Goal: Task Accomplishment & Management: Manage account settings

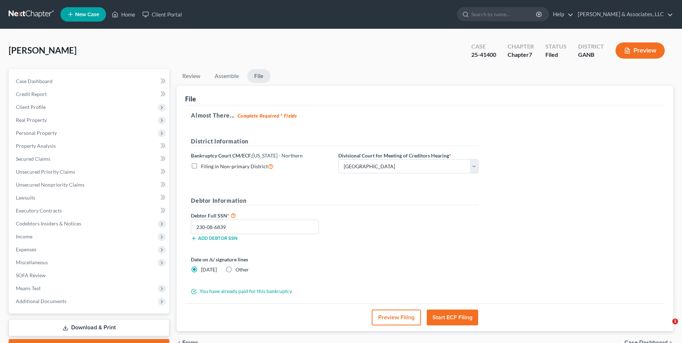
select select "3"
click at [131, 17] on link "Home" at bounding box center [123, 14] width 31 height 13
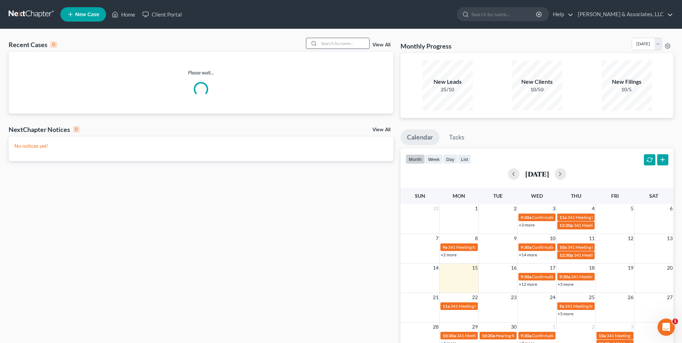
click at [333, 48] on input "search" at bounding box center [344, 43] width 50 height 10
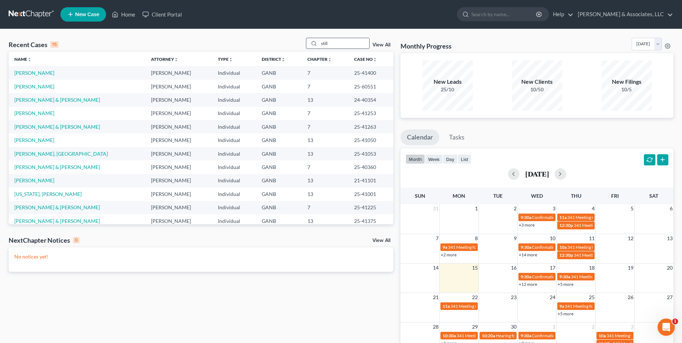
type input "still"
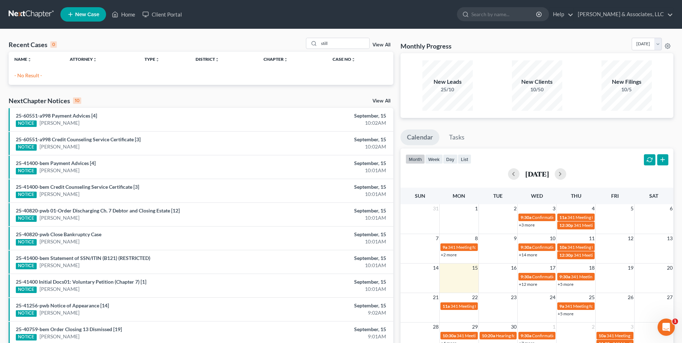
click at [86, 13] on span "New Case" at bounding box center [87, 14] width 24 height 5
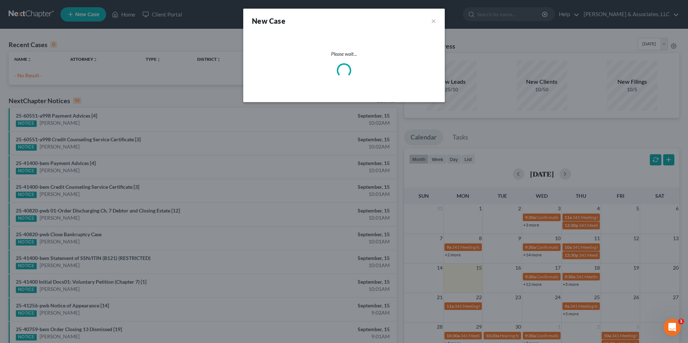
select select "19"
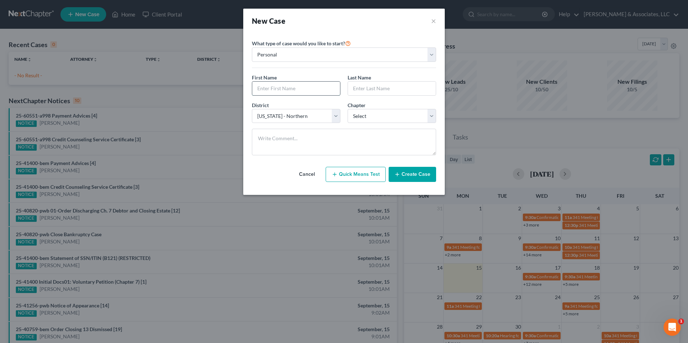
click at [313, 89] on input "text" at bounding box center [296, 89] width 88 height 14
click at [313, 89] on input "[PERSON_NAME]" at bounding box center [296, 89] width 88 height 14
type input "t"
type input "Tara"
type input "A"
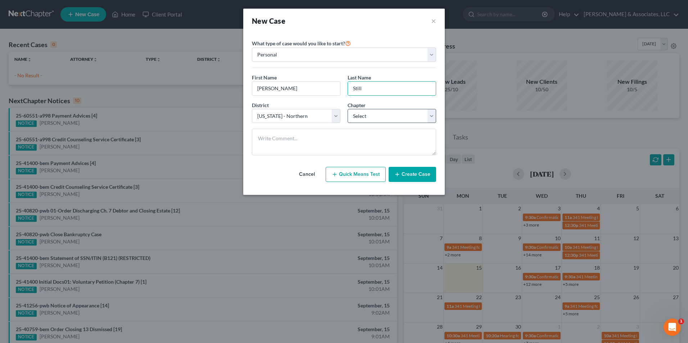
type input "Still"
click at [430, 119] on select "Select 7 11 12 13" at bounding box center [391, 116] width 88 height 14
select select "3"
click at [347, 109] on select "Select 7 11 12 13" at bounding box center [391, 116] width 88 height 14
click at [426, 177] on button "Create Case" at bounding box center [411, 174] width 47 height 15
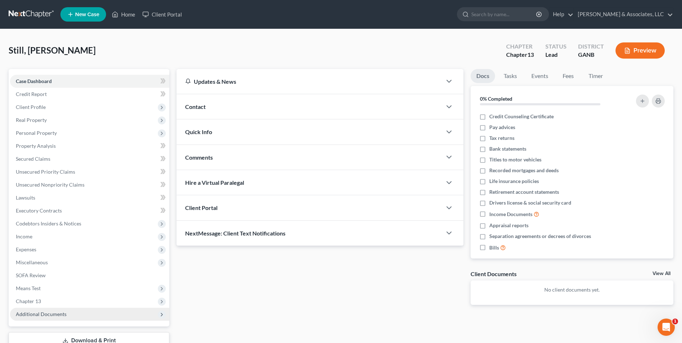
click at [63, 317] on span "Additional Documents" at bounding box center [89, 314] width 159 height 13
click at [69, 339] on span "Client Document Storage" at bounding box center [58, 340] width 56 height 6
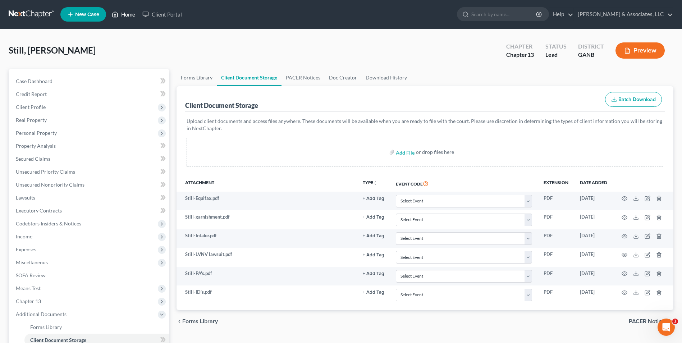
click at [126, 12] on link "Home" at bounding box center [123, 14] width 31 height 13
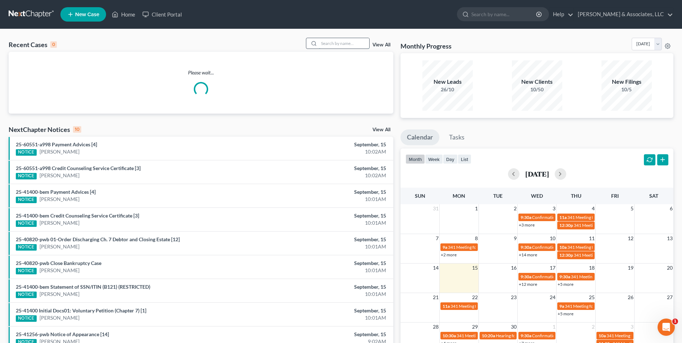
click at [353, 46] on input "search" at bounding box center [344, 43] width 50 height 10
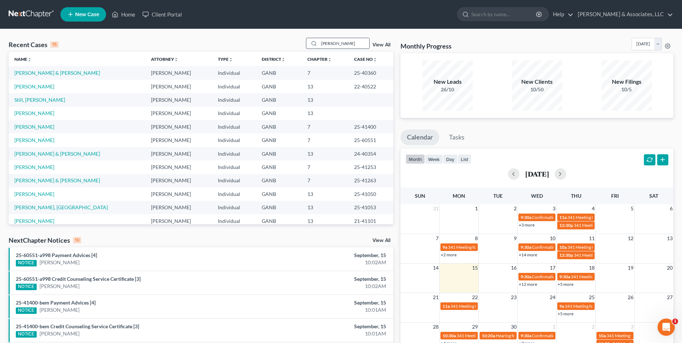
type input "ward"
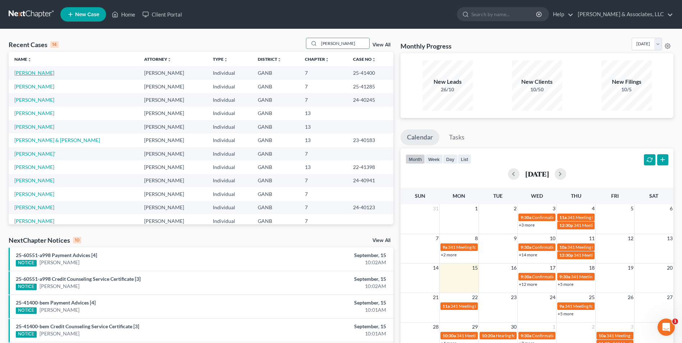
click at [32, 73] on link "[PERSON_NAME]" at bounding box center [34, 73] width 40 height 6
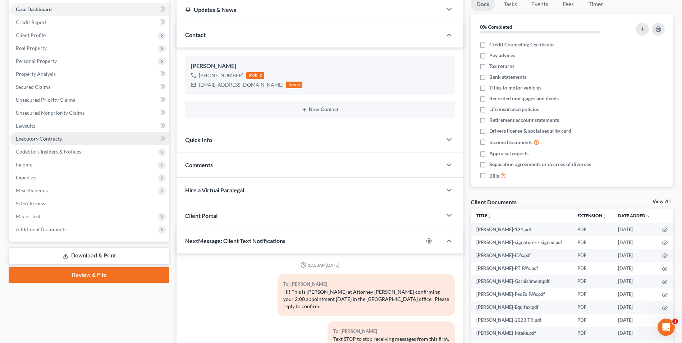
scroll to position [83, 0]
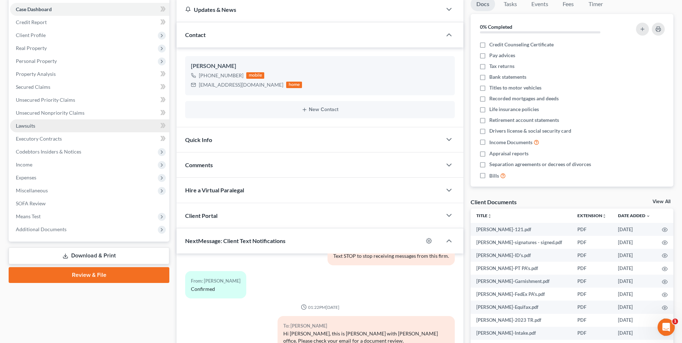
click at [19, 129] on link "Lawsuits" at bounding box center [89, 125] width 159 height 13
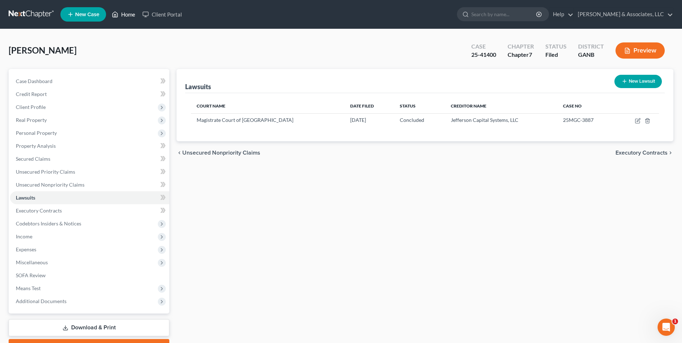
click at [126, 15] on link "Home" at bounding box center [123, 14] width 31 height 13
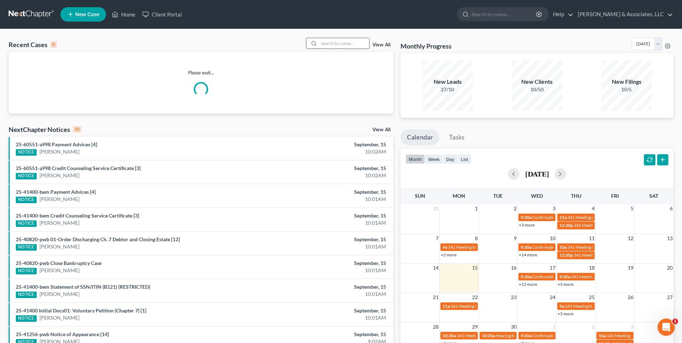
click at [351, 40] on input "search" at bounding box center [344, 43] width 50 height 10
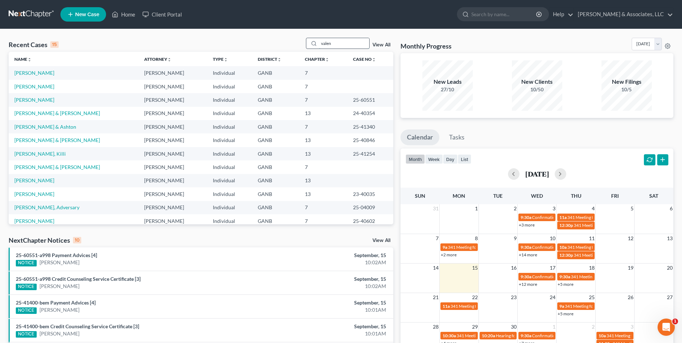
type input "valen"
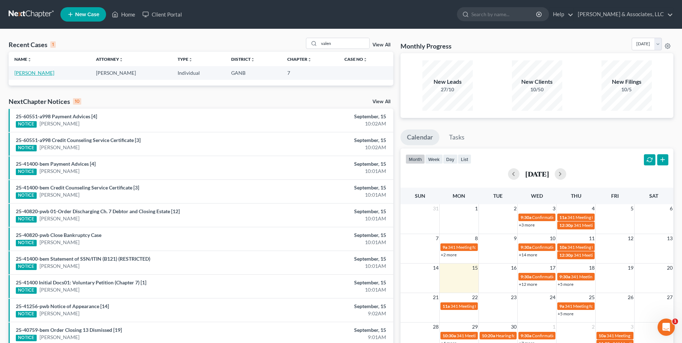
click at [38, 71] on link "[PERSON_NAME]" at bounding box center [34, 73] width 40 height 6
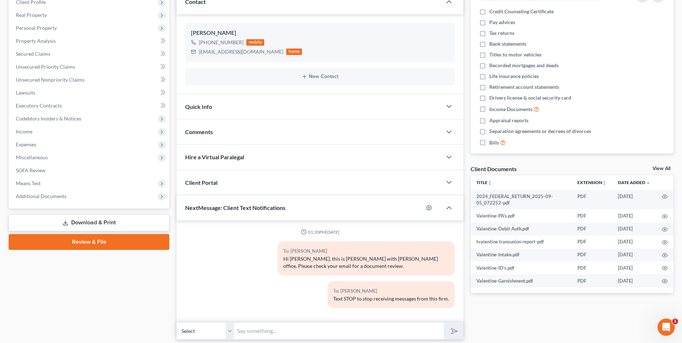
scroll to position [129, 0]
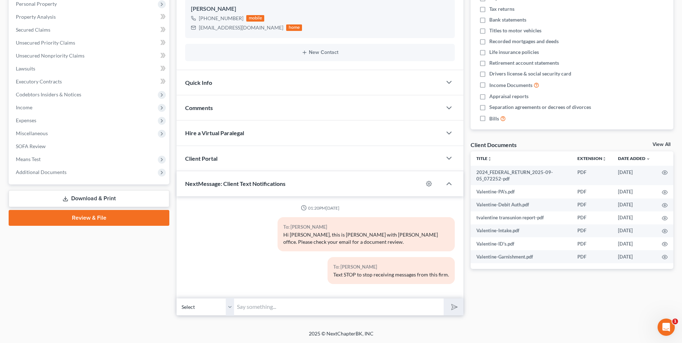
click at [89, 198] on link "Download & Print" at bounding box center [89, 198] width 161 height 17
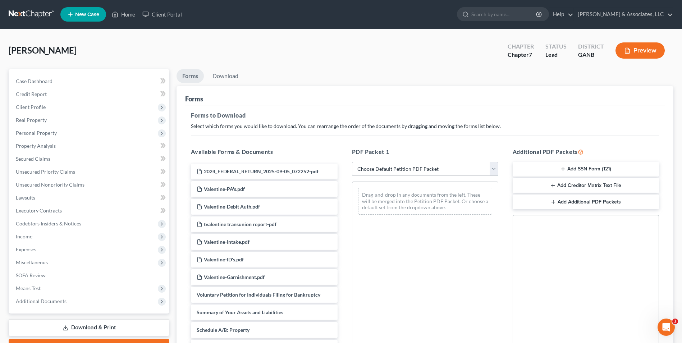
click at [495, 170] on select "Choose Default Petition PDF Packet Complete Bankruptcy Petition (all forms and …" at bounding box center [425, 169] width 146 height 14
select select "0"
click at [352, 162] on select "Choose Default Petition PDF Packet Complete Bankruptcy Petition (all forms and …" at bounding box center [425, 169] width 146 height 14
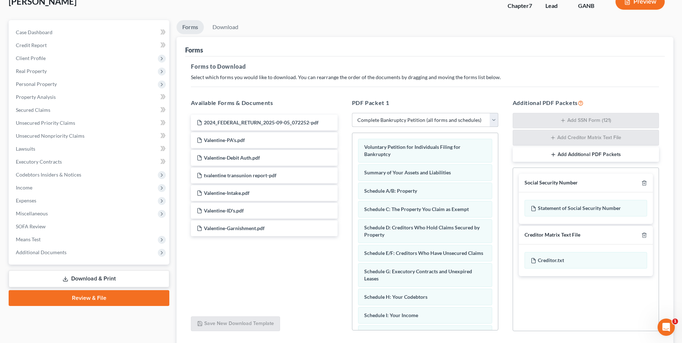
scroll to position [102, 0]
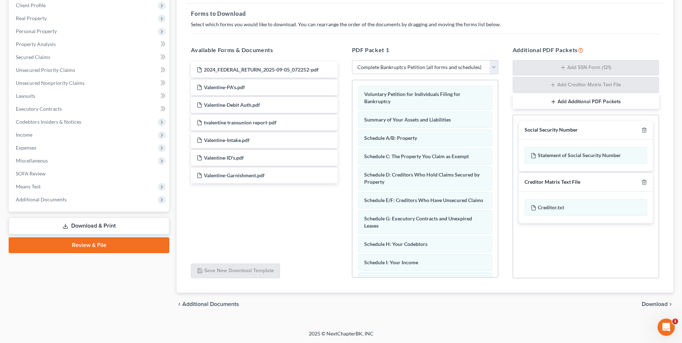
click at [662, 304] on span "Download" at bounding box center [655, 304] width 26 height 6
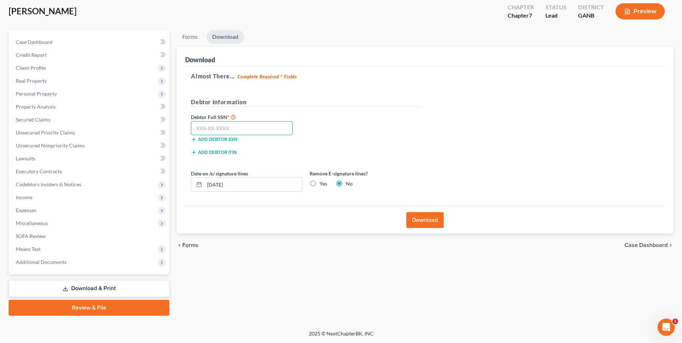
click at [245, 129] on input "text" at bounding box center [242, 128] width 102 height 14
type input "252-39-5441"
click at [438, 225] on button "Download" at bounding box center [424, 220] width 37 height 16
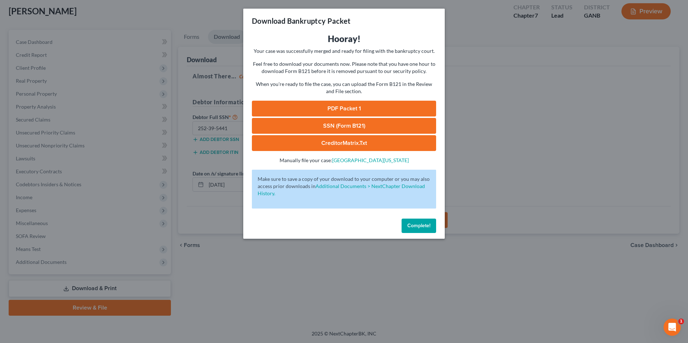
click at [401, 122] on link "SSN (Form B121)" at bounding box center [344, 126] width 184 height 16
click at [418, 226] on span "Complete!" at bounding box center [418, 226] width 23 height 6
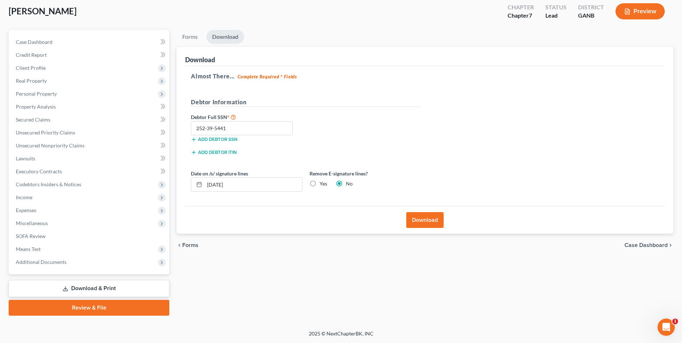
click at [106, 311] on link "Review & File" at bounding box center [89, 308] width 161 height 16
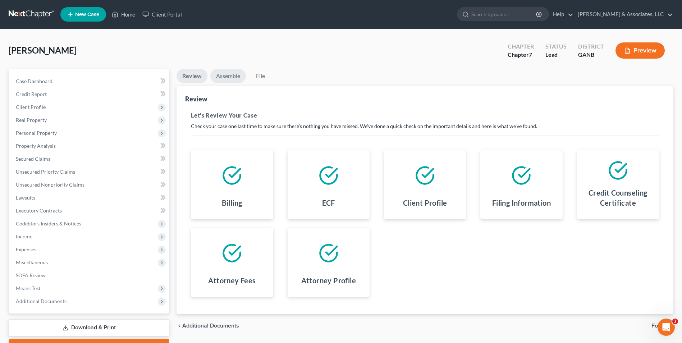
click at [219, 78] on link "Assemble" at bounding box center [228, 76] width 36 height 14
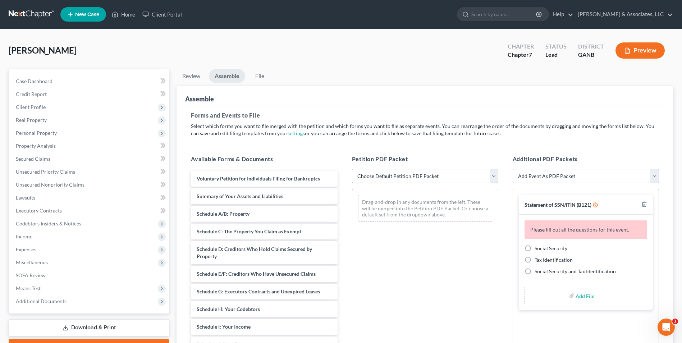
click at [493, 178] on select "Choose Default Petition PDF Packet Complete Bankruptcy Petition (all forms and …" at bounding box center [425, 176] width 146 height 14
select select "0"
click at [352, 169] on select "Choose Default Petition PDF Packet Complete Bankruptcy Petition (all forms and …" at bounding box center [425, 176] width 146 height 14
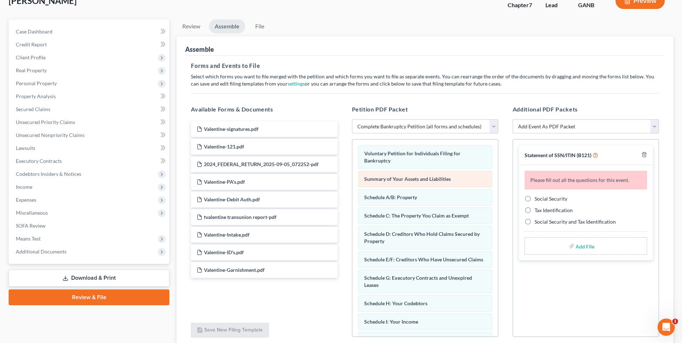
scroll to position [108, 0]
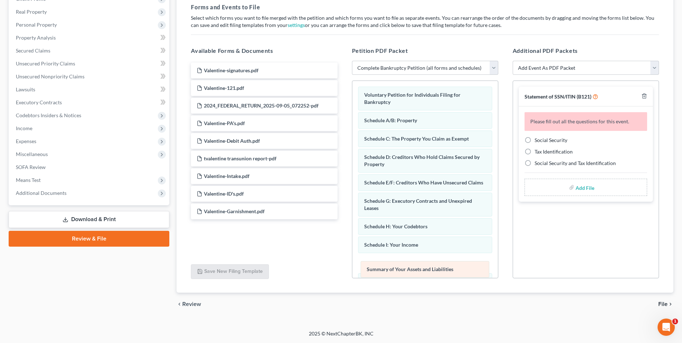
drag, startPoint x: 403, startPoint y: 122, endPoint x: 406, endPoint y: 270, distance: 148.9
click at [406, 270] on div "Summary of Your Assets and Liabilities Voluntary Petition for Individuals Filin…" at bounding box center [425, 290] width 146 height 419
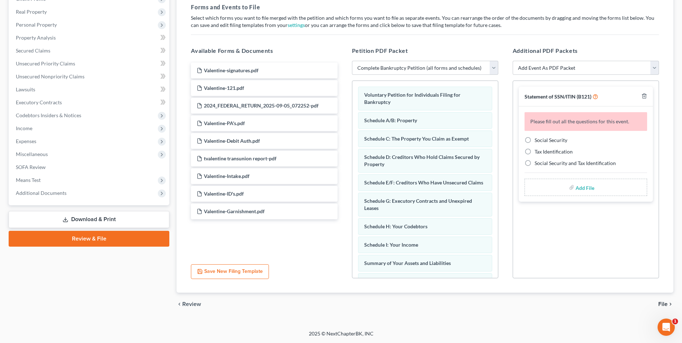
scroll to position [36, 0]
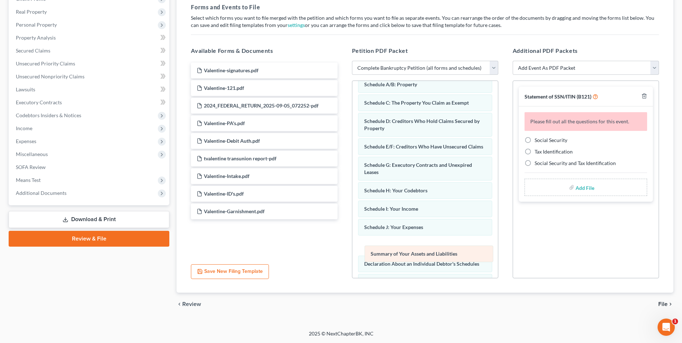
drag, startPoint x: 426, startPoint y: 238, endPoint x: 432, endPoint y: 256, distance: 19.8
click at [432, 256] on div "Summary of Your Assets and Liabilities Voluntary Petition for Individuals Filin…" at bounding box center [425, 254] width 146 height 419
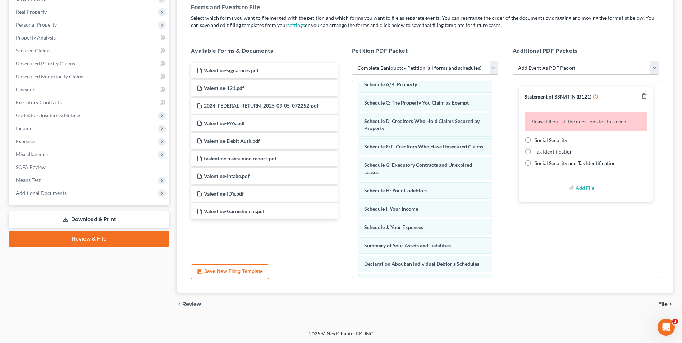
click at [535, 140] on label "Social Security" at bounding box center [551, 140] width 33 height 7
click at [538, 140] on input "Social Security" at bounding box center [540, 139] width 5 height 5
radio input "true"
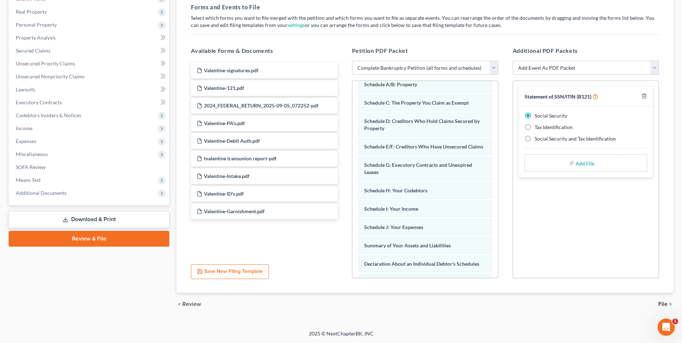
click at [585, 164] on input "file" at bounding box center [584, 162] width 17 height 13
type input "C:\fakepath\Valentine.121.pdf"
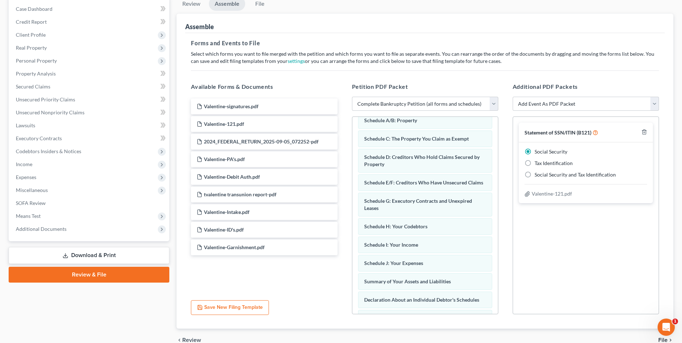
scroll to position [108, 0]
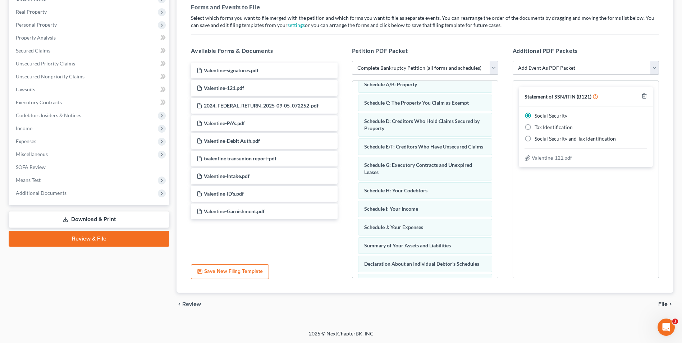
click at [662, 303] on span "File" at bounding box center [662, 304] width 9 height 6
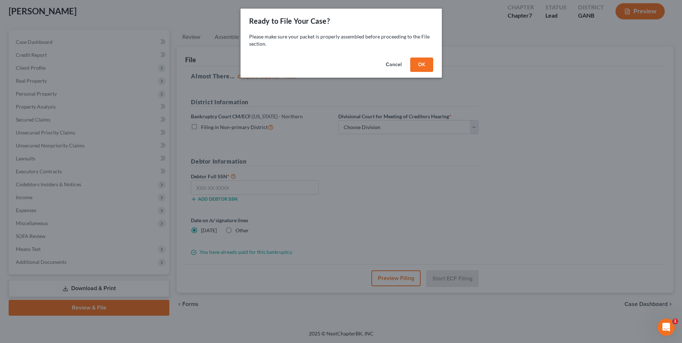
scroll to position [39, 0]
click at [431, 59] on button "OK" at bounding box center [424, 65] width 23 height 14
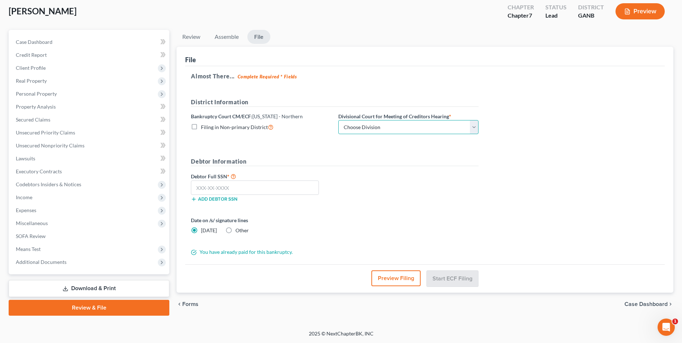
click at [476, 126] on select "Choose Division Atlanta Gainesville Newnan Rome" at bounding box center [408, 127] width 140 height 14
select select "3"
click at [338, 120] on select "Choose Division Atlanta Gainesville Newnan Rome" at bounding box center [408, 127] width 140 height 14
click at [231, 190] on input "text" at bounding box center [255, 188] width 128 height 14
type input "252-39-5441"
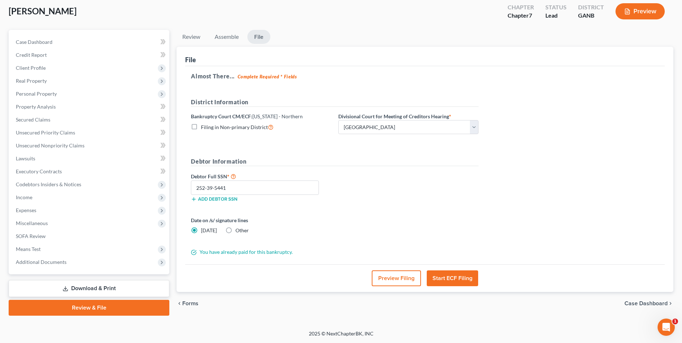
click at [451, 277] on button "Start ECF Filing" at bounding box center [452, 278] width 51 height 16
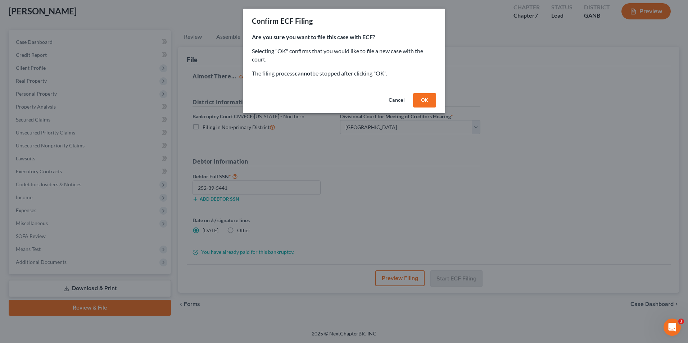
click at [425, 101] on button "OK" at bounding box center [424, 100] width 23 height 14
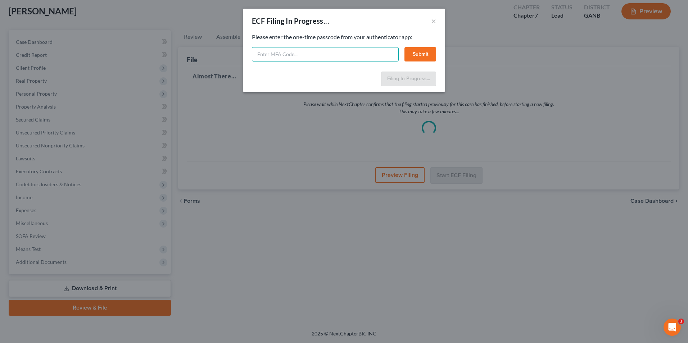
click at [314, 54] on input "text" at bounding box center [325, 54] width 147 height 14
type input "4"
type input "249266"
click at [434, 57] on button "Submit" at bounding box center [420, 54] width 32 height 14
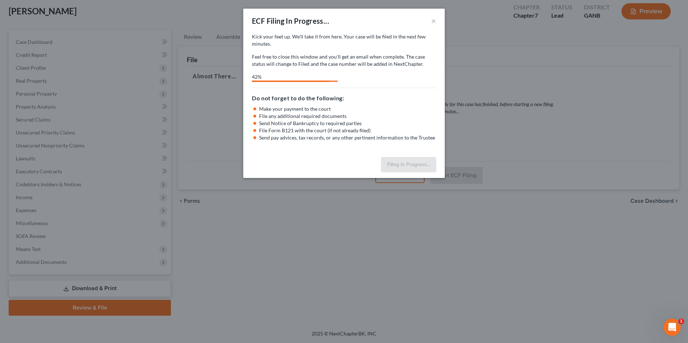
select select "3"
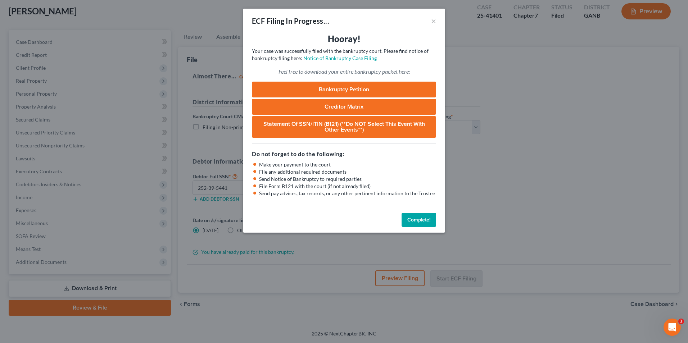
click at [421, 222] on button "Complete!" at bounding box center [418, 220] width 35 height 14
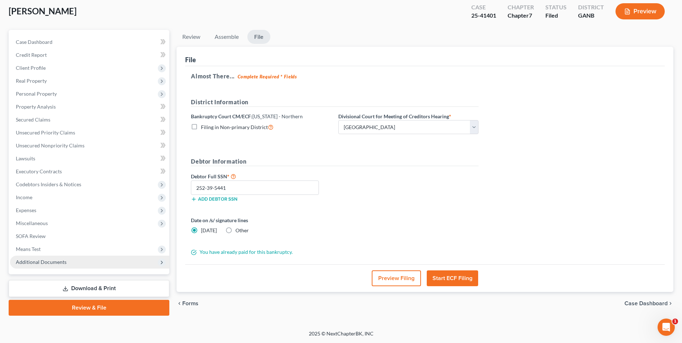
click at [39, 259] on span "Additional Documents" at bounding box center [41, 262] width 51 height 6
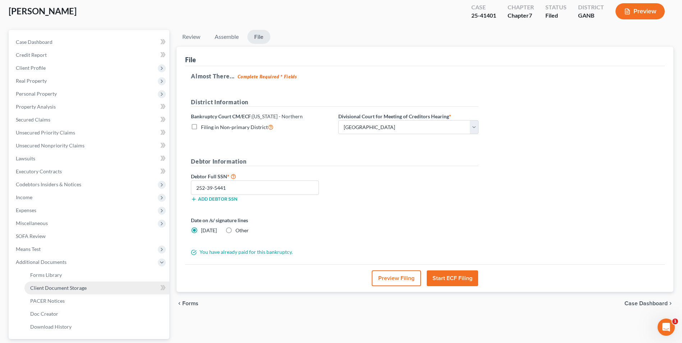
click at [60, 290] on span "Client Document Storage" at bounding box center [58, 288] width 56 height 6
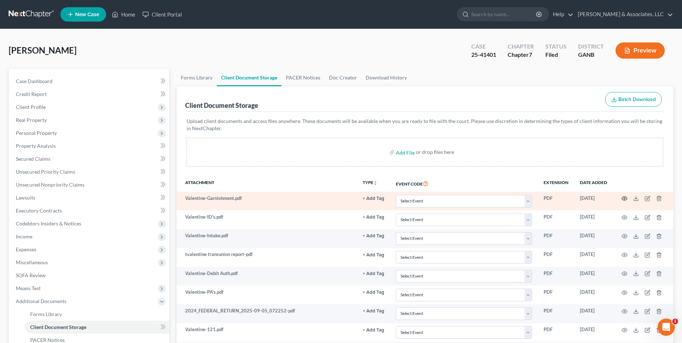
click at [626, 196] on icon "button" at bounding box center [625, 199] width 6 height 6
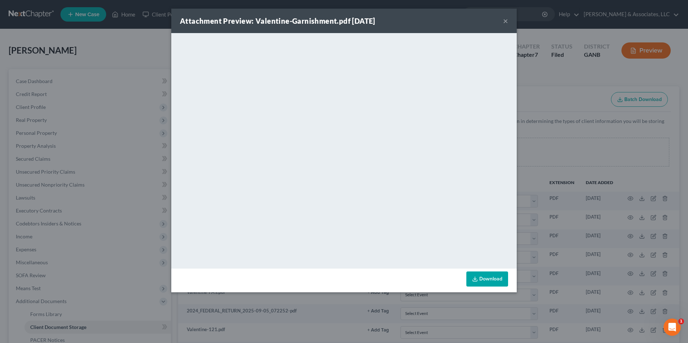
click at [505, 20] on button "×" at bounding box center [505, 21] width 5 height 9
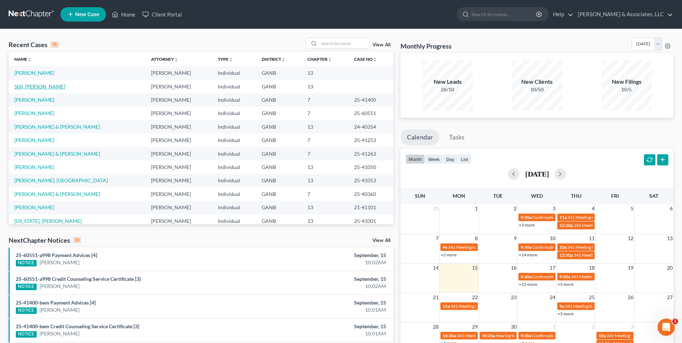
click at [20, 85] on link "Still, [PERSON_NAME]" at bounding box center [39, 86] width 51 height 6
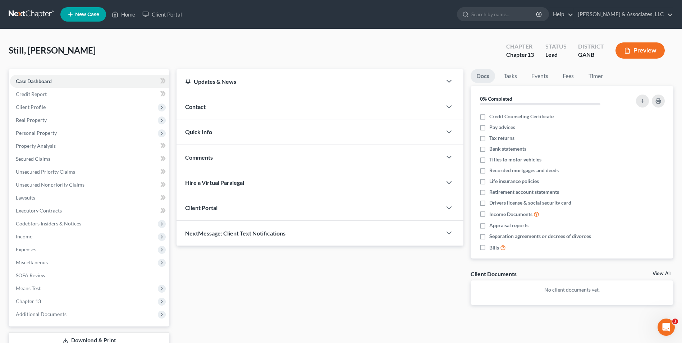
scroll to position [52, 0]
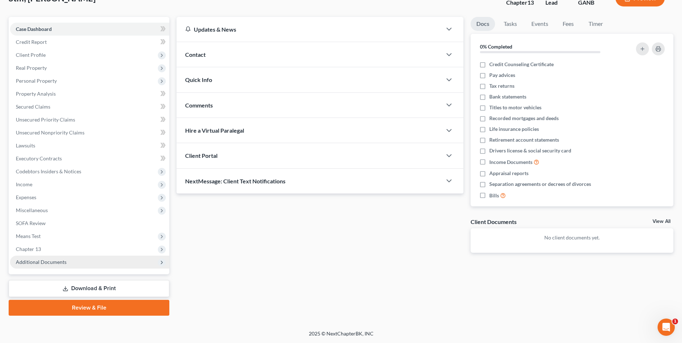
click at [61, 262] on span "Additional Documents" at bounding box center [41, 262] width 51 height 6
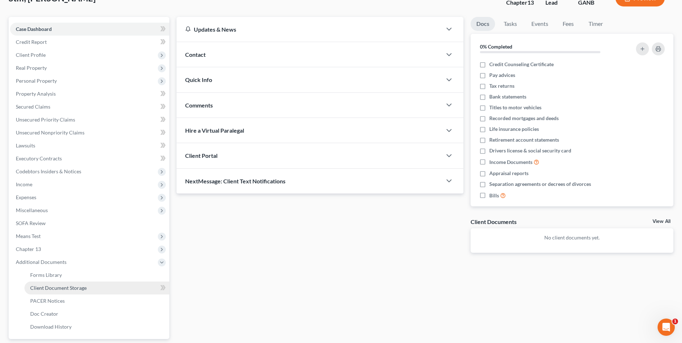
click at [72, 289] on span "Client Document Storage" at bounding box center [58, 288] width 56 height 6
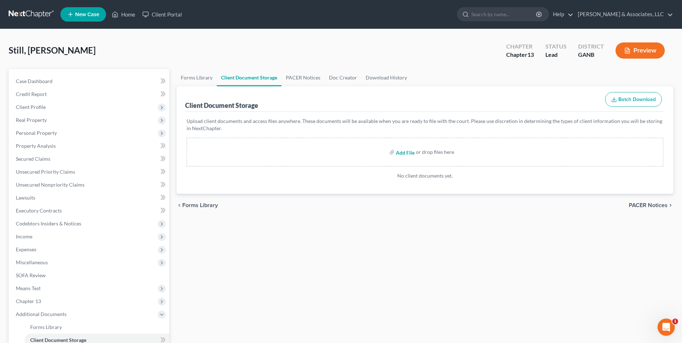
click at [405, 154] on input "file" at bounding box center [404, 152] width 17 height 13
type input "C:\fakepath\Still.Equifax.pdf"
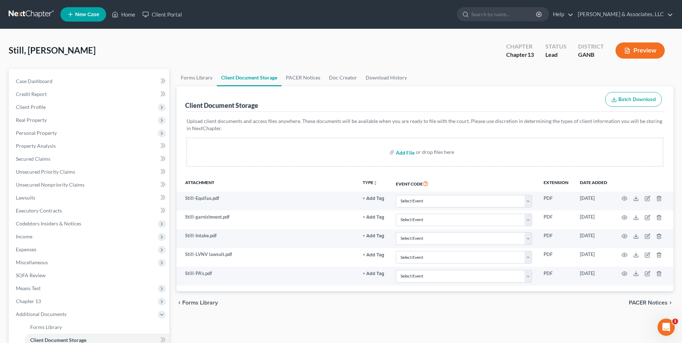
click at [406, 154] on input "file" at bounding box center [404, 152] width 17 height 13
type input "C:\fakepath\Still.ID's.pdf"
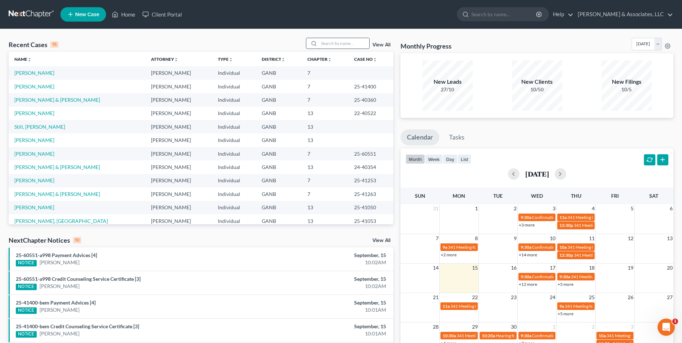
click at [335, 42] on input "search" at bounding box center [344, 43] width 50 height 10
type input "mcc"
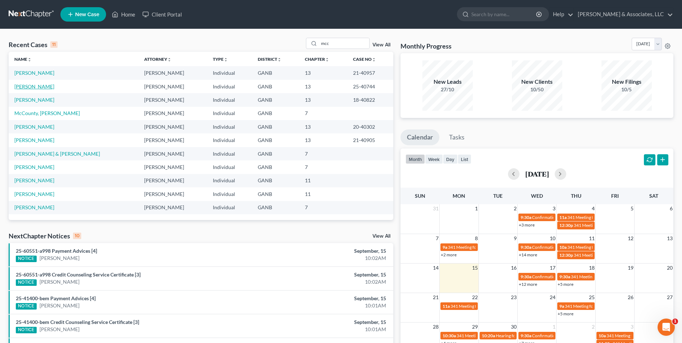
click at [50, 87] on link "[PERSON_NAME]" at bounding box center [34, 86] width 40 height 6
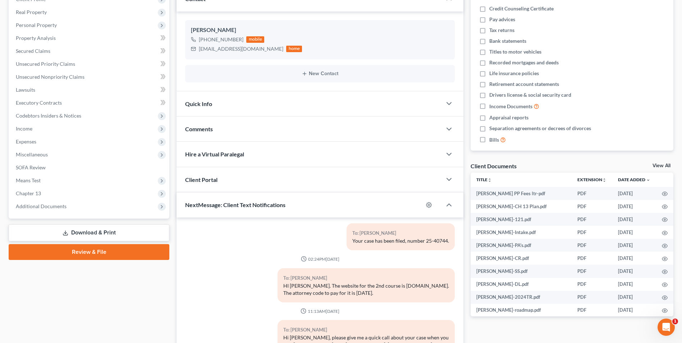
scroll to position [171, 0]
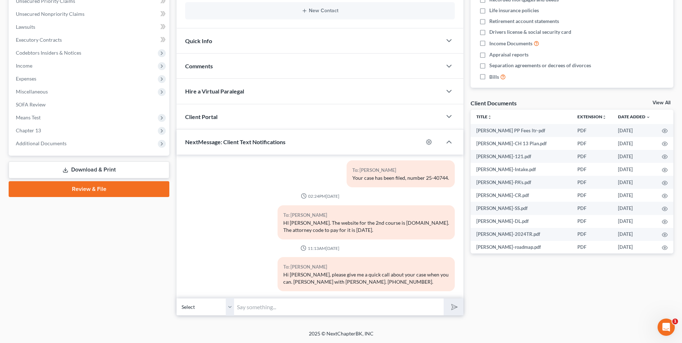
click at [280, 312] on input "text" at bounding box center [339, 307] width 210 height 18
type input "Hi Charles, please give me a call about your case when you can."
click at [455, 309] on icon "submit" at bounding box center [453, 307] width 10 height 10
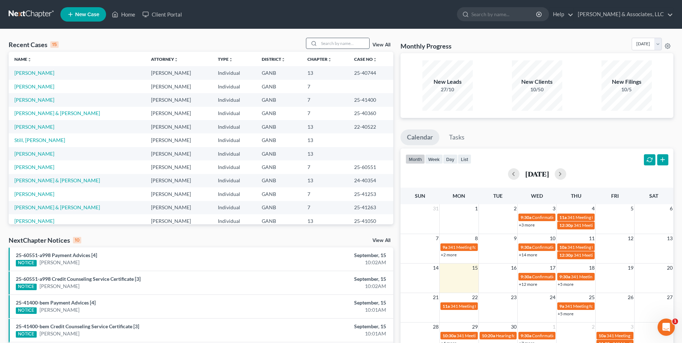
click at [353, 41] on input "search" at bounding box center [344, 43] width 50 height 10
type input "[PERSON_NAME]"
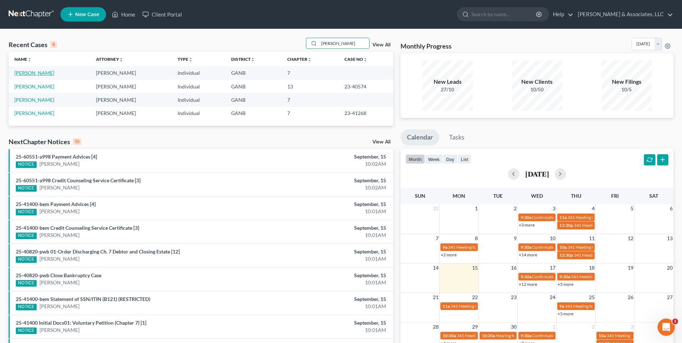
click at [39, 74] on link "[PERSON_NAME]" at bounding box center [34, 73] width 40 height 6
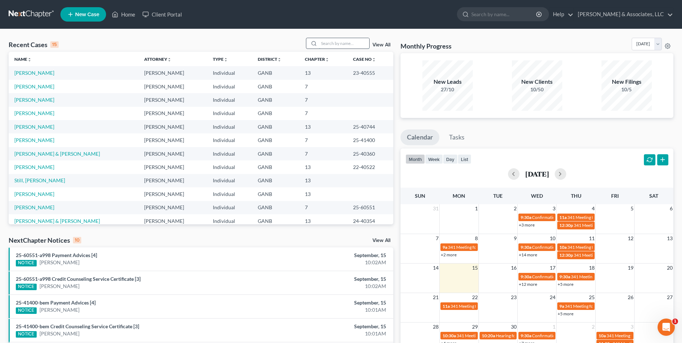
click at [327, 44] on input "search" at bounding box center [344, 43] width 50 height 10
type input "still"
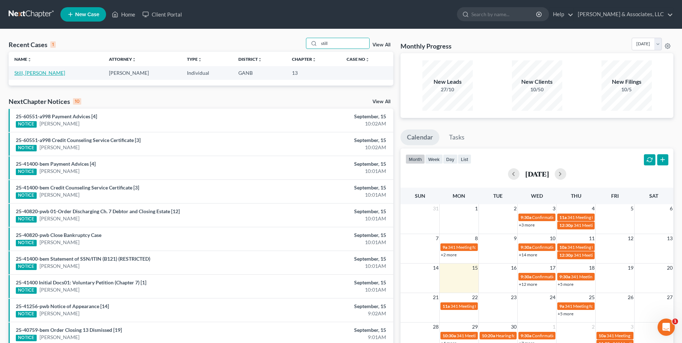
click at [29, 71] on link "Still, [PERSON_NAME]" at bounding box center [39, 73] width 51 height 6
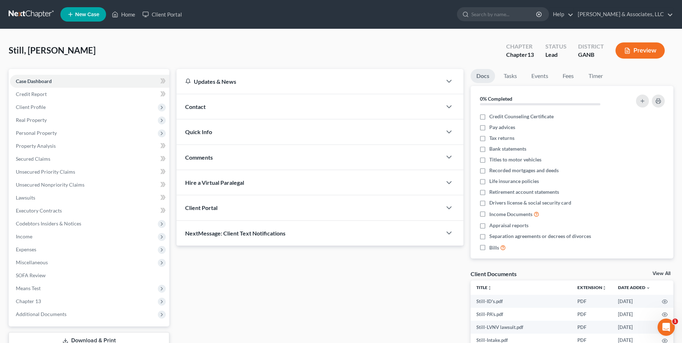
click at [193, 107] on span "Contact" at bounding box center [195, 106] width 20 height 7
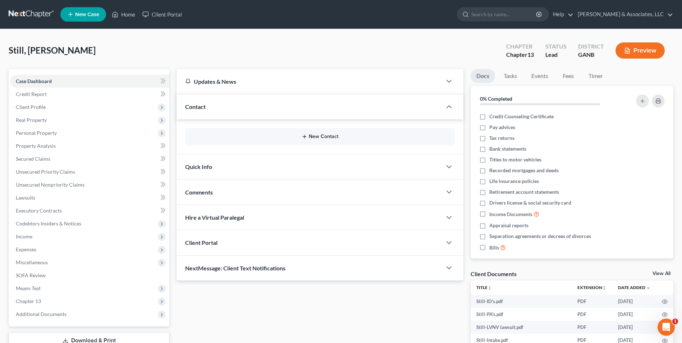
click at [322, 137] on button "New Contact" at bounding box center [320, 137] width 258 height 6
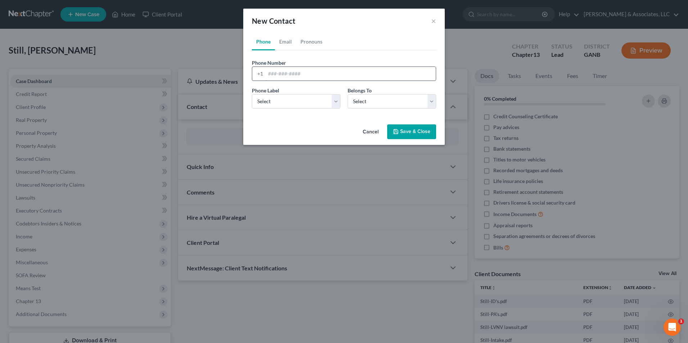
click at [342, 79] on input "tel" at bounding box center [350, 74] width 170 height 14
type input "470-304-9047"
click at [336, 104] on select "Select Mobile Home Work Other" at bounding box center [296, 101] width 88 height 14
select select "1"
click at [252, 94] on select "Select Mobile Home Work Other" at bounding box center [296, 101] width 88 height 14
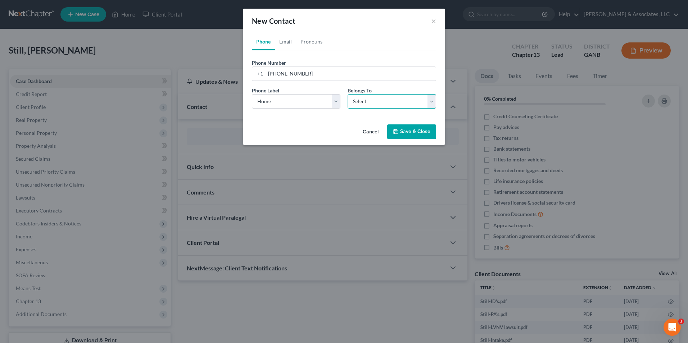
click at [433, 100] on select "Select Client Other" at bounding box center [391, 101] width 88 height 14
select select "0"
click at [347, 94] on select "Select Client Other" at bounding box center [391, 101] width 88 height 14
click at [289, 44] on link "Email" at bounding box center [285, 41] width 21 height 17
click at [337, 103] on select "Select Home Work Other" at bounding box center [296, 101] width 88 height 14
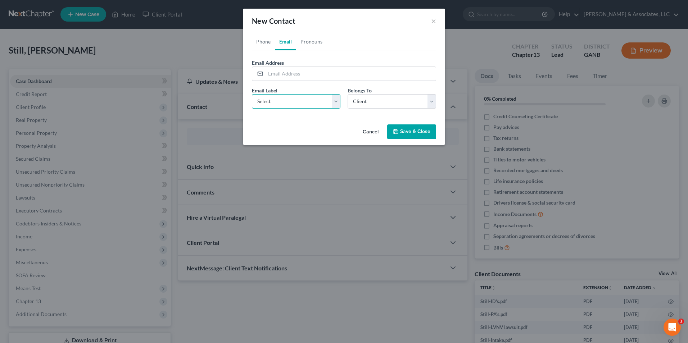
select select "0"
click at [252, 94] on select "Select Home Work Other" at bounding box center [296, 101] width 88 height 14
click at [298, 72] on input "email" at bounding box center [350, 74] width 170 height 14
type input "tarastill83@gmail.com"
click at [420, 136] on button "Save & Close" at bounding box center [411, 131] width 49 height 15
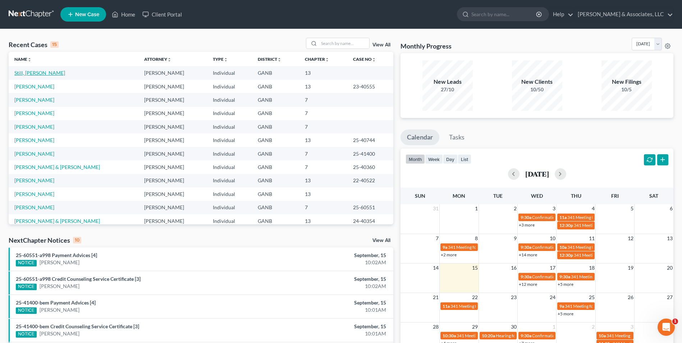
click at [28, 73] on link "Still, [PERSON_NAME]" at bounding box center [39, 73] width 51 height 6
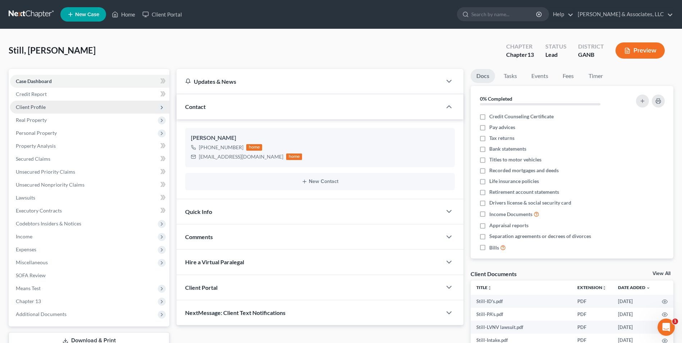
click at [41, 109] on span "Client Profile" at bounding box center [31, 107] width 30 height 6
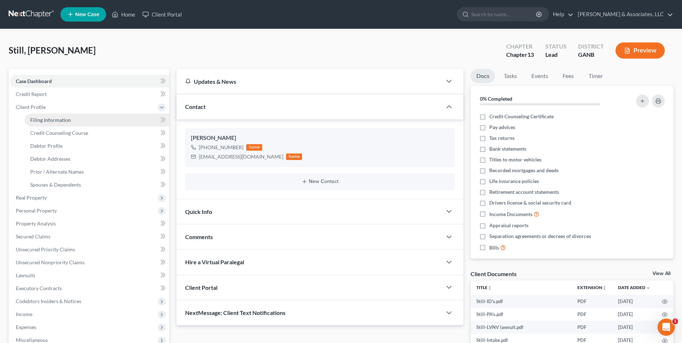
click at [53, 122] on span "Filing Information" at bounding box center [50, 120] width 41 height 6
select select "1"
select select "0"
select select "3"
select select "10"
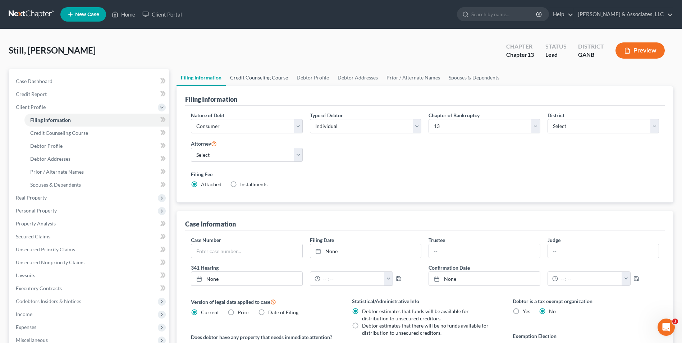
click at [267, 81] on link "Credit Counseling Course" at bounding box center [259, 77] width 67 height 17
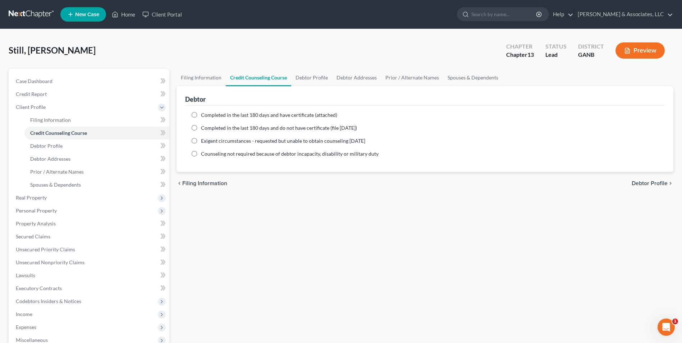
click at [201, 130] on label "Completed in the last 180 days and do not have certificate (file within 14 days)" at bounding box center [279, 127] width 156 height 7
click at [204, 129] on input "Completed in the last 180 days and do not have certificate (file within 14 days)" at bounding box center [206, 126] width 5 height 5
radio input "true"
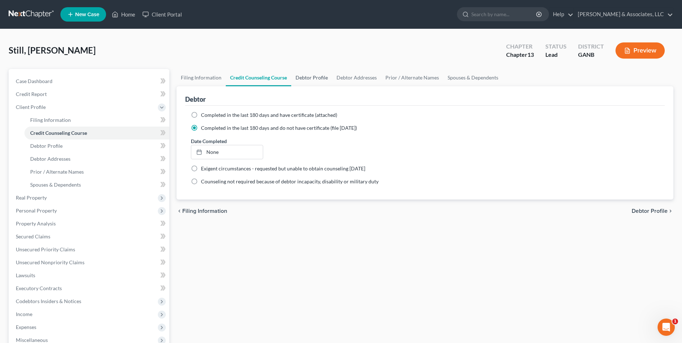
click at [315, 79] on link "Debtor Profile" at bounding box center [311, 77] width 41 height 17
select select "0"
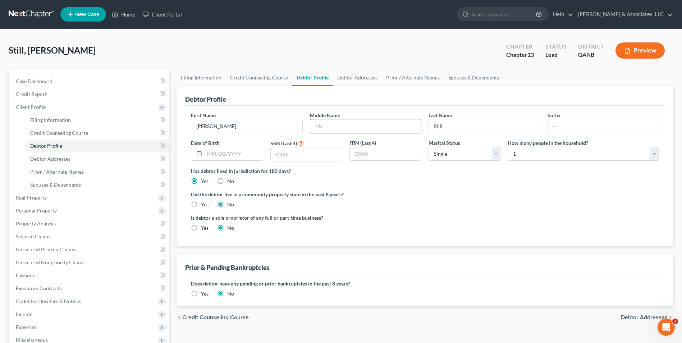
click at [353, 128] on input "text" at bounding box center [365, 126] width 111 height 14
click at [324, 128] on input "text" at bounding box center [365, 126] width 111 height 14
type input "Danyel"
click at [227, 154] on input "text" at bounding box center [234, 154] width 58 height 14
type input "12/02/1983"
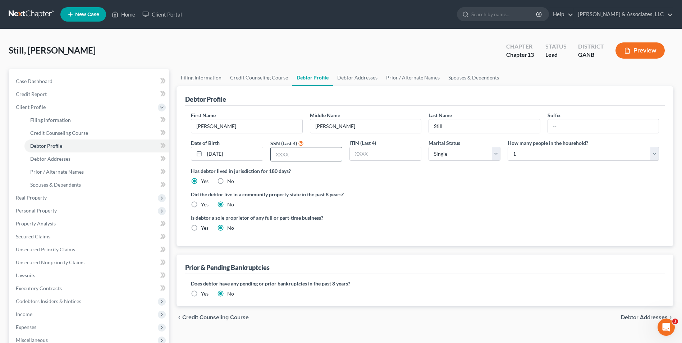
click at [295, 153] on input "text" at bounding box center [306, 154] width 71 height 14
type input "8729"
click at [68, 159] on span "Debtor Addresses" at bounding box center [50, 159] width 40 height 6
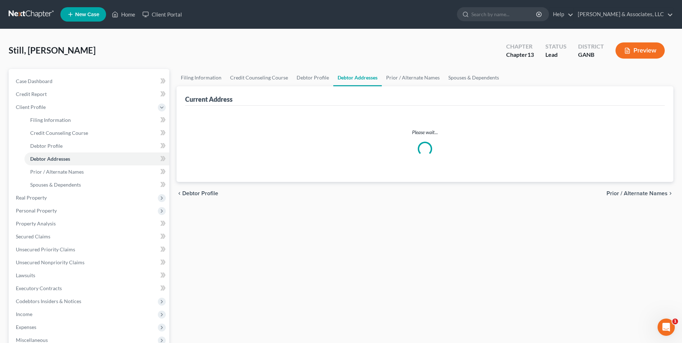
select select "0"
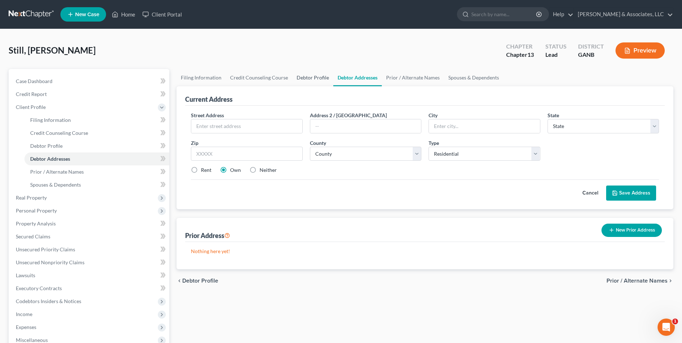
click at [308, 77] on link "Debtor Profile" at bounding box center [312, 77] width 41 height 17
select select "0"
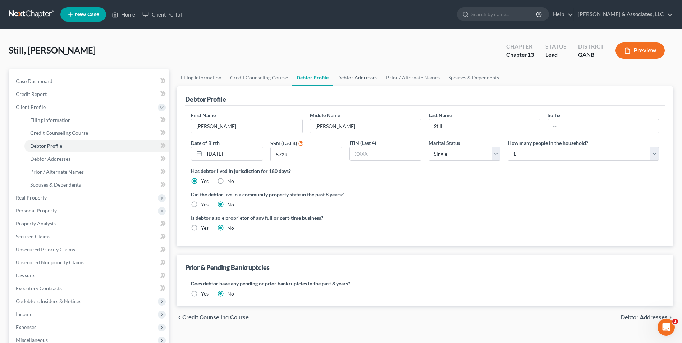
click at [364, 80] on link "Debtor Addresses" at bounding box center [357, 77] width 49 height 17
select select "0"
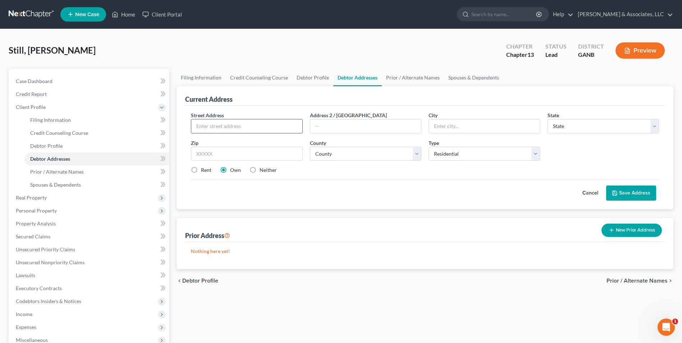
click at [249, 128] on input "text" at bounding box center [246, 126] width 111 height 14
type input "2984 Villa Rica Hwy"
type input "Dallas"
select select "10"
type input "30157"
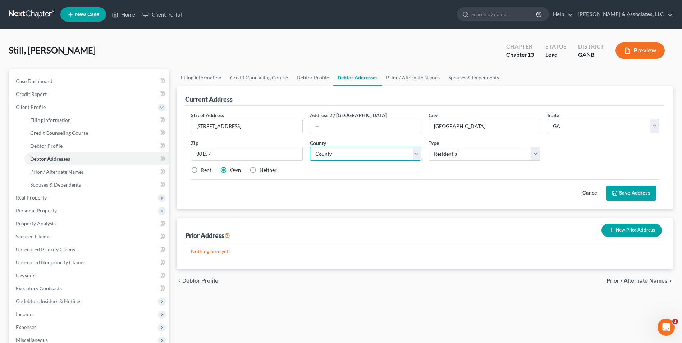
click at [418, 156] on select "County Appling County Atkinson County Bacon County Baker County Baldwin County …" at bounding box center [365, 154] width 111 height 14
select select "109"
click at [310, 147] on select "County Appling County Atkinson County Bacon County Baker County Baldwin County …" at bounding box center [365, 154] width 111 height 14
click at [260, 170] on label "Neither" at bounding box center [268, 170] width 17 height 7
click at [263, 170] on input "Neither" at bounding box center [265, 169] width 5 height 5
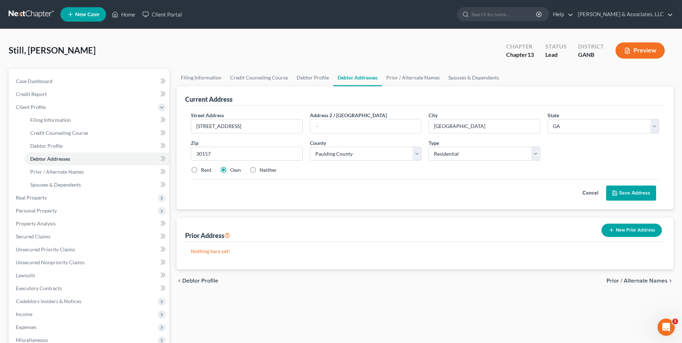
radio input "true"
click at [638, 194] on button "Save Address" at bounding box center [631, 193] width 50 height 15
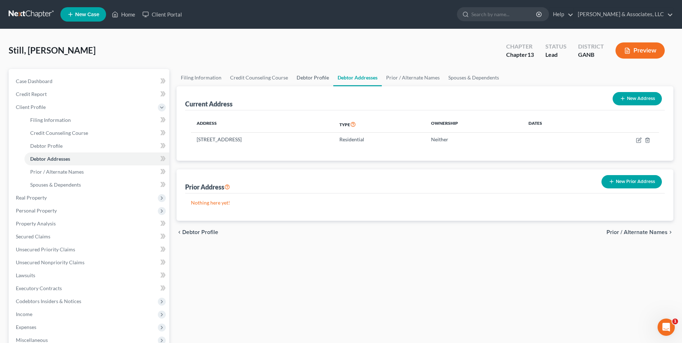
click at [312, 79] on link "Debtor Profile" at bounding box center [312, 77] width 41 height 17
select select "0"
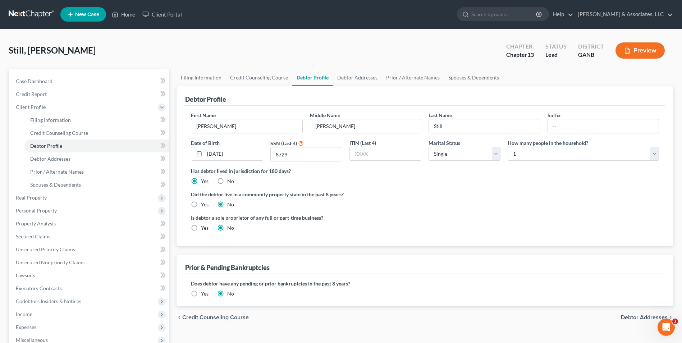
click at [201, 293] on label "Yes" at bounding box center [205, 293] width 8 height 7
click at [204, 293] on input "Yes" at bounding box center [206, 292] width 5 height 5
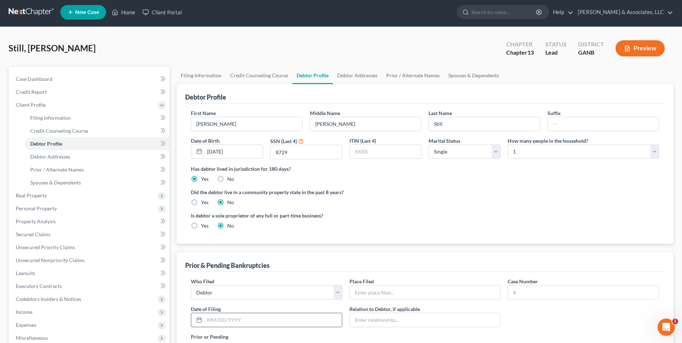
scroll to position [72, 0]
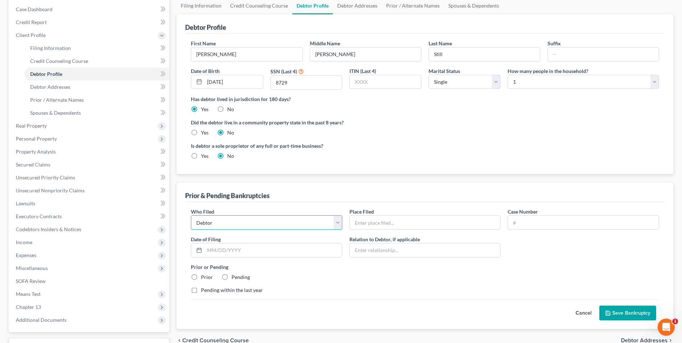
click at [340, 227] on select "Debtor Other" at bounding box center [266, 222] width 151 height 14
click at [191, 215] on select "Debtor Other" at bounding box center [266, 222] width 151 height 14
click at [398, 216] on input "text" at bounding box center [425, 223] width 151 height 14
type input "Northern District of Georgia. Rome Division."
click at [533, 225] on input "text" at bounding box center [583, 223] width 151 height 14
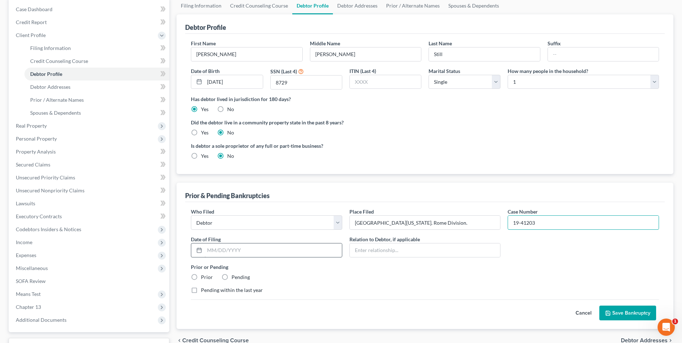
type input "19-41203"
click at [286, 254] on input "text" at bounding box center [273, 250] width 137 height 14
type input "05/22/2019"
click at [419, 285] on div "Who Filed * Debtor Other Place Filed * Northern District of Georgia. Rome Divis…" at bounding box center [424, 254] width 475 height 92
click at [201, 278] on label "Prior" at bounding box center [207, 277] width 12 height 7
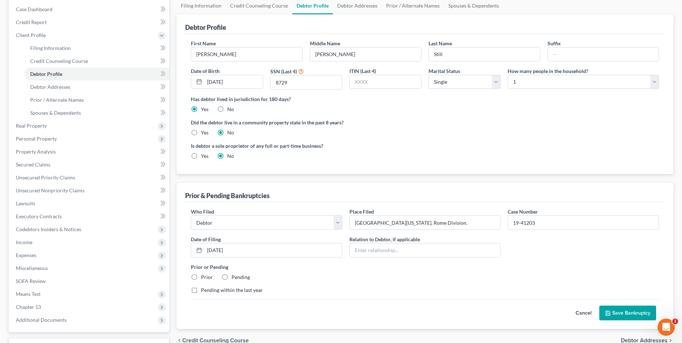
click at [204, 278] on input "Prior" at bounding box center [206, 276] width 5 height 5
radio input "true"
click at [354, 284] on div "Who Filed * Debtor Other Place Filed * Northern District of Georgia. Rome Divis…" at bounding box center [424, 254] width 475 height 92
click at [624, 314] on button "Save Bankruptcy" at bounding box center [627, 313] width 57 height 15
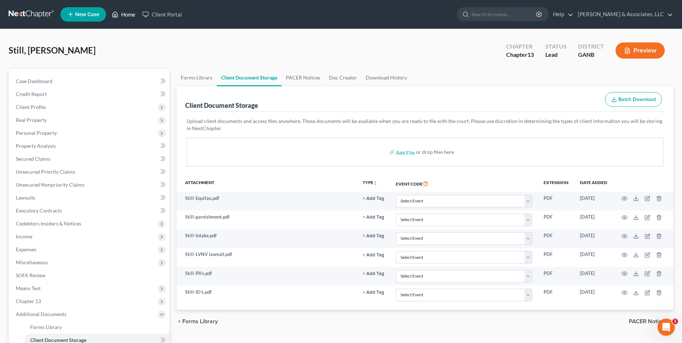
click at [128, 15] on link "Home" at bounding box center [123, 14] width 31 height 13
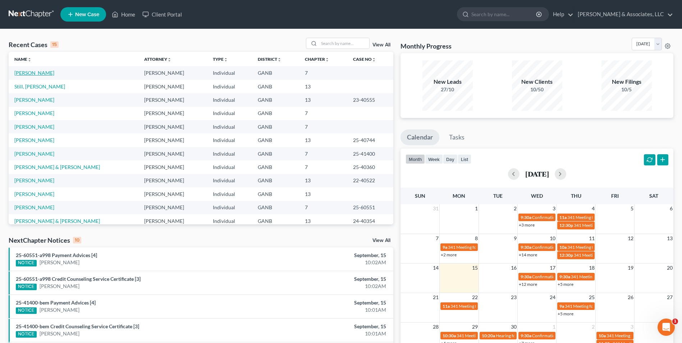
click at [40, 71] on link "[PERSON_NAME]" at bounding box center [34, 73] width 40 height 6
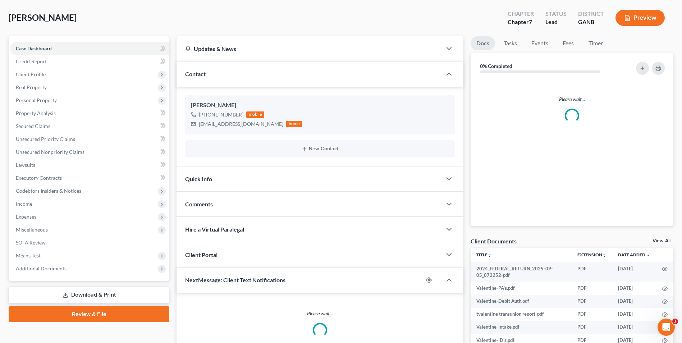
scroll to position [72, 0]
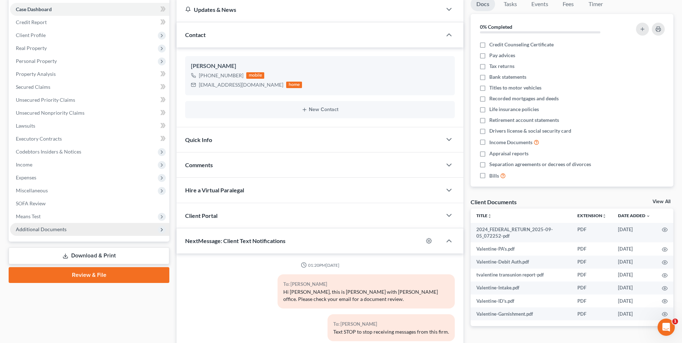
click at [58, 229] on span "Additional Documents" at bounding box center [41, 229] width 51 height 6
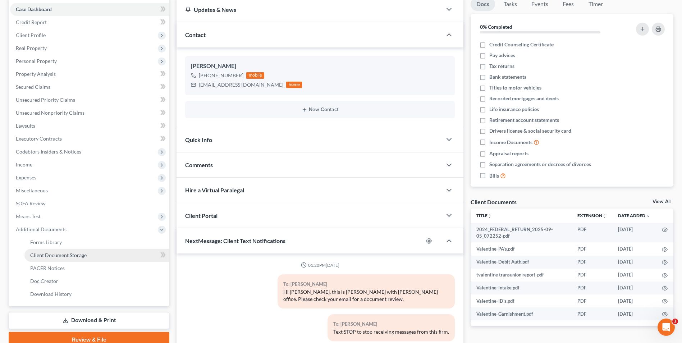
click at [74, 257] on span "Client Document Storage" at bounding box center [58, 255] width 56 height 6
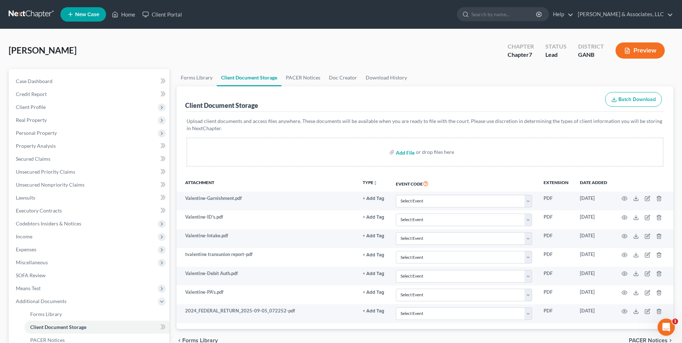
click at [407, 152] on input "file" at bounding box center [404, 152] width 17 height 13
click at [409, 152] on input "file" at bounding box center [404, 152] width 17 height 13
type input "C:\fakepath\Valentine.121.pdf"
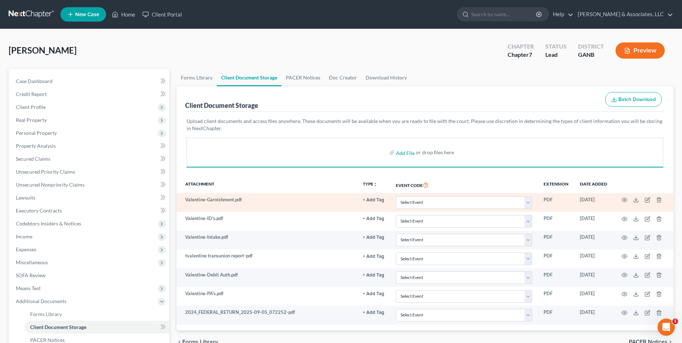
scroll to position [104, 0]
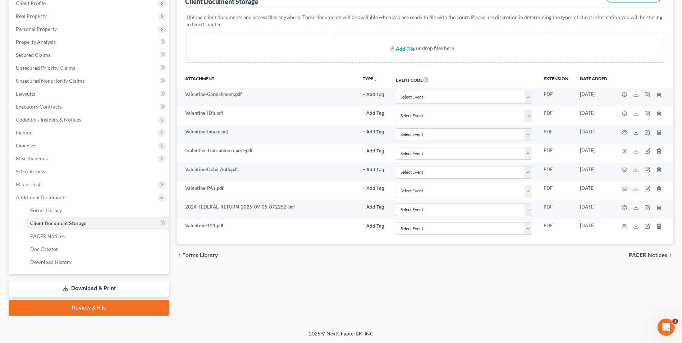
click at [407, 50] on input "file" at bounding box center [404, 48] width 17 height 13
type input "C:\fakepath\Valentine.signatures.pdf"
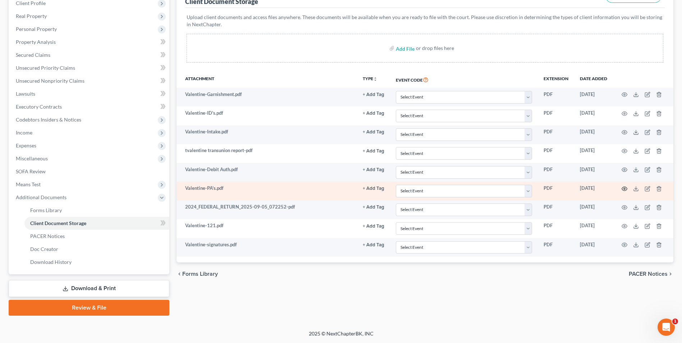
click at [622, 186] on icon "button" at bounding box center [625, 189] width 6 height 6
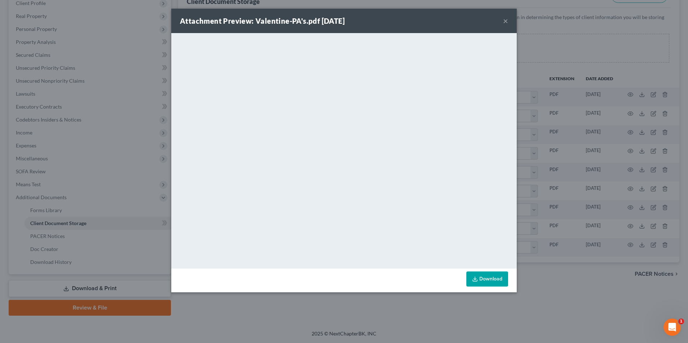
click at [504, 21] on button "×" at bounding box center [505, 21] width 5 height 9
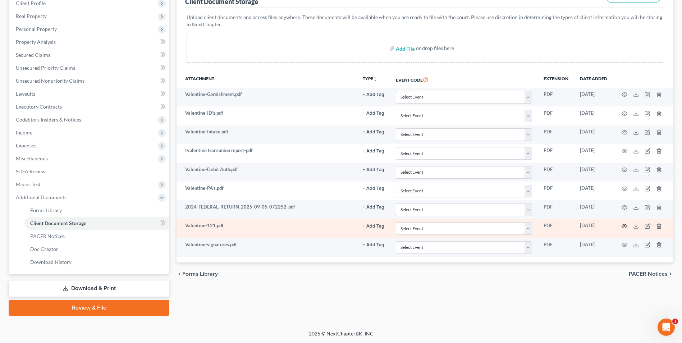
click at [622, 225] on icon "button" at bounding box center [624, 226] width 5 height 4
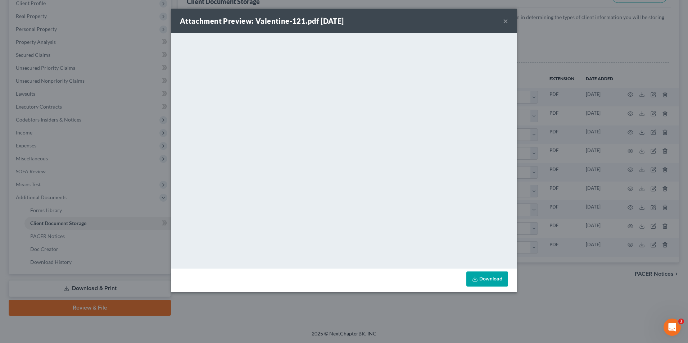
click at [506, 20] on button "×" at bounding box center [505, 21] width 5 height 9
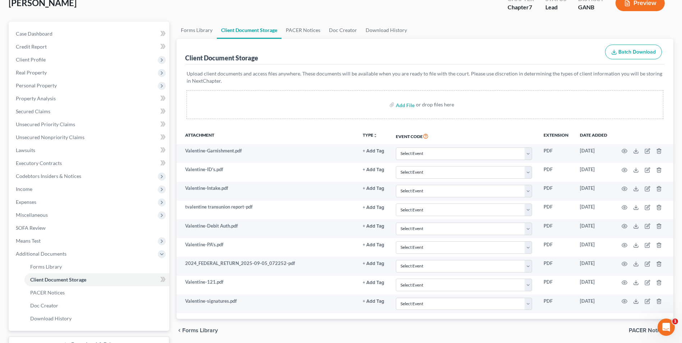
scroll to position [0, 0]
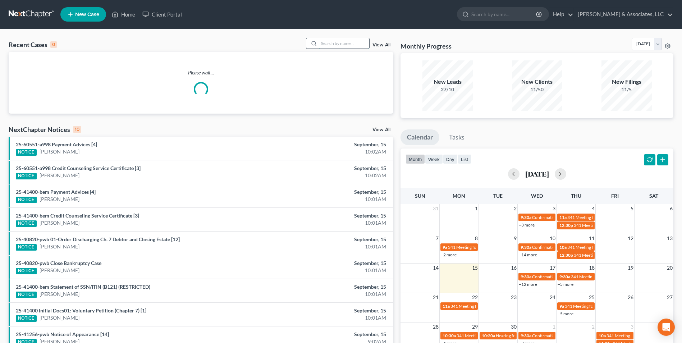
click at [364, 44] on input "search" at bounding box center [344, 43] width 50 height 10
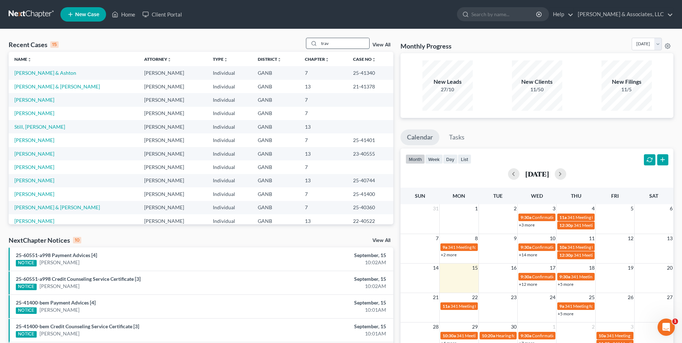
type input "trav"
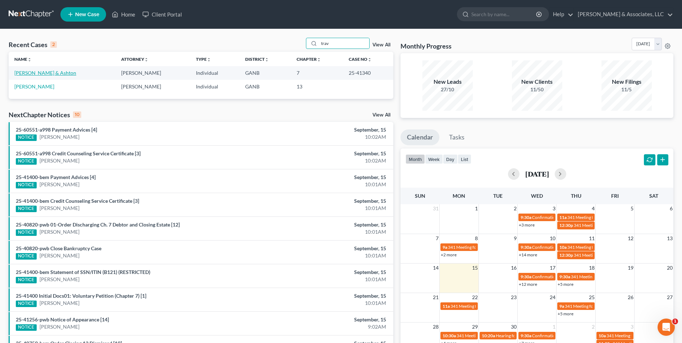
click at [42, 76] on link "[PERSON_NAME] & Ashton" at bounding box center [45, 73] width 62 height 6
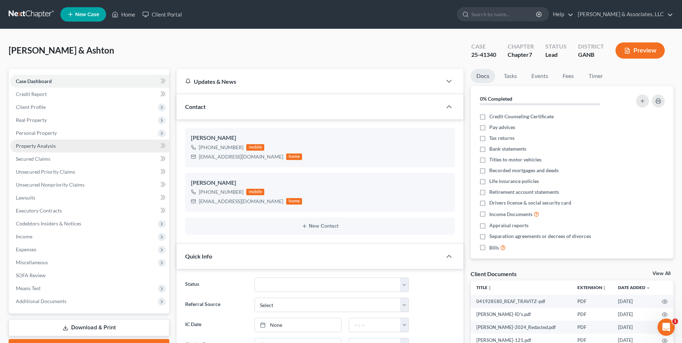
scroll to position [72, 0]
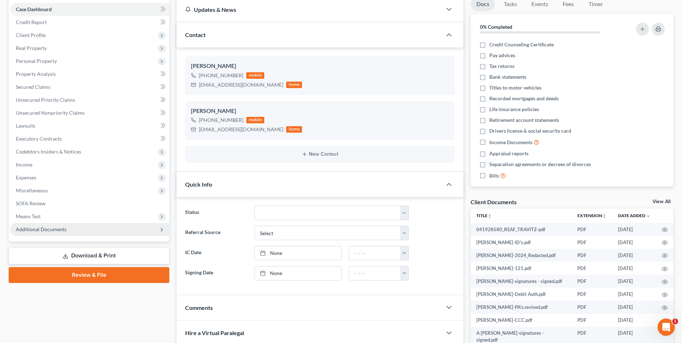
click at [54, 230] on span "Additional Documents" at bounding box center [41, 229] width 51 height 6
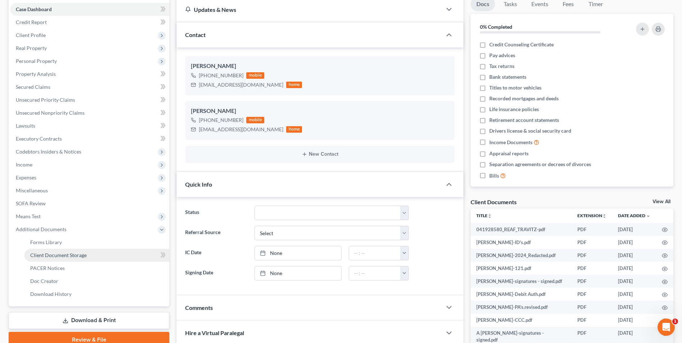
click at [79, 260] on link "Client Document Storage" at bounding box center [96, 255] width 145 height 13
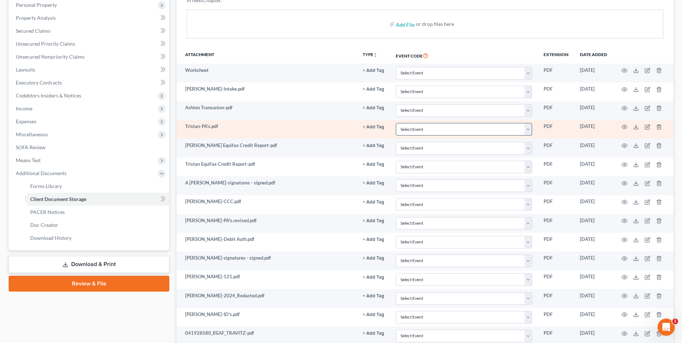
scroll to position [144, 0]
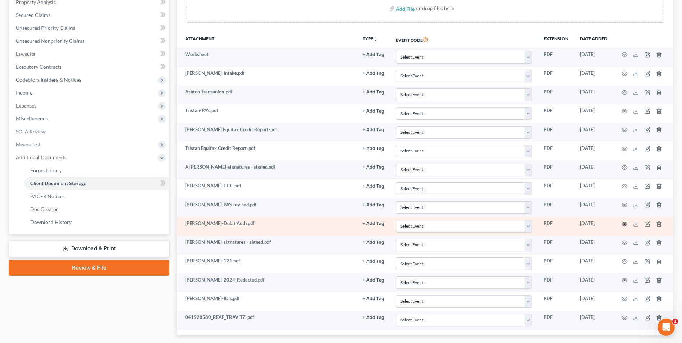
click at [624, 223] on icon "button" at bounding box center [625, 224] width 6 height 6
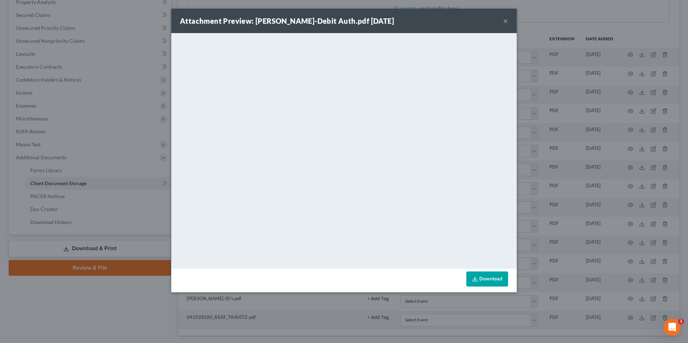
click at [506, 20] on button "×" at bounding box center [505, 21] width 5 height 9
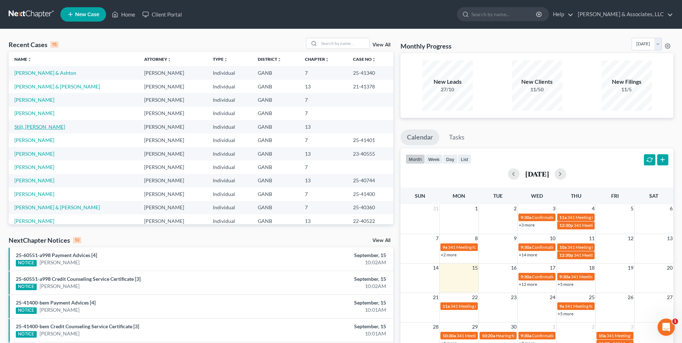
click at [20, 128] on link "Still, [PERSON_NAME]" at bounding box center [39, 127] width 51 height 6
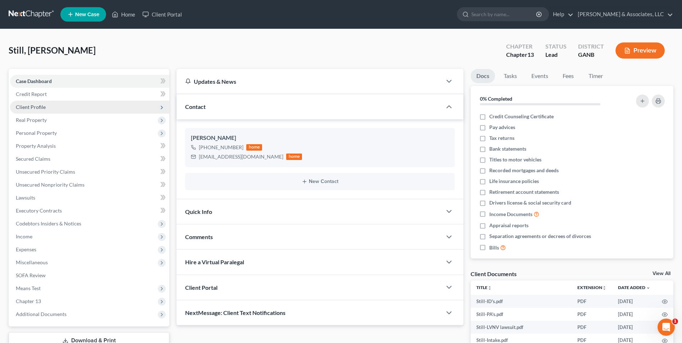
click at [38, 107] on span "Client Profile" at bounding box center [31, 107] width 30 height 6
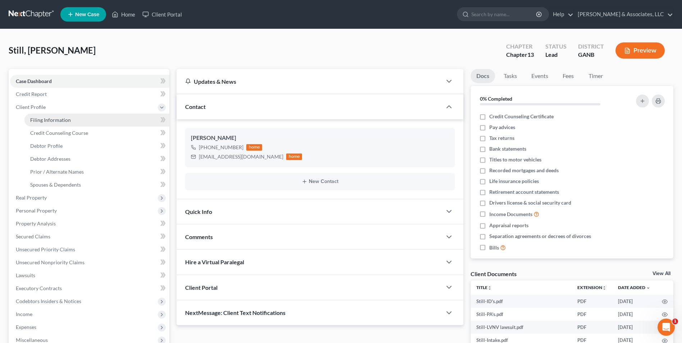
click at [60, 119] on span "Filing Information" at bounding box center [50, 120] width 41 height 6
select select "1"
select select "0"
select select "3"
select select "10"
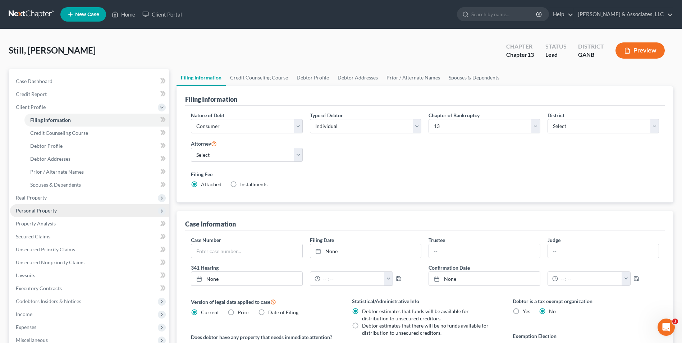
click at [54, 216] on span "Personal Property" at bounding box center [89, 210] width 159 height 13
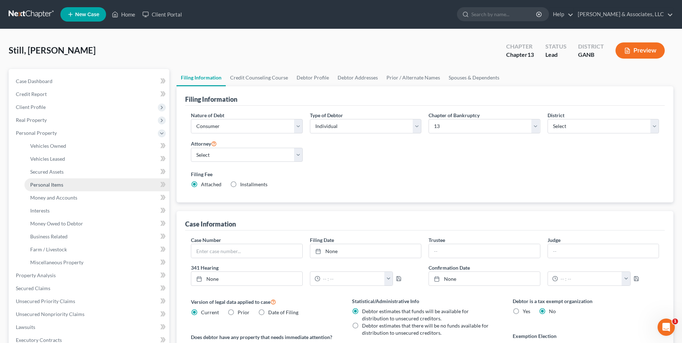
click at [62, 188] on link "Personal Items" at bounding box center [96, 184] width 145 height 13
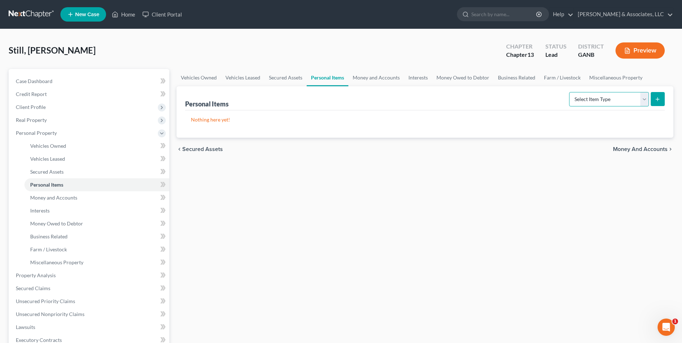
click at [643, 100] on select "Select Item Type Clothing Collectibles Of Value Electronics Firearms Household …" at bounding box center [609, 99] width 80 height 14
select select "household_goods"
click at [570, 92] on select "Select Item Type Clothing Collectibles Of Value Electronics Firearms Household …" at bounding box center [609, 99] width 80 height 14
click at [658, 101] on icon "submit" at bounding box center [658, 99] width 6 height 6
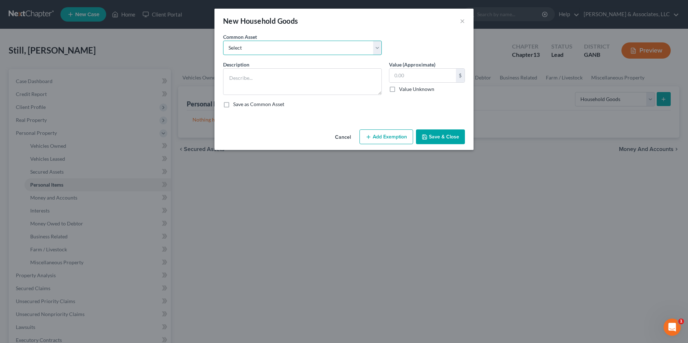
click at [376, 51] on select "Select Furniture. Not one item over $300.00." at bounding box center [302, 48] width 159 height 14
select select "0"
click at [223, 41] on select "Select Furniture. Not one item over $300.00." at bounding box center [302, 48] width 159 height 14
type textarea "Furniture. Not one item over $300.00."
click at [425, 74] on input "3,000.00" at bounding box center [422, 76] width 67 height 14
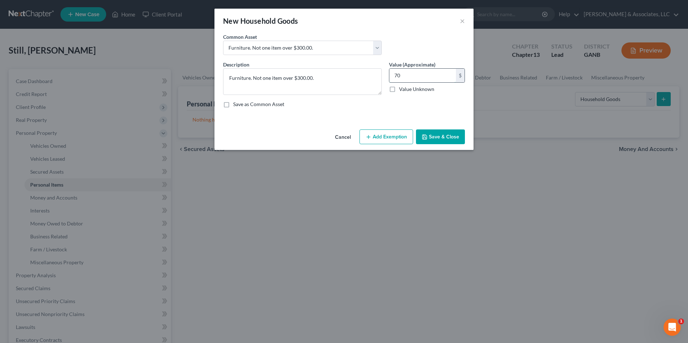
type input "7"
type input "2,000.00"
click at [374, 136] on button "Add Exemption" at bounding box center [386, 136] width 54 height 15
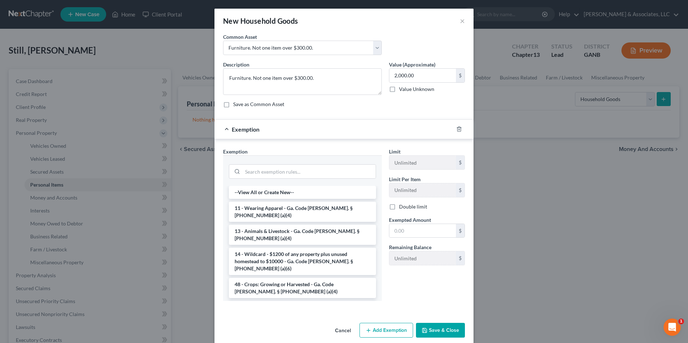
click at [284, 301] on li "6 - Household Goods and Furnishings - Ga. Code Ann. § 44-13-100 (a)(4)" at bounding box center [302, 311] width 147 height 20
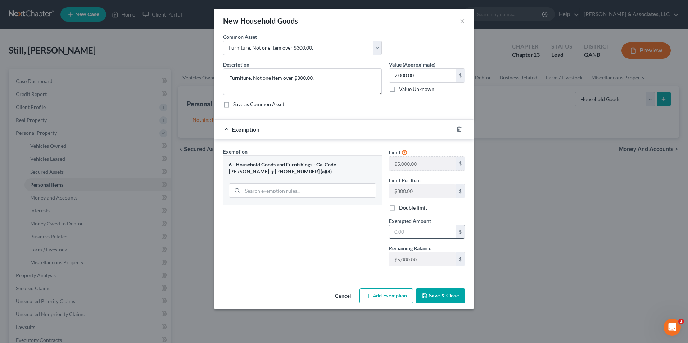
click at [434, 234] on input "text" at bounding box center [422, 232] width 67 height 14
type input "2,000.00"
click at [441, 301] on button "Save & Close" at bounding box center [440, 295] width 49 height 15
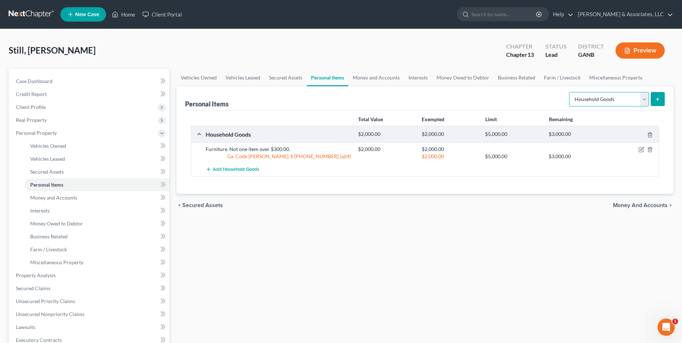
click at [646, 104] on select "Select Item Type Clothing Collectibles Of Value Electronics Firearms Household …" at bounding box center [609, 99] width 80 height 14
select select "electronics"
click at [570, 92] on select "Select Item Type Clothing Collectibles Of Value Electronics Firearms Household …" at bounding box center [609, 99] width 80 height 14
click at [662, 96] on button "submit" at bounding box center [658, 99] width 14 height 14
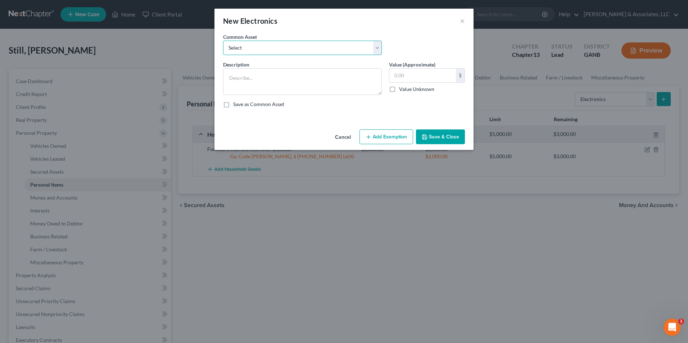
click at [375, 51] on select "Select misc electronics" at bounding box center [302, 48] width 159 height 14
select select "0"
click at [223, 41] on select "Select misc electronics" at bounding box center [302, 48] width 159 height 14
type textarea "misc electronics"
type input "200.00"
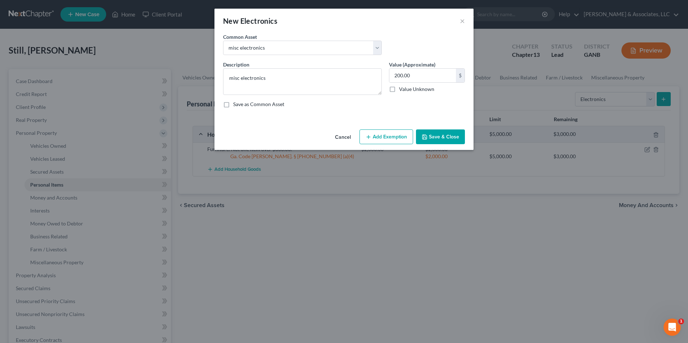
click at [378, 136] on button "Add Exemption" at bounding box center [386, 136] width 54 height 15
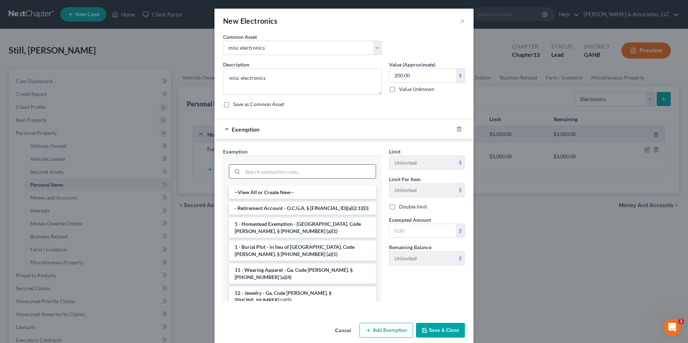
click at [307, 172] on input "search" at bounding box center [308, 172] width 133 height 14
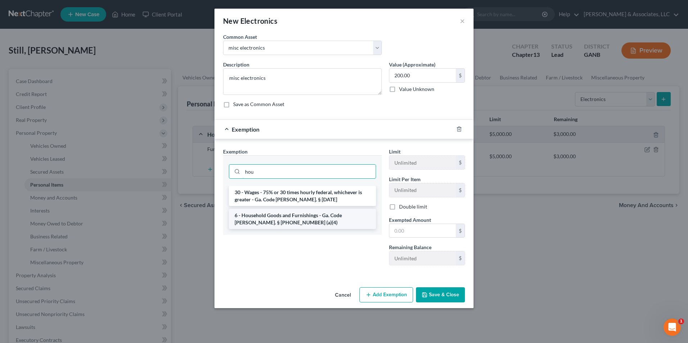
type input "hou"
click at [323, 210] on li "6 - Household Goods and Furnishings - Ga. Code Ann. § 44-13-100 (a)(4)" at bounding box center [302, 219] width 147 height 20
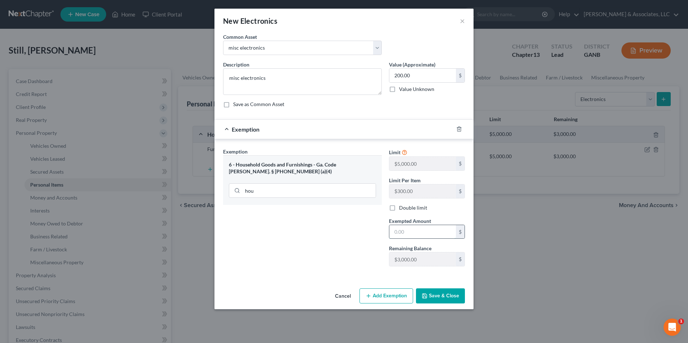
click at [418, 235] on input "text" at bounding box center [422, 232] width 67 height 14
type input "200.00"
click at [450, 296] on button "Save & Close" at bounding box center [440, 295] width 49 height 15
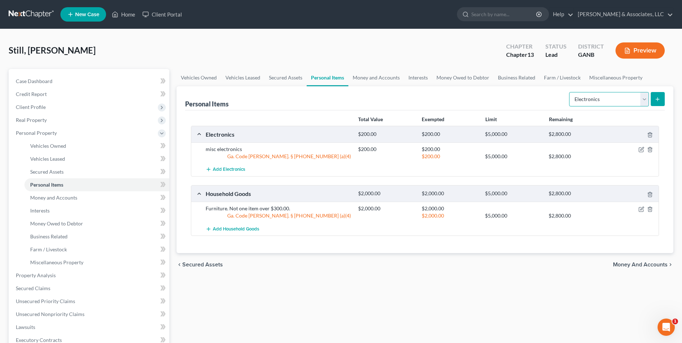
click at [646, 98] on select "Select Item Type Clothing Collectibles Of Value Electronics Firearms Household …" at bounding box center [609, 99] width 80 height 14
click at [613, 105] on select "Select Item Type Clothing Collectibles Of Value Electronics Firearms Household …" at bounding box center [609, 99] width 80 height 14
click at [645, 103] on select "Select Item Type Clothing Collectibles Of Value Electronics Firearms Household …" at bounding box center [609, 99] width 80 height 14
select select "clothing"
click at [570, 92] on select "Select Item Type Clothing Collectibles Of Value Electronics Firearms Household …" at bounding box center [609, 99] width 80 height 14
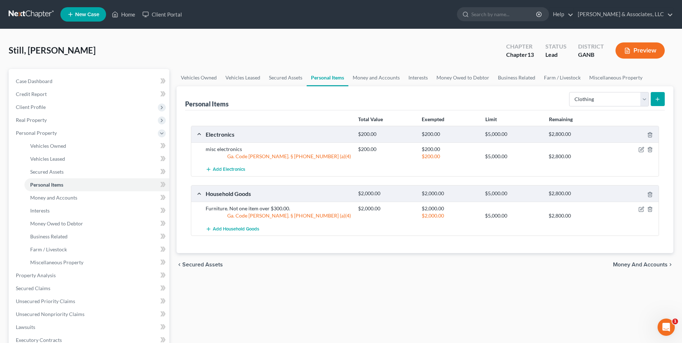
click at [657, 101] on icon "submit" at bounding box center [658, 99] width 6 height 6
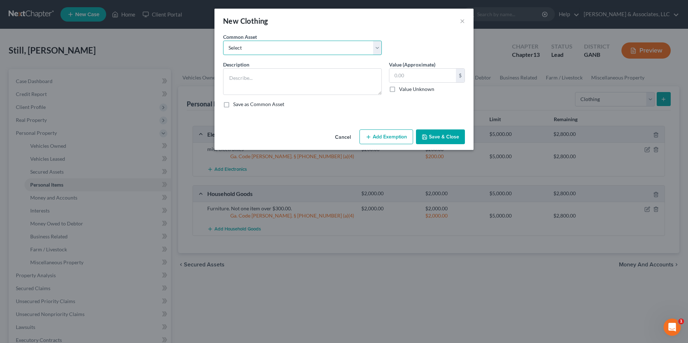
click at [378, 49] on select "Select Clothing" at bounding box center [302, 48] width 159 height 14
select select "0"
click at [223, 41] on select "Select Clothing" at bounding box center [302, 48] width 159 height 14
type textarea "Clothing"
click at [415, 72] on input "500.00" at bounding box center [422, 76] width 67 height 14
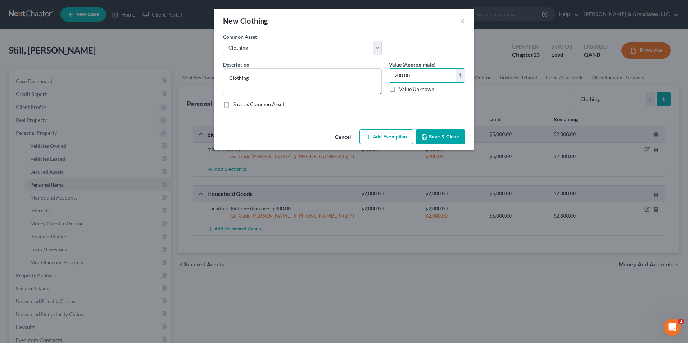
type input "200.00"
click at [390, 136] on button "Add Exemption" at bounding box center [386, 136] width 54 height 15
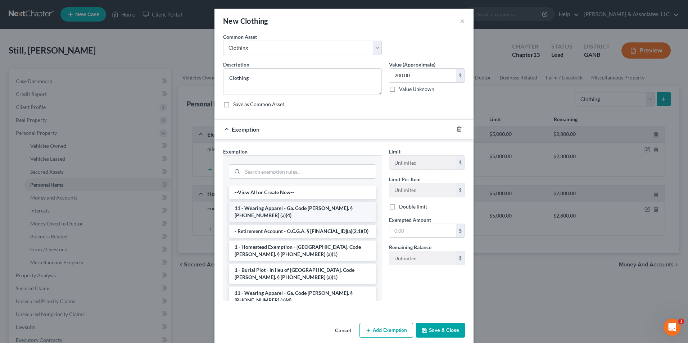
click at [324, 211] on li "11 - Wearing Apparel - Ga. Code Ann. § 44-13-100 (a)(4)" at bounding box center [302, 212] width 147 height 20
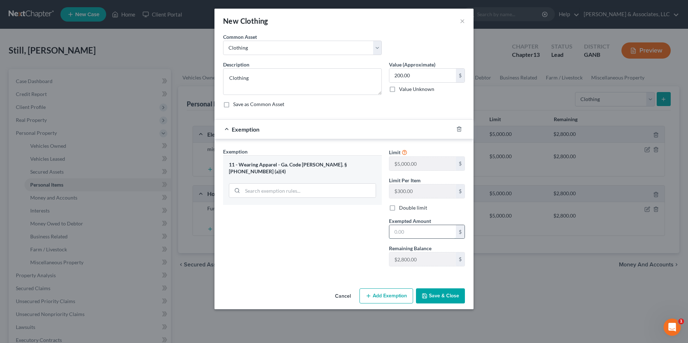
click at [407, 233] on input "text" at bounding box center [422, 232] width 67 height 14
type input "200.00"
click at [443, 296] on button "Save & Close" at bounding box center [440, 295] width 49 height 15
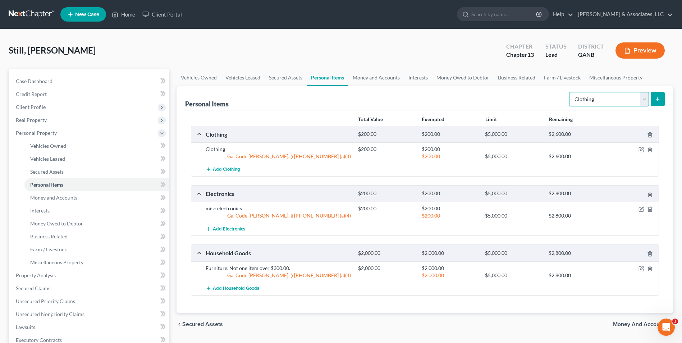
click at [645, 102] on select "Select Item Type Clothing Collectibles Of Value Electronics Firearms Household …" at bounding box center [609, 99] width 80 height 14
select select "sports_and_hobby_equipment"
click at [570, 92] on select "Select Item Type Clothing Collectibles Of Value Electronics Firearms Household …" at bounding box center [609, 99] width 80 height 14
click at [661, 100] on icon "submit" at bounding box center [658, 99] width 6 height 6
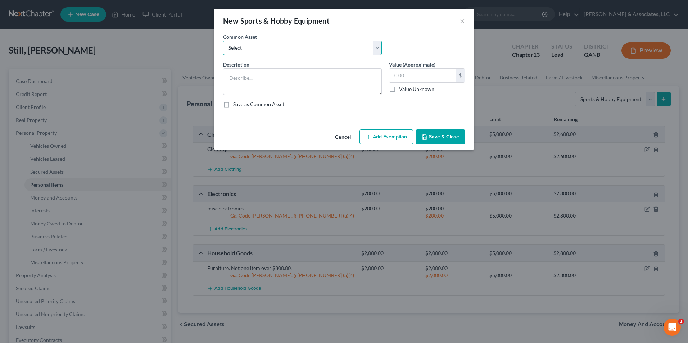
click at [376, 47] on select "Select firearms and sports equipment" at bounding box center [302, 48] width 159 height 14
select select "0"
click at [223, 41] on select "Select firearms and sports equipment" at bounding box center [302, 48] width 159 height 14
type textarea "firearms and sports equipment"
click at [432, 83] on div "600.00 $ Value Unknown" at bounding box center [427, 80] width 76 height 24
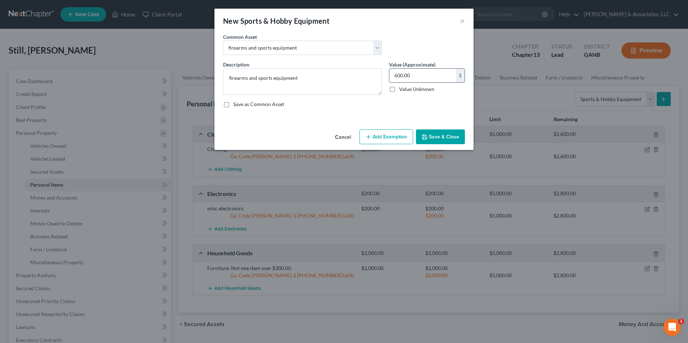
click at [432, 82] on input "600.00" at bounding box center [422, 76] width 67 height 14
type input "300.00"
click at [384, 140] on button "Add Exemption" at bounding box center [386, 136] width 54 height 15
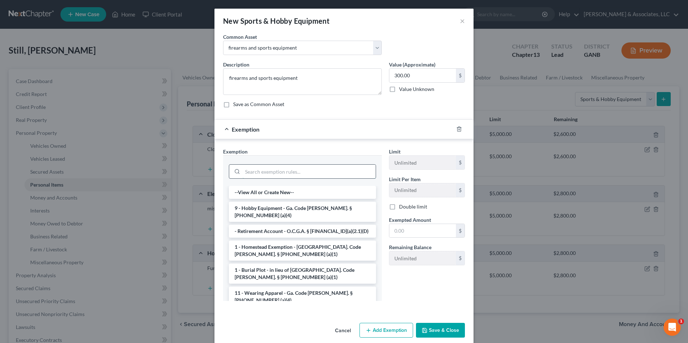
click at [298, 168] on input "search" at bounding box center [308, 172] width 133 height 14
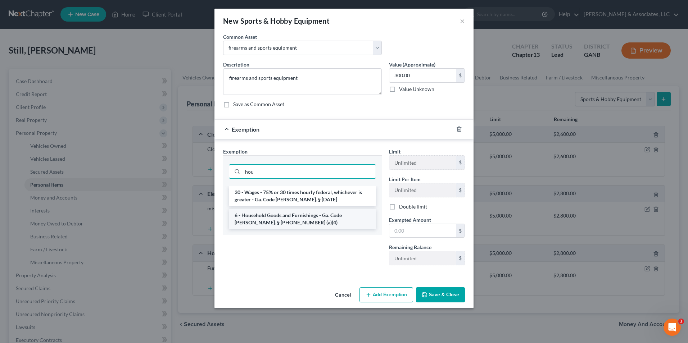
type input "hou"
click at [330, 224] on li "6 - Household Goods and Furnishings - Ga. Code Ann. § 44-13-100 (a)(4)" at bounding box center [302, 219] width 147 height 20
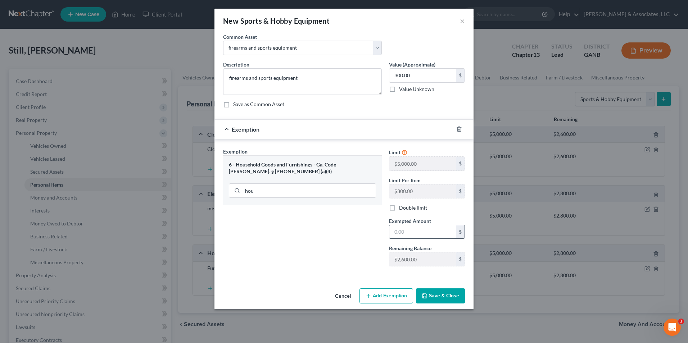
click at [411, 232] on input "text" at bounding box center [422, 232] width 67 height 14
type input "300.00"
click at [447, 295] on button "Save & Close" at bounding box center [440, 295] width 49 height 15
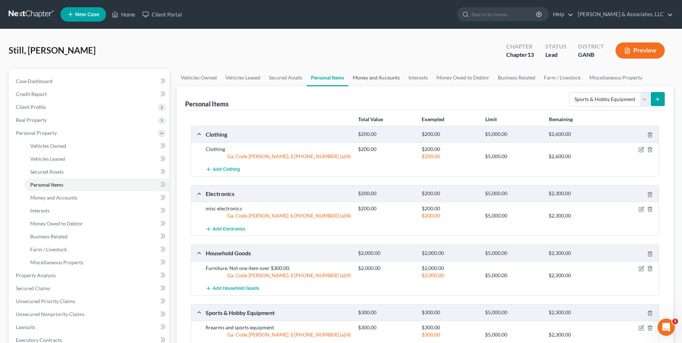
click at [370, 81] on link "Money and Accounts" at bounding box center [376, 77] width 56 height 17
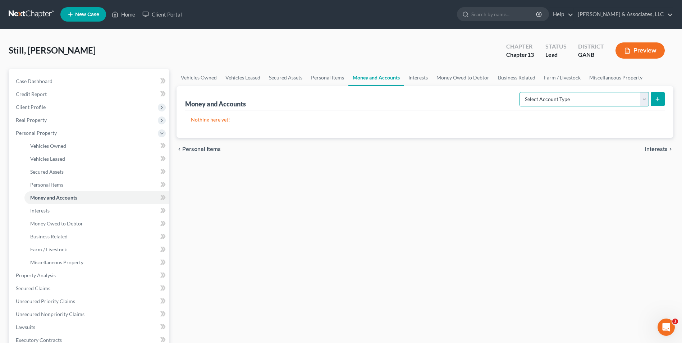
click at [645, 98] on select "Select Account Type Brokerage Cash on Hand Certificates of Deposit Checking Acc…" at bounding box center [584, 99] width 129 height 14
select select "cash_on_hand"
click at [521, 92] on select "Select Account Type Brokerage Cash on Hand Certificates of Deposit Checking Acc…" at bounding box center [584, 99] width 129 height 14
click at [655, 100] on icon "submit" at bounding box center [658, 99] width 6 height 6
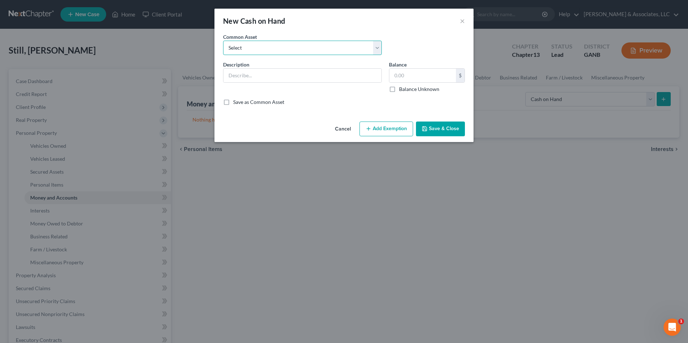
click at [378, 47] on select "Select Cash" at bounding box center [302, 48] width 159 height 14
select select "0"
click at [223, 41] on select "Select Cash" at bounding box center [302, 48] width 159 height 14
type input "Cash"
click at [429, 75] on input "600.00" at bounding box center [422, 76] width 67 height 14
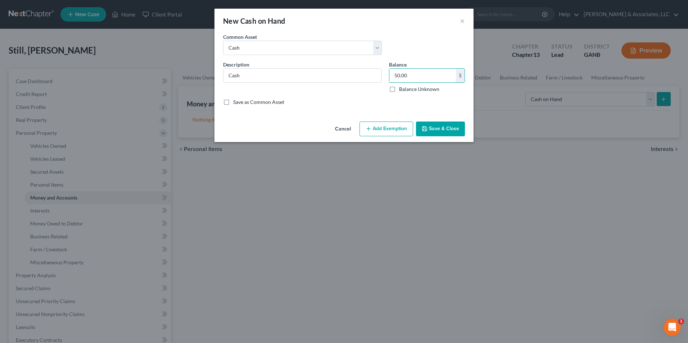
type input "50.00"
click at [396, 126] on button "Add Exemption" at bounding box center [386, 129] width 54 height 15
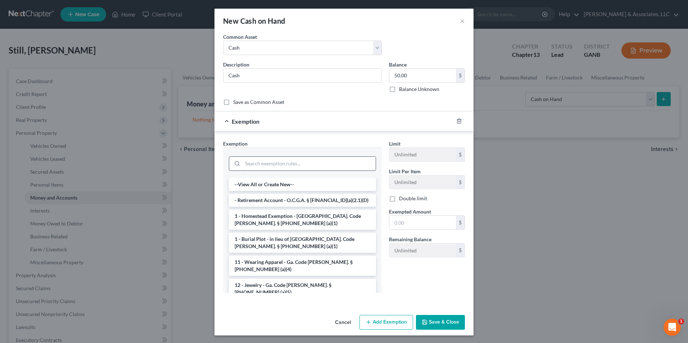
click at [293, 167] on input "search" at bounding box center [308, 164] width 133 height 14
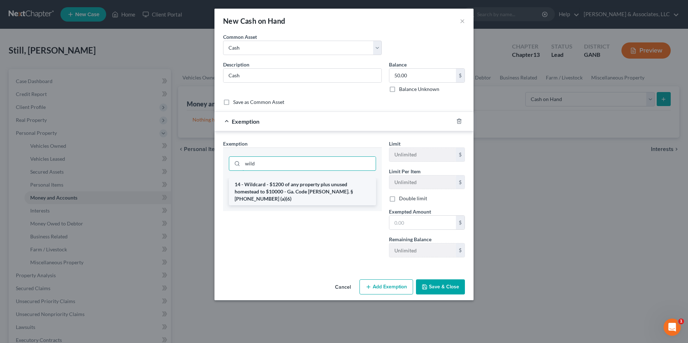
type input "wild"
click at [293, 190] on li "14 - Wildcard - $1200 of any property plus unused homestead to $10000 - Ga. Cod…" at bounding box center [302, 191] width 147 height 27
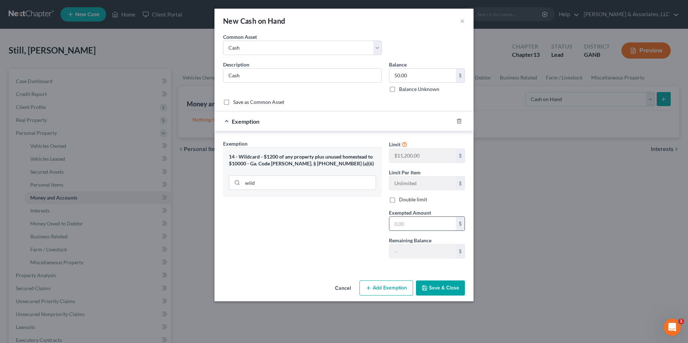
click at [424, 224] on input "text" at bounding box center [422, 224] width 67 height 14
type input "50.00"
click at [442, 283] on button "Save & Close" at bounding box center [440, 287] width 49 height 15
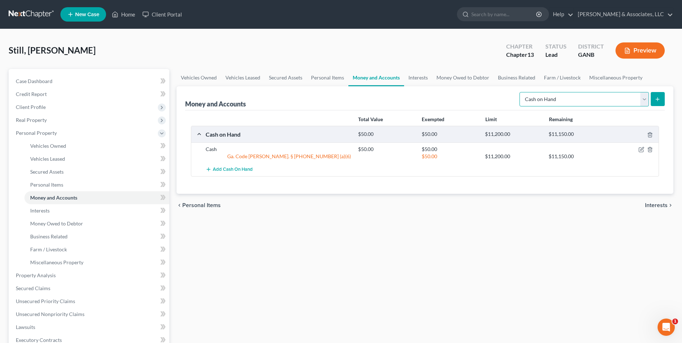
click at [643, 102] on select "Select Account Type Brokerage Cash on Hand Certificates of Deposit Checking Acc…" at bounding box center [584, 99] width 129 height 14
select select "checking"
click at [521, 92] on select "Select Account Type Brokerage Cash on Hand Certificates of Deposit Checking Acc…" at bounding box center [584, 99] width 129 height 14
click at [658, 98] on line "submit" at bounding box center [658, 98] width 0 height 3
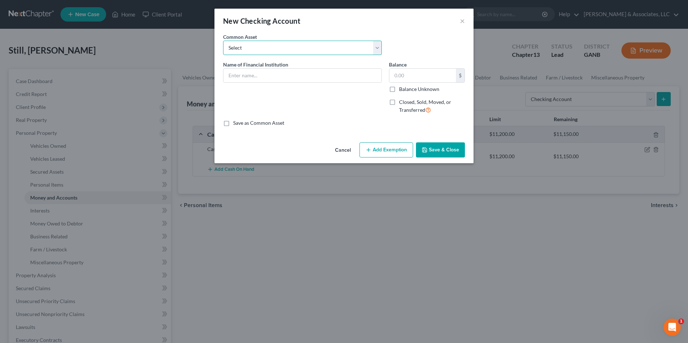
click at [379, 45] on select "Select US Bank Tyndall Federal Credit Union Lake Michigan Credit Union Ascend F…" at bounding box center [302, 48] width 159 height 14
select select "19"
click at [223, 41] on select "Select US Bank Tyndall Federal Credit Union Lake Michigan Credit Union Ascend F…" at bounding box center [302, 48] width 159 height 14
type input "JP Morgan Chase Bank"
click at [424, 74] on input "1,500.00" at bounding box center [422, 76] width 67 height 14
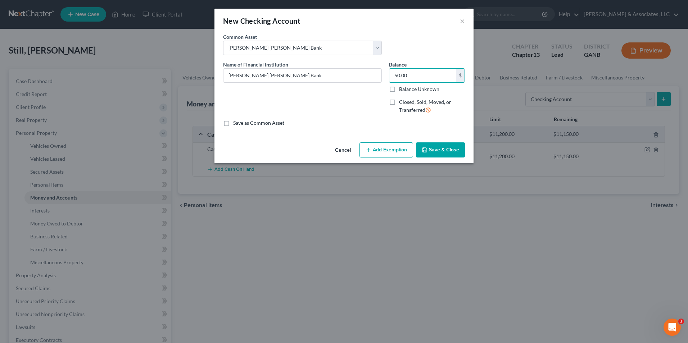
type input "50.00"
click at [394, 151] on button "Add Exemption" at bounding box center [386, 149] width 54 height 15
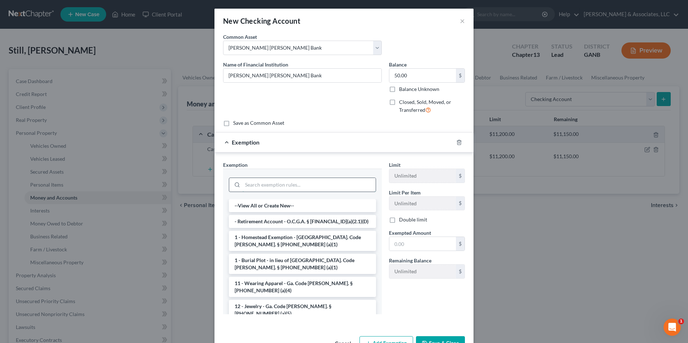
click at [274, 187] on input "search" at bounding box center [308, 185] width 133 height 14
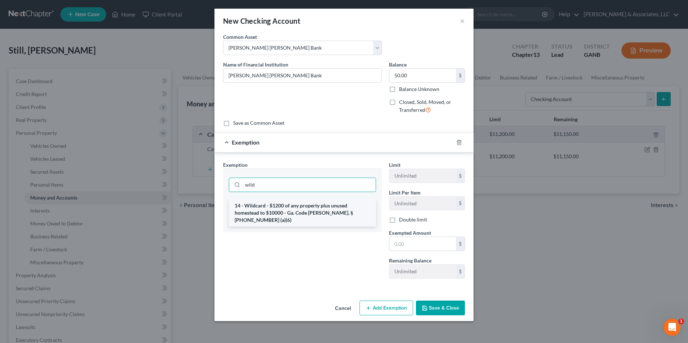
type input "wild"
click at [287, 210] on li "14 - Wildcard - $1200 of any property plus unused homestead to $10000 - Ga. Cod…" at bounding box center [302, 212] width 147 height 27
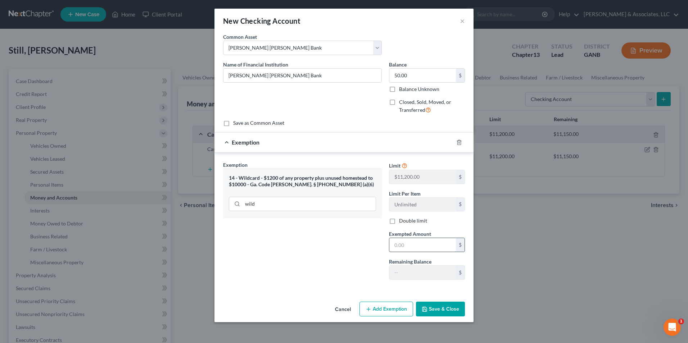
click at [417, 246] on input "text" at bounding box center [422, 245] width 67 height 14
type input "50.00"
click at [447, 307] on button "Save & Close" at bounding box center [440, 309] width 49 height 15
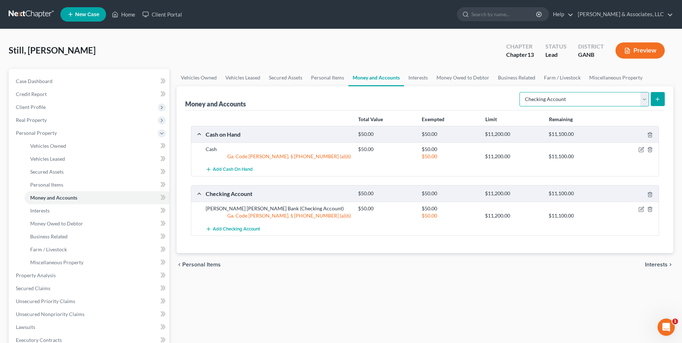
click at [639, 99] on select "Select Account Type Brokerage Cash on Hand Certificates of Deposit Checking Acc…" at bounding box center [584, 99] width 129 height 14
select select "savings"
click at [521, 92] on select "Select Account Type Brokerage Cash on Hand Certificates of Deposit Checking Acc…" at bounding box center [584, 99] width 129 height 14
click at [661, 102] on button "submit" at bounding box center [658, 99] width 14 height 14
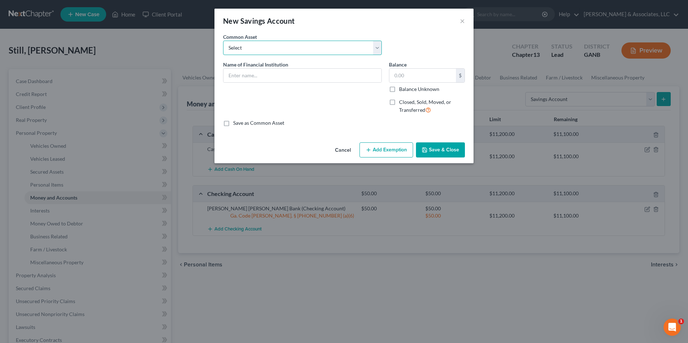
click at [382, 49] on select "Select Tyndall Federal Credit Union LGE Community Credit Union Georgia's Own Cr…" at bounding box center [302, 48] width 159 height 14
select select "39"
click at [223, 41] on select "Select Tyndall Federal Credit Union LGE Community Credit Union Georgia's Own Cr…" at bounding box center [302, 48] width 159 height 14
type input "JP Morgan Chase"
type input "85.00"
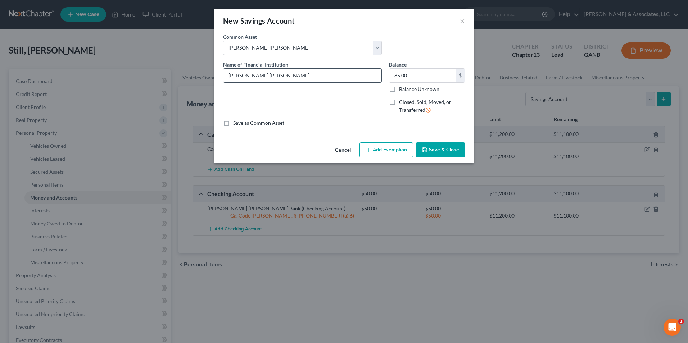
click at [296, 75] on input "JP Morgan Chase" at bounding box center [302, 76] width 158 height 14
type input "JP Morgan Chase Bank"
click at [413, 75] on input "85.00" at bounding box center [422, 76] width 67 height 14
type input "0.00"
click at [446, 152] on button "Save & Close" at bounding box center [440, 149] width 49 height 15
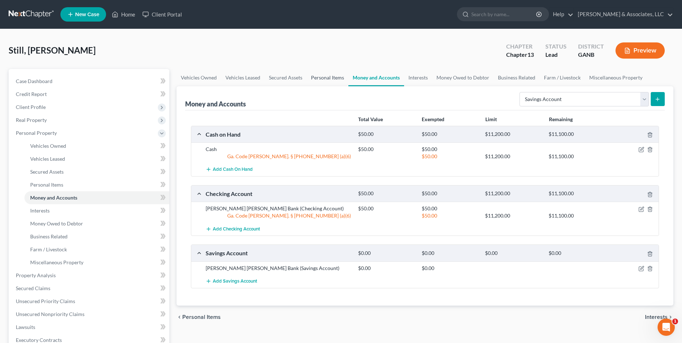
click at [325, 78] on link "Personal Items" at bounding box center [328, 77] width 42 height 17
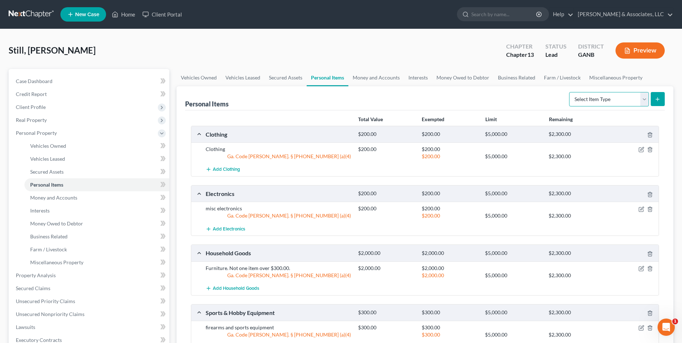
click at [642, 101] on select "Select Item Type Clothing Collectibles Of Value Electronics Firearms Household …" at bounding box center [609, 99] width 80 height 14
select select "pets"
click at [570, 92] on select "Select Item Type Clothing Collectibles Of Value Electronics Firearms Household …" at bounding box center [609, 99] width 80 height 14
click at [660, 93] on button "submit" at bounding box center [658, 99] width 14 height 14
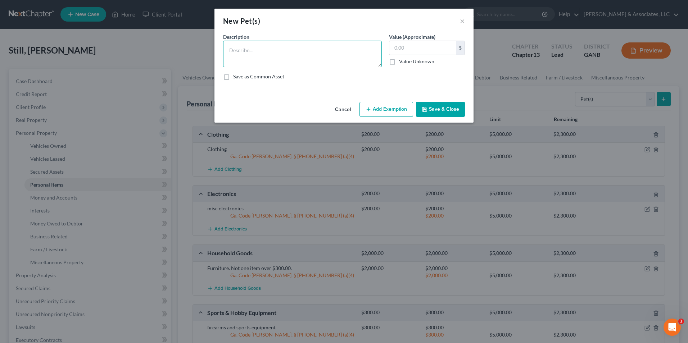
click at [308, 52] on textarea at bounding box center [302, 54] width 159 height 27
type textarea "1 dog. Sentimental value only."
click at [430, 109] on button "Save & Close" at bounding box center [440, 109] width 49 height 15
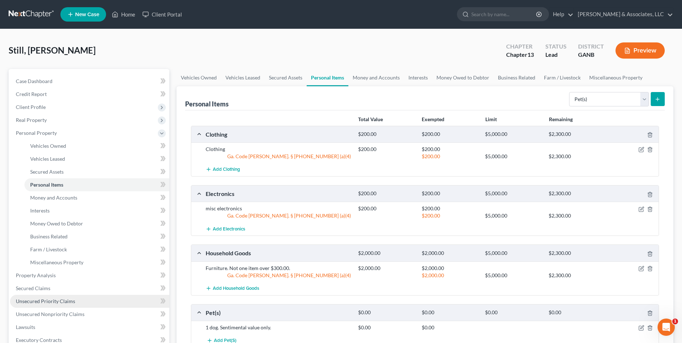
click at [65, 302] on span "Unsecured Priority Claims" at bounding box center [45, 301] width 59 height 6
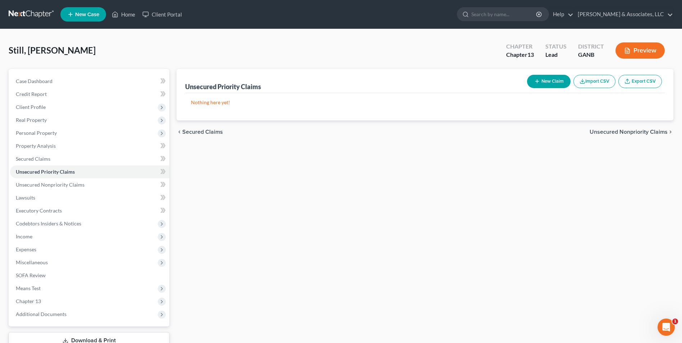
click at [555, 82] on button "New Claim" at bounding box center [549, 81] width 44 height 13
select select "0"
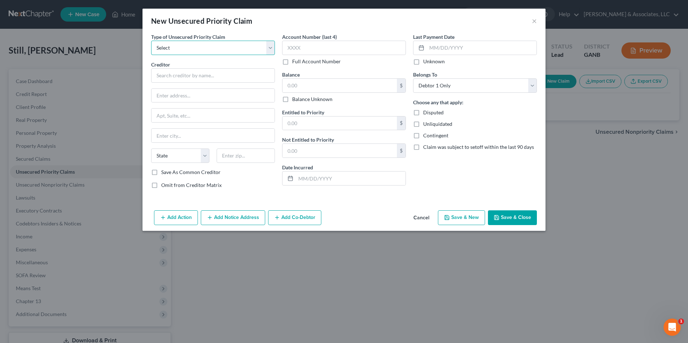
click at [269, 50] on select "Select Taxes & Other Government Units Domestic Support Obligations Extensions o…" at bounding box center [213, 48] width 124 height 14
select select "0"
click at [151, 41] on select "Select Taxes & Other Government Units Domestic Support Obligations Extensions o…" at bounding box center [213, 48] width 124 height 14
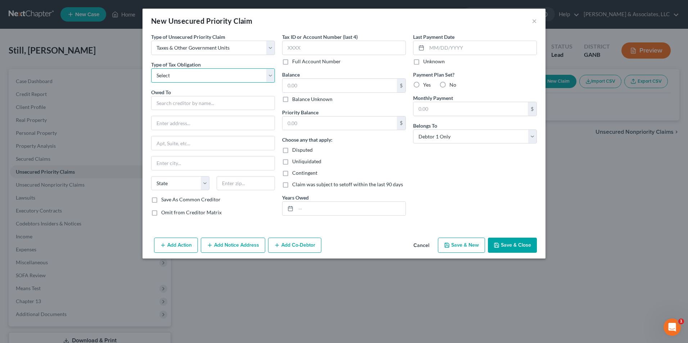
click at [267, 75] on select "Select Federal City State Franchise Tax Board Other" at bounding box center [213, 75] width 124 height 14
select select "0"
click at [151, 68] on select "Select Federal City State Franchise Tax Board Other" at bounding box center [213, 75] width 124 height 14
click at [236, 105] on input "text" at bounding box center [213, 103] width 124 height 14
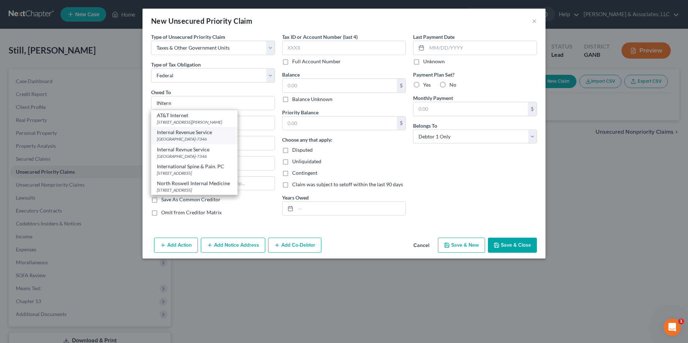
click at [205, 134] on div "Internal Revenue Service" at bounding box center [194, 132] width 75 height 7
type input "Internal Revenue Service"
type input "PO Box 7346"
type input "Philadelphia"
select select "39"
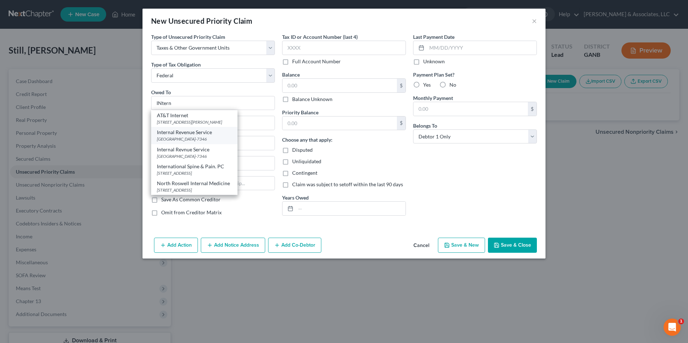
type input "19101-7346"
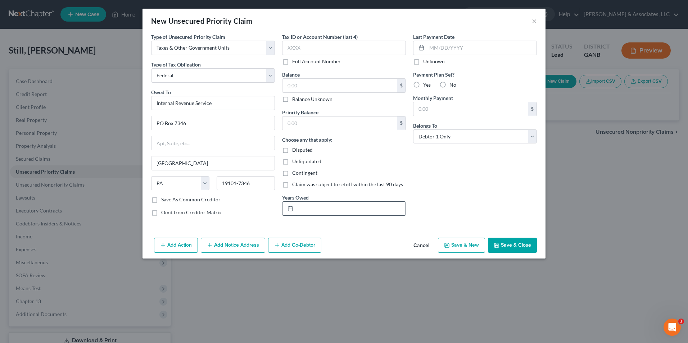
click at [315, 209] on input "text" at bounding box center [351, 209] width 110 height 14
type input "2021"
click at [325, 86] on input "text" at bounding box center [339, 86] width 114 height 14
type input "390"
click at [348, 119] on input "text" at bounding box center [339, 124] width 114 height 14
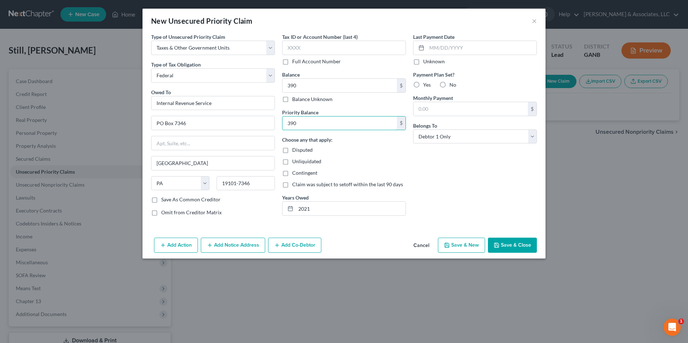
type input "390"
click at [506, 243] on button "Save & Close" at bounding box center [512, 245] width 49 height 15
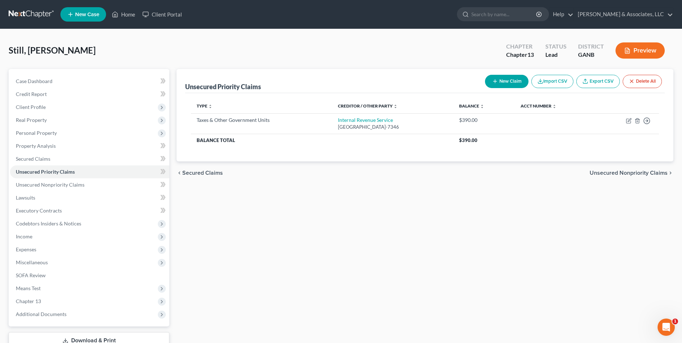
click at [507, 80] on button "New Claim" at bounding box center [507, 81] width 44 height 13
select select "0"
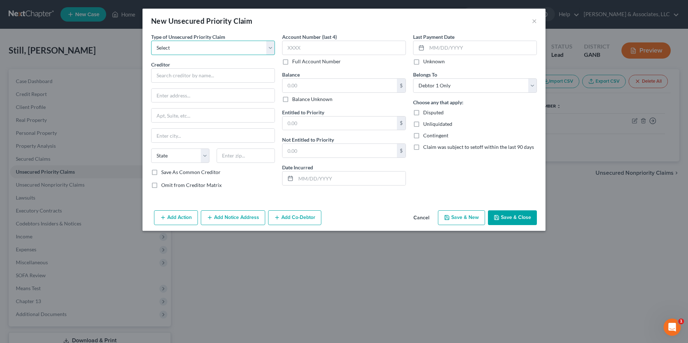
click at [272, 42] on select "Select Taxes & Other Government Units Domestic Support Obligations Extensions o…" at bounding box center [213, 48] width 124 height 14
select select "0"
click at [151, 41] on select "Select Taxes & Other Government Units Domestic Support Obligations Extensions o…" at bounding box center [213, 48] width 124 height 14
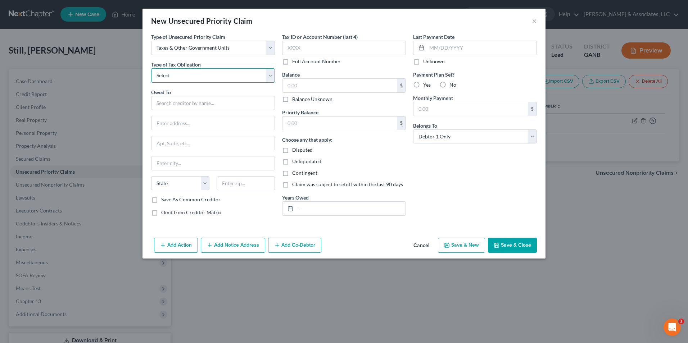
click at [274, 74] on select "Select Federal City State Franchise Tax Board Other" at bounding box center [213, 75] width 124 height 14
select select "2"
click at [151, 68] on select "Select Federal City State Franchise Tax Board Other" at bounding box center [213, 75] width 124 height 14
click at [225, 101] on input "text" at bounding box center [213, 103] width 124 height 14
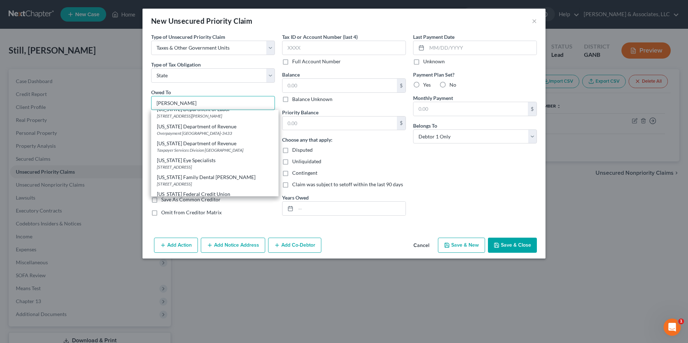
scroll to position [144, 0]
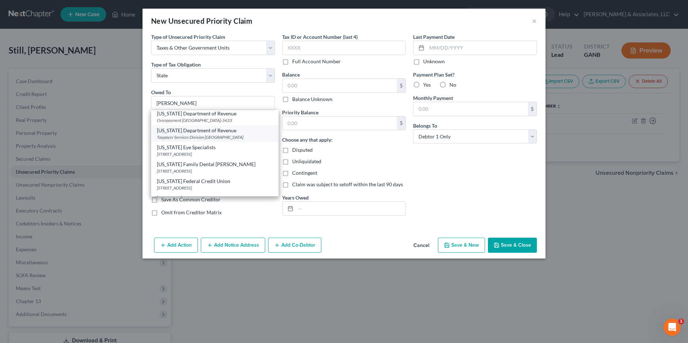
click at [211, 140] on div "Taxpayer Services Division PO Box 105499, Atlanta, GA 30348" at bounding box center [215, 137] width 116 height 6
type input "Georgia Department of Revenue"
type input "Taxpayer Services Division"
type input "PO Box 105499"
type input "Atlanta"
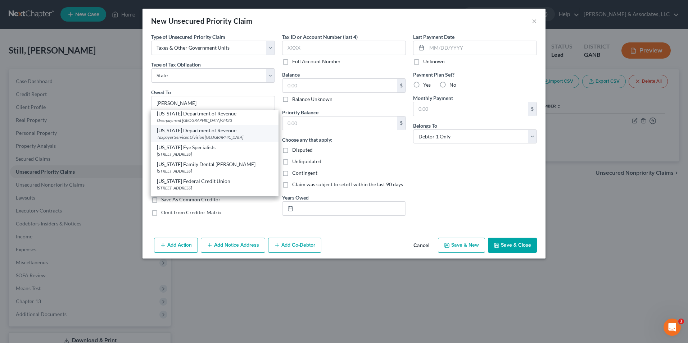
select select "10"
type input "30348"
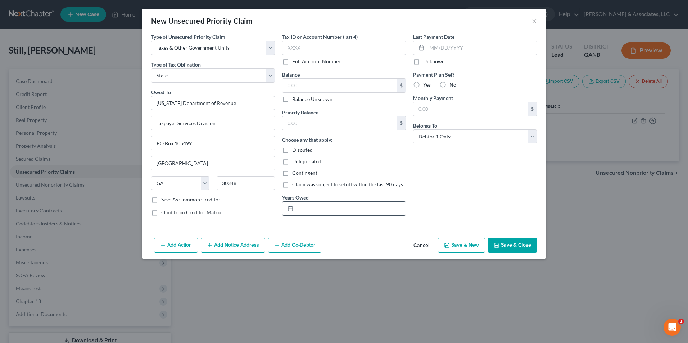
click at [334, 206] on input "text" at bounding box center [351, 209] width 110 height 14
type input "NOTICE ONLY"
click at [522, 245] on button "Save & Close" at bounding box center [512, 245] width 49 height 15
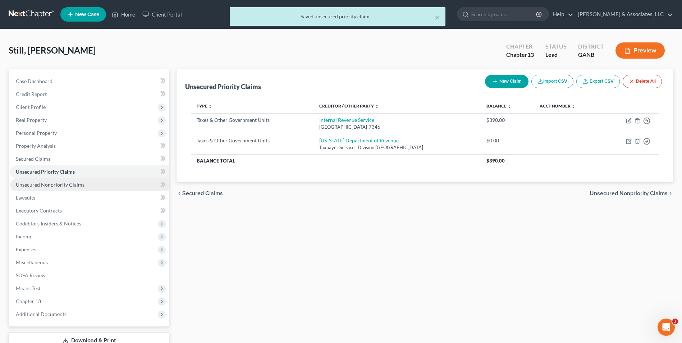
click at [74, 187] on span "Unsecured Nonpriority Claims" at bounding box center [50, 185] width 69 height 6
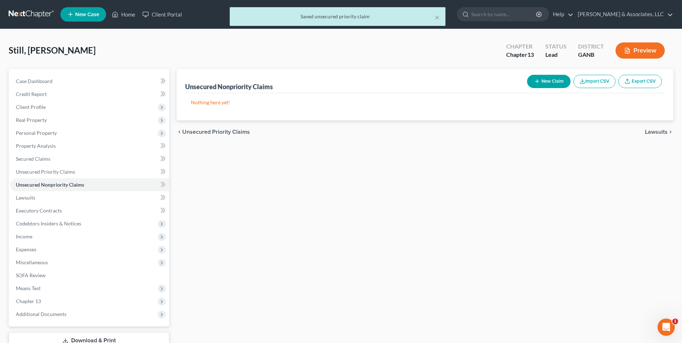
click at [554, 82] on button "New Claim" at bounding box center [549, 81] width 44 height 13
select select "0"
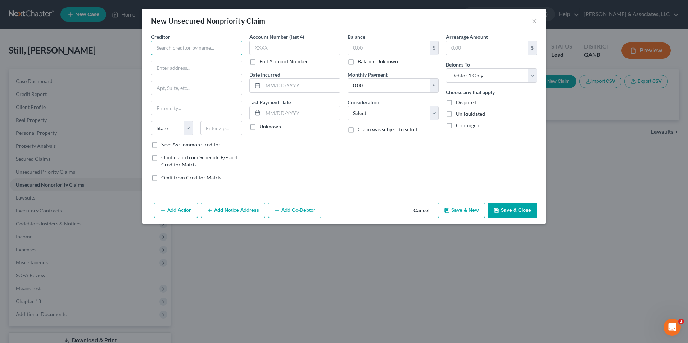
click at [210, 48] on input "text" at bounding box center [196, 48] width 91 height 14
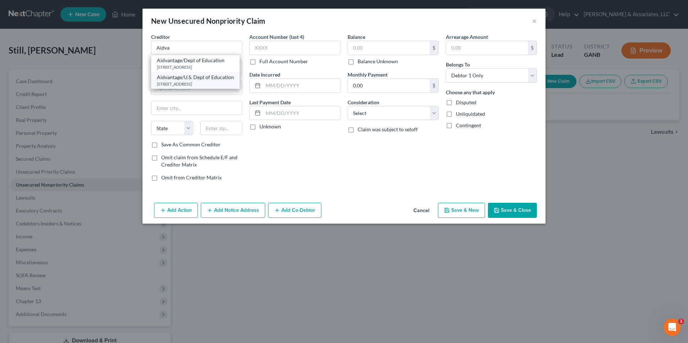
click at [206, 82] on div "PO Box 1843, Monticello, KY 42633" at bounding box center [195, 84] width 77 height 6
type input "Aidvantage/U.S. Dept of Education"
type input "PO Box 1843"
type input "Monticello"
select select "18"
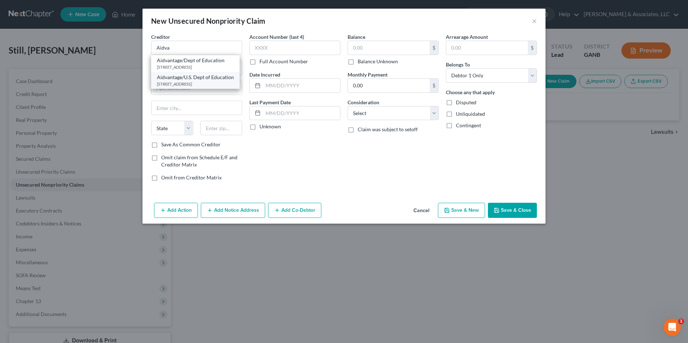
type input "42633"
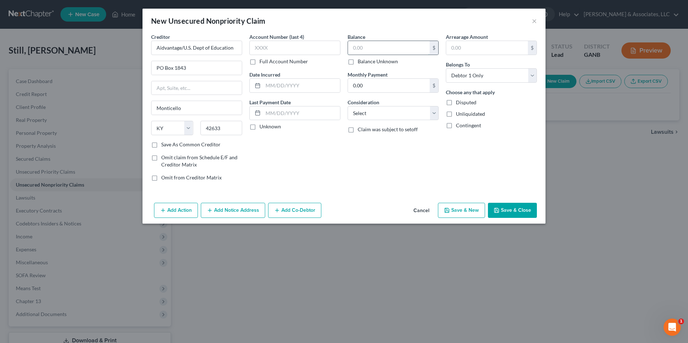
click at [377, 45] on input "text" at bounding box center [389, 48] width 82 height 14
type input "15,000.00"
click at [433, 115] on select "Select Cable / Satellite Services Collection Agency Credit Card Debt Debt Couns…" at bounding box center [392, 113] width 91 height 14
select select "17"
click at [347, 106] on select "Select Cable / Satellite Services Collection Agency Credit Card Debt Debt Couns…" at bounding box center [392, 113] width 91 height 14
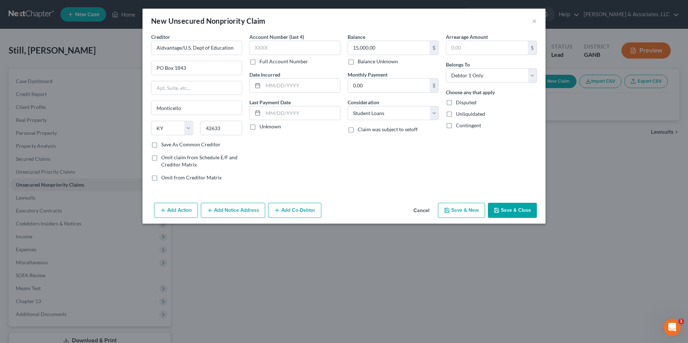
click at [516, 209] on button "Save & Close" at bounding box center [512, 210] width 49 height 15
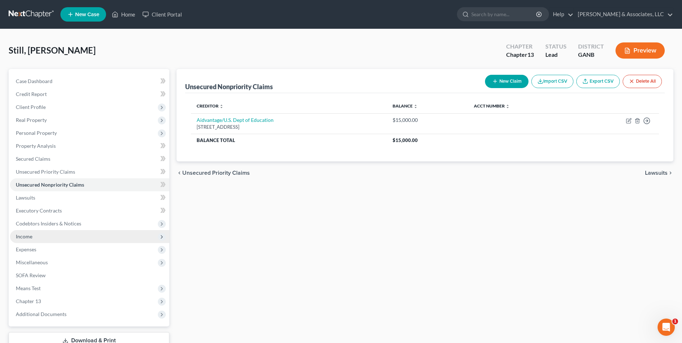
click at [25, 237] on span "Income" at bounding box center [24, 236] width 17 height 6
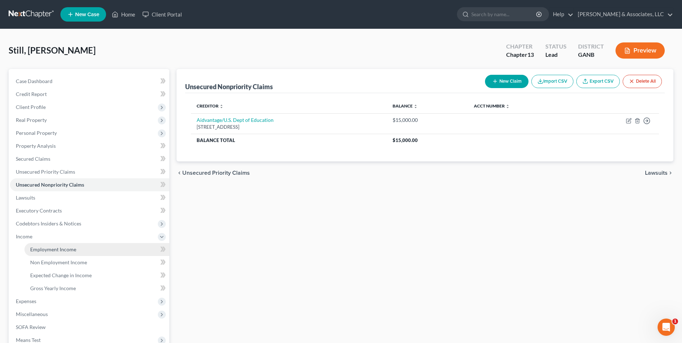
click at [48, 250] on span "Employment Income" at bounding box center [53, 249] width 46 height 6
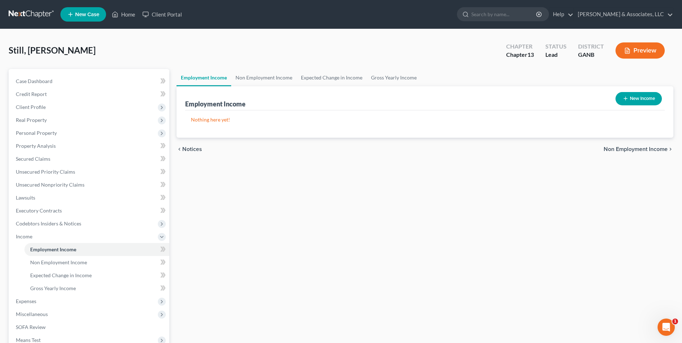
click at [649, 100] on button "New Income" at bounding box center [639, 98] width 46 height 13
select select "0"
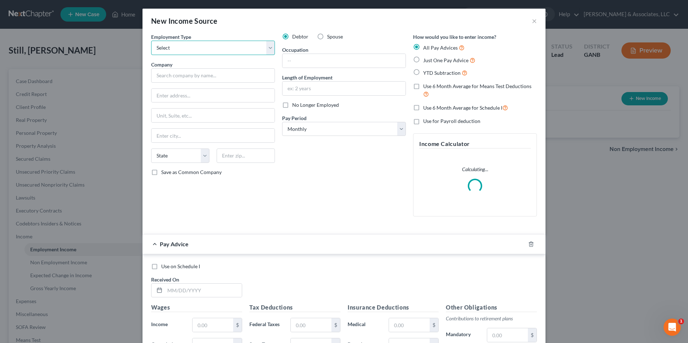
click at [270, 46] on select "Select Full or Part Time Employment Self Employment" at bounding box center [213, 48] width 124 height 14
select select "0"
click at [151, 41] on select "Select Full or Part Time Employment Self Employment" at bounding box center [213, 48] width 124 height 14
click at [236, 83] on div "Employment Type * Select Full or Part Time Employment Self Employment Company *…" at bounding box center [212, 127] width 131 height 189
click at [241, 78] on input "text" at bounding box center [213, 75] width 124 height 14
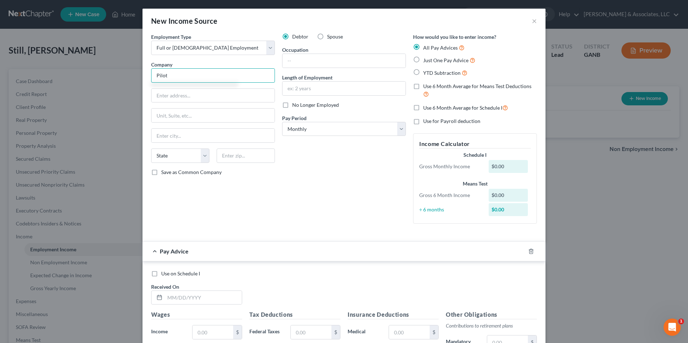
type input "Pilot"
type input "95 Liberty Rd"
type input "Villa"
click at [197, 100] on input "text" at bounding box center [212, 96] width 123 height 14
type input "95 Liberty Rd"
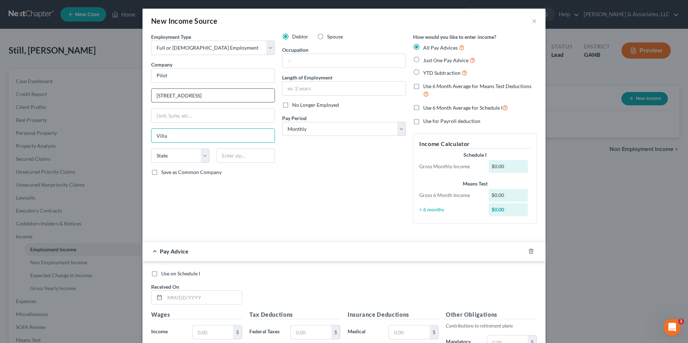
type input "Villa Rica"
select select "10"
type input "30141"
type input "Hiram"
click at [244, 152] on input "30141" at bounding box center [245, 156] width 58 height 14
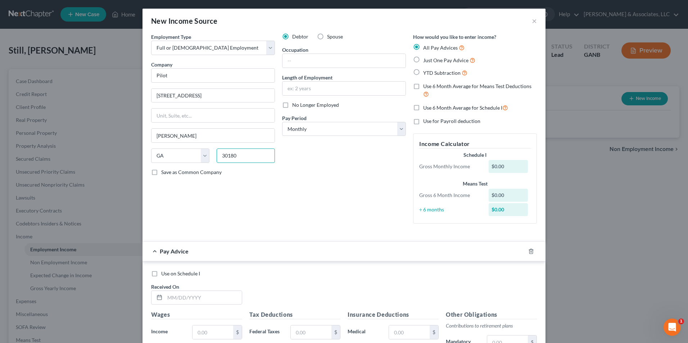
type input "30180"
type input "Villa Rica"
click at [335, 216] on div "Debtor Spouse Occupation Length of Employment No Longer Employed Pay Period * S…" at bounding box center [343, 131] width 131 height 196
click at [351, 68] on div "Debtor Spouse Occupation Length of Employment No Longer Employed Pay Period * S…" at bounding box center [343, 131] width 131 height 196
type input "cashier"
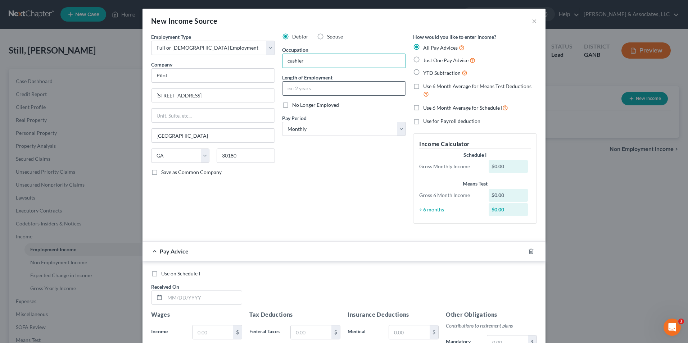
click at [327, 90] on input "text" at bounding box center [343, 89] width 123 height 14
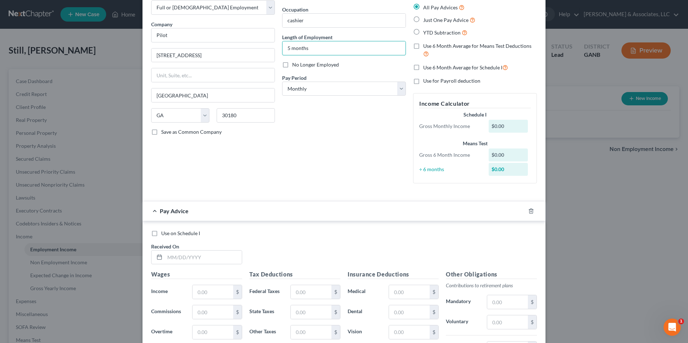
scroll to position [72, 0]
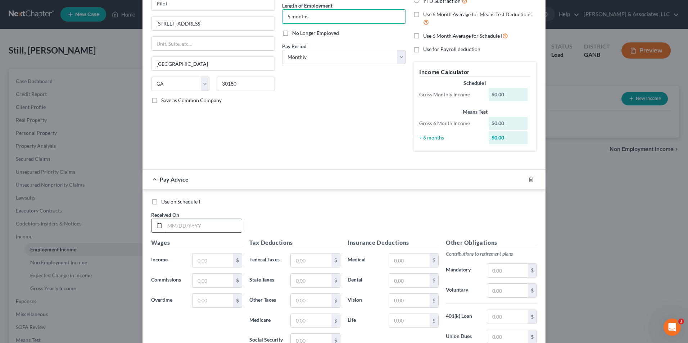
type input "5 months"
click at [205, 224] on input "text" at bounding box center [203, 226] width 77 height 14
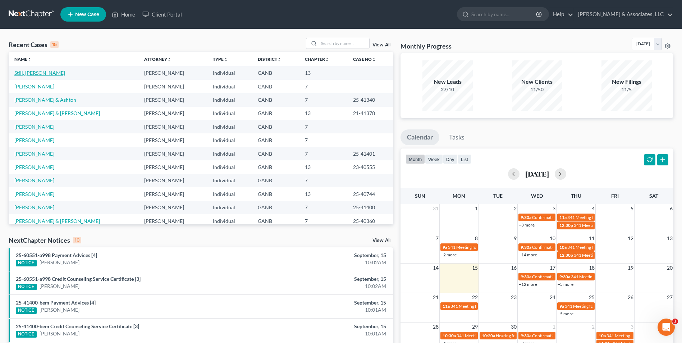
click at [20, 74] on link "Still, [PERSON_NAME]" at bounding box center [39, 73] width 51 height 6
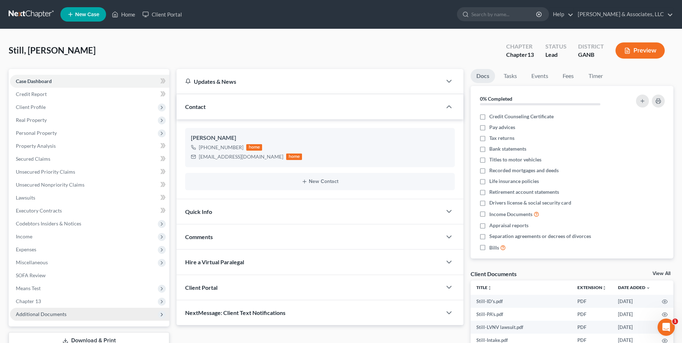
click at [51, 315] on span "Additional Documents" at bounding box center [41, 314] width 51 height 6
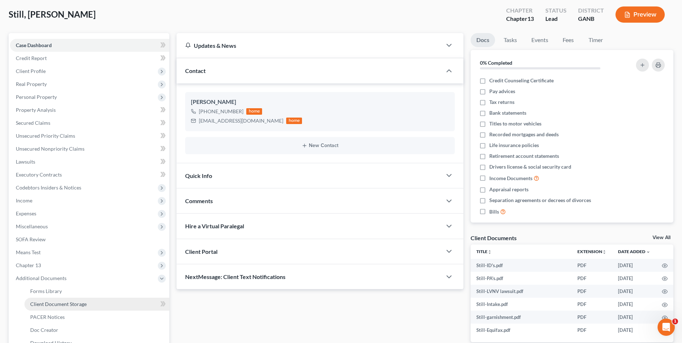
click at [87, 310] on link "Client Document Storage" at bounding box center [96, 304] width 145 height 13
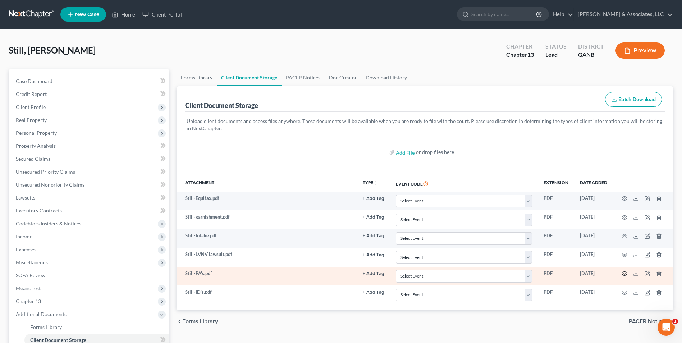
click at [622, 274] on icon "button" at bounding box center [624, 274] width 5 height 4
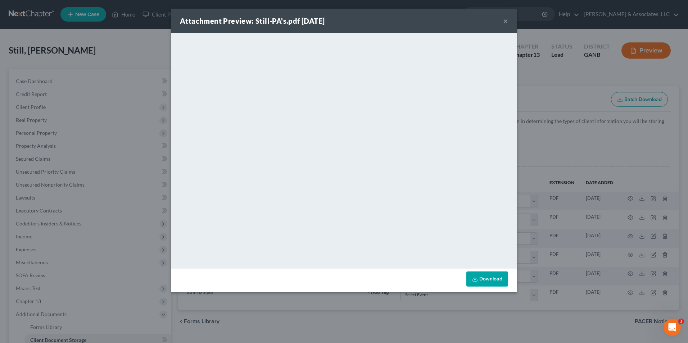
click at [506, 22] on button "×" at bounding box center [505, 21] width 5 height 9
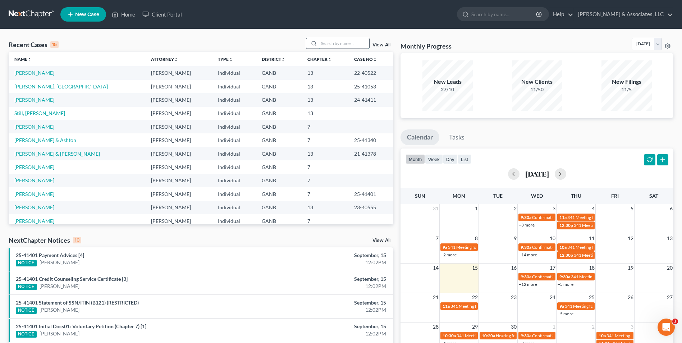
click at [338, 44] on input "search" at bounding box center [344, 43] width 50 height 10
type input "edwa"
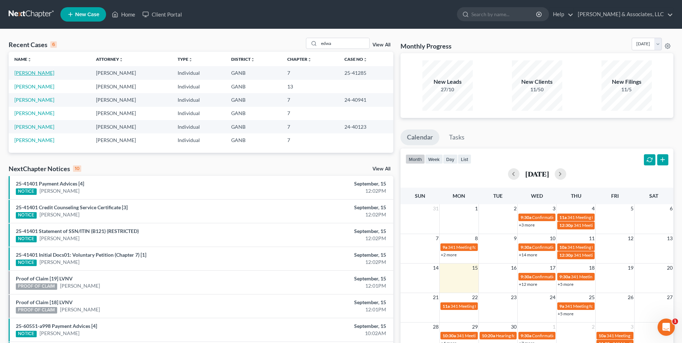
click at [31, 72] on link "[PERSON_NAME]" at bounding box center [34, 73] width 40 height 6
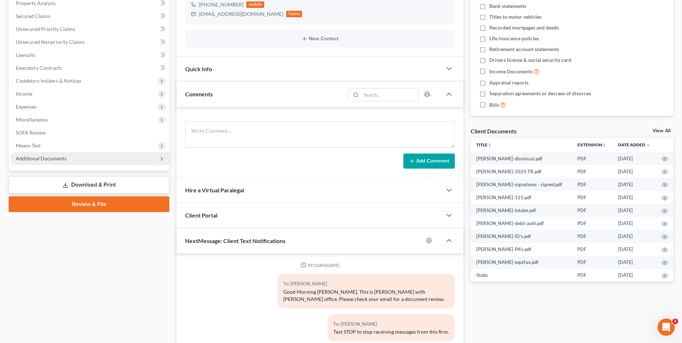
scroll to position [194, 0]
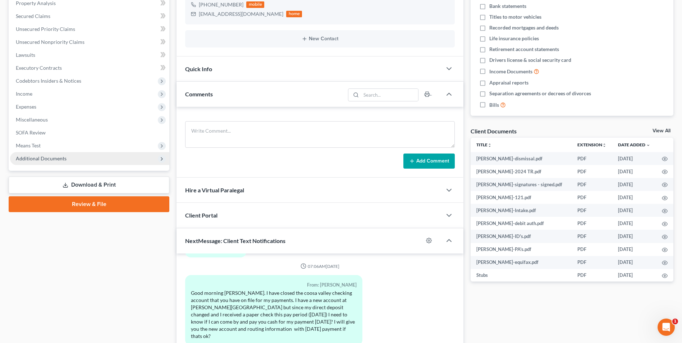
click at [53, 155] on span "Additional Documents" at bounding box center [41, 158] width 51 height 6
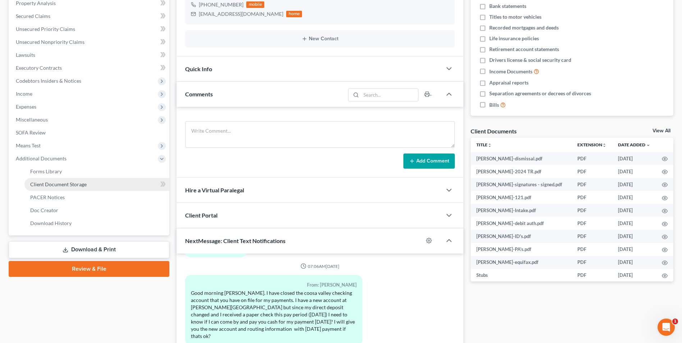
click at [67, 188] on link "Client Document Storage" at bounding box center [96, 184] width 145 height 13
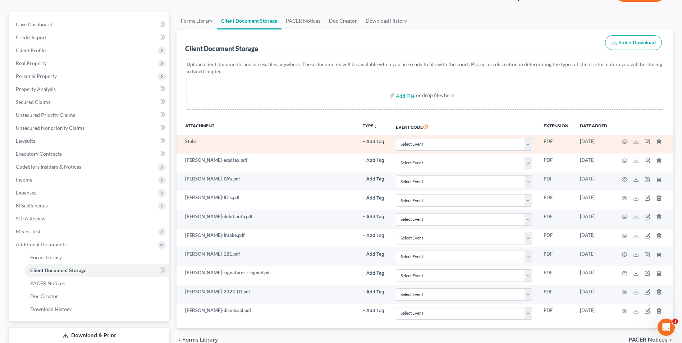
scroll to position [104, 0]
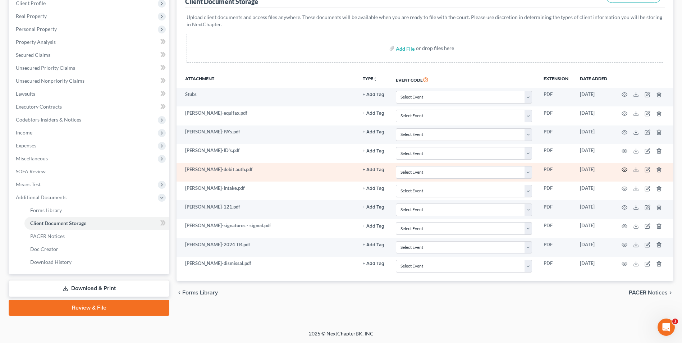
click at [623, 168] on icon "button" at bounding box center [624, 170] width 5 height 4
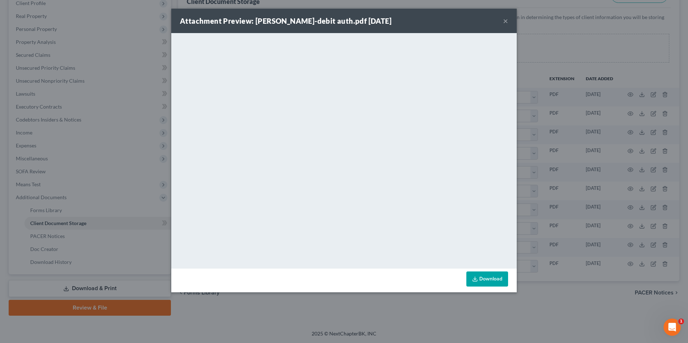
click at [506, 22] on button "×" at bounding box center [505, 21] width 5 height 9
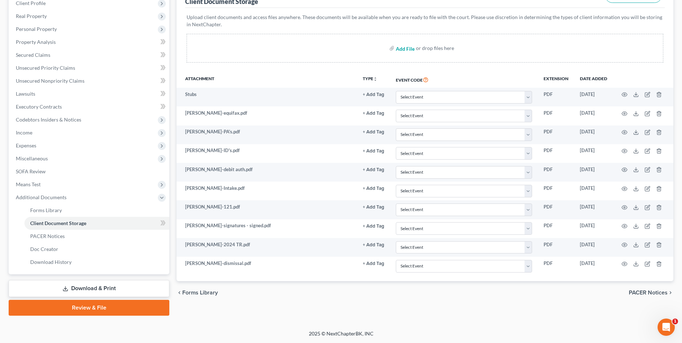
click at [405, 51] on input "file" at bounding box center [404, 48] width 17 height 13
type input "C:\fakepath\[PERSON_NAME].Debit Auth revised.pdf"
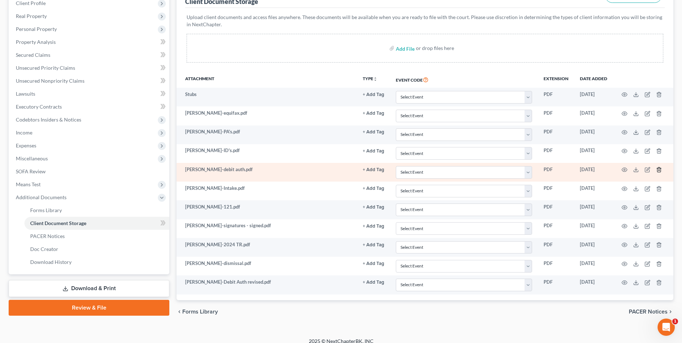
click at [658, 168] on icon "button" at bounding box center [658, 170] width 3 height 5
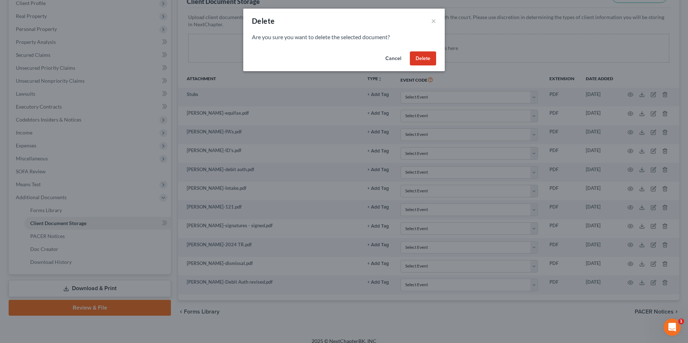
click at [422, 59] on button "Delete" at bounding box center [423, 58] width 26 height 14
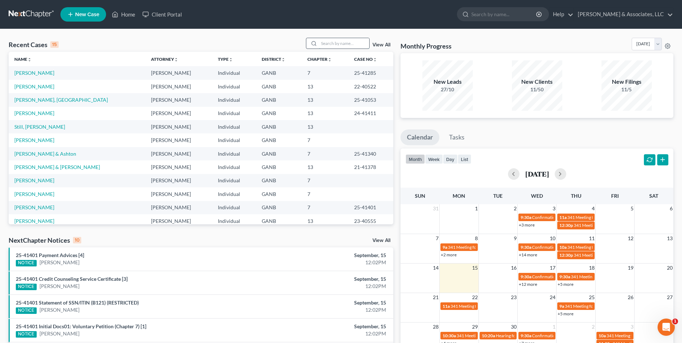
click at [345, 46] on input "search" at bounding box center [344, 43] width 50 height 10
type input "still"
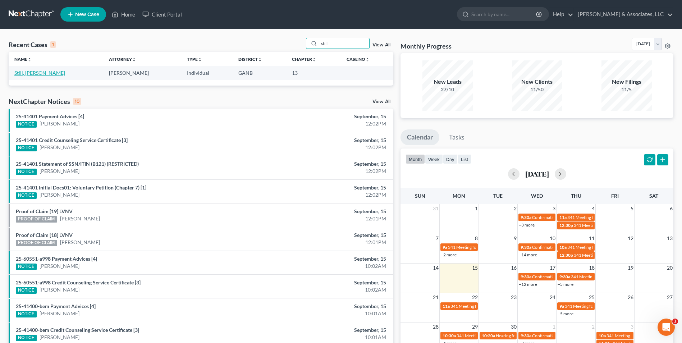
click at [22, 72] on link "Still, [PERSON_NAME]" at bounding box center [39, 73] width 51 height 6
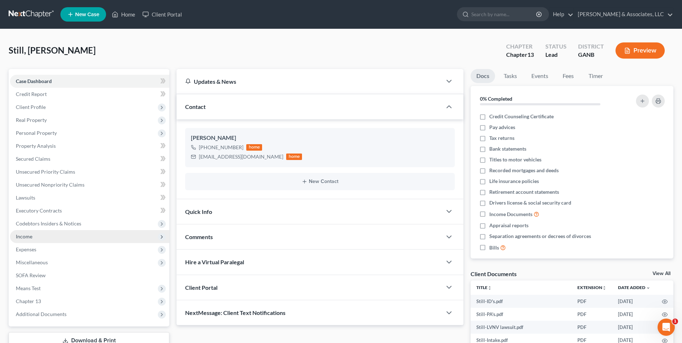
click at [31, 236] on span "Income" at bounding box center [24, 236] width 17 height 6
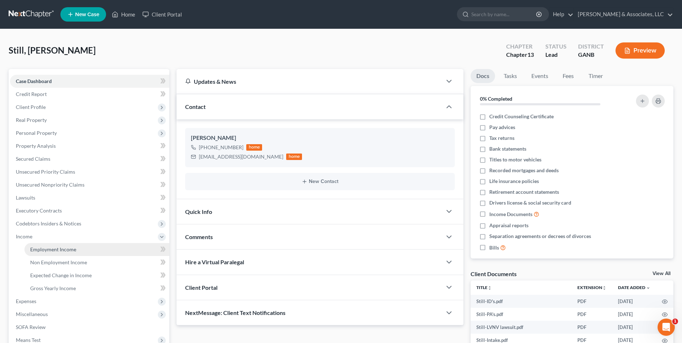
click at [46, 248] on span "Employment Income" at bounding box center [53, 249] width 46 height 6
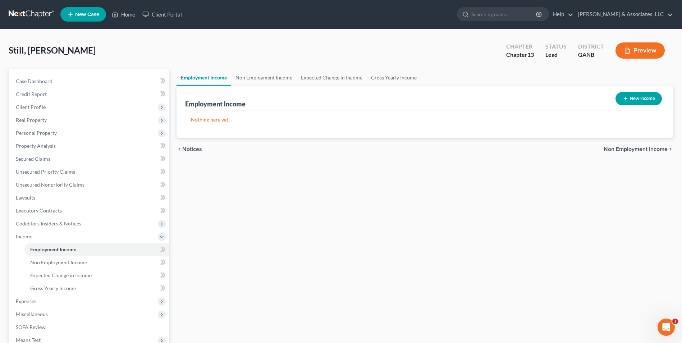
click at [647, 98] on button "New Income" at bounding box center [639, 98] width 46 height 13
select select "0"
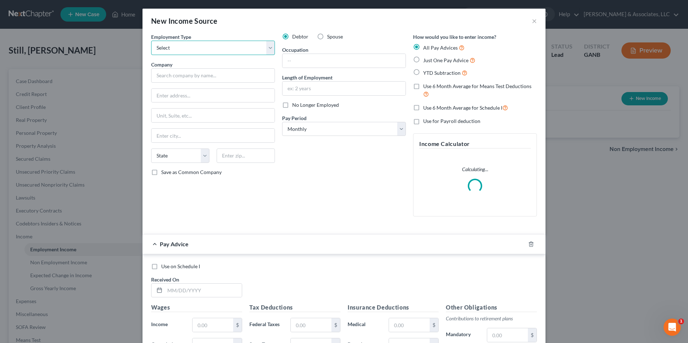
click at [265, 49] on select "Select Full or Part Time Employment Self Employment" at bounding box center [213, 48] width 124 height 14
select select "0"
click at [151, 41] on select "Select Full or Part Time Employment Self Employment" at bounding box center [213, 48] width 124 height 14
click at [227, 78] on input "text" at bounding box center [213, 75] width 124 height 14
type input "Pilot"
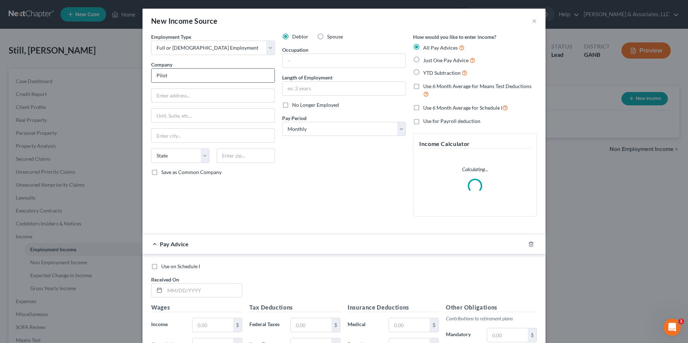
type input "95 Liberty Rd"
type input "Villa Rica"
select select "10"
type input "30180"
type input "cashier"
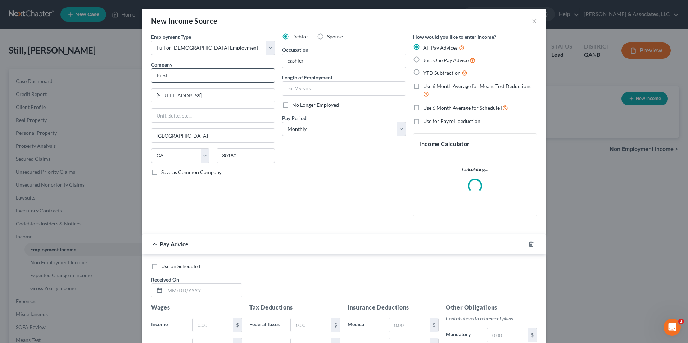
type input "5 months"
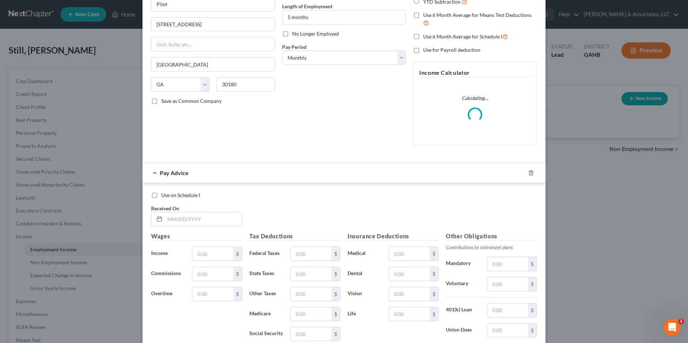
scroll to position [72, 0]
click at [354, 142] on div "Debtor Spouse Occupation cashier Length of Employment 5 months No Longer Employ…" at bounding box center [343, 55] width 131 height 189
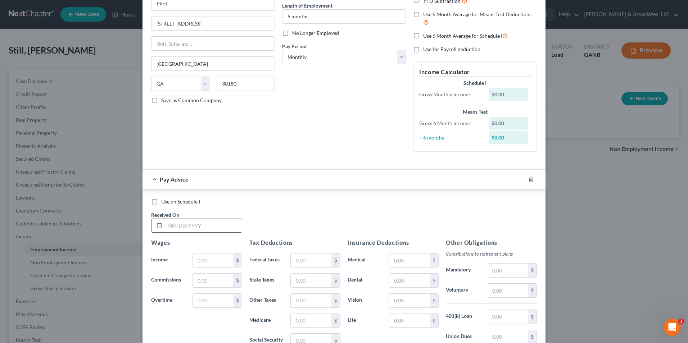
click at [220, 227] on input "text" at bounding box center [203, 226] width 77 height 14
type input "08/01/2025"
click at [220, 258] on input "text" at bounding box center [212, 261] width 41 height 14
drag, startPoint x: 222, startPoint y: 263, endPoint x: 159, endPoint y: 261, distance: 63.3
click at [159, 261] on div "Income * 1,278.00 $" at bounding box center [196, 260] width 98 height 14
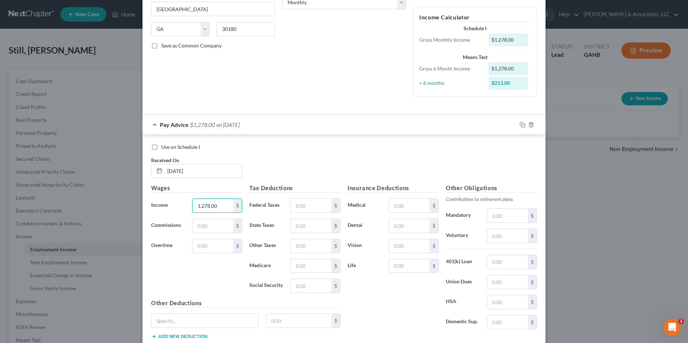
scroll to position [174, 0]
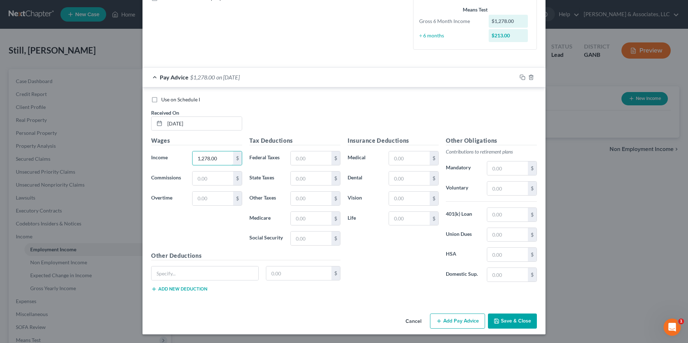
type input "1,278.00"
click at [462, 326] on button "Add Pay Advice" at bounding box center [457, 321] width 55 height 15
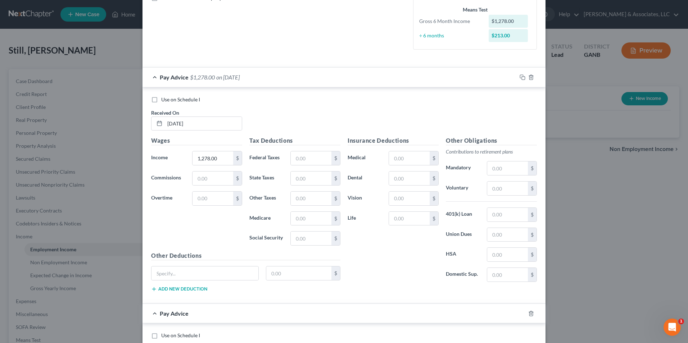
scroll to position [246, 0]
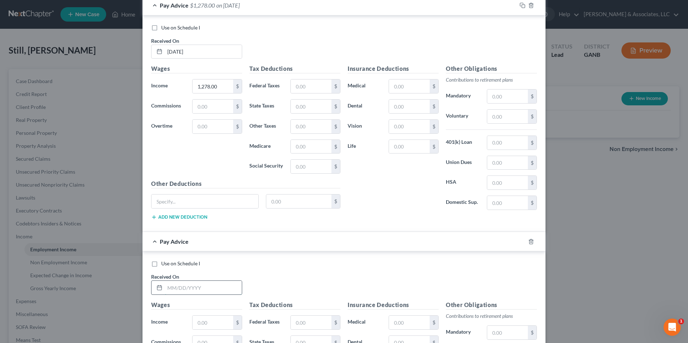
click at [201, 284] on input "text" at bounding box center [203, 288] width 77 height 14
type input "07/01/2025"
paste input "1,278.00"
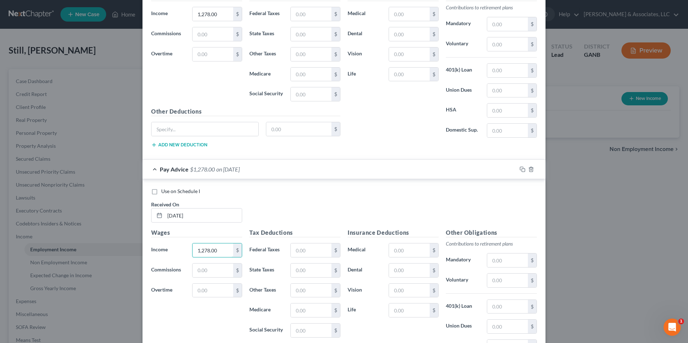
scroll to position [410, 0]
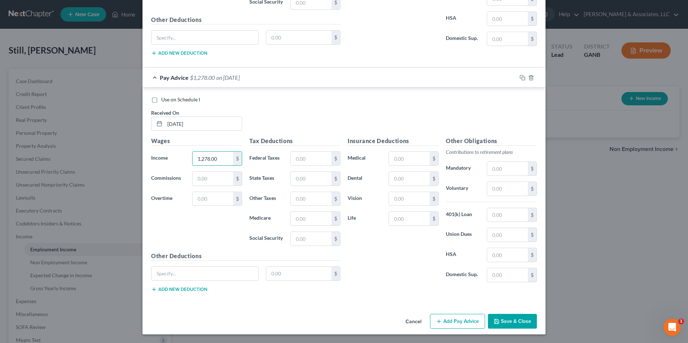
type input "1,278.00"
click at [457, 323] on button "Add Pay Advice" at bounding box center [457, 321] width 55 height 15
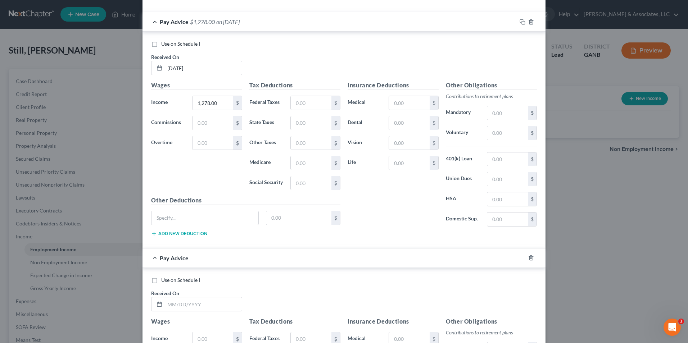
scroll to position [590, 0]
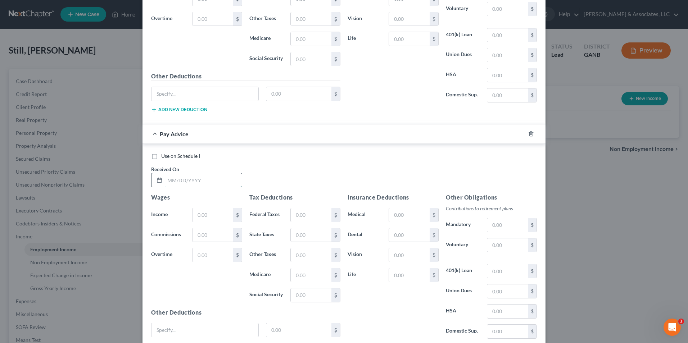
click at [174, 185] on input "text" at bounding box center [203, 180] width 77 height 14
type input "06/01/2025"
paste input "1,278.00"
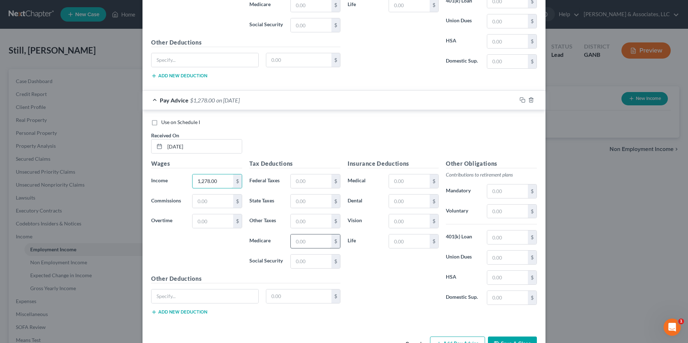
scroll to position [646, 0]
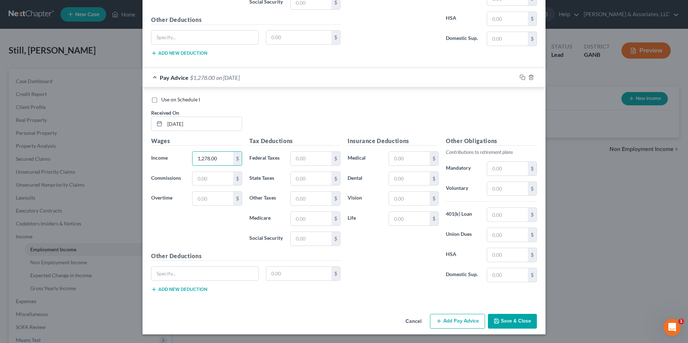
type input "1,278.00"
click at [438, 321] on icon "button" at bounding box center [439, 321] width 6 height 6
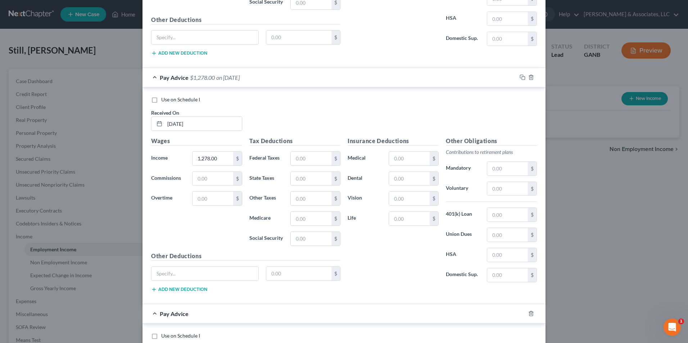
scroll to position [716, 0]
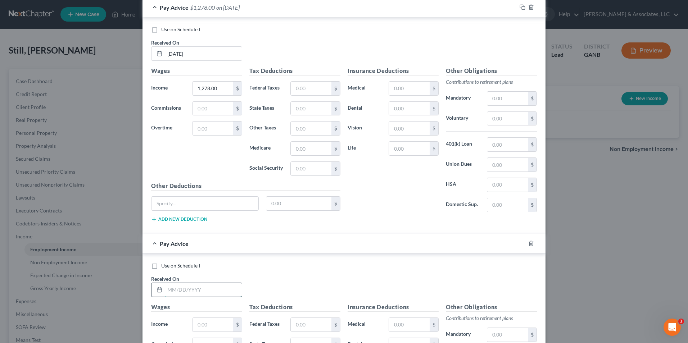
click at [218, 288] on input "text" at bounding box center [203, 290] width 77 height 14
type input "05/01/2025"
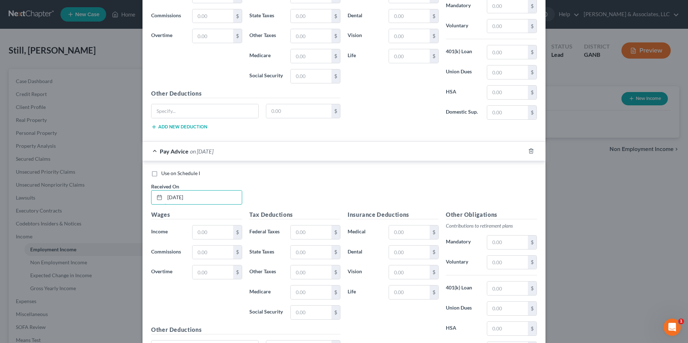
scroll to position [882, 0]
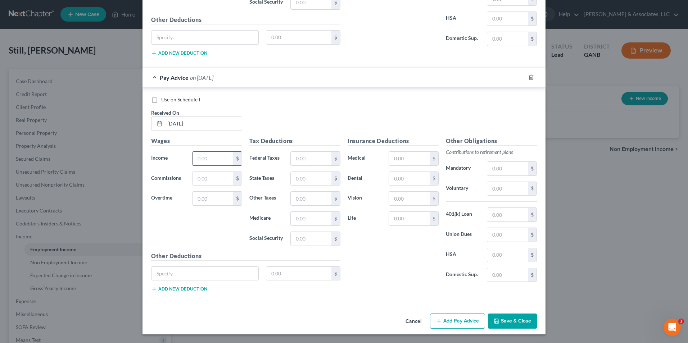
paste input "1,278.00"
type input "1,278.00"
click at [453, 320] on button "Add Pay Advice" at bounding box center [457, 321] width 55 height 15
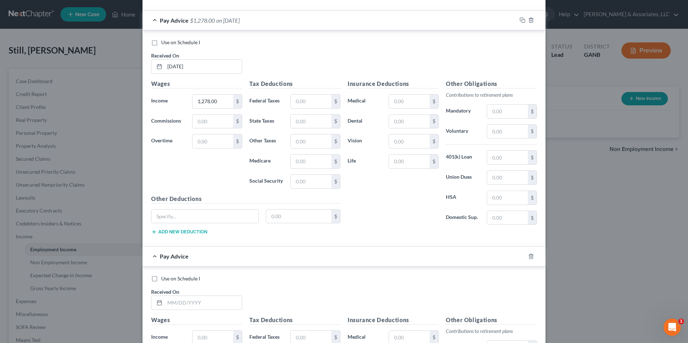
scroll to position [1026, 0]
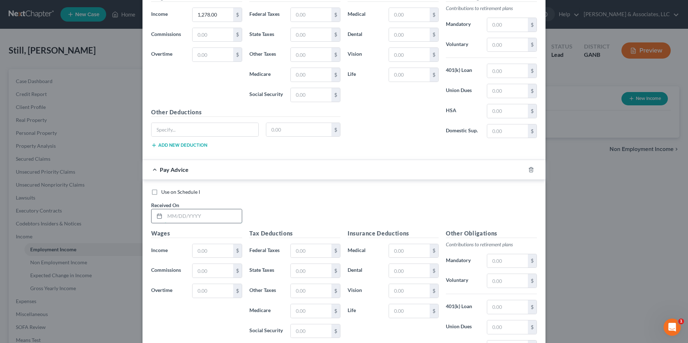
click at [197, 219] on input "text" at bounding box center [203, 216] width 77 height 14
type input "04/01/2025"
click at [202, 251] on input "text" at bounding box center [212, 251] width 41 height 14
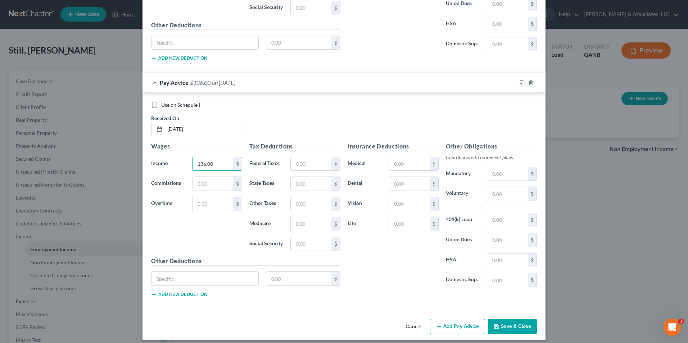
scroll to position [1119, 0]
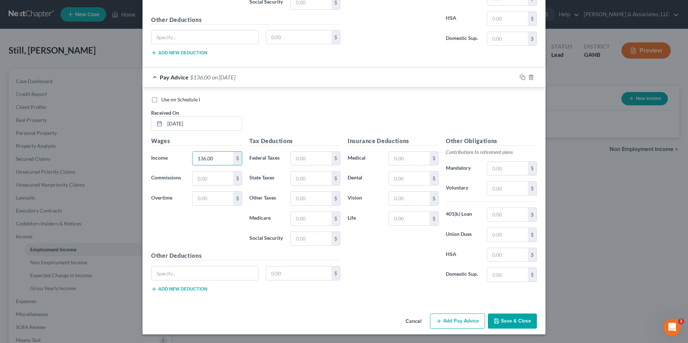
type input "136.00"
click at [464, 317] on button "Add Pay Advice" at bounding box center [457, 321] width 55 height 15
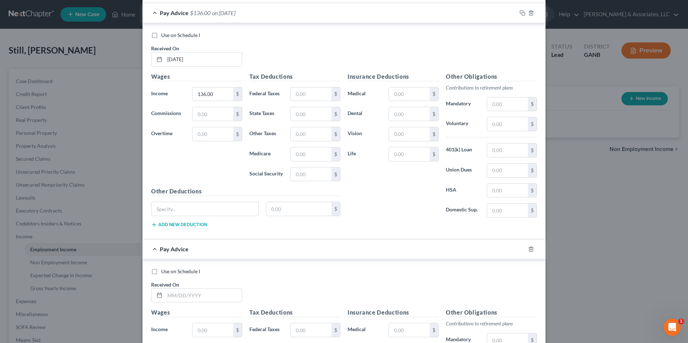
scroll to position [1263, 0]
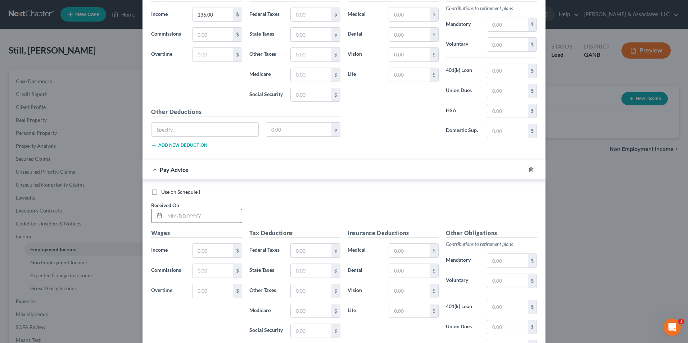
click at [188, 222] on input "text" at bounding box center [203, 216] width 77 height 14
type input "[DATE]"
click at [214, 254] on input "text" at bounding box center [212, 251] width 41 height 14
type input "2,080"
click at [306, 252] on input "text" at bounding box center [311, 251] width 41 height 14
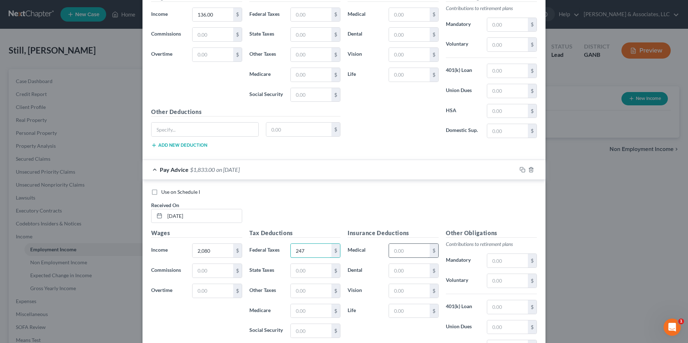
type input "247"
click at [415, 252] on input "text" at bounding box center [409, 251] width 41 height 14
type input "51"
click at [371, 300] on div "Insurance Deductions Medical 51 $ Dental $ Vision $ Life $" at bounding box center [393, 304] width 98 height 151
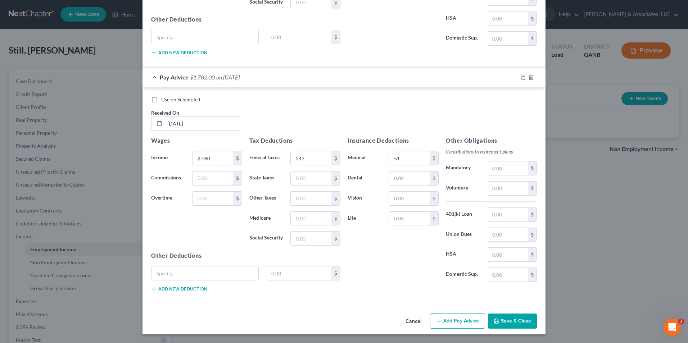
click at [517, 323] on button "Save & Close" at bounding box center [512, 321] width 49 height 15
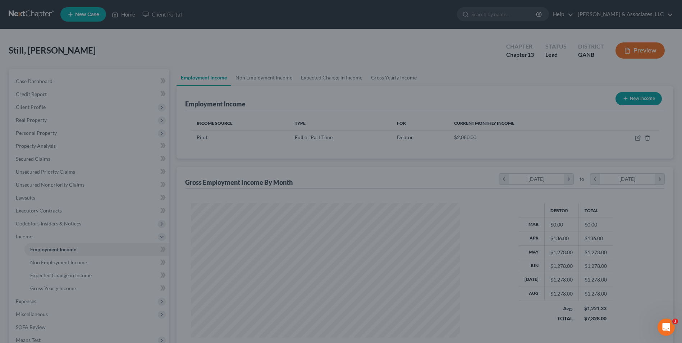
scroll to position [359482, 359333]
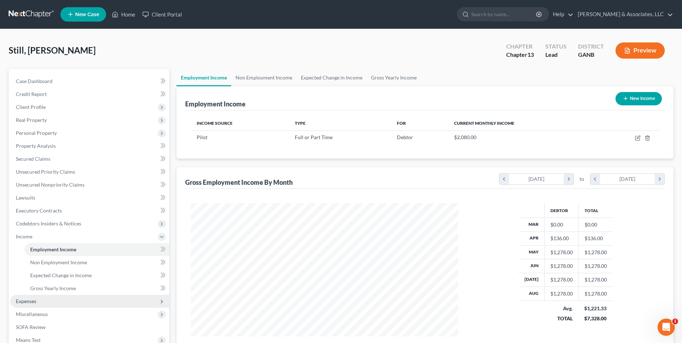
click at [40, 302] on span "Expenses" at bounding box center [89, 301] width 159 height 13
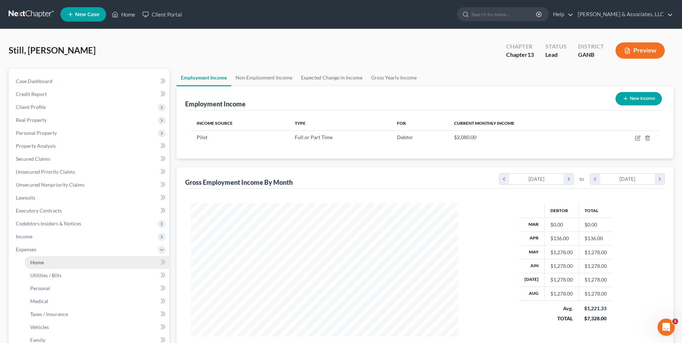
click at [45, 263] on link "Home" at bounding box center [96, 262] width 145 height 13
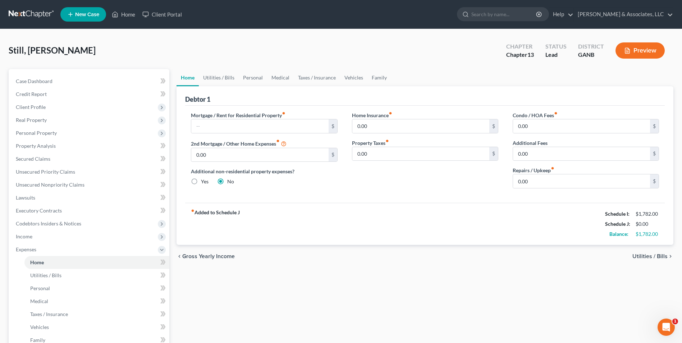
click at [402, 228] on div "fiber_manual_record Added to Schedule J Schedule I: $1,782.00 Schedule J: $0.00…" at bounding box center [425, 224] width 480 height 42
click at [230, 130] on input "text" at bounding box center [259, 126] width 137 height 14
type input "300"
click at [227, 78] on link "Utilities / Bills" at bounding box center [219, 77] width 40 height 17
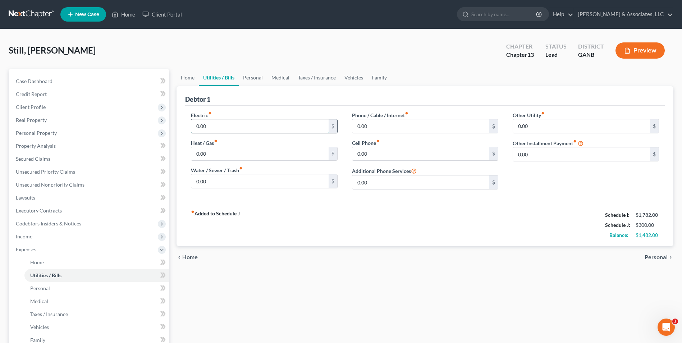
click at [228, 124] on input "0.00" at bounding box center [259, 126] width 137 height 14
type input "212"
click at [416, 156] on input "0.00" at bounding box center [420, 154] width 137 height 14
type input "150"
click at [250, 79] on link "Personal" at bounding box center [253, 77] width 28 height 17
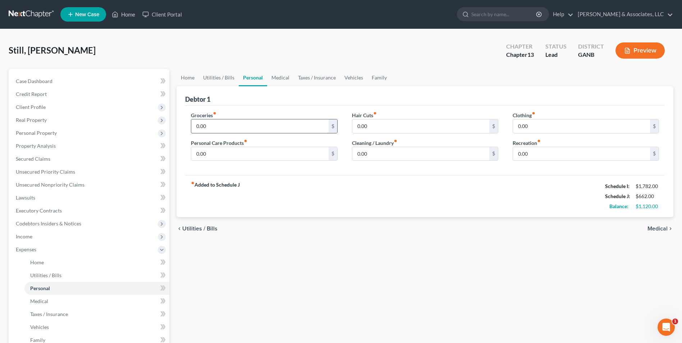
click at [226, 126] on input "0.00" at bounding box center [259, 126] width 137 height 14
type input "400"
click at [542, 129] on input "0.00" at bounding box center [581, 126] width 137 height 14
type input "75"
click at [279, 74] on link "Medical" at bounding box center [280, 77] width 27 height 17
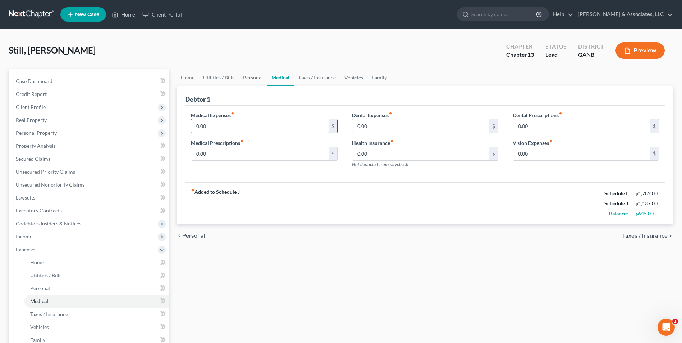
click at [237, 129] on input "0.00" at bounding box center [259, 126] width 137 height 14
type input "75"
click at [359, 79] on link "Vehicles" at bounding box center [353, 77] width 27 height 17
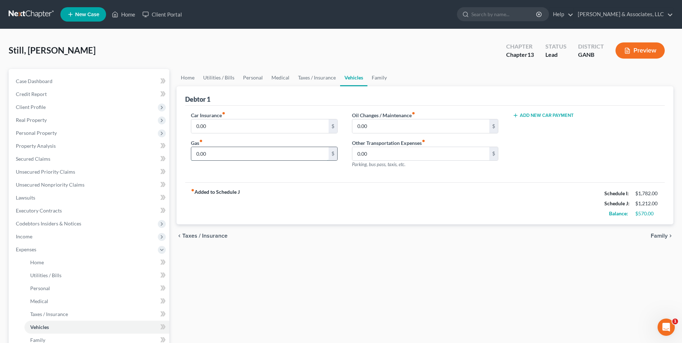
click at [216, 153] on input "0.00" at bounding box center [259, 154] width 137 height 14
type input "210"
click at [378, 79] on link "Family" at bounding box center [380, 77] width 24 height 17
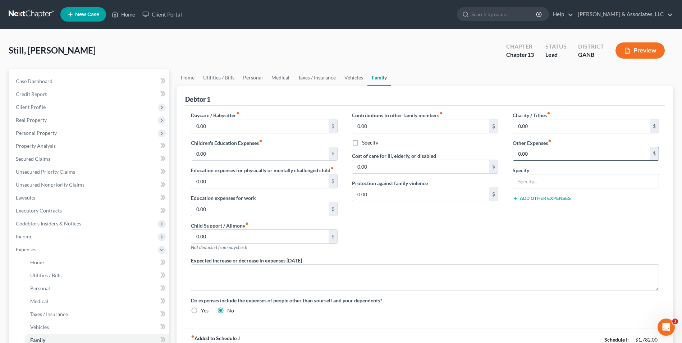
click at [576, 154] on input "0.00" at bounding box center [581, 154] width 137 height 14
type input "60"
click at [514, 220] on div "Charity / Tithes fiber_manual_record 0.00 $ Other Expenses fiber_manual_record …" at bounding box center [586, 183] width 161 height 145
click at [532, 181] on input "text" at bounding box center [586, 181] width 146 height 14
type input "pet food and vet bills"
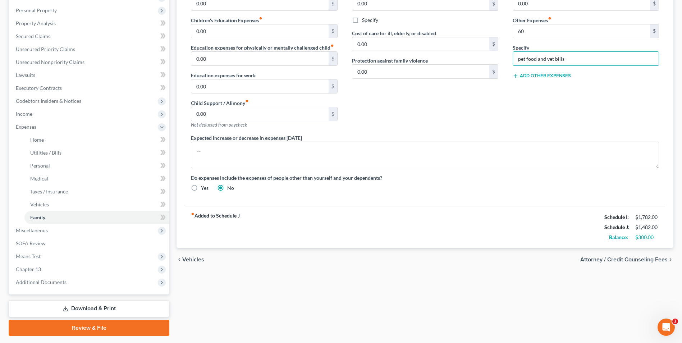
scroll to position [107, 0]
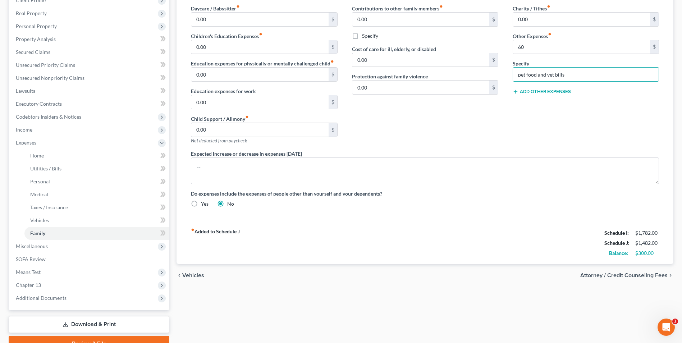
click at [485, 244] on div "fiber_manual_record Added to Schedule J Schedule I: $1,782.00 Schedule J: $1,48…" at bounding box center [425, 243] width 480 height 42
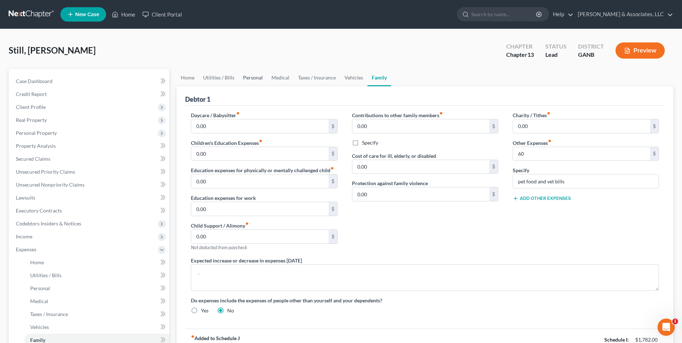
click at [256, 79] on link "Personal" at bounding box center [253, 77] width 28 height 17
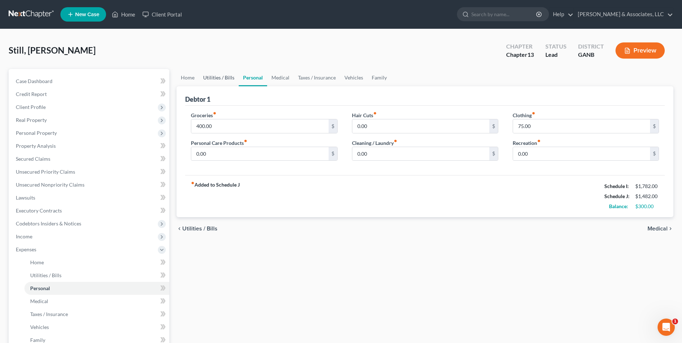
click at [218, 80] on link "Utilities / Bills" at bounding box center [219, 77] width 40 height 17
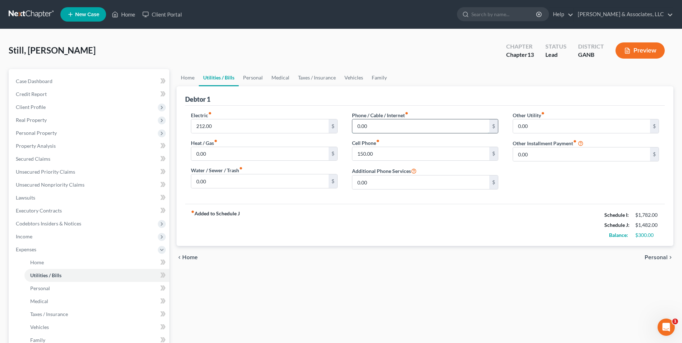
click at [391, 126] on input "0.00" at bounding box center [420, 126] width 137 height 14
type input "100.00"
click at [384, 272] on div "Home Utilities / Bills Personal Medical Taxes / Insurance Vehicles Family Debto…" at bounding box center [425, 263] width 504 height 389
click at [35, 234] on span "Income" at bounding box center [89, 236] width 159 height 13
click at [54, 288] on span "Gross Yearly Income" at bounding box center [53, 288] width 46 height 6
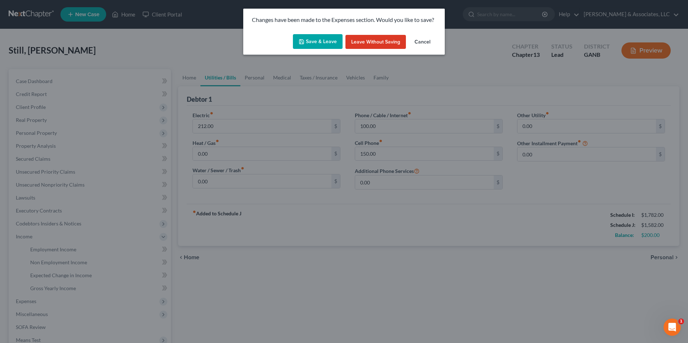
click at [323, 40] on button "Save & Leave" at bounding box center [318, 41] width 50 height 15
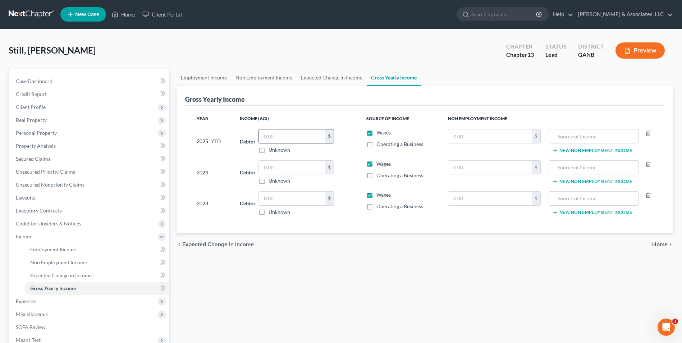
click at [293, 136] on input "text" at bounding box center [292, 136] width 66 height 14
type input "6,043"
click at [271, 169] on input "text" at bounding box center [292, 168] width 66 height 14
type input "0.00"
click at [306, 197] on input "text" at bounding box center [292, 199] width 66 height 14
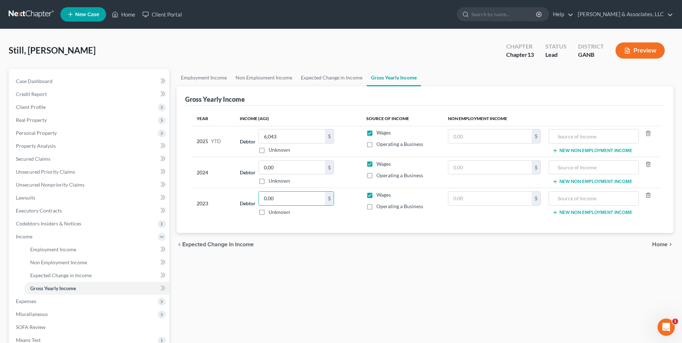
type input "0.00"
click at [356, 309] on div "Employment Income Non Employment Income Expected Change in Income Gross Yearly …" at bounding box center [425, 244] width 504 height 351
click at [27, 198] on span "Lawsuits" at bounding box center [25, 198] width 19 height 6
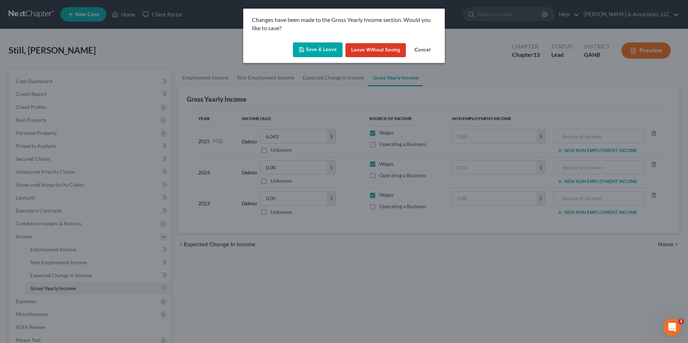
click at [325, 49] on button "Save & Leave" at bounding box center [318, 49] width 50 height 15
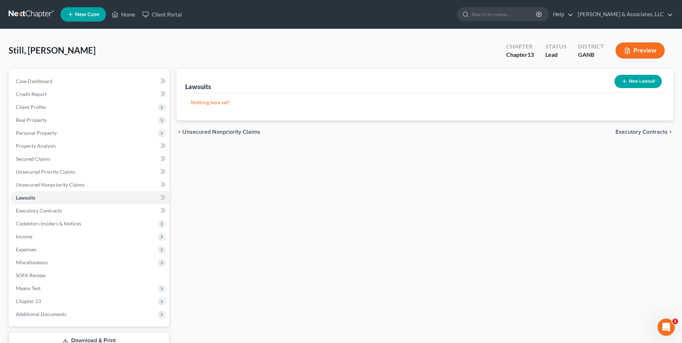
click at [642, 82] on button "New Lawsuit" at bounding box center [638, 81] width 47 height 13
select select "0"
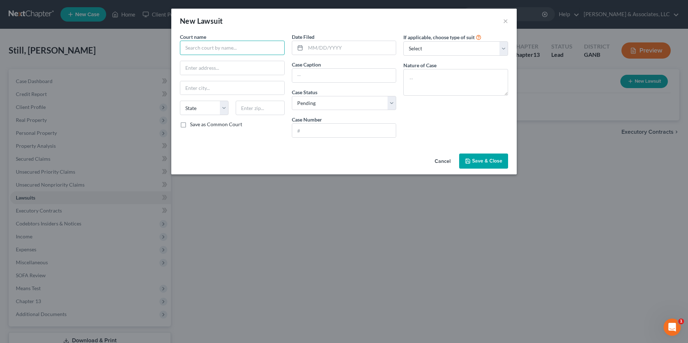
click at [248, 48] on input "text" at bounding box center [232, 48] width 105 height 14
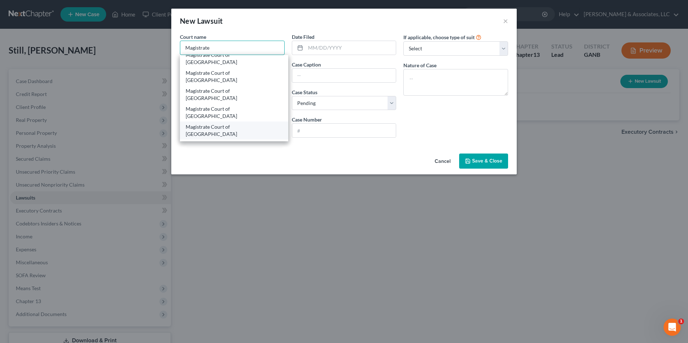
scroll to position [36, 0]
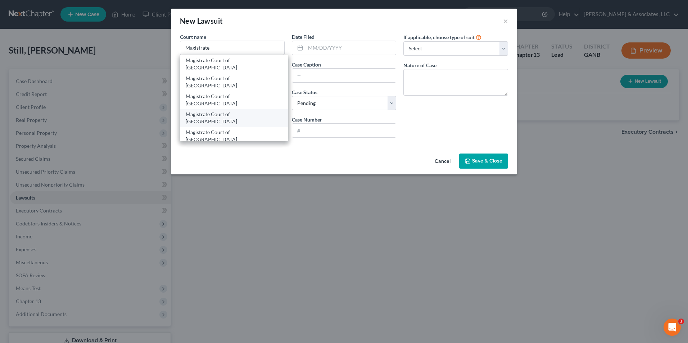
click at [251, 165] on div "Magistrate Court of Gwinnett County" at bounding box center [234, 172] width 97 height 14
type input "Magistrate Court of Gwinnett County"
type input "75 Langley Dr"
type input "Lawrenceville"
select select "10"
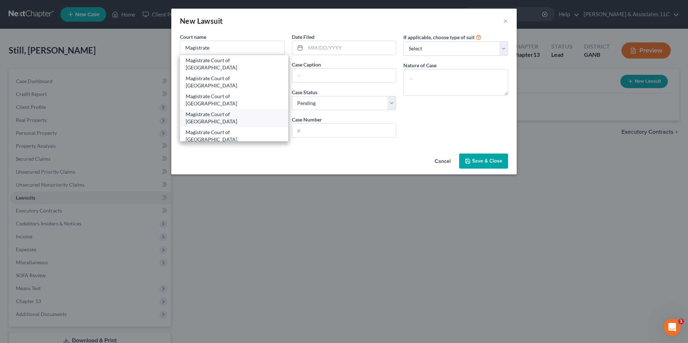
type input "30046"
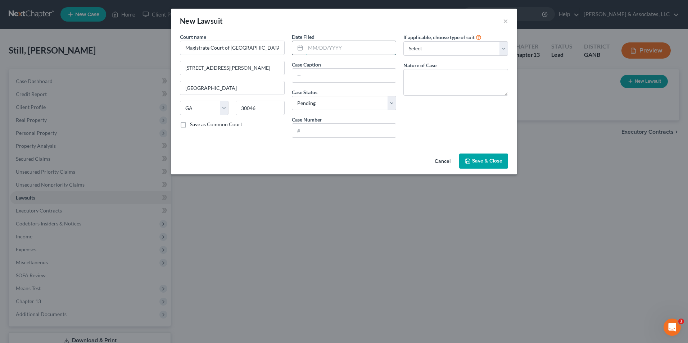
click at [339, 47] on input "text" at bounding box center [350, 48] width 91 height 14
type input "07/19/2025"
click at [324, 73] on input "text" at bounding box center [344, 76] width 104 height 14
type input "Absolute Resolution Investments, LLC vs. Tara Still"
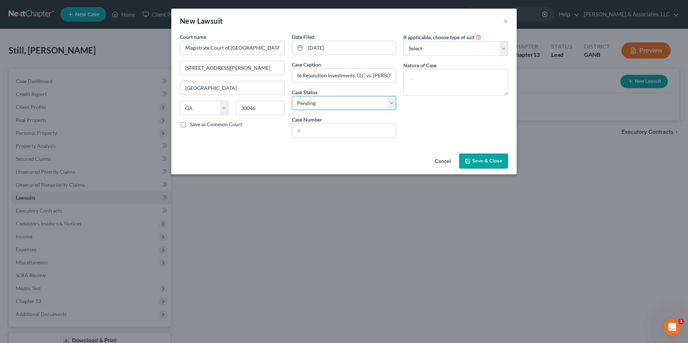
click at [390, 102] on select "Select Pending On Appeal Concluded" at bounding box center [344, 103] width 105 height 14
select select "2"
click at [292, 96] on select "Select Pending On Appeal Concluded" at bounding box center [344, 103] width 105 height 14
click at [332, 130] on input "text" at bounding box center [344, 131] width 104 height 14
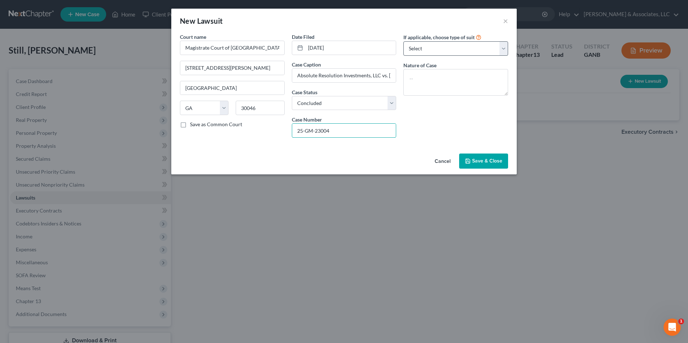
type input "25-GM-23004"
click at [500, 53] on select "Select Repossession Garnishment Foreclosure Attached, Seized, Or Levied Other" at bounding box center [455, 48] width 105 height 14
select select "1"
click at [403, 41] on select "Select Repossession Garnishment Foreclosure Attached, Seized, Or Levied Other" at bounding box center [455, 48] width 105 height 14
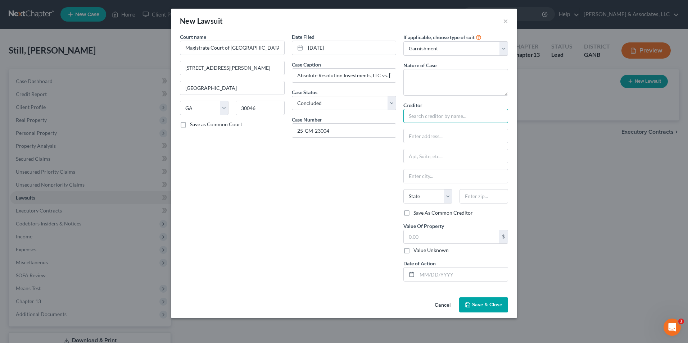
click at [441, 118] on input "text" at bounding box center [455, 116] width 105 height 14
click at [476, 130] on div "Absolute Resolution Investments, LLC" at bounding box center [451, 128] width 84 height 7
type input "Absolute Resolution Investments, LLC"
type input "C/O Lloyd & McDaniel, PLC"
type input "PO Box 436709"
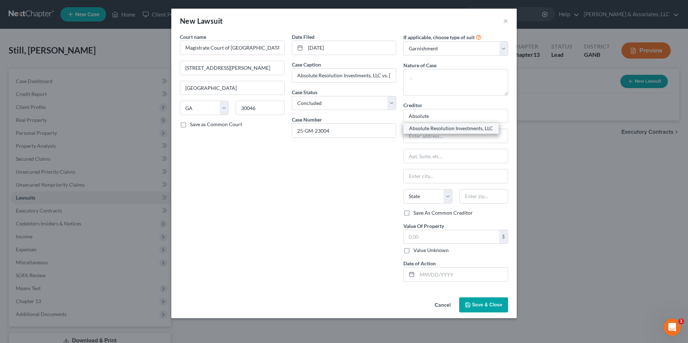
type input "Louisville"
select select "18"
type input "40253-6709"
drag, startPoint x: 485, startPoint y: 135, endPoint x: 421, endPoint y: 136, distance: 64.0
click at [421, 136] on input "C/O Lloyd & McDaniel, PLC" at bounding box center [455, 136] width 104 height 14
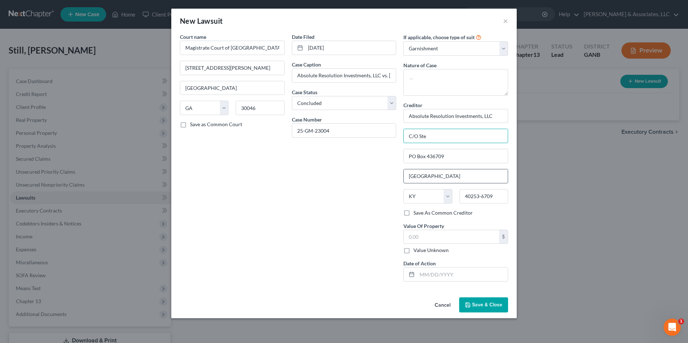
type input "C/O Stenger & Stenger, PC"
drag, startPoint x: 477, startPoint y: 156, endPoint x: 364, endPoint y: 157, distance: 113.3
click at [364, 157] on div "Court name * Magistrate Court of Gwinnett County 75 Langley Dr Lawrenceville St…" at bounding box center [343, 160] width 335 height 254
type input "2618 E Paris Ave SE"
click at [445, 177] on input "Louisville" at bounding box center [455, 176] width 104 height 14
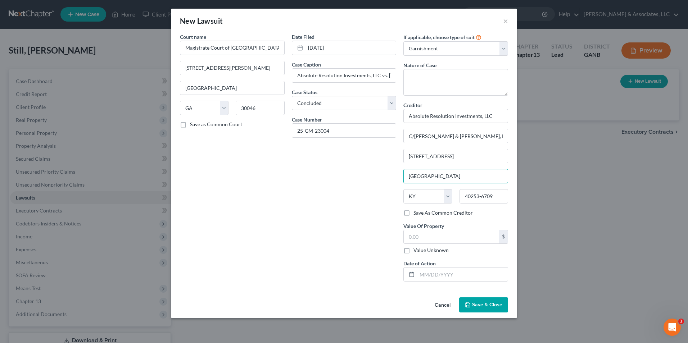
drag, startPoint x: 445, startPoint y: 177, endPoint x: 364, endPoint y: 184, distance: 81.3
click at [364, 184] on div "Court name * Magistrate Court of Gwinnett County 75 Langley Dr Lawrenceville St…" at bounding box center [343, 160] width 335 height 254
type input "Grand Rapids"
click at [445, 200] on select "State AL AK AR AZ CA CO CT DE DC FL GA GU HI ID IL IN IA KS KY LA ME MD MA MI M…" at bounding box center [427, 196] width 49 height 14
select select "23"
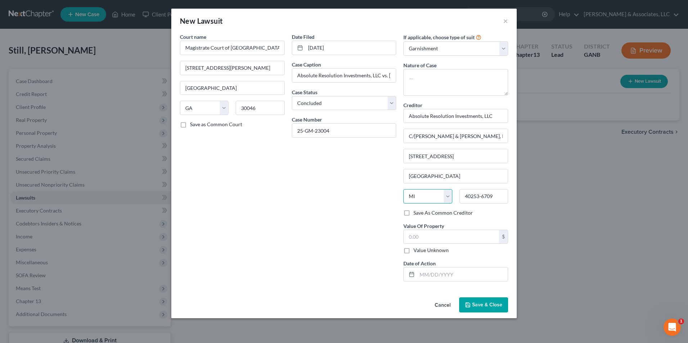
click at [403, 189] on select "State AL AK AR AZ CA CO CT DE DC FL GA GU HI ID IL IN IA KS KY LA ME MD MA MI M…" at bounding box center [427, 196] width 49 height 14
click at [497, 197] on input "40253-6709" at bounding box center [483, 196] width 49 height 14
type input "4"
type input "49546"
click at [478, 303] on span "Save & Close" at bounding box center [487, 305] width 30 height 6
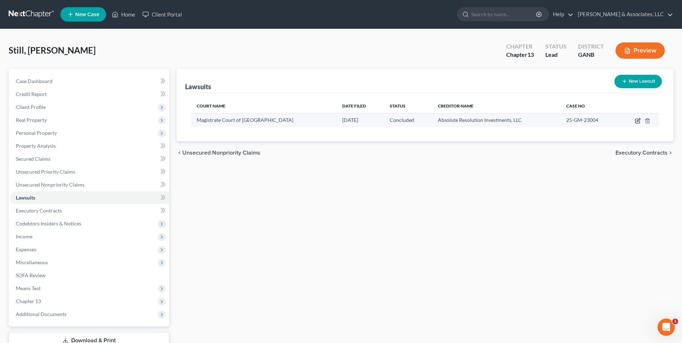
click at [637, 122] on icon "button" at bounding box center [638, 121] width 6 height 6
select select "10"
select select "2"
select select "1"
select select "23"
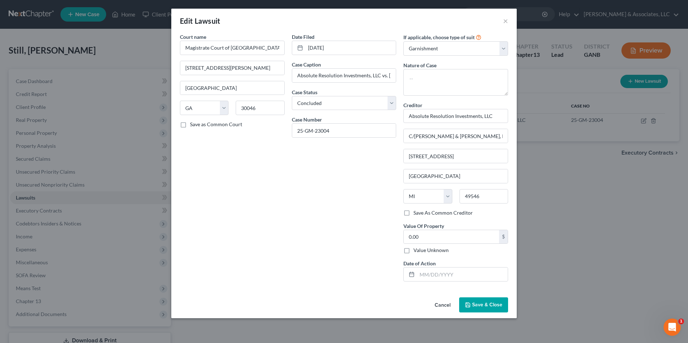
click at [413, 214] on label "Save As Common Creditor" at bounding box center [442, 212] width 59 height 7
click at [416, 214] on input "Save As Common Creditor" at bounding box center [418, 211] width 5 height 5
checkbox input "true"
click at [496, 309] on button "Save & Close" at bounding box center [483, 304] width 49 height 15
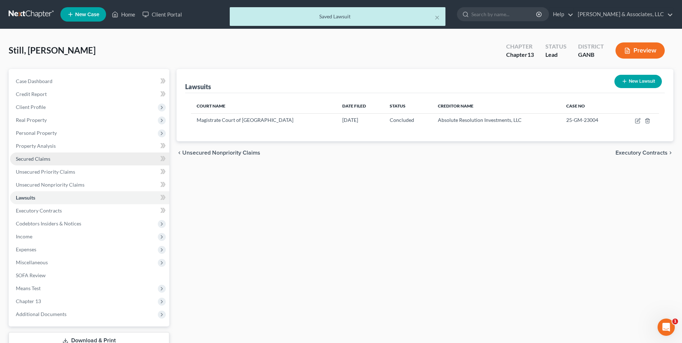
click at [52, 161] on link "Secured Claims" at bounding box center [89, 158] width 159 height 13
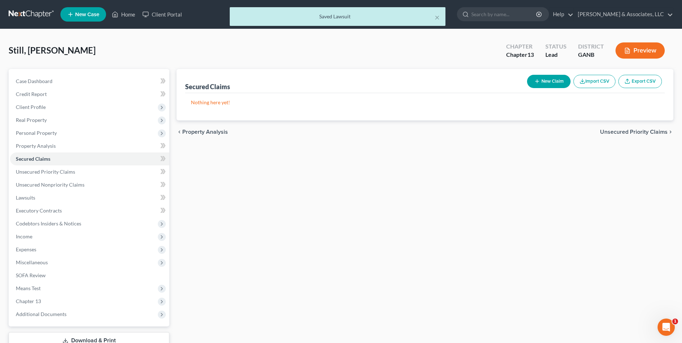
click at [544, 82] on button "New Claim" at bounding box center [549, 81] width 44 height 13
select select "0"
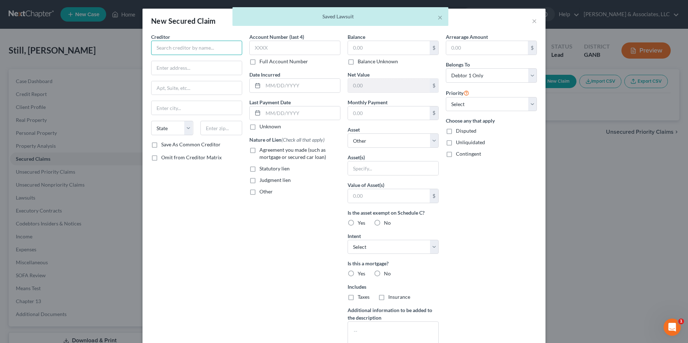
click at [196, 47] on input "text" at bounding box center [196, 48] width 91 height 14
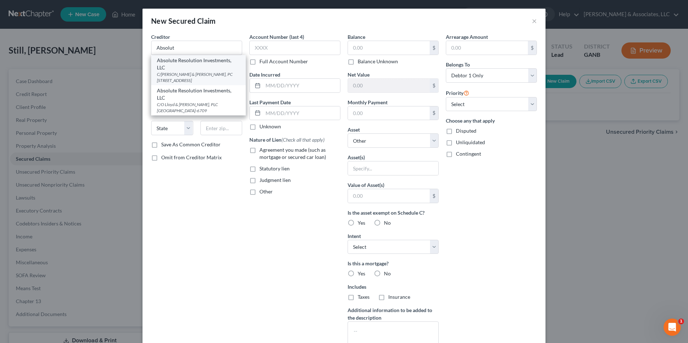
click at [187, 76] on div "C/O Stenger & Stenger, PC 2618 E Paris Ave SE, Grand Rapids, MI 49546" at bounding box center [198, 77] width 83 height 12
type input "Absolute Resolution Investments, LLC"
type input "C/O Stenger & Stenger, PC"
type input "2618 E Paris Ave SE"
type input "Grand Rapids"
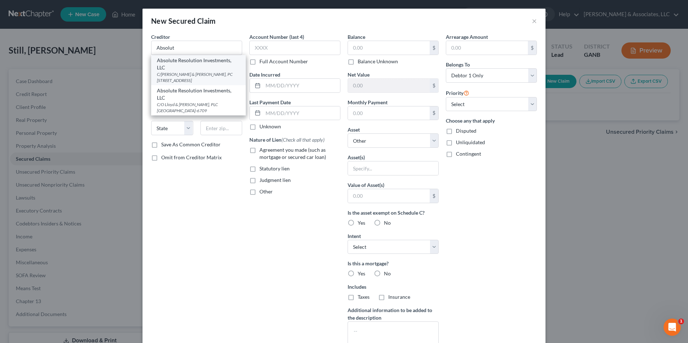
select select "23"
type input "49546"
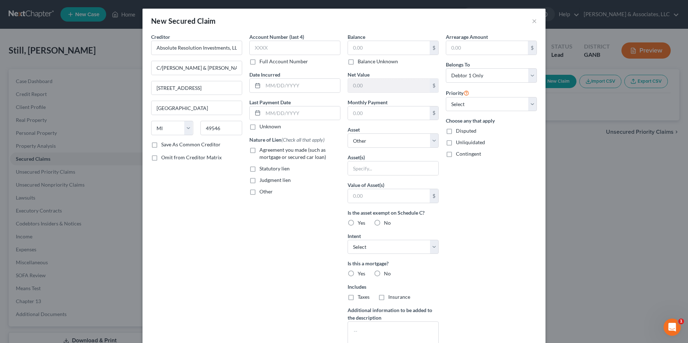
click at [259, 182] on label "Judgment lien" at bounding box center [274, 180] width 31 height 7
click at [262, 181] on input "Judgment lien" at bounding box center [264, 179] width 5 height 5
checkbox input "true"
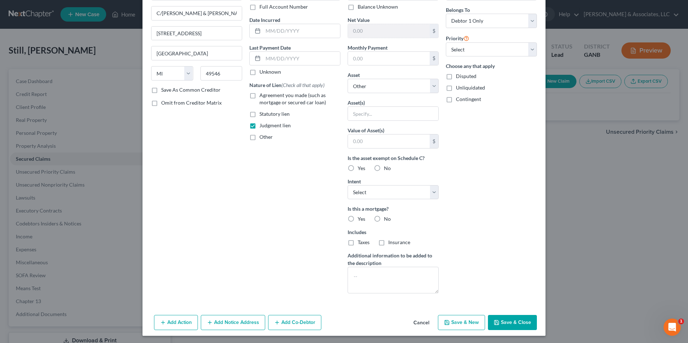
scroll to position [56, 0]
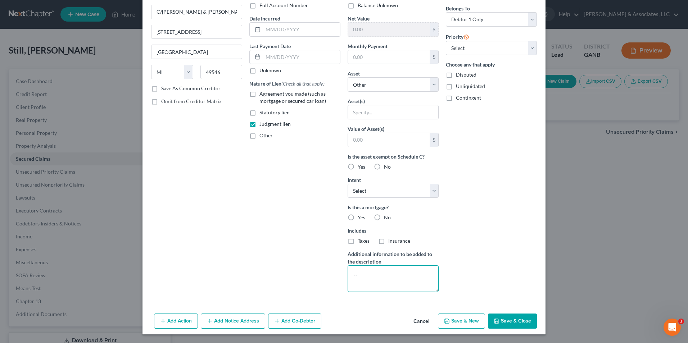
click at [387, 272] on textarea at bounding box center [392, 278] width 91 height 27
drag, startPoint x: 418, startPoint y: 284, endPoint x: 370, endPoint y: 284, distance: 48.2
click at [370, 284] on textarea "Magistrate Court of Gwinnett County. Case # 25-GM-23004" at bounding box center [392, 278] width 91 height 27
type textarea "Magistrate Court of Gwinnett County. Case # 25-GM-23004"
click at [222, 316] on button "Add Notice Address" at bounding box center [233, 321] width 64 height 15
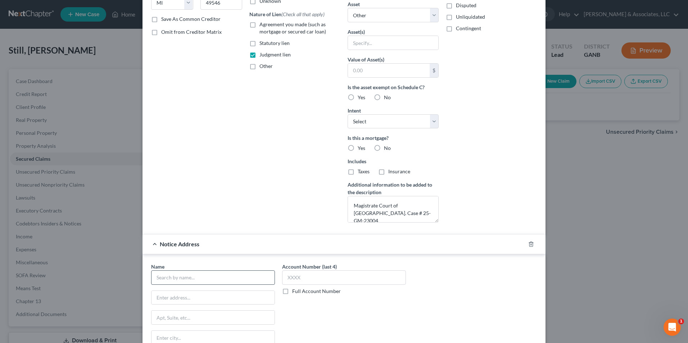
scroll to position [126, 0]
click at [292, 290] on label "Full Account Number" at bounding box center [316, 290] width 49 height 7
click at [295, 290] on input "Full Account Number" at bounding box center [297, 289] width 5 height 5
paste input "Case # 25-GM-23004"
type input "Case # 25-GM-23004"
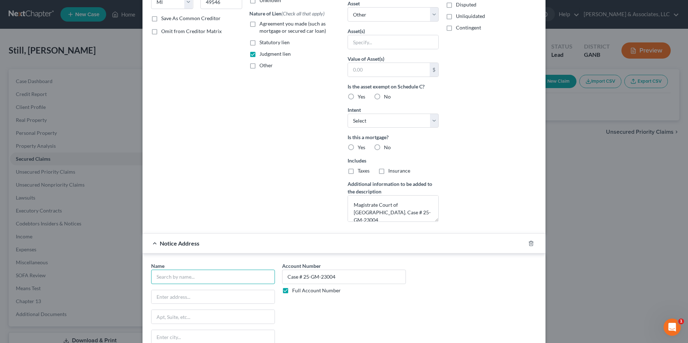
click at [167, 273] on input "text" at bounding box center [213, 277] width 124 height 14
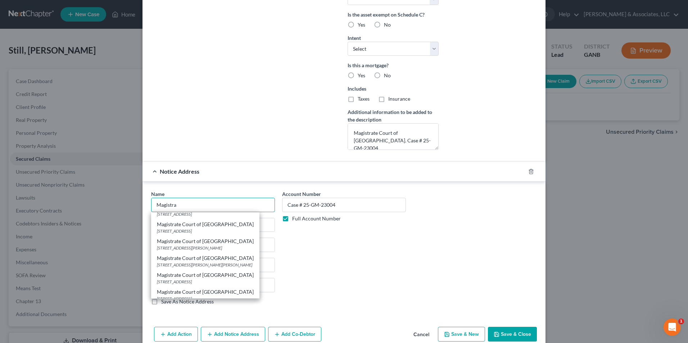
scroll to position [144, 0]
click at [211, 230] on div "75 Langley Dr, Lawrenceville, GA 30046" at bounding box center [205, 233] width 97 height 6
type input "Magistrate Court of Gwinnett County"
type input "75 Langley Dr"
type input "Lawrenceville"
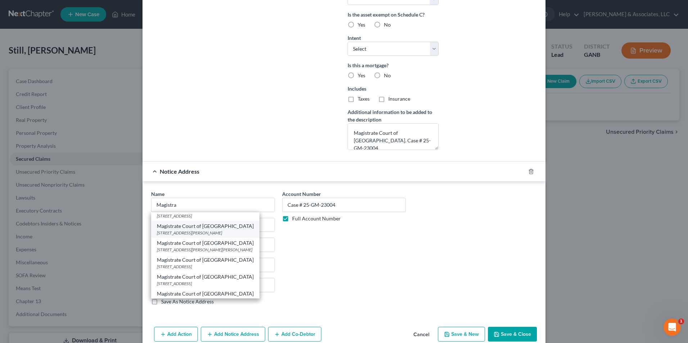
select select "10"
type input "30046"
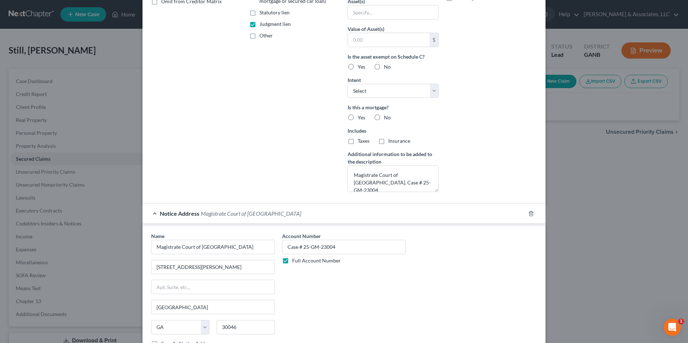
scroll to position [211, 0]
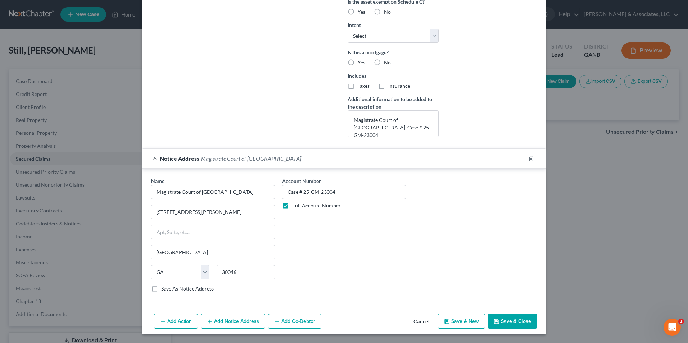
click at [525, 321] on button "Save & Close" at bounding box center [512, 321] width 49 height 15
select select
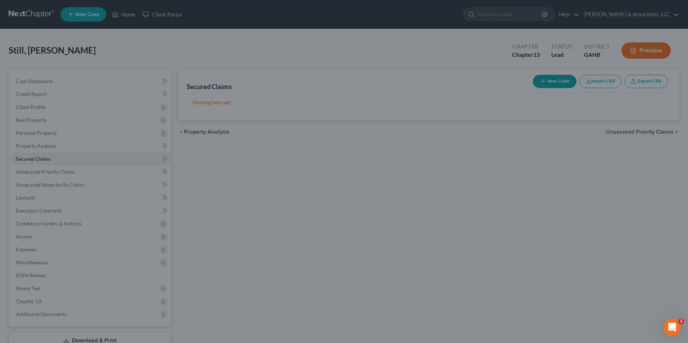
scroll to position [133, 0]
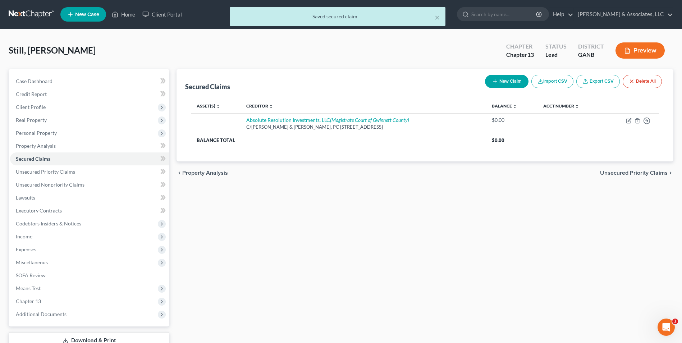
click at [502, 82] on button "New Claim" at bounding box center [507, 81] width 44 height 13
select select "0"
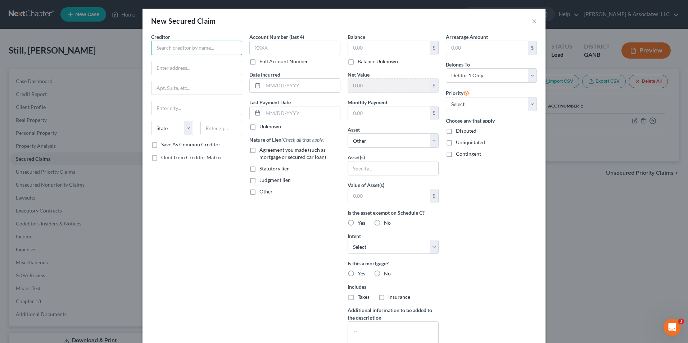
click at [171, 53] on input "text" at bounding box center [196, 48] width 91 height 14
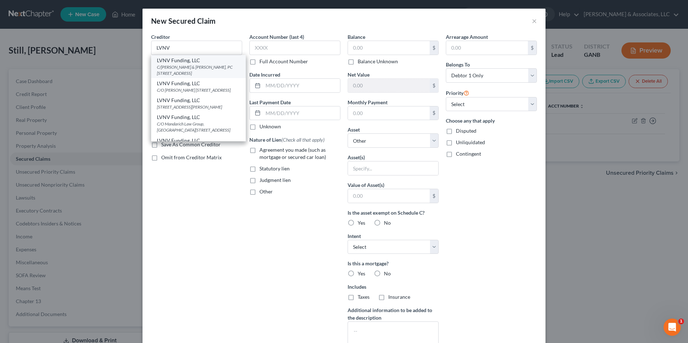
click at [182, 68] on div "C/O Stenger & Stenger, PC 2618 E Paris Ave SE, Grand Rapids, MI 49546" at bounding box center [198, 70] width 83 height 12
type input "LVNV Funding, LLC"
type input "C/O Stenger & Stenger, PC"
type input "2618 E Paris Ave SE"
type input "Grand Rapids"
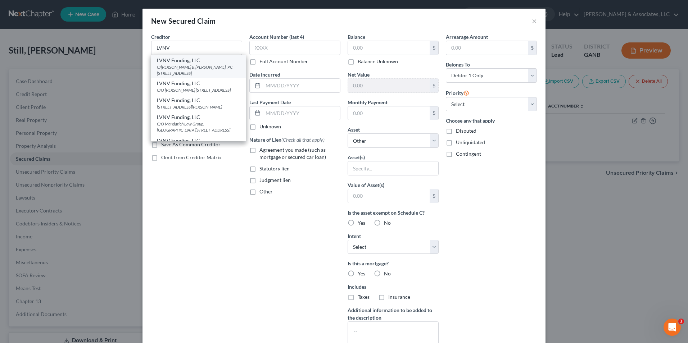
select select "23"
type input "49546"
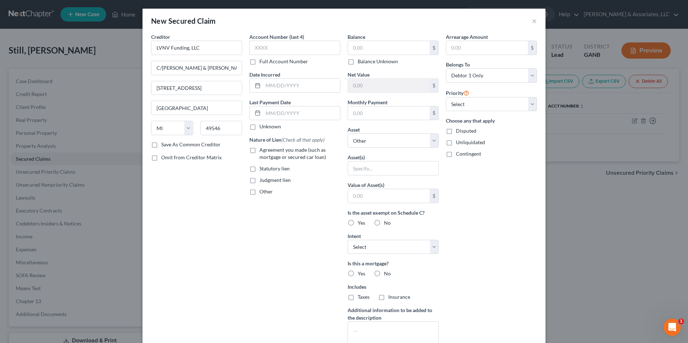
click at [259, 179] on label "Judgment lien" at bounding box center [274, 180] width 31 height 7
click at [262, 179] on input "Judgment lien" at bounding box center [264, 179] width 5 height 5
checkbox input "true"
click at [382, 50] on input "text" at bounding box center [389, 48] width 82 height 14
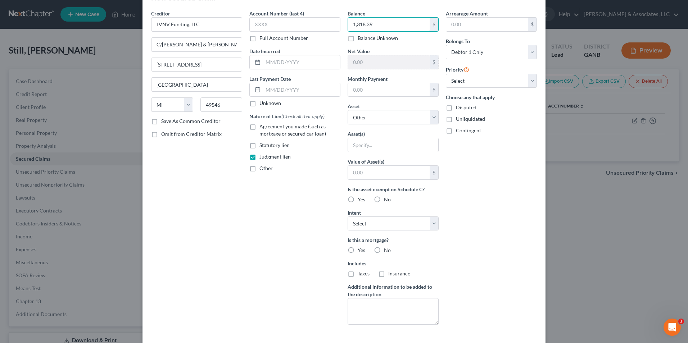
scroll to position [36, 0]
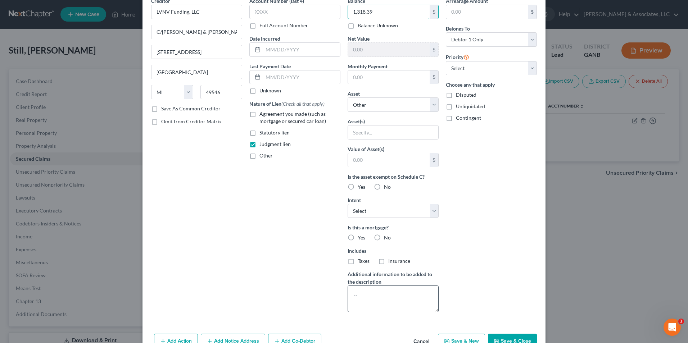
type input "1,318.39"
click at [368, 295] on textarea at bounding box center [392, 299] width 91 height 27
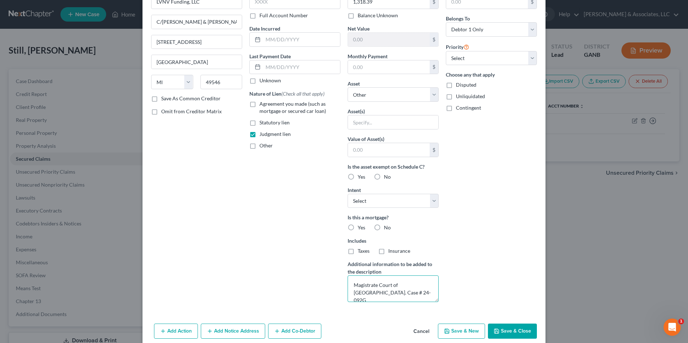
scroll to position [56, 0]
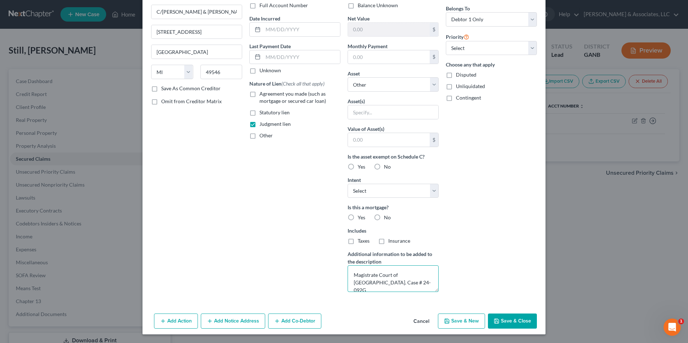
type textarea "Magistrate Court of Paulding County. Case # 24-092G"
click at [404, 302] on div "Creditor * LVNV Funding, LLC C/O Stenger & Stenger, PC 2618 E Paris Ave SE Gran…" at bounding box center [343, 144] width 403 height 334
drag, startPoint x: 409, startPoint y: 282, endPoint x: 370, endPoint y: 282, distance: 38.8
click at [370, 282] on textarea "Magistrate Court of Paulding County. Case # 24-092G" at bounding box center [392, 278] width 91 height 27
click at [230, 323] on button "Add Notice Address" at bounding box center [233, 321] width 64 height 15
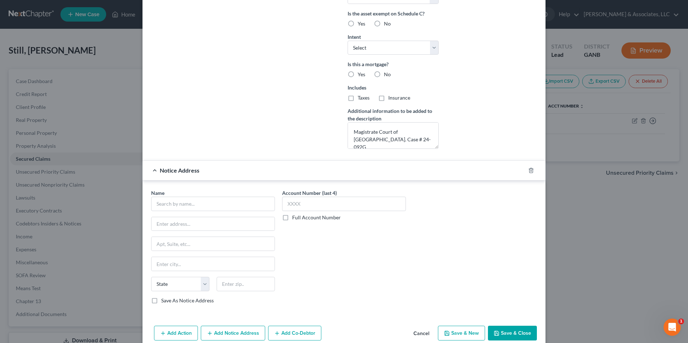
scroll to position [200, 0]
click at [205, 195] on div "Name *" at bounding box center [213, 199] width 124 height 22
click at [211, 203] on input "text" at bounding box center [213, 203] width 124 height 14
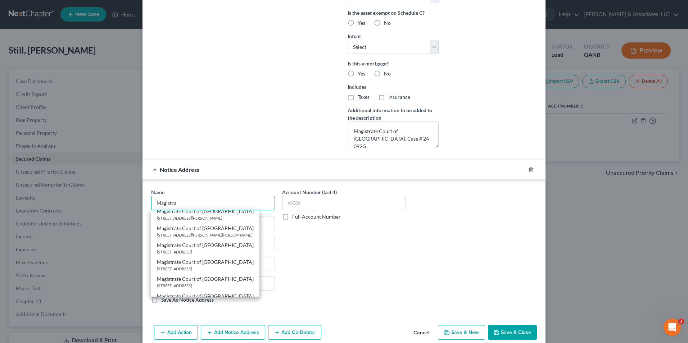
scroll to position [168, 0]
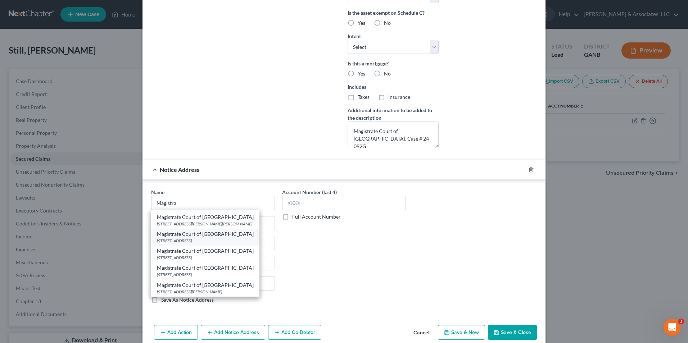
click at [223, 240] on div "280 Constitution Bvld STE 1109, Dallas, GA 30132" at bounding box center [205, 241] width 97 height 6
type input "Magistrate Court of Paulding County"
type input "280 Constitution Bvld"
type input "STE 1109"
type input "Dallas"
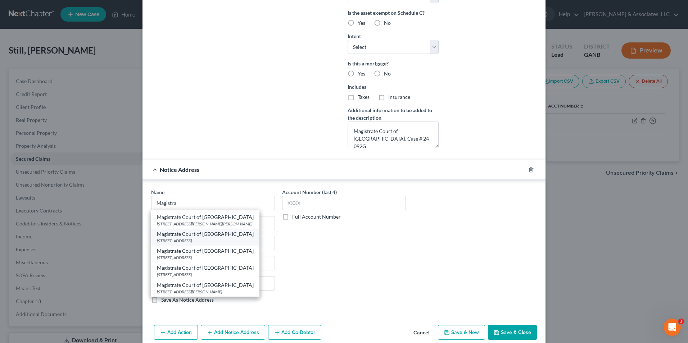
select select "10"
type input "30132"
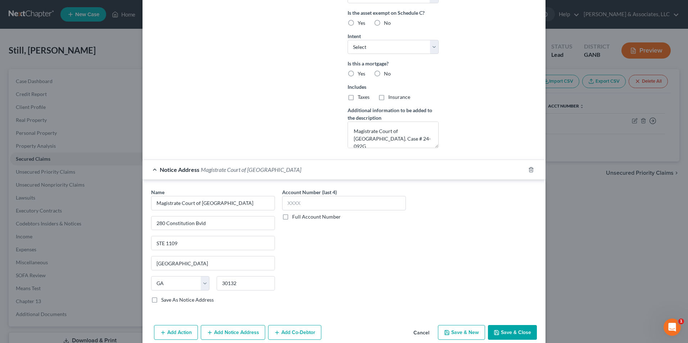
click at [292, 218] on label "Full Account Number" at bounding box center [316, 216] width 49 height 7
click at [295, 218] on input "Full Account Number" at bounding box center [297, 215] width 5 height 5
paste input "Case # 24-092G"
type input "Case # 24-092G"
click at [510, 335] on button "Save & Close" at bounding box center [512, 332] width 49 height 15
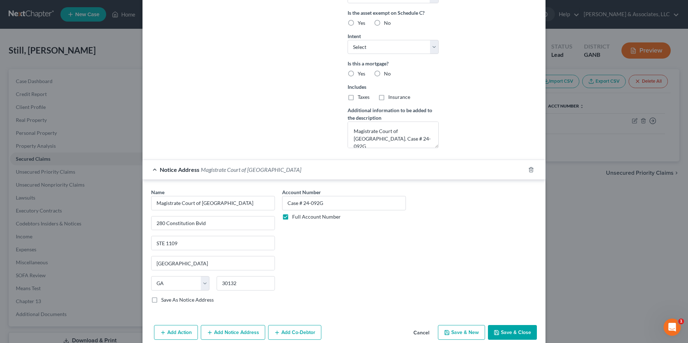
select select
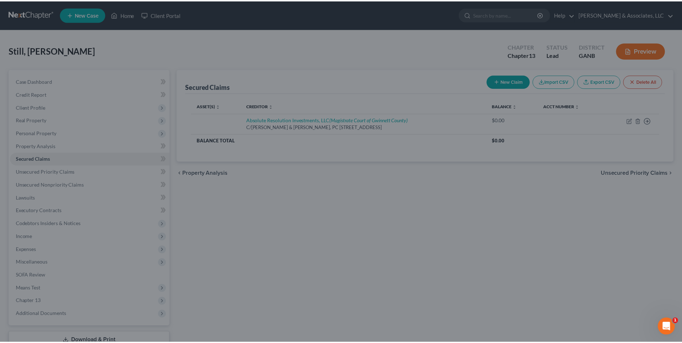
scroll to position [133, 0]
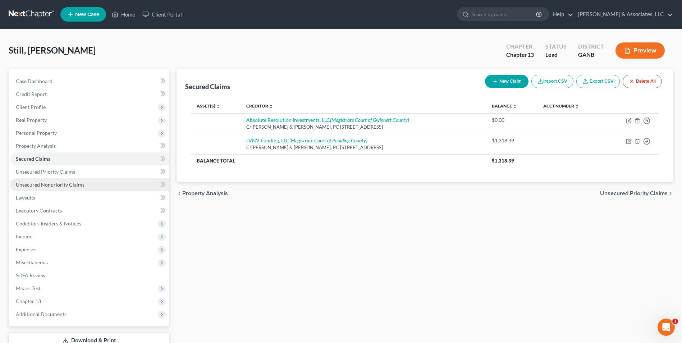
click at [70, 183] on span "Unsecured Nonpriority Claims" at bounding box center [50, 185] width 69 height 6
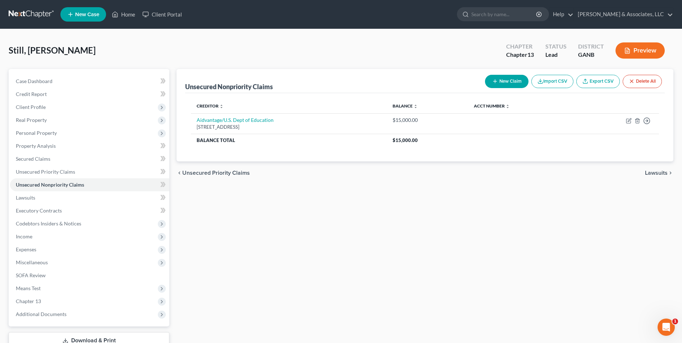
click at [511, 85] on button "New Claim" at bounding box center [507, 81] width 44 height 13
select select "0"
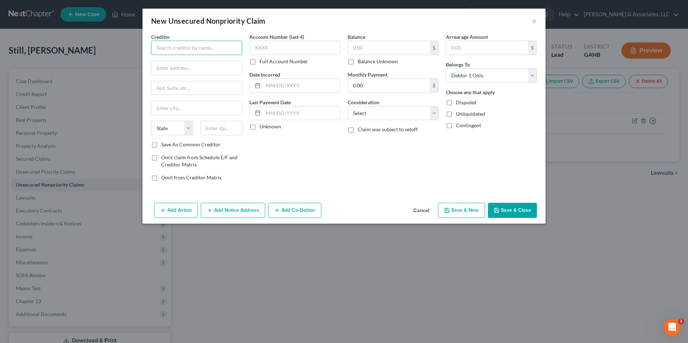
click at [195, 50] on input "text" at bounding box center [196, 48] width 91 height 14
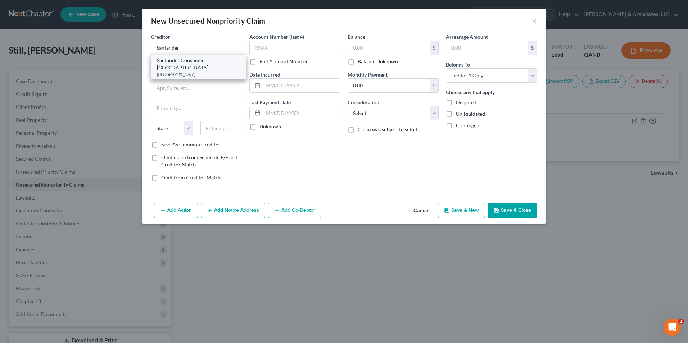
click at [222, 62] on div "Santander Consumer USA" at bounding box center [198, 64] width 83 height 14
type input "Santander Consumer USA"
type input "PO Box 961211"
type input "Terrell"
select select "45"
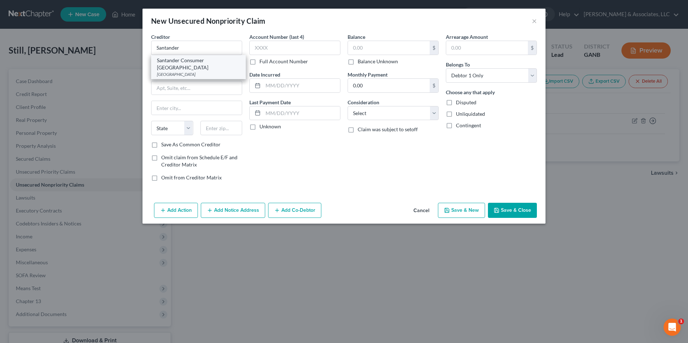
type input "75161"
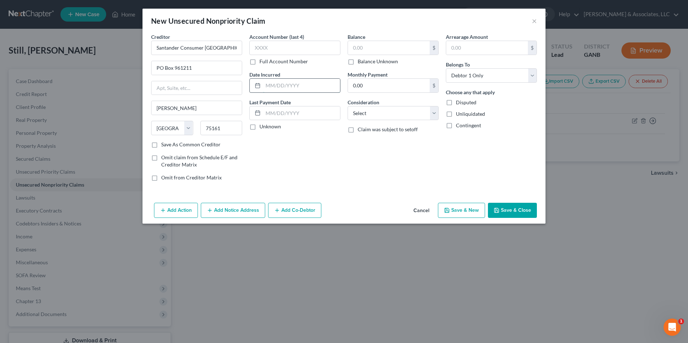
click at [293, 83] on input "text" at bounding box center [301, 86] width 77 height 14
click at [536, 20] on button "×" at bounding box center [534, 21] width 5 height 9
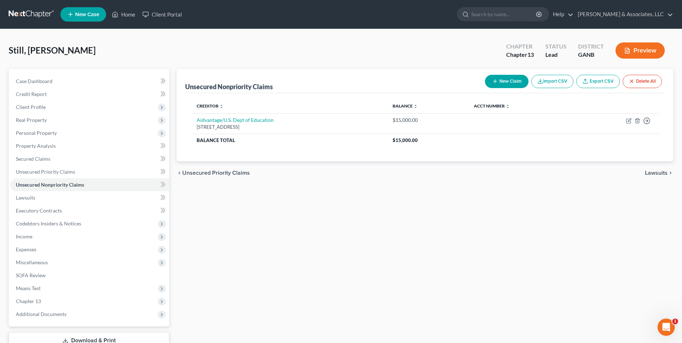
click at [502, 79] on button "New Claim" at bounding box center [507, 81] width 44 height 13
select select "0"
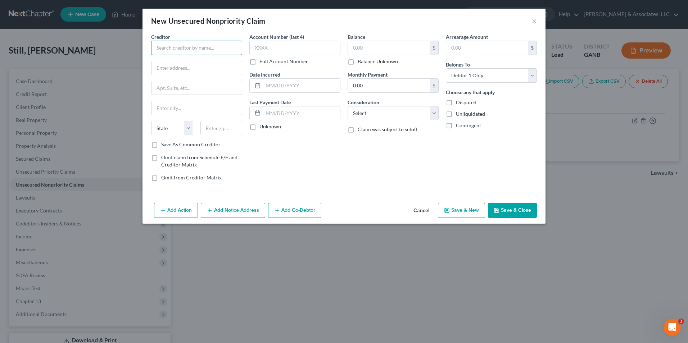
click at [228, 50] on input "text" at bounding box center [196, 48] width 91 height 14
click at [191, 63] on div "Mission Lane Tab Bank" at bounding box center [194, 60] width 75 height 7
type input "Mission Lane Tab Bank"
type input "101 2nd Street, STE 350"
type input "San Francisco"
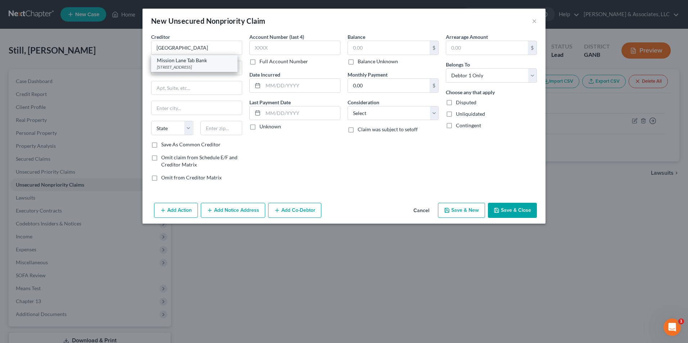
select select "4"
type input "94105"
click at [279, 84] on input "text" at bounding box center [301, 86] width 77 height 14
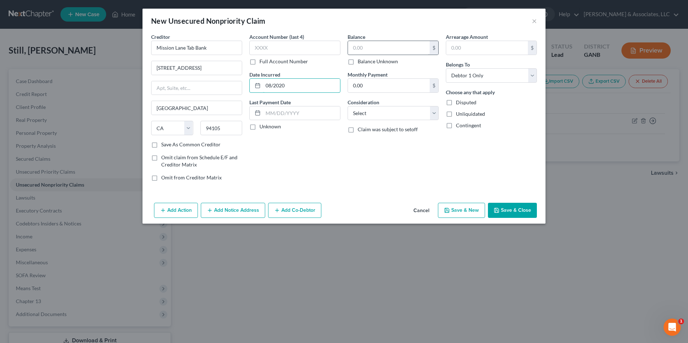
type input "08/2020"
click at [374, 50] on input "text" at bounding box center [389, 48] width 82 height 14
type input "1,167.00"
click at [432, 112] on select "Select Cable / Satellite Services Collection Agency Credit Card Debt Debt Couns…" at bounding box center [392, 113] width 91 height 14
select select "2"
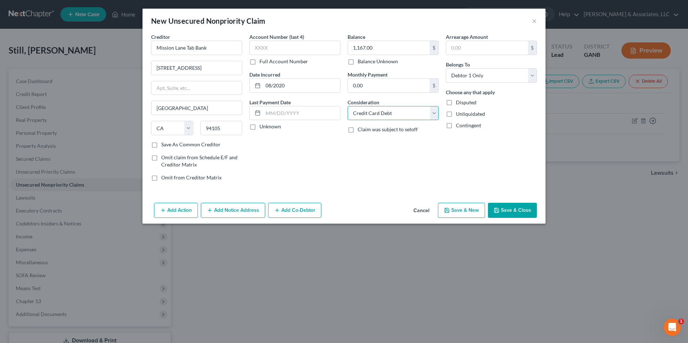
click at [347, 106] on select "Select Cable / Satellite Services Collection Agency Credit Card Debt Debt Couns…" at bounding box center [392, 113] width 91 height 14
click at [459, 212] on button "Save & New" at bounding box center [461, 210] width 47 height 15
select select "0"
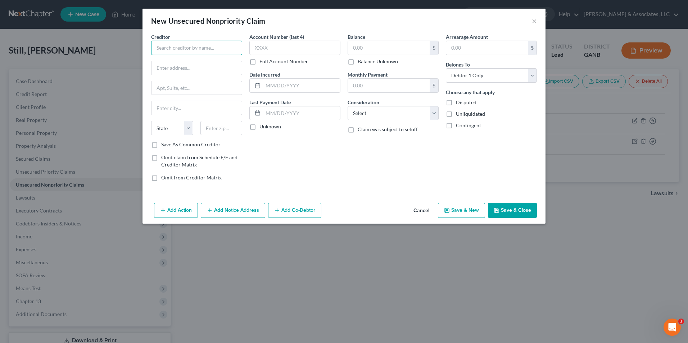
click at [195, 49] on input "text" at bounding box center [196, 48] width 91 height 14
click at [195, 49] on input "SBNASLFLDr" at bounding box center [196, 48] width 91 height 14
type input "SBNASLFLDR"
type input "901 E 6th St"
type input "Unit 400"
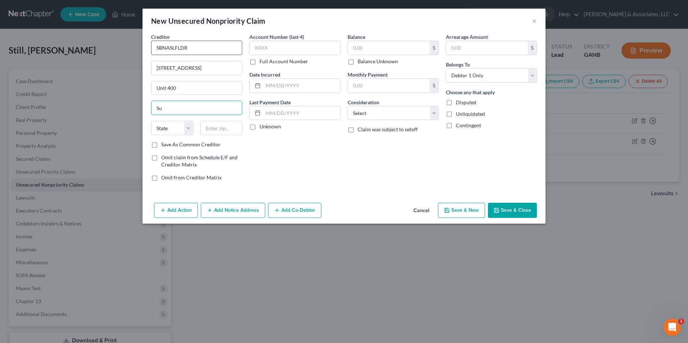
type input "S"
type input "Austin"
select select "45"
type input "78702"
click at [282, 184] on div "Account Number (last 4) Full Account Number Date Incurred Last Payment Date Unk…" at bounding box center [295, 110] width 98 height 154
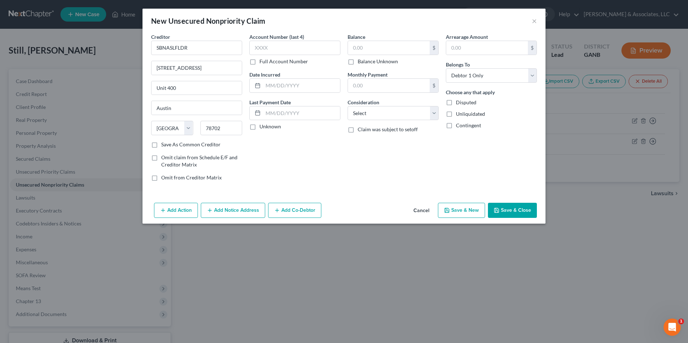
click at [161, 146] on label "Save As Common Creditor" at bounding box center [190, 144] width 59 height 7
click at [164, 146] on input "Save As Common Creditor" at bounding box center [166, 143] width 5 height 5
checkbox input "true"
click at [285, 84] on input "text" at bounding box center [301, 86] width 77 height 14
type input "07/2025"
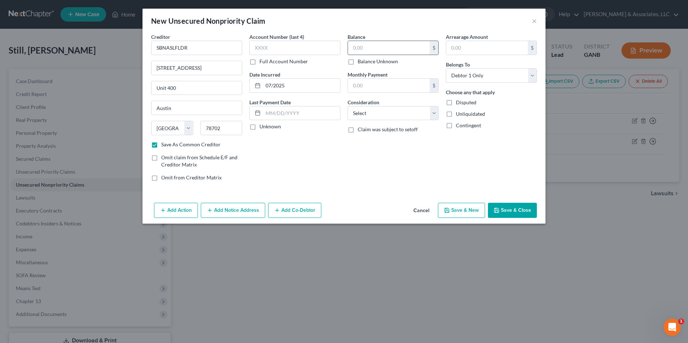
click at [370, 50] on input "text" at bounding box center [389, 48] width 82 height 14
type input "511.00"
click at [433, 115] on select "Select Cable / Satellite Services Collection Agency Credit Card Debt Debt Couns…" at bounding box center [392, 113] width 91 height 14
select select "10"
click at [347, 106] on select "Select Cable / Satellite Services Collection Agency Credit Card Debt Debt Couns…" at bounding box center [392, 113] width 91 height 14
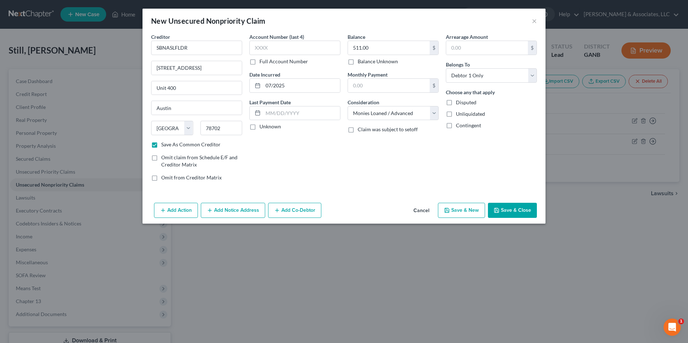
click at [513, 209] on button "Save & Close" at bounding box center [512, 210] width 49 height 15
checkbox input "false"
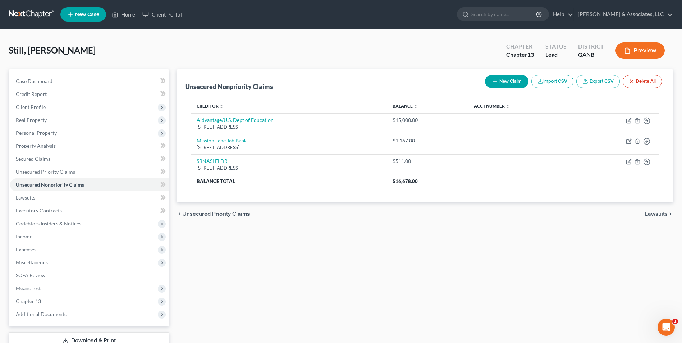
click at [512, 79] on button "New Claim" at bounding box center [507, 81] width 44 height 13
select select "0"
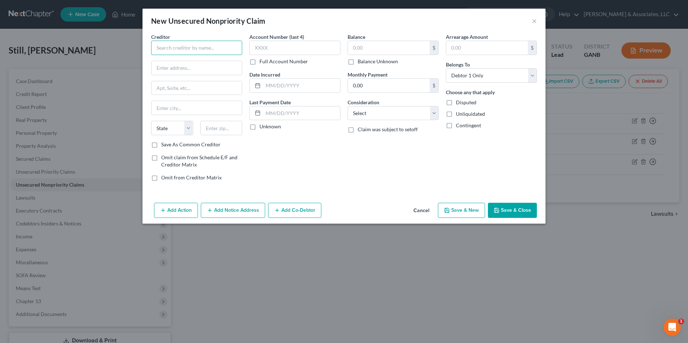
click at [210, 42] on input "text" at bounding box center [196, 48] width 91 height 14
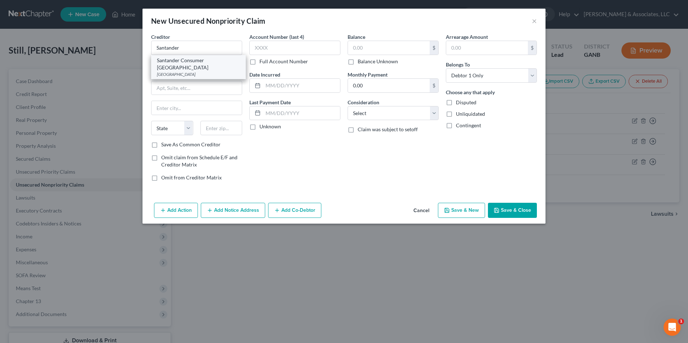
click at [210, 71] on div "PO Box 961211, Terrell, TX 75161" at bounding box center [198, 74] width 83 height 6
type input "Santander Consumer USA"
type input "PO Box 961211"
type input "Terrell"
select select "45"
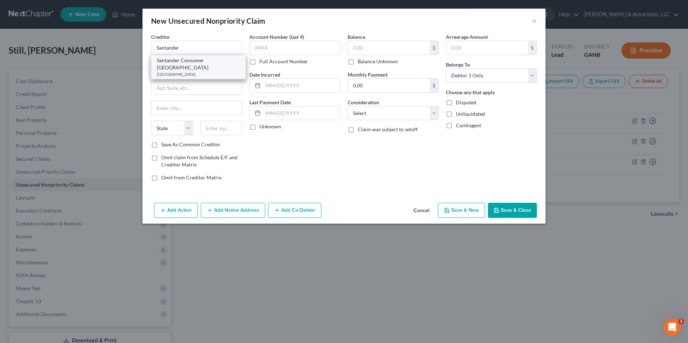
type input "75161"
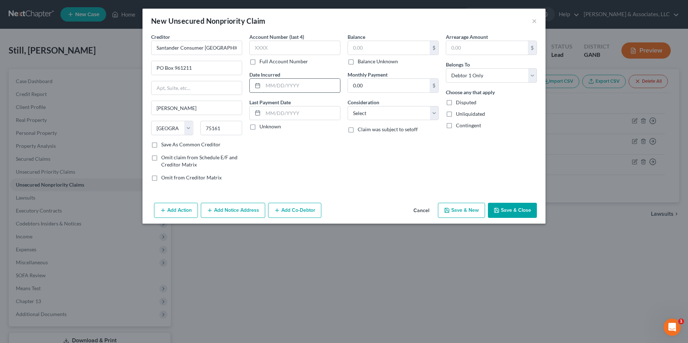
click at [292, 88] on input "text" at bounding box center [301, 86] width 77 height 14
type input "11/2022"
click at [387, 51] on input "text" at bounding box center [389, 48] width 82 height 14
type input "6,800.00"
drag, startPoint x: 431, startPoint y: 126, endPoint x: 431, endPoint y: 121, distance: 4.7
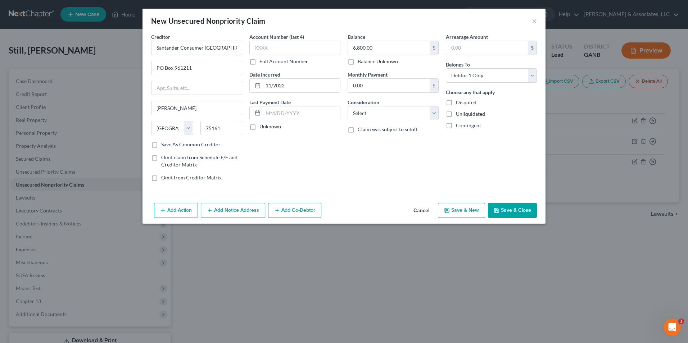
click at [431, 121] on div "Balance 6,800.00 $ Balance Unknown Balance Undetermined 6,800.00 $ Balance Unkn…" at bounding box center [393, 110] width 98 height 154
click at [431, 119] on select "Select Cable / Satellite Services Collection Agency Credit Card Debt Debt Couns…" at bounding box center [392, 113] width 91 height 14
select select "4"
click at [347, 106] on select "Select Cable / Satellite Services Collection Agency Credit Card Debt Debt Couns…" at bounding box center [392, 113] width 91 height 14
click at [382, 51] on input "6,800.00" at bounding box center [389, 48] width 82 height 14
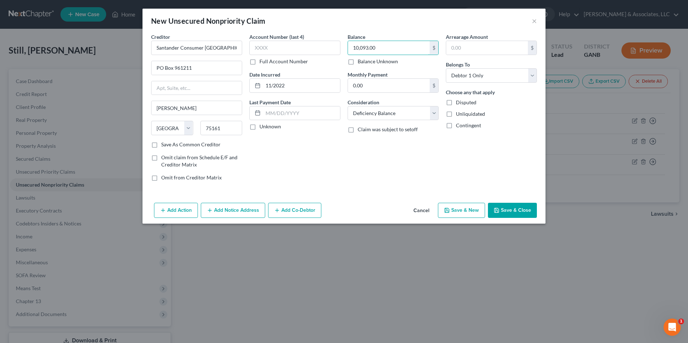
type input "10,093.00"
click at [519, 213] on button "Save & Close" at bounding box center [512, 210] width 49 height 15
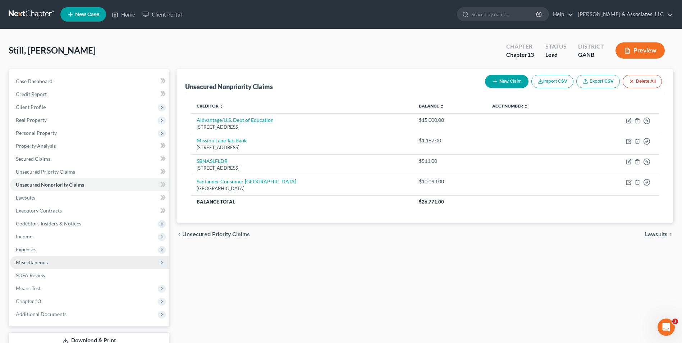
click at [45, 259] on span "Miscellaneous" at bounding box center [32, 262] width 32 height 6
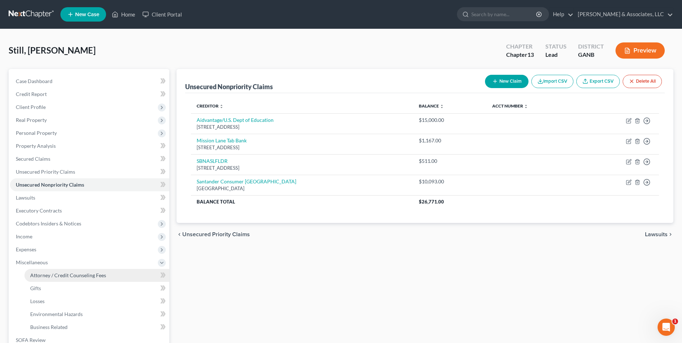
click at [83, 277] on span "Attorney / Credit Counseling Fees" at bounding box center [68, 275] width 76 height 6
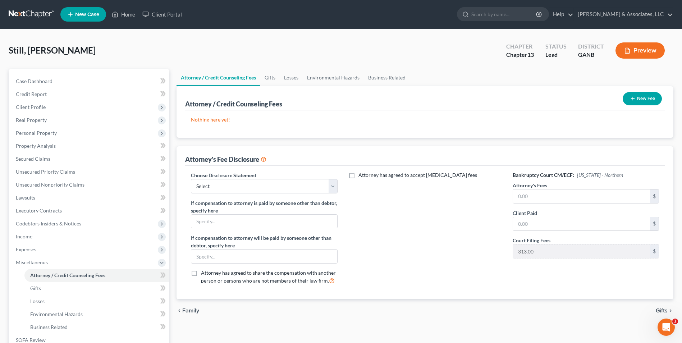
click at [642, 97] on button "New Fee" at bounding box center [642, 98] width 39 height 13
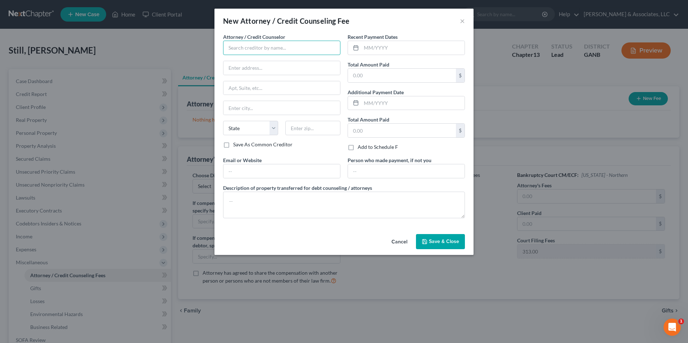
click at [282, 47] on input "text" at bounding box center [281, 48] width 117 height 14
type input "[PERSON_NAME] & Associates, LLC"
type input "PO Box 3696"
type input "Cartersville"
select select "10"
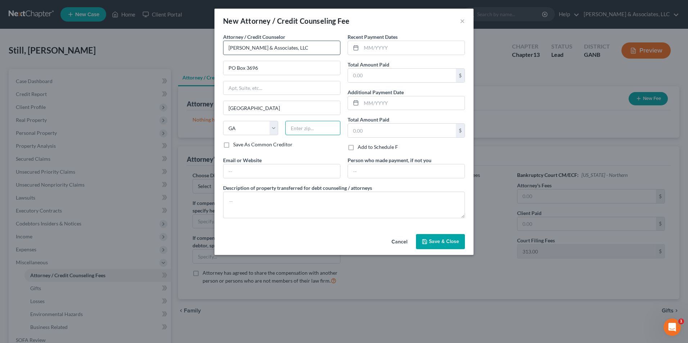
type input "30120"
click at [395, 130] on input "text" at bounding box center [402, 131] width 108 height 14
type input "363.00"
click at [325, 199] on textarea at bounding box center [344, 205] width 242 height 27
type textarea "Filing fee, credit counseling."
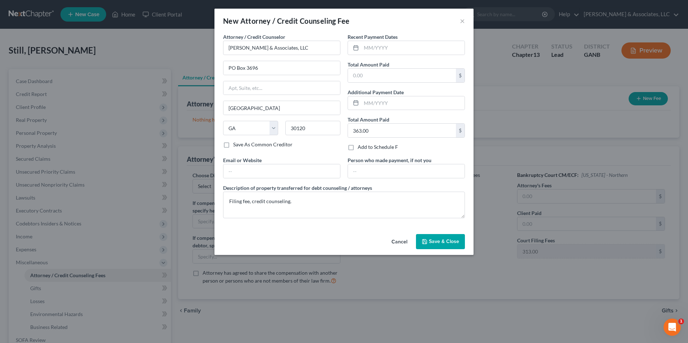
click at [454, 242] on span "Save & Close" at bounding box center [444, 241] width 30 height 6
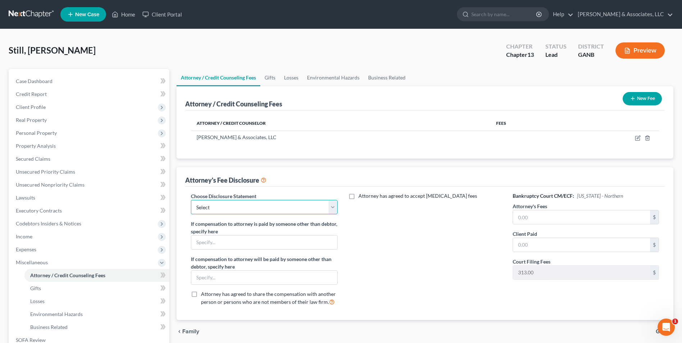
click at [331, 208] on select "Select McGee Chapter 13 Chapter 7" at bounding box center [264, 207] width 146 height 14
select select "1"
click at [191, 200] on select "Select McGee Chapter 13 Chapter 7" at bounding box center [264, 207] width 146 height 14
click at [561, 214] on input "text" at bounding box center [581, 217] width 137 height 14
type input "5,328.00"
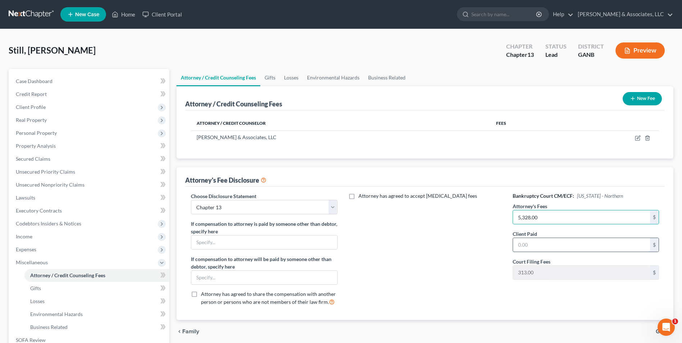
click at [617, 248] on input "text" at bounding box center [581, 245] width 137 height 14
type input "363.00"
click at [432, 278] on div "Attorney has agreed to accept retainer fees" at bounding box center [425, 251] width 161 height 119
click at [426, 271] on div "Attorney has agreed to accept retainer fees" at bounding box center [425, 251] width 161 height 119
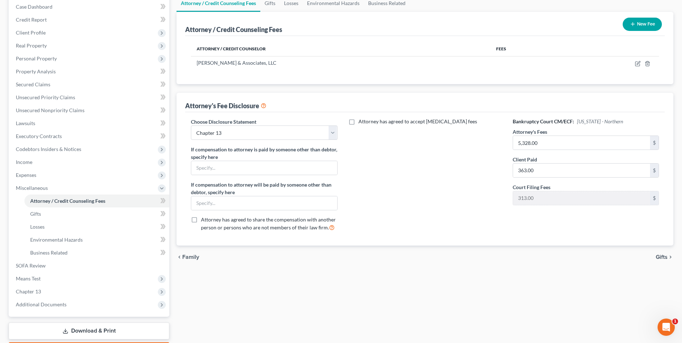
scroll to position [108, 0]
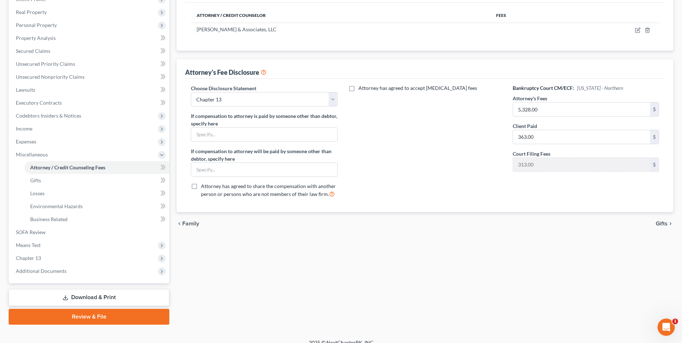
click at [106, 321] on link "Review & File" at bounding box center [89, 317] width 161 height 16
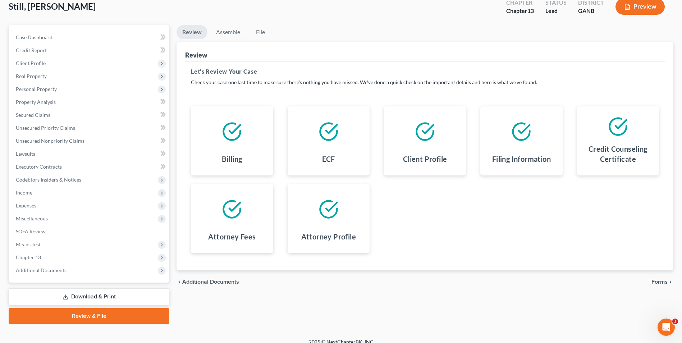
scroll to position [52, 0]
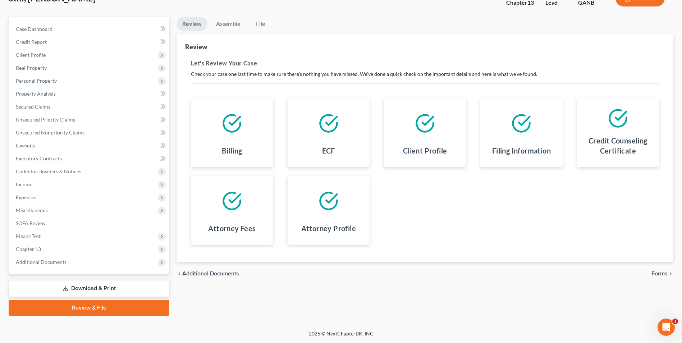
click at [140, 289] on link "Download & Print" at bounding box center [89, 288] width 161 height 17
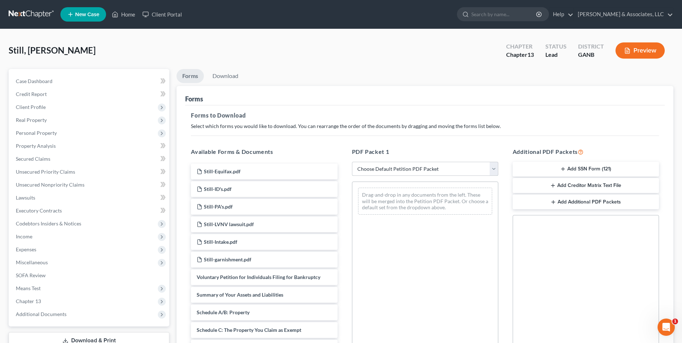
click at [492, 171] on select "Choose Default Petition PDF Packet Complete Bankruptcy Petition (all forms and …" at bounding box center [425, 169] width 146 height 14
select select "0"
click at [352, 162] on select "Choose Default Petition PDF Packet Complete Bankruptcy Petition (all forms and …" at bounding box center [425, 169] width 146 height 14
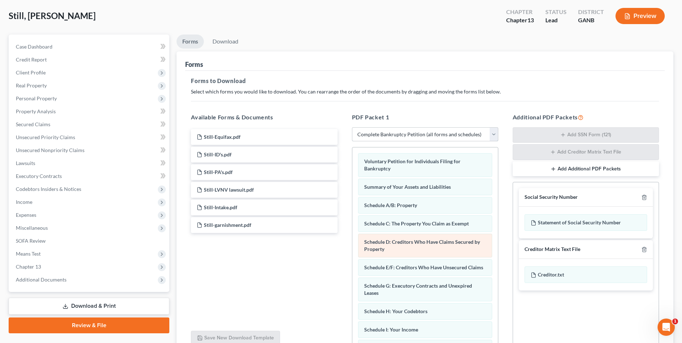
scroll to position [102, 0]
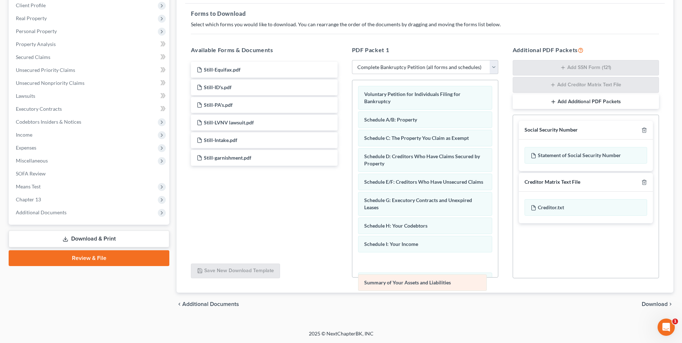
drag, startPoint x: 447, startPoint y: 116, endPoint x: 447, endPoint y: 263, distance: 147.4
click at [447, 263] on div "Summary of Your Assets and Liabilities Voluntary Petition for Individuals Filin…" at bounding box center [425, 276] width 146 height 393
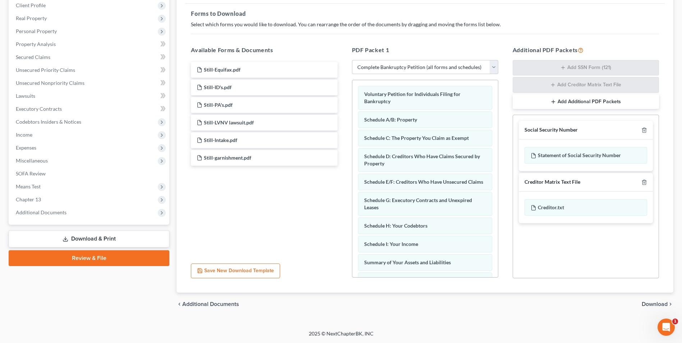
scroll to position [36, 0]
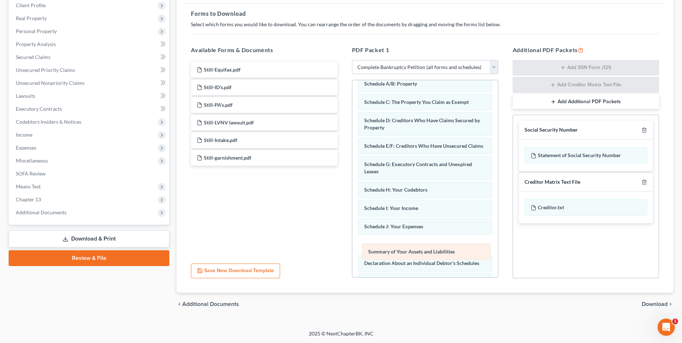
drag, startPoint x: 448, startPoint y: 237, endPoint x: 452, endPoint y: 254, distance: 18.1
click at [452, 254] on div "Summary of Your Assets and Liabilities Voluntary Petition for Individuals Filin…" at bounding box center [425, 240] width 146 height 393
click at [657, 302] on span "Download" at bounding box center [655, 304] width 26 height 6
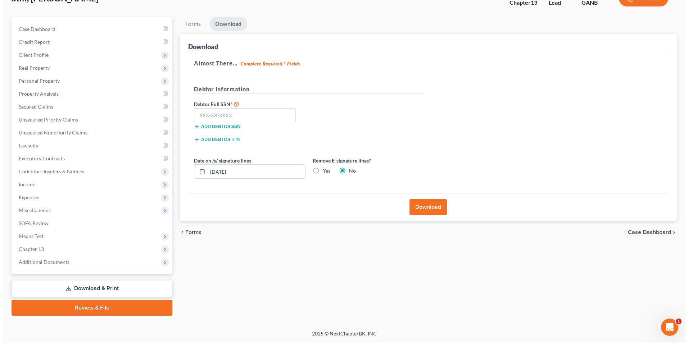
scroll to position [52, 0]
click at [320, 170] on label "Yes" at bounding box center [324, 170] width 8 height 7
click at [323, 170] on input "Yes" at bounding box center [325, 169] width 5 height 5
radio input "true"
radio input "false"
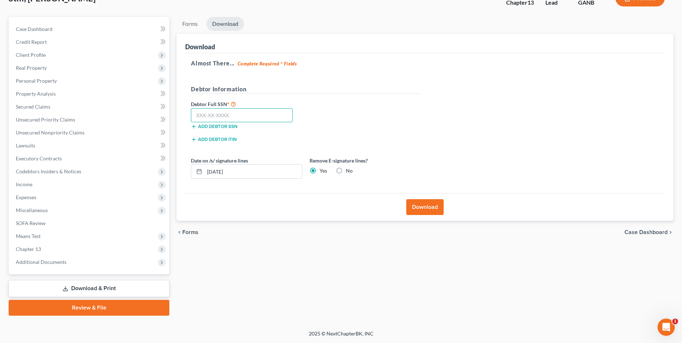
click at [256, 114] on input "text" at bounding box center [242, 115] width 102 height 14
type input "258-67-8729"
click at [423, 207] on button "Download" at bounding box center [424, 207] width 37 height 16
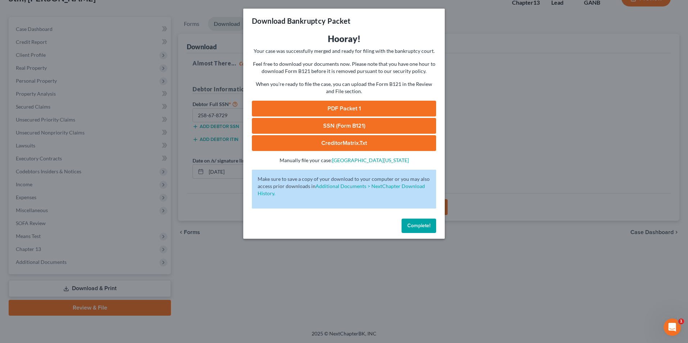
click at [373, 109] on link "PDF Packet 1" at bounding box center [344, 109] width 184 height 16
click at [313, 126] on link "SSN (Form B121)" at bounding box center [344, 126] width 184 height 16
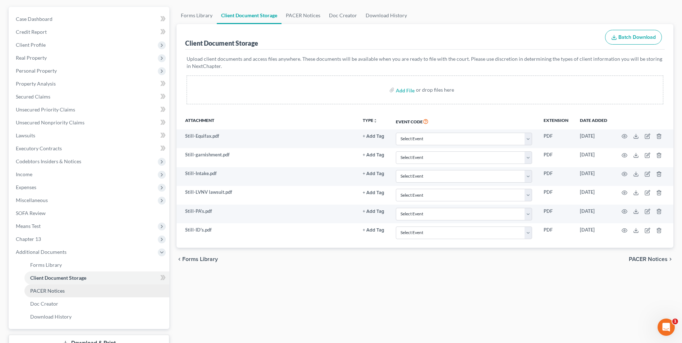
scroll to position [117, 0]
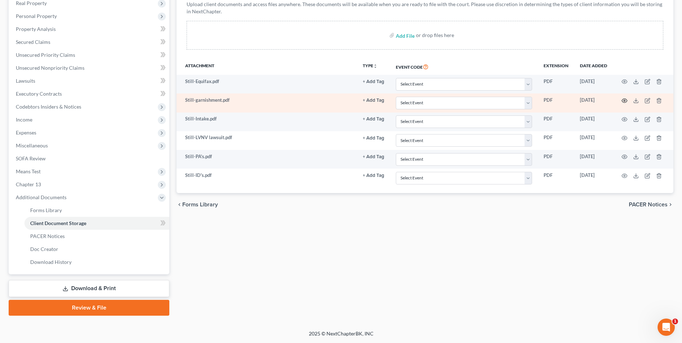
click at [626, 100] on icon "button" at bounding box center [625, 101] width 6 height 6
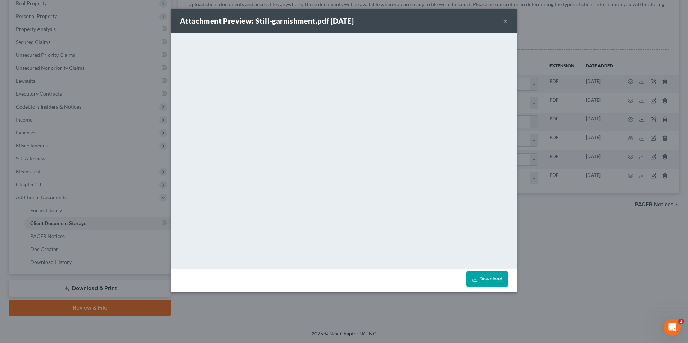
click at [506, 18] on button "×" at bounding box center [505, 21] width 5 height 9
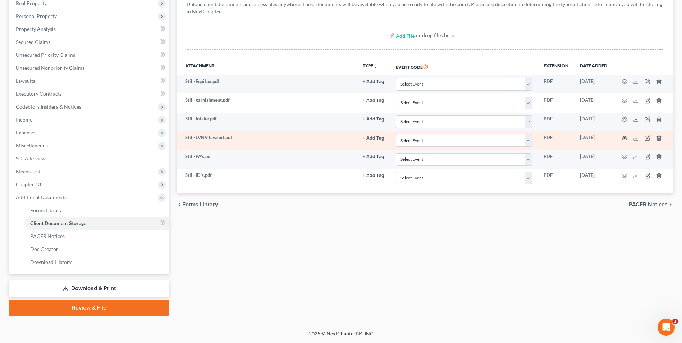
click at [624, 138] on icon "button" at bounding box center [625, 138] width 6 height 6
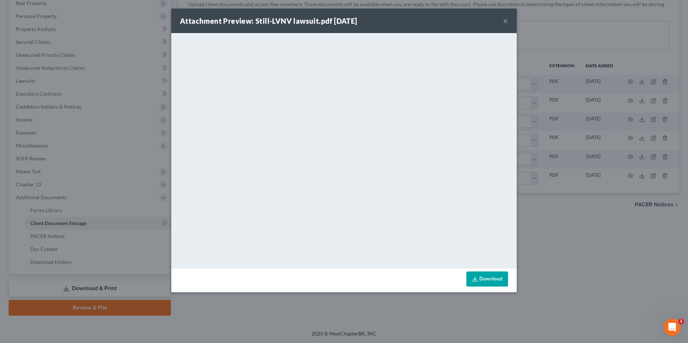
click at [504, 22] on button "×" at bounding box center [505, 21] width 5 height 9
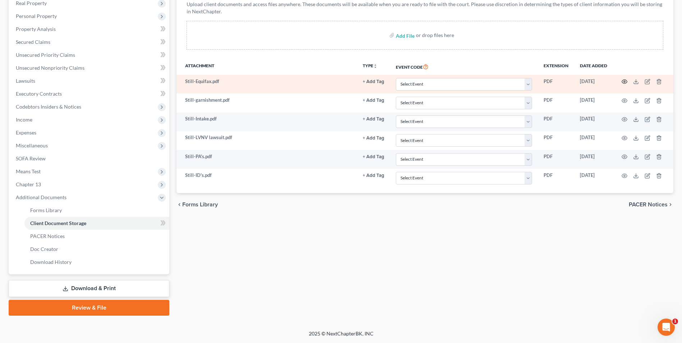
click at [626, 81] on icon "button" at bounding box center [624, 82] width 5 height 4
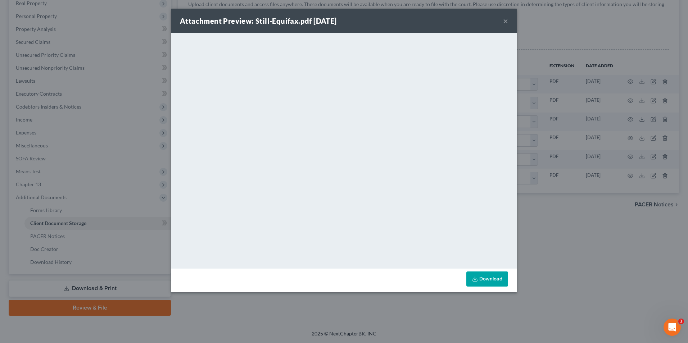
click at [506, 21] on button "×" at bounding box center [505, 21] width 5 height 9
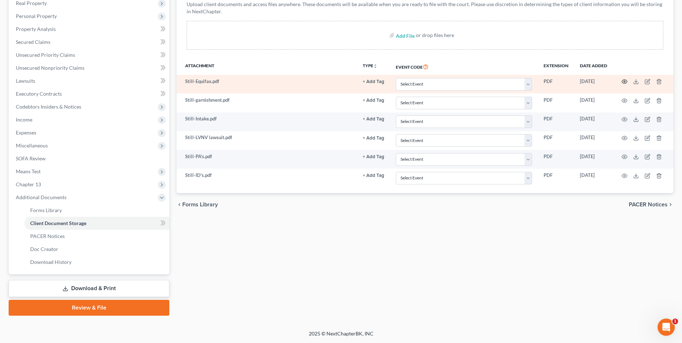
click at [624, 82] on circle "button" at bounding box center [624, 81] width 1 height 1
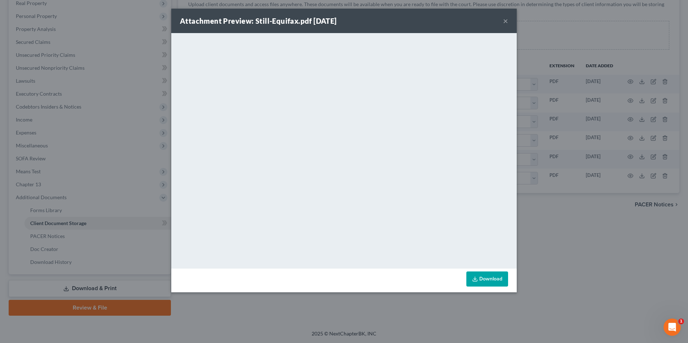
click at [507, 20] on button "×" at bounding box center [505, 21] width 5 height 9
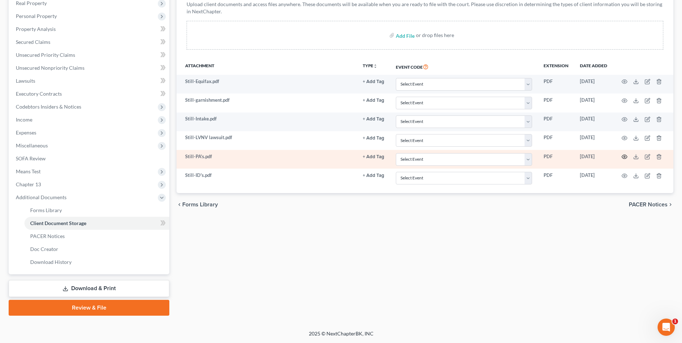
click at [625, 157] on icon "button" at bounding box center [625, 157] width 6 height 6
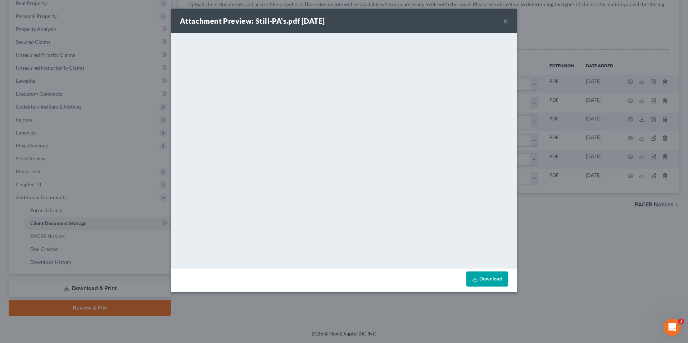
click at [506, 20] on button "×" at bounding box center [505, 21] width 5 height 9
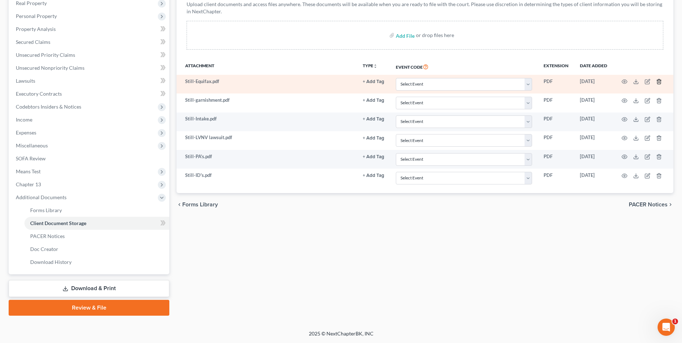
click at [659, 82] on line "button" at bounding box center [659, 82] width 0 height 1
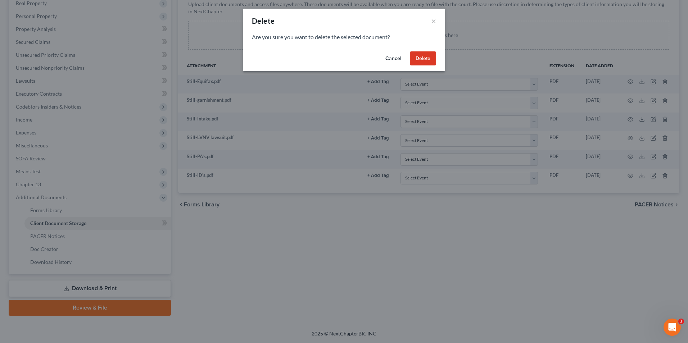
click at [420, 57] on button "Delete" at bounding box center [423, 58] width 26 height 14
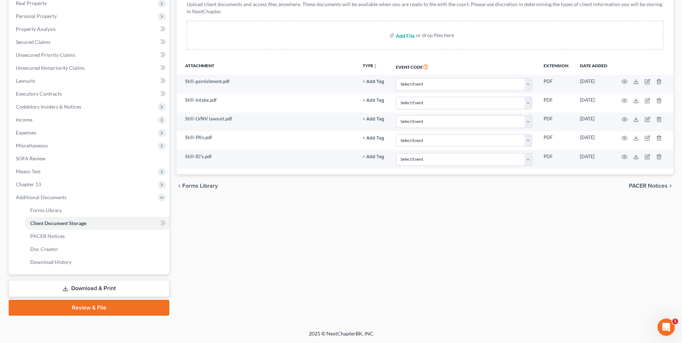
click at [411, 37] on input "file" at bounding box center [404, 35] width 17 height 13
type input "C:\fakepath\Still.Equifax.pdf"
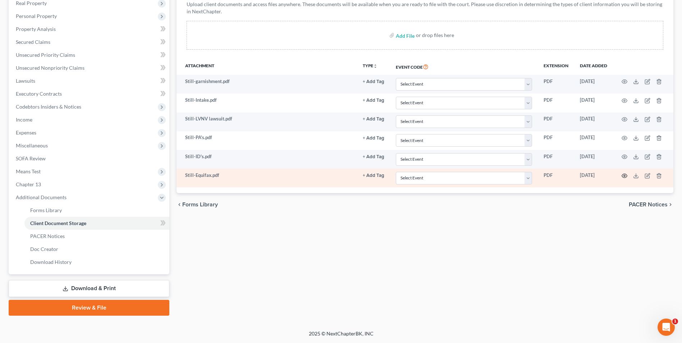
click at [623, 176] on icon "button" at bounding box center [625, 176] width 6 height 6
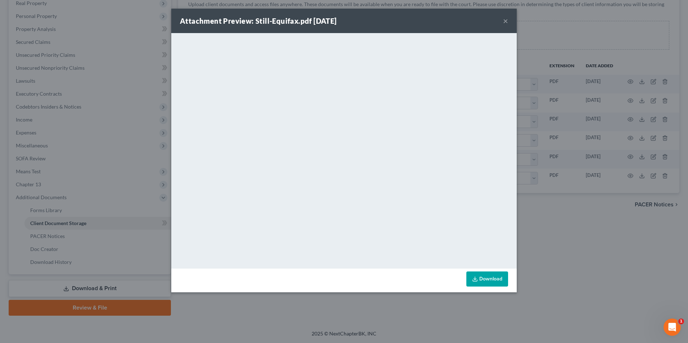
click at [508, 21] on div "Attachment Preview: Still-Equifax.pdf 09/15/2025 ×" at bounding box center [343, 21] width 345 height 24
click at [503, 21] on button "×" at bounding box center [505, 21] width 5 height 9
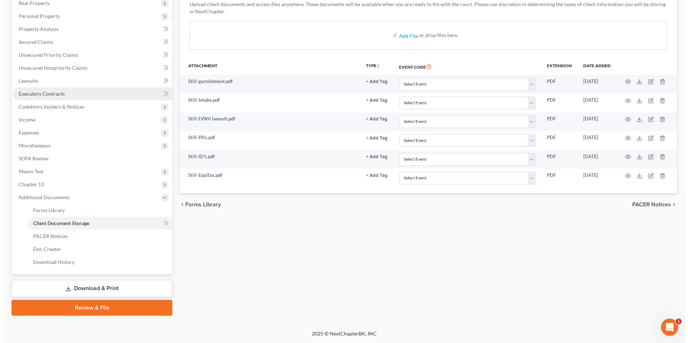
scroll to position [0, 0]
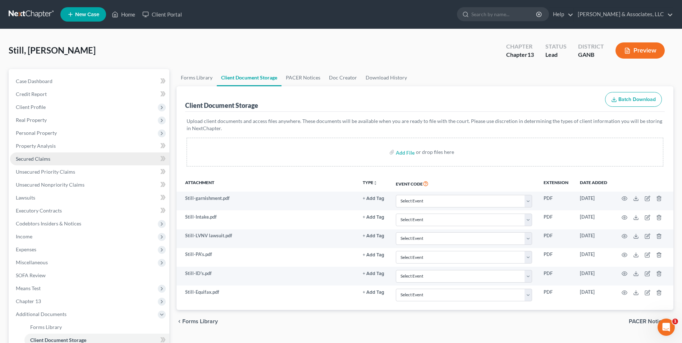
click at [37, 162] on link "Secured Claims" at bounding box center [89, 158] width 159 height 13
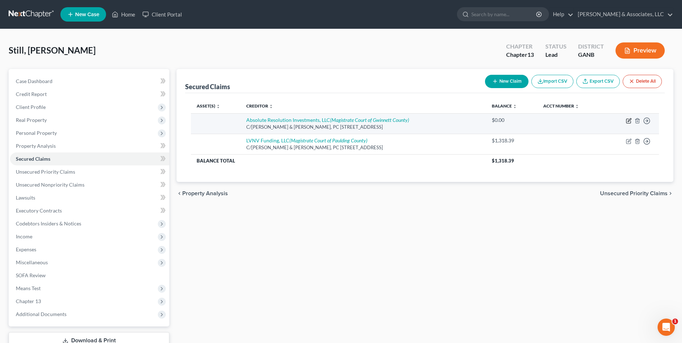
click at [629, 120] on icon "button" at bounding box center [629, 119] width 3 height 3
select select "23"
select select "0"
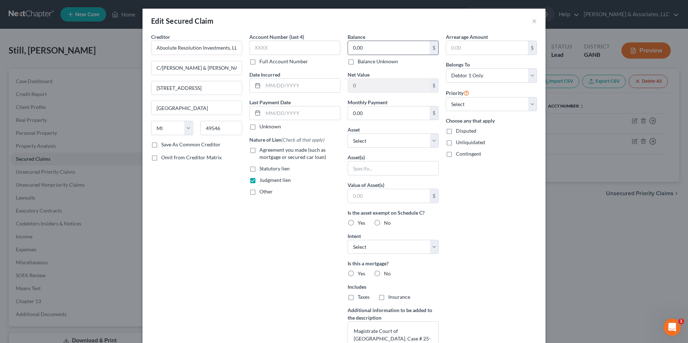
click at [377, 50] on input "0.00" at bounding box center [389, 48] width 82 height 14
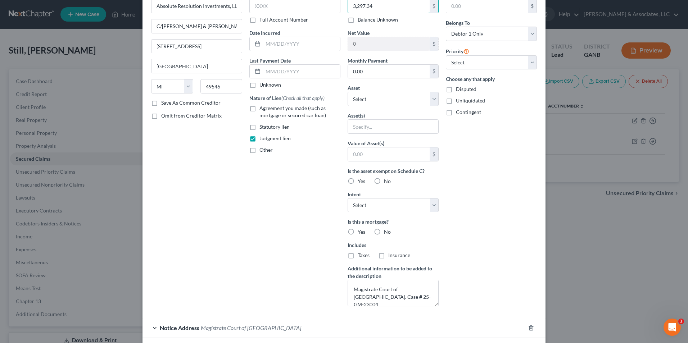
scroll to position [97, 0]
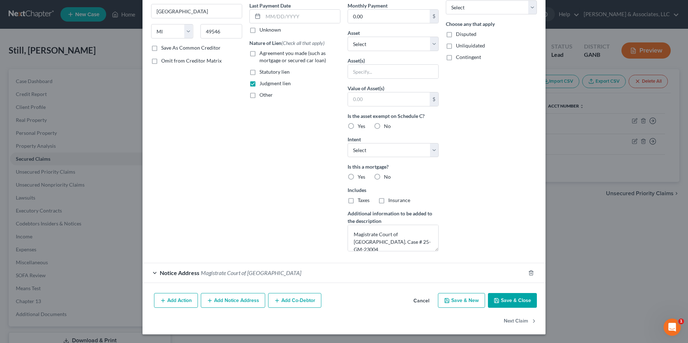
type input "3,297.34"
click at [512, 297] on button "Save & Close" at bounding box center [512, 300] width 49 height 15
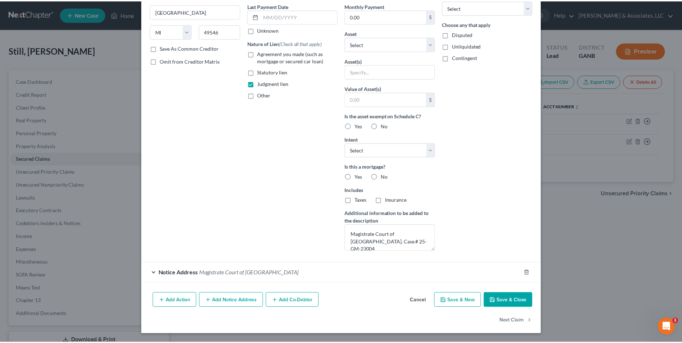
scroll to position [18, 0]
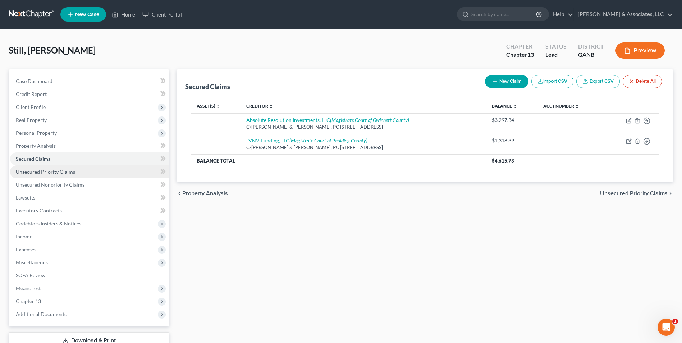
click at [61, 175] on link "Unsecured Priority Claims" at bounding box center [89, 171] width 159 height 13
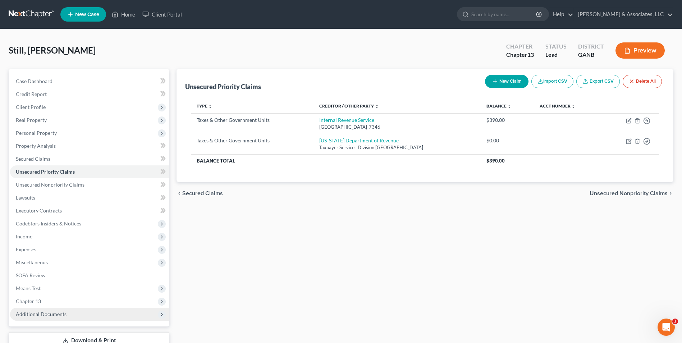
click at [67, 314] on span "Additional Documents" at bounding box center [89, 314] width 159 height 13
click at [52, 341] on span "Client Document Storage" at bounding box center [58, 340] width 56 height 6
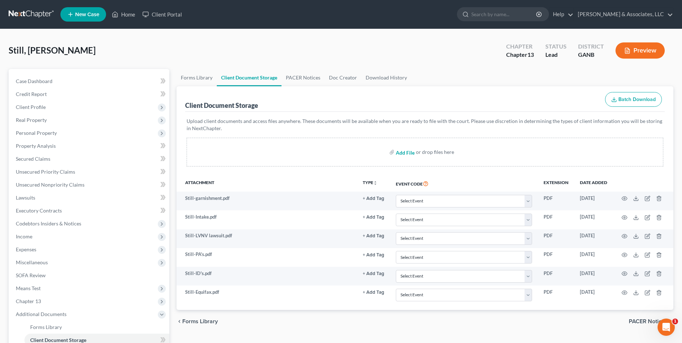
click at [404, 150] on input "file" at bounding box center [404, 152] width 17 height 13
type input "C:\fakepath\StillChapter 13 Plan.pdf"
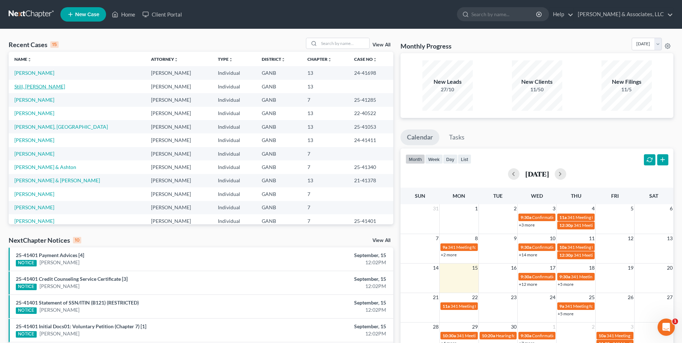
click at [29, 88] on link "Still, [PERSON_NAME]" at bounding box center [39, 86] width 51 height 6
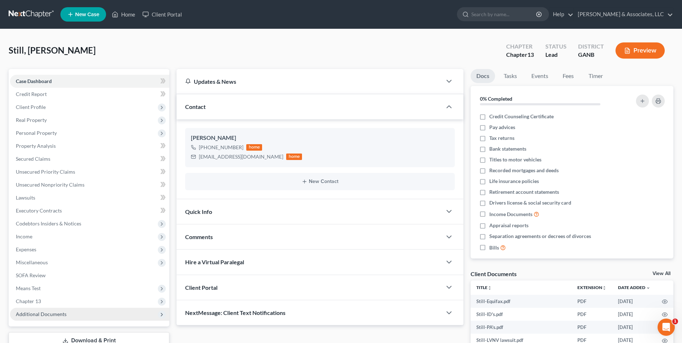
click at [54, 313] on span "Additional Documents" at bounding box center [41, 314] width 51 height 6
click at [66, 336] on link "Client Document Storage" at bounding box center [96, 340] width 145 height 13
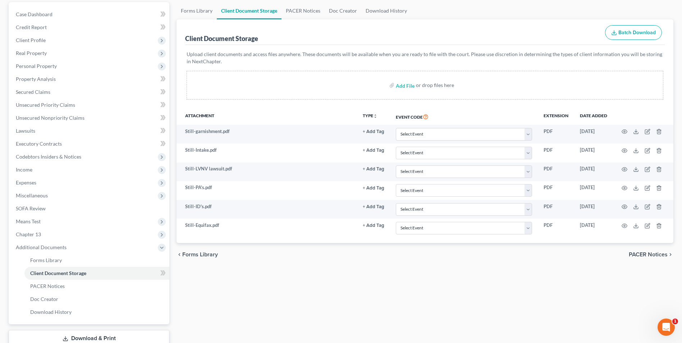
scroll to position [72, 0]
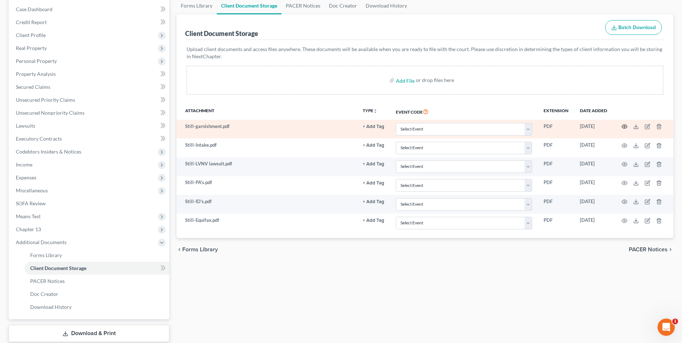
click at [626, 126] on icon "button" at bounding box center [624, 127] width 5 height 4
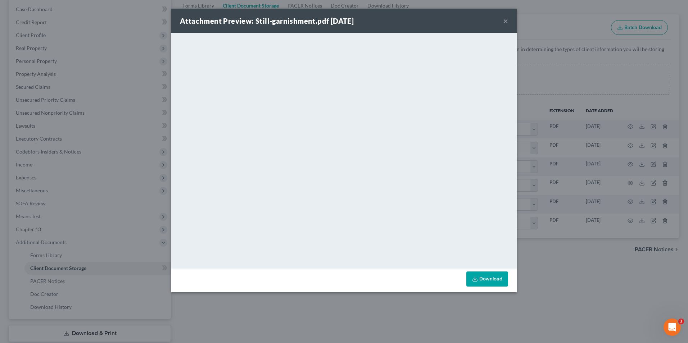
click at [506, 20] on button "×" at bounding box center [505, 21] width 5 height 9
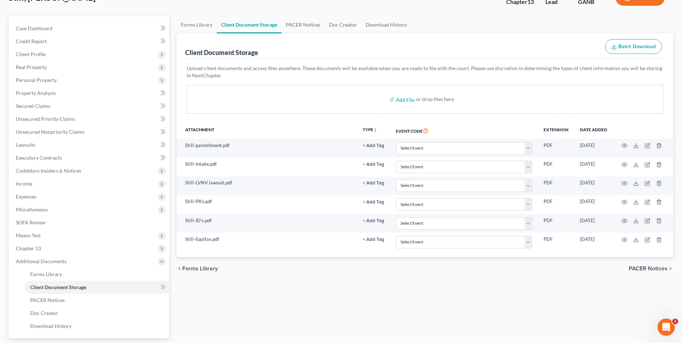
scroll to position [36, 0]
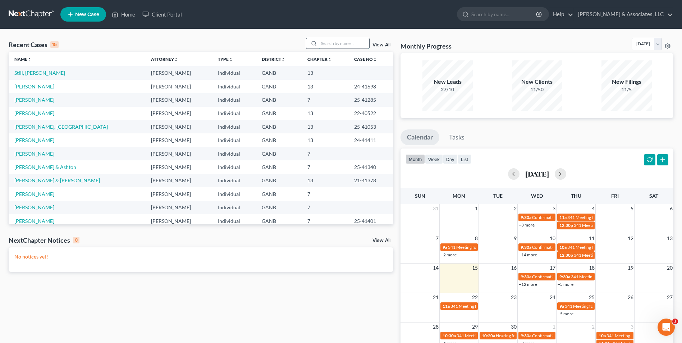
click at [343, 42] on input "search" at bounding box center [344, 43] width 50 height 10
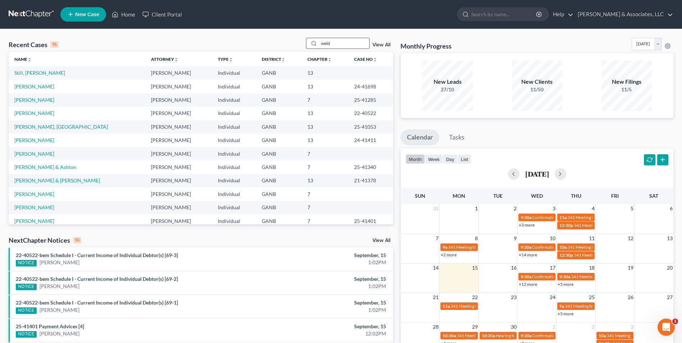
type input "weld"
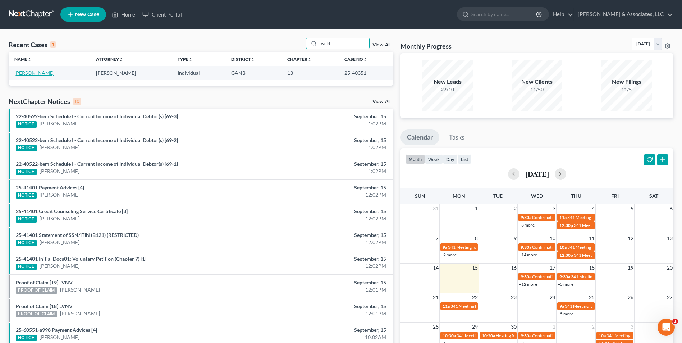
click at [34, 76] on link "[PERSON_NAME]" at bounding box center [34, 73] width 40 height 6
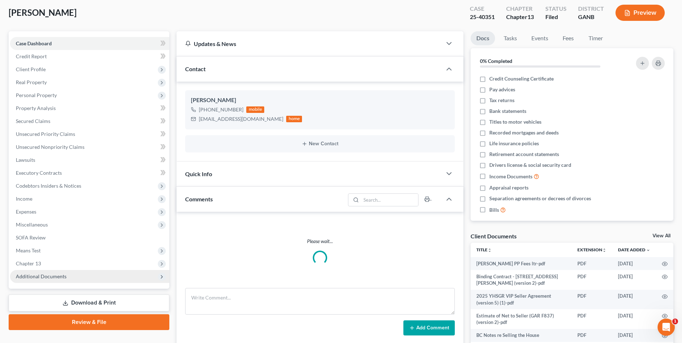
scroll to position [108, 0]
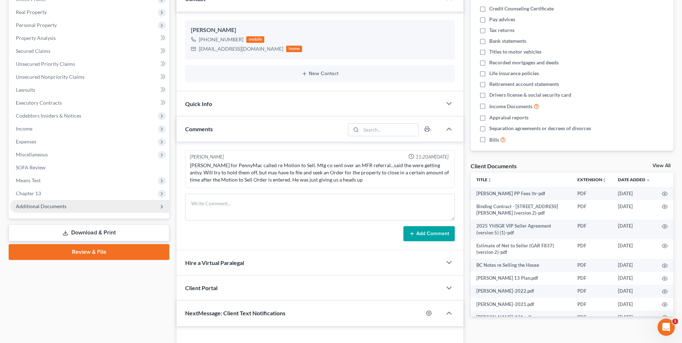
click at [51, 205] on span "Additional Documents" at bounding box center [41, 206] width 51 height 6
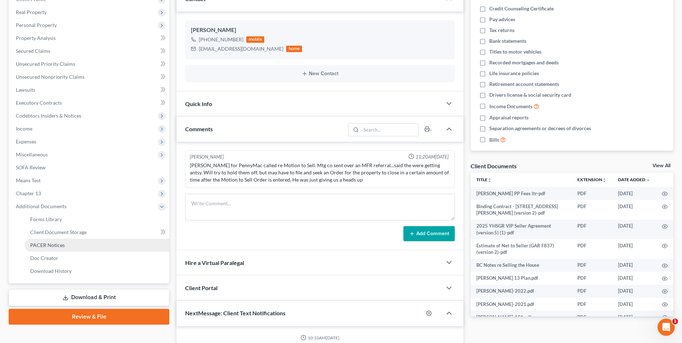
scroll to position [940, 0]
click at [53, 248] on span "PACER Notices" at bounding box center [47, 245] width 35 height 6
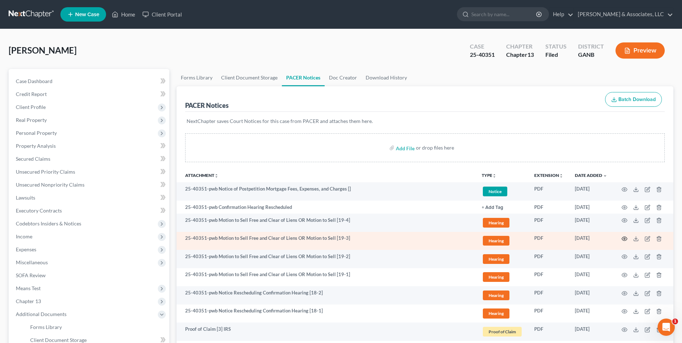
click at [625, 239] on circle "button" at bounding box center [624, 238] width 1 height 1
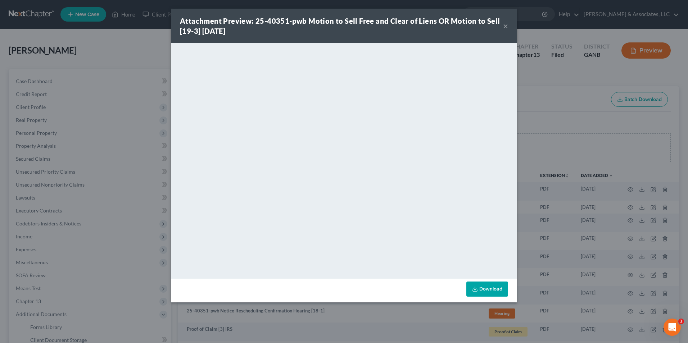
click at [501, 28] on div "Attachment Preview: 25-40351-pwb Motion to Sell Free and Clear of Liens OR Moti…" at bounding box center [341, 26] width 323 height 20
click at [506, 26] on button "×" at bounding box center [505, 26] width 5 height 9
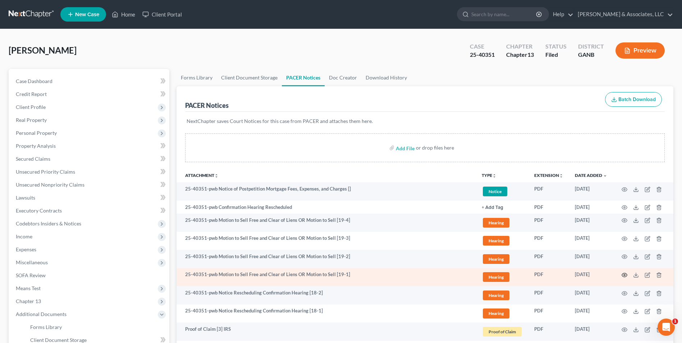
click at [626, 275] on icon "button" at bounding box center [625, 275] width 6 height 6
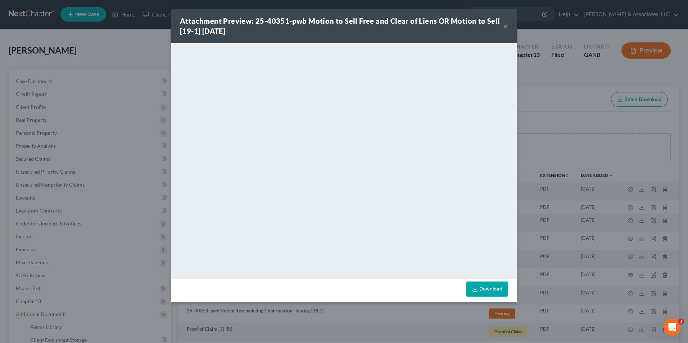
click at [504, 27] on button "×" at bounding box center [505, 26] width 5 height 9
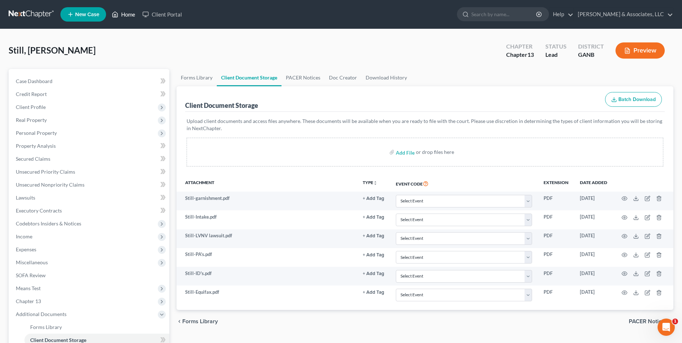
click at [131, 14] on link "Home" at bounding box center [123, 14] width 31 height 13
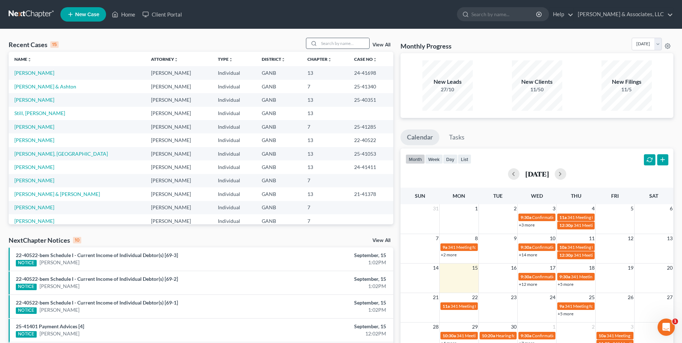
click at [342, 47] on input "search" at bounding box center [344, 43] width 50 height 10
type input "[PERSON_NAME]"
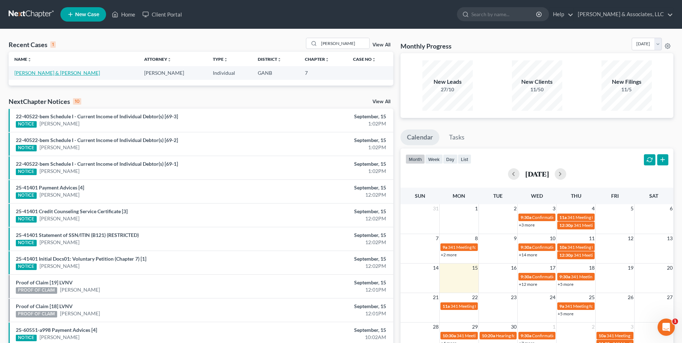
click at [45, 74] on link "[PERSON_NAME] & [PERSON_NAME]" at bounding box center [57, 73] width 86 height 6
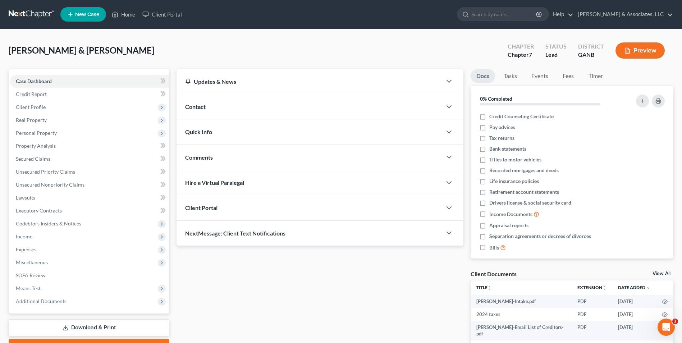
click at [197, 109] on span "Contact" at bounding box center [195, 106] width 20 height 7
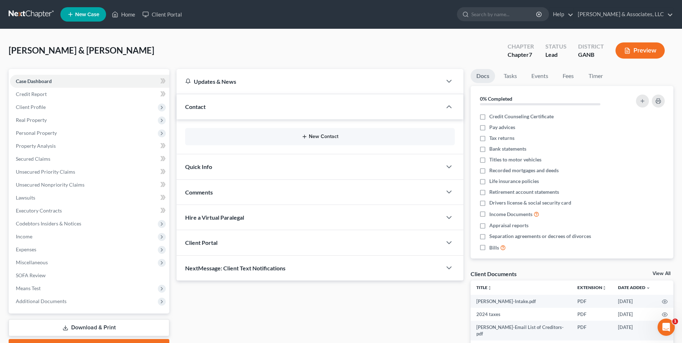
click at [324, 136] on button "New Contact" at bounding box center [320, 137] width 258 height 6
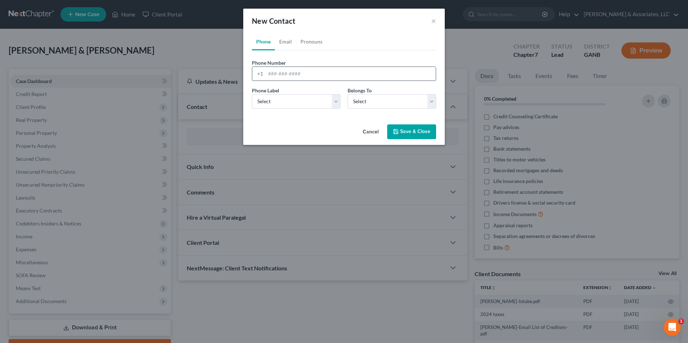
click at [297, 76] on input "tel" at bounding box center [350, 74] width 170 height 14
type input "[PHONE_NUMBER]"
click at [336, 101] on select "Select Mobile Home Work Other" at bounding box center [296, 101] width 88 height 14
select select "0"
click at [252, 94] on select "Select Mobile Home Work Other" at bounding box center [296, 101] width 88 height 14
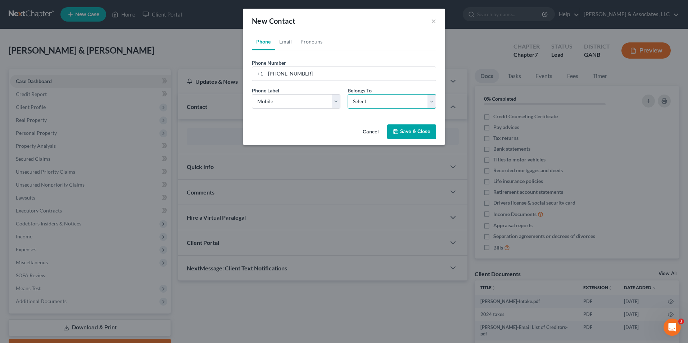
click at [430, 100] on select "Select Client Spouse Other" at bounding box center [391, 101] width 88 height 14
select select "0"
click at [347, 94] on select "Select Client Spouse Other" at bounding box center [391, 101] width 88 height 14
select select "0"
click at [289, 46] on link "Email" at bounding box center [285, 41] width 21 height 17
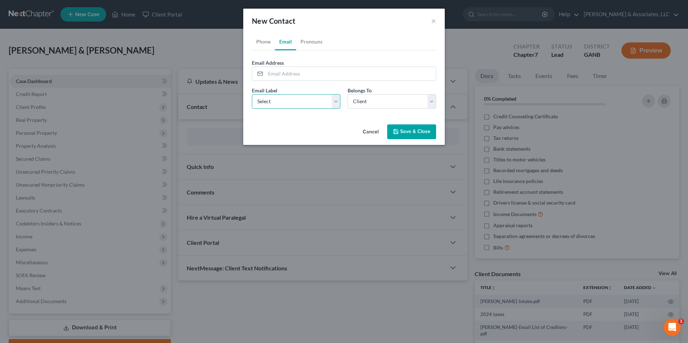
click at [338, 107] on select "Select Home Work Other" at bounding box center [296, 101] width 88 height 14
select select "0"
click at [252, 94] on select "Select Home Work Other" at bounding box center [296, 101] width 88 height 14
click at [293, 75] on input "email" at bounding box center [350, 74] width 170 height 14
type input "[EMAIL_ADDRESS][DOMAIN_NAME]"
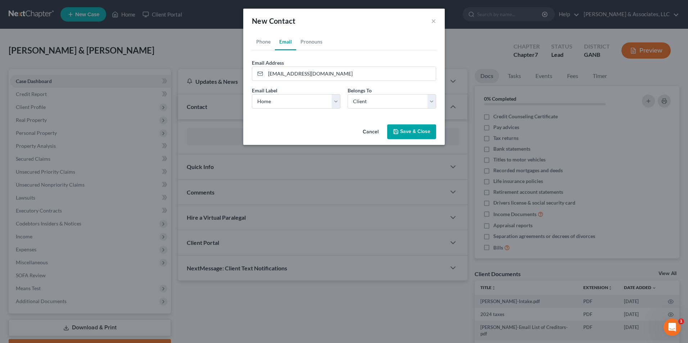
click at [410, 132] on button "Save & Close" at bounding box center [411, 131] width 49 height 15
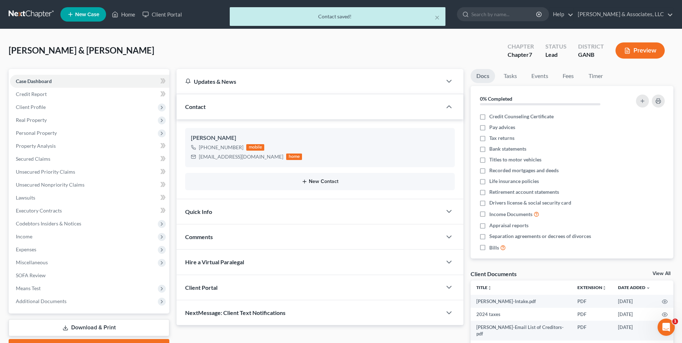
click at [324, 184] on button "New Contact" at bounding box center [320, 182] width 258 height 6
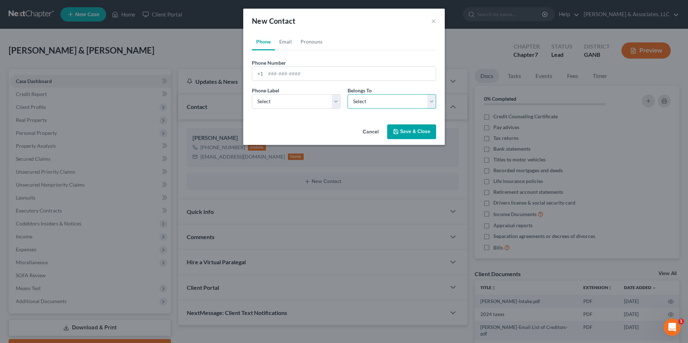
click at [424, 102] on select "Select Client Spouse Other" at bounding box center [391, 101] width 88 height 14
select select "1"
click at [347, 94] on select "Select Client Spouse Other" at bounding box center [391, 101] width 88 height 14
click at [333, 105] on select "Select Mobile Home Work Other" at bounding box center [296, 101] width 88 height 14
select select "0"
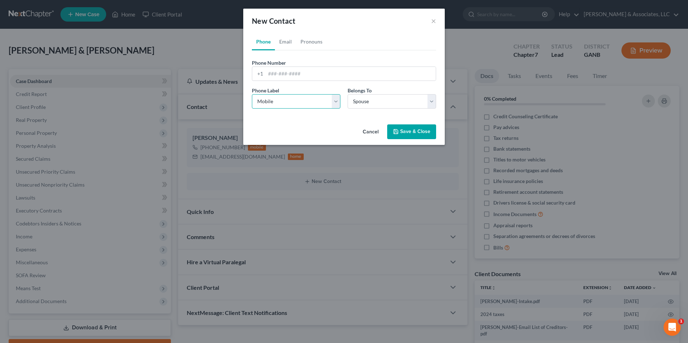
click at [252, 94] on select "Select Mobile Home Work Other" at bounding box center [296, 101] width 88 height 14
click at [304, 74] on input "tel" at bounding box center [350, 74] width 170 height 14
type input "[PHONE_NUMBER]"
click at [284, 42] on link "Email" at bounding box center [285, 41] width 21 height 17
click at [336, 102] on select "Select Home Work Other" at bounding box center [296, 101] width 88 height 14
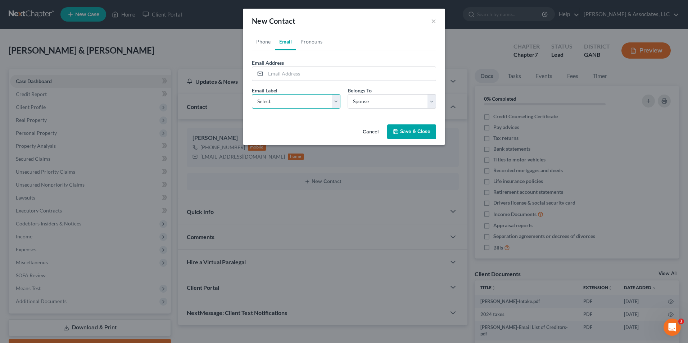
select select "0"
click at [252, 94] on select "Select Home Work Other" at bounding box center [296, 101] width 88 height 14
click at [324, 75] on input "email" at bounding box center [350, 74] width 170 height 14
type input "oliviamaher22@outlook.com"
click at [423, 134] on button "Save & Close" at bounding box center [411, 131] width 49 height 15
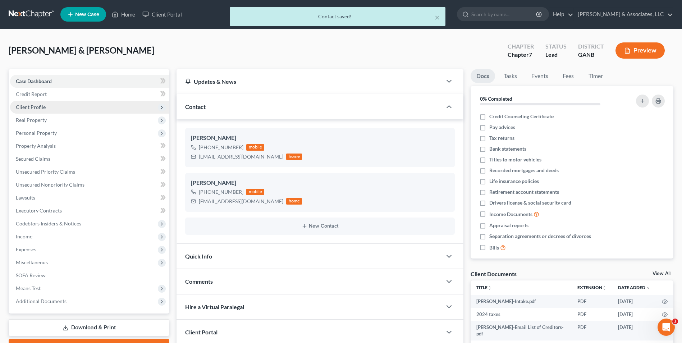
click at [41, 108] on span "Client Profile" at bounding box center [31, 107] width 30 height 6
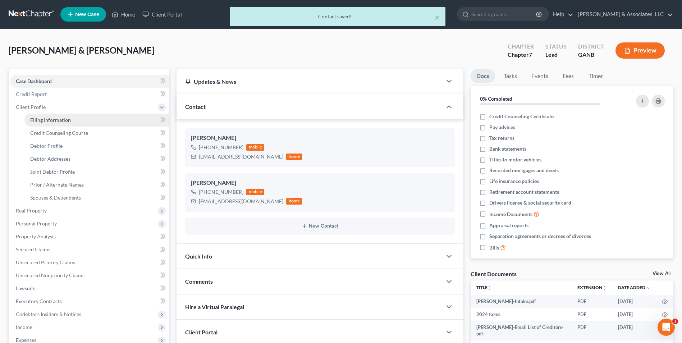
click at [46, 118] on span "Filing Information" at bounding box center [50, 120] width 41 height 6
select select "1"
select select "0"
select select "10"
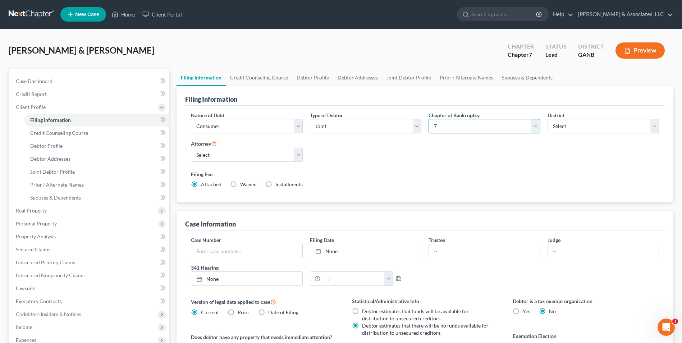
click at [533, 129] on select "Select 7 11 12 13" at bounding box center [484, 126] width 111 height 14
select select "3"
click at [429, 119] on select "Select 7 11 12 13" at bounding box center [484, 126] width 111 height 14
click at [257, 74] on link "Credit Counseling Course" at bounding box center [259, 77] width 67 height 17
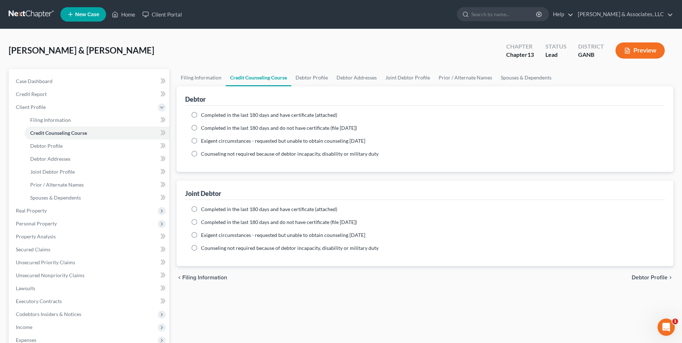
click at [201, 128] on label "Completed in the last 180 days and do not have certificate (file within 14 days)" at bounding box center [279, 127] width 156 height 7
click at [204, 128] on input "Completed in the last 180 days and do not have certificate (file within 14 days)" at bounding box center [206, 126] width 5 height 5
radio input "true"
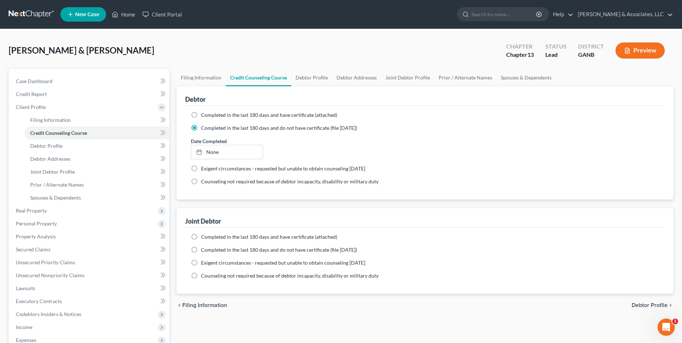
click at [201, 250] on label "Completed in the last 180 days and do not have certificate (file within 14 days)" at bounding box center [279, 249] width 156 height 7
click at [204, 250] on input "Completed in the last 180 days and do not have certificate (file within 14 days)" at bounding box center [206, 248] width 5 height 5
radio input "true"
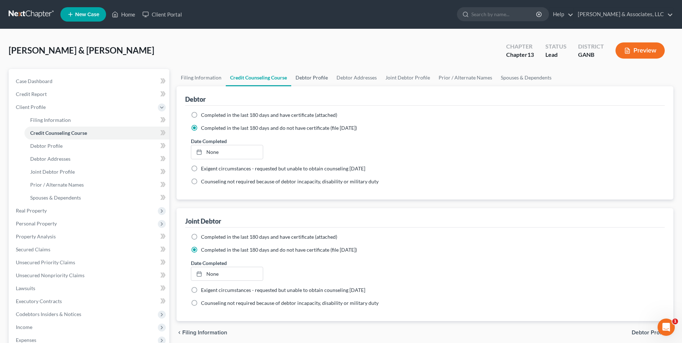
click at [314, 79] on link "Debtor Profile" at bounding box center [311, 77] width 41 height 17
select select "1"
select select "0"
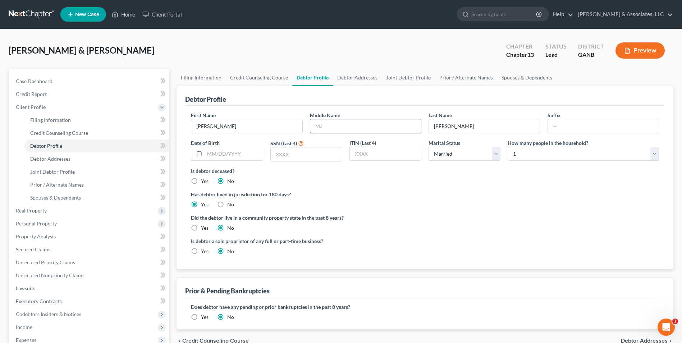
click at [369, 128] on input "text" at bounding box center [365, 126] width 111 height 14
type input "Joseph"
click at [250, 155] on input "text" at bounding box center [234, 154] width 58 height 14
type input "10/29/1974"
click at [308, 154] on input "text" at bounding box center [306, 154] width 71 height 14
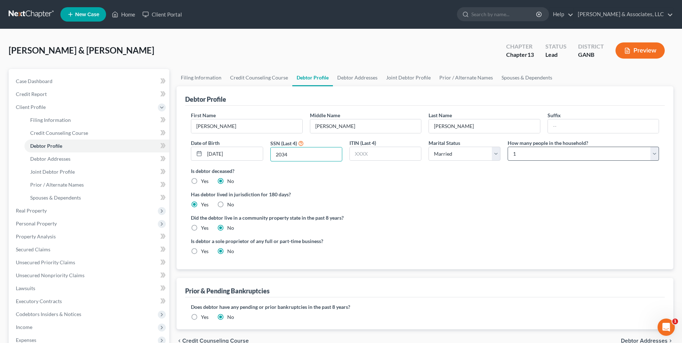
type input "2034"
click at [654, 156] on select "Select 1 2 3 4 5 6 7 8 9 10 11 12 13 14 15 16 17 18 19 20" at bounding box center [583, 154] width 151 height 14
select select "1"
click at [508, 147] on select "Select 1 2 3 4 5 6 7 8 9 10 11 12 13 14 15 16 17 18 19 20" at bounding box center [583, 154] width 151 height 14
click at [447, 204] on div "Has debtor lived in jurisdiction for 180 days? Yes No Debtor must reside in jur…" at bounding box center [425, 200] width 468 height 18
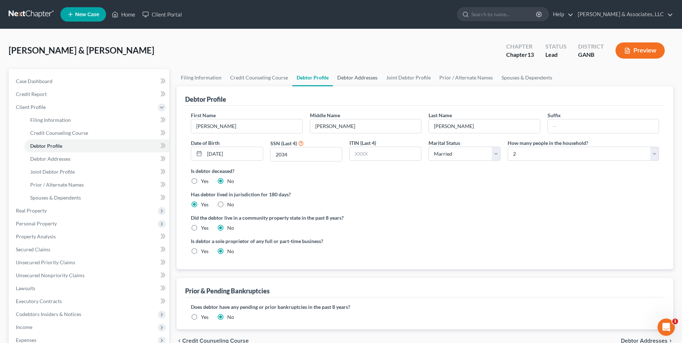
click at [364, 77] on link "Debtor Addresses" at bounding box center [357, 77] width 49 height 17
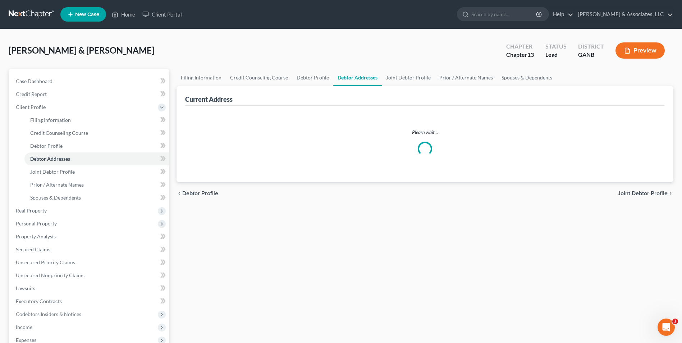
select select "0"
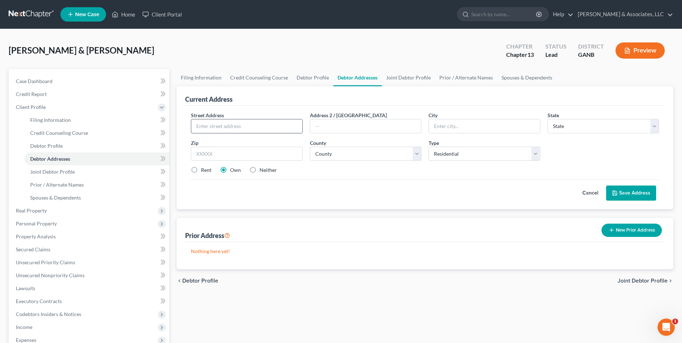
click at [245, 130] on input "text" at bounding box center [246, 126] width 111 height 14
type input "[STREET_ADDRESS][PERSON_NAME]"
type input "Lafayette"
select select "10"
type input "30728"
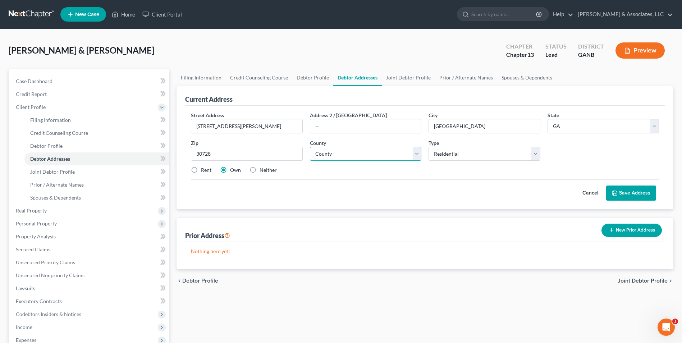
click at [413, 156] on select "County Appling County Atkinson County Bacon County Baker County Baldwin County …" at bounding box center [365, 154] width 111 height 14
type input "La Fayette"
select select "145"
click at [310, 147] on select "County Appling County Atkinson County Bacon County Baker County Baldwin County …" at bounding box center [365, 154] width 111 height 14
click at [630, 191] on button "Save Address" at bounding box center [631, 193] width 50 height 15
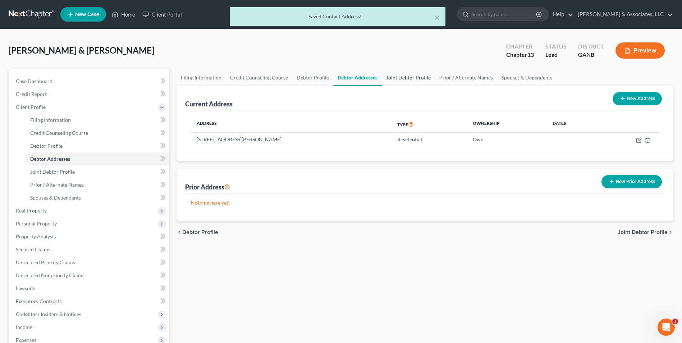
click at [420, 74] on link "Joint Debtor Profile" at bounding box center [408, 77] width 53 height 17
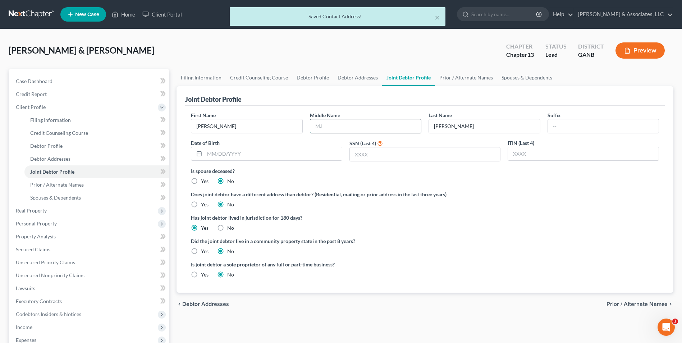
click at [352, 120] on input "text" at bounding box center [365, 126] width 111 height 14
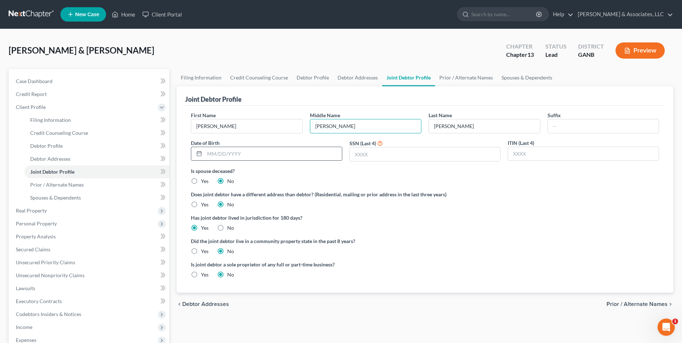
type input "Lee"
click at [216, 158] on input "text" at bounding box center [273, 154] width 137 height 14
type input "03/13/1976"
click at [377, 153] on input "text" at bounding box center [425, 154] width 151 height 14
type input "2199"
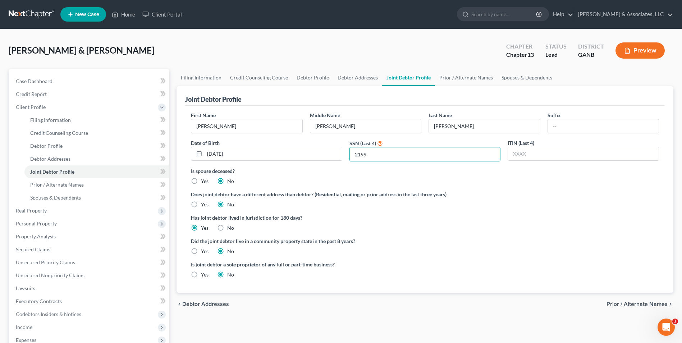
click at [533, 218] on label "Has joint debtor lived in jurisdiction for 180 days?" at bounding box center [425, 218] width 468 height 8
click at [475, 75] on link "Prior / Alternate Names" at bounding box center [466, 77] width 62 height 17
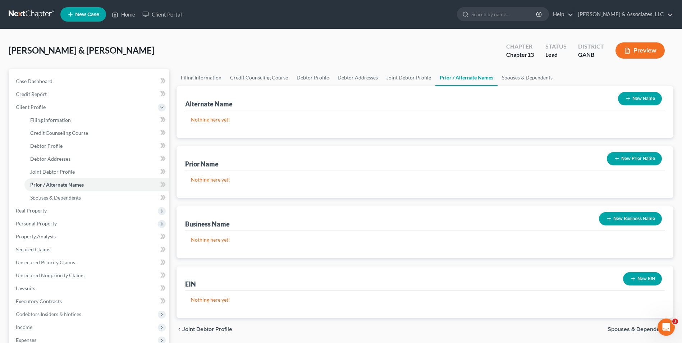
click at [651, 100] on button "New Name" at bounding box center [640, 98] width 44 height 13
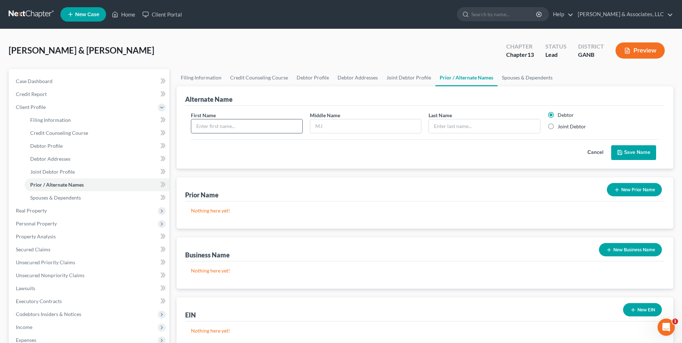
click at [238, 128] on input "text" at bounding box center [246, 126] width 111 height 14
type input "Olivia"
type input "Lee"
type input "Snider"
click at [558, 123] on label "Joint Debtor" at bounding box center [572, 126] width 28 height 7
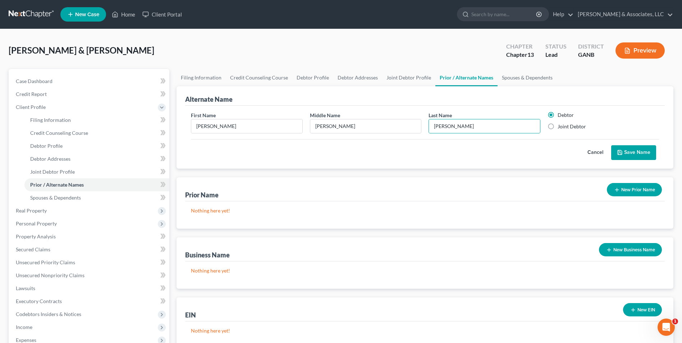
click at [561, 123] on input "Joint Debtor" at bounding box center [563, 125] width 5 height 5
radio input "true"
radio input "false"
click at [634, 152] on button "Save Name" at bounding box center [633, 152] width 45 height 15
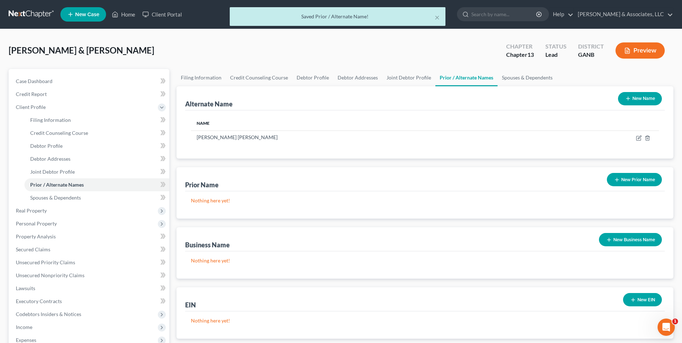
click at [658, 101] on button "New Name" at bounding box center [640, 98] width 44 height 13
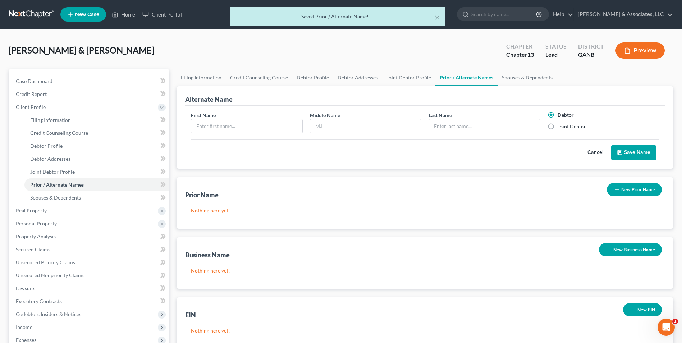
click at [558, 128] on label "Joint Debtor" at bounding box center [572, 126] width 28 height 7
click at [561, 128] on input "Joint Debtor" at bounding box center [563, 125] width 5 height 5
radio input "true"
radio input "false"
click at [247, 128] on input "text" at bounding box center [246, 126] width 111 height 14
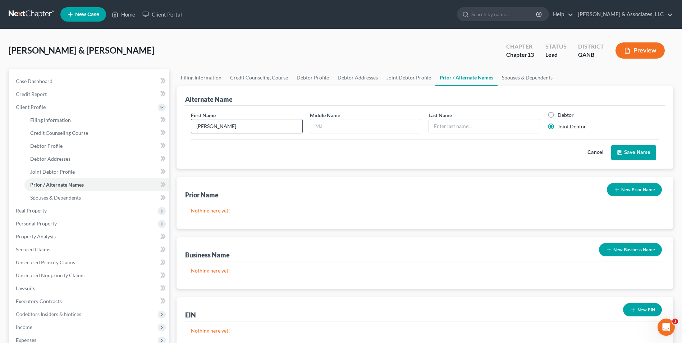
type input "Olivia"
type input "Lee"
type input "Brown"
click at [642, 154] on button "Save Name" at bounding box center [633, 152] width 45 height 15
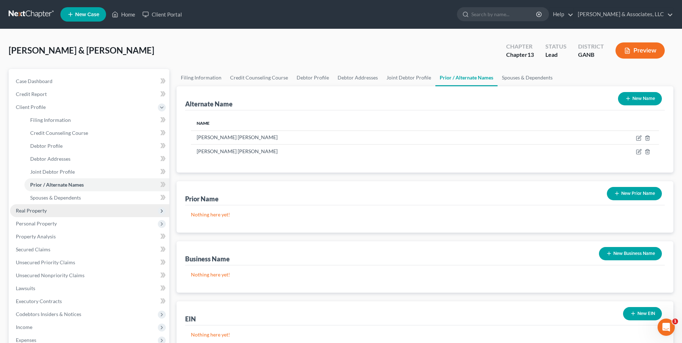
click at [32, 213] on span "Real Property" at bounding box center [31, 210] width 31 height 6
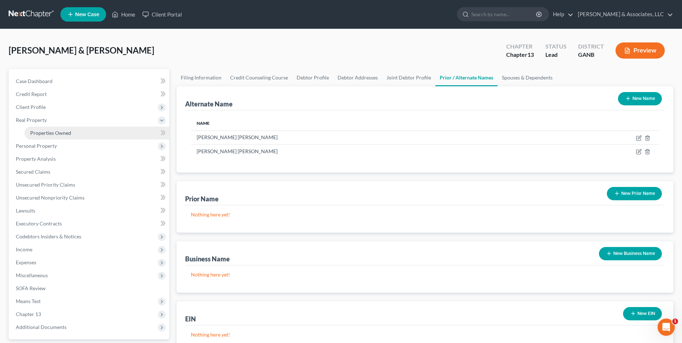
click at [65, 133] on span "Properties Owned" at bounding box center [50, 133] width 41 height 6
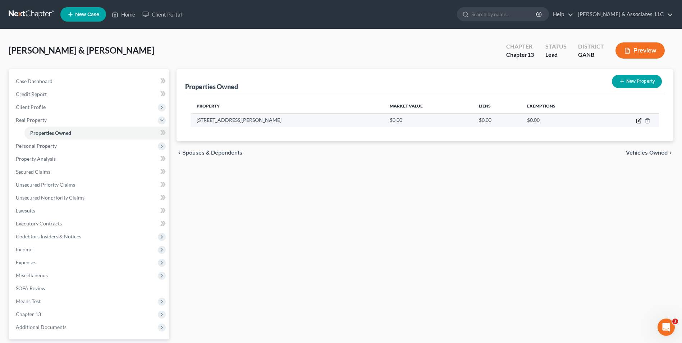
click at [640, 118] on icon "button" at bounding box center [639, 121] width 6 height 6
select select "10"
select select "145"
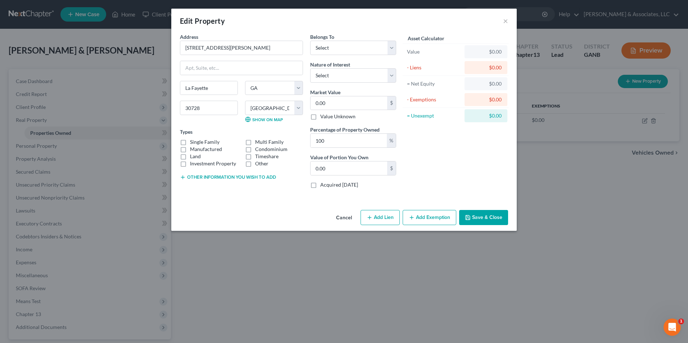
click at [190, 153] on label "Land" at bounding box center [195, 156] width 11 height 7
click at [193, 153] on input "Land" at bounding box center [195, 155] width 5 height 5
checkbox input "true"
click at [190, 149] on label "Manufactured" at bounding box center [206, 149] width 32 height 7
click at [193, 149] on input "Manufactured" at bounding box center [195, 148] width 5 height 5
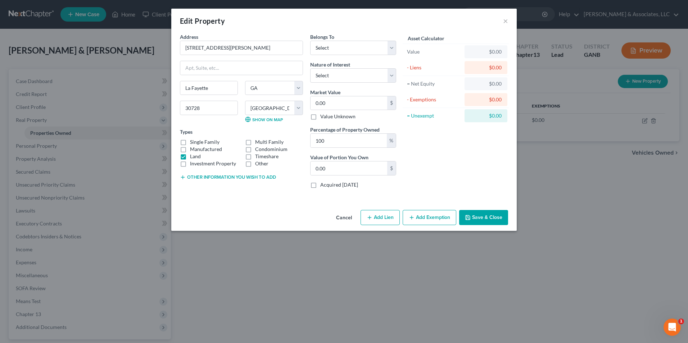
checkbox input "true"
click at [190, 155] on label "Land" at bounding box center [195, 156] width 11 height 7
click at [193, 155] on input "Land" at bounding box center [195, 155] width 5 height 5
checkbox input "false"
click at [391, 51] on select "Select Debtor 1 Only Debtor 2 Only Debtor 1 And Debtor 2 Only At Least One Of T…" at bounding box center [353, 48] width 86 height 14
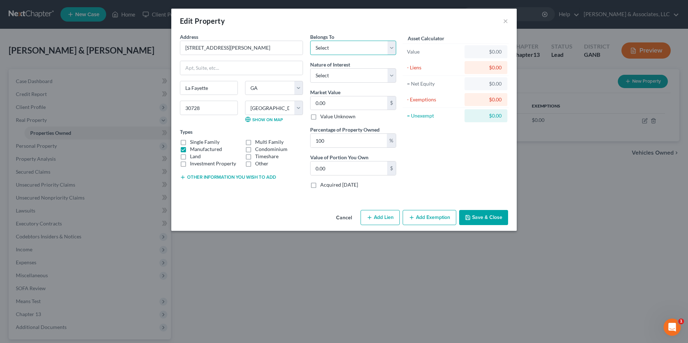
select select "2"
click at [310, 41] on select "Select Debtor 1 Only Debtor 2 Only Debtor 1 And Debtor 2 Only At Least One Of T…" at bounding box center [353, 48] width 86 height 14
click at [391, 75] on select "Select Fee Simple Joint Tenant Life Estate Equitable Interest Future Interest T…" at bounding box center [353, 75] width 86 height 14
select select "7"
click at [310, 68] on select "Select Fee Simple Joint Tenant Life Estate Equitable Interest Future Interest T…" at bounding box center [353, 75] width 86 height 14
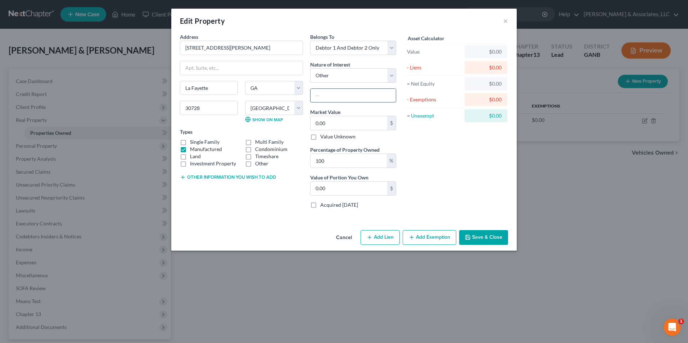
click at [351, 96] on input "text" at bounding box center [352, 96] width 85 height 14
type input "Debtors' Residence"
click at [354, 127] on input "0.00" at bounding box center [348, 123] width 77 height 14
type input "3"
type input "3.00"
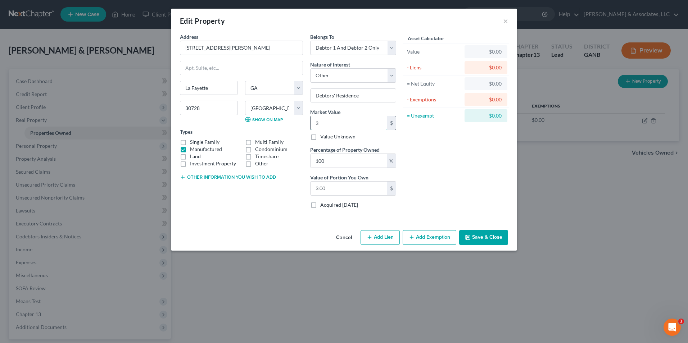
type input "39"
type input "39.00"
type input "397"
type input "397.00"
type input "3972"
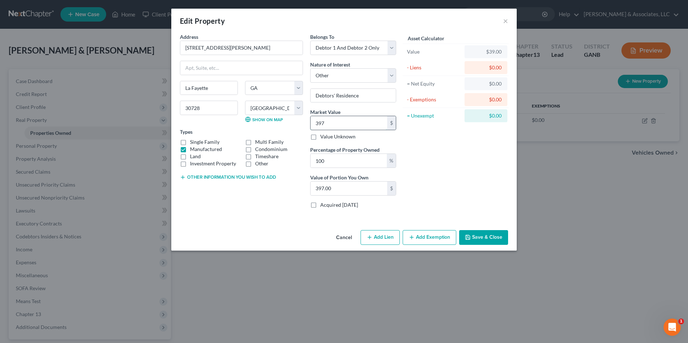
type input "3,972.00"
type input "3,9725"
type input "39,725.00"
click at [213, 178] on button "Other information you wish to add" at bounding box center [228, 177] width 96 height 6
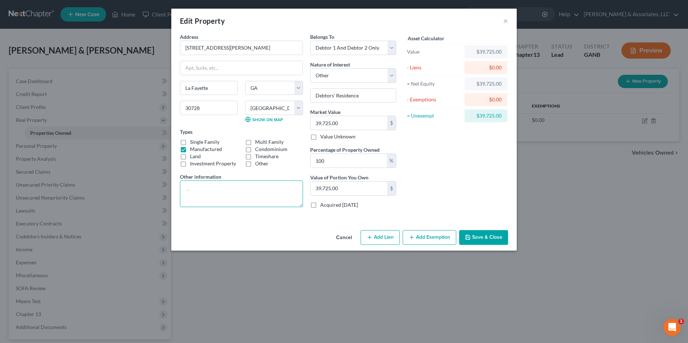
click at [214, 195] on textarea at bounding box center [241, 194] width 123 height 27
click at [284, 201] on textarea "2 bedroom MH on 1 acre of land" at bounding box center [241, 194] width 123 height 27
type textarea "2 bedroom MH on 1 acre of land"
click at [476, 241] on button "Save & Close" at bounding box center [483, 237] width 49 height 15
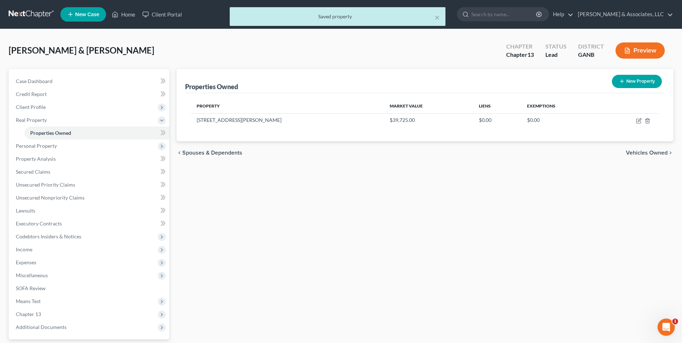
click at [644, 82] on button "New Property" at bounding box center [637, 81] width 50 height 13
select select "10"
select select "145"
select select "2"
select select "0"
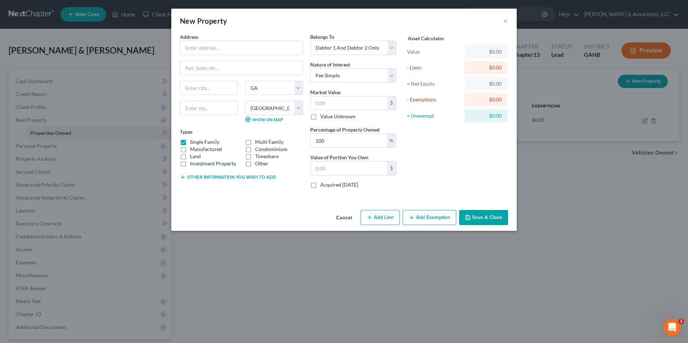
click at [190, 150] on label "Manufactured" at bounding box center [206, 149] width 32 height 7
click at [193, 150] on input "Manufactured" at bounding box center [195, 148] width 5 height 5
checkbox input "true"
click at [190, 143] on label "Single Family" at bounding box center [204, 141] width 29 height 7
click at [193, 143] on input "Single Family" at bounding box center [195, 140] width 5 height 5
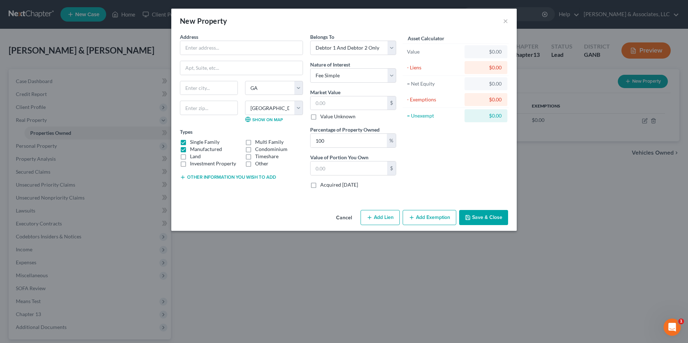
checkbox input "false"
click at [227, 49] on input "text" at bounding box center [241, 48] width 122 height 14
type input "[STREET_ADDRESS]"
type input "l"
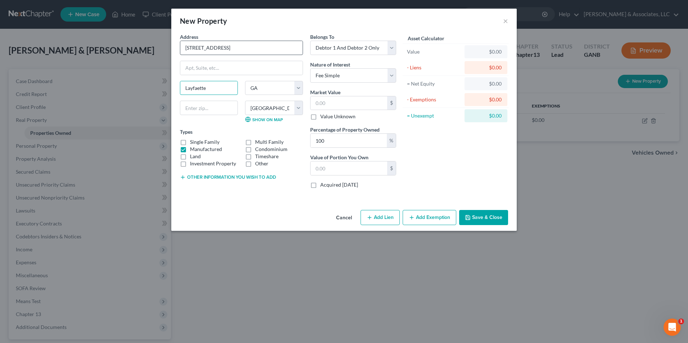
type input "Layfaette"
type input "30728"
type input "La Fayette"
click at [284, 209] on div "Cancel Add Lien Add Lease Add Exemption Save & Close" at bounding box center [343, 219] width 345 height 24
click at [391, 49] on select "Select Debtor 1 Only Debtor 2 Only Debtor 1 And Debtor 2 Only At Least One Of T…" at bounding box center [353, 48] width 86 height 14
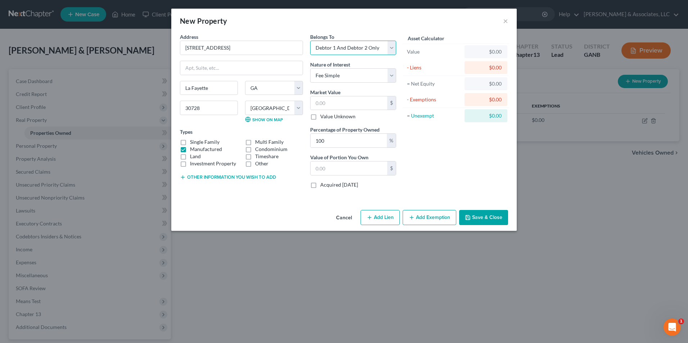
select select "3"
click at [310, 41] on select "Select Debtor 1 Only Debtor 2 Only Debtor 1 And Debtor 2 Only At Least One Of T…" at bounding box center [353, 48] width 86 height 14
click at [393, 77] on select "Select Fee Simple Joint Tenant Life Estate Equitable Interest Future Interest T…" at bounding box center [353, 75] width 86 height 14
select select "7"
click at [310, 68] on select "Select Fee Simple Joint Tenant Life Estate Equitable Interest Future Interest T…" at bounding box center [353, 75] width 86 height 14
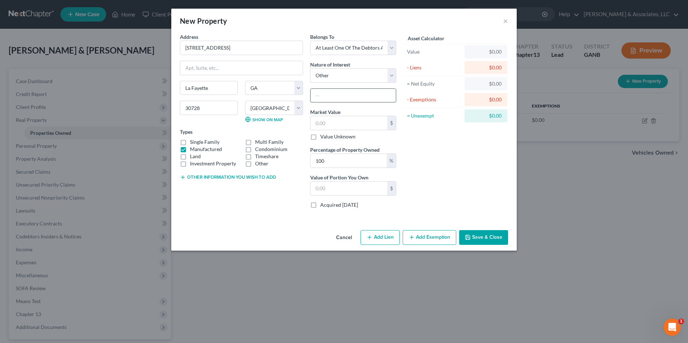
click at [346, 98] on input "text" at bounding box center [352, 96] width 85 height 14
type input "daughter's residence"
click at [338, 165] on input "100" at bounding box center [348, 161] width 76 height 14
type input "1"
type input "0.00"
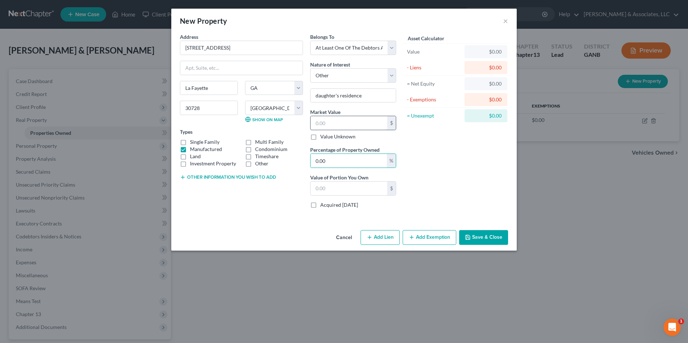
click at [354, 123] on input "text" at bounding box center [348, 123] width 77 height 14
type input "1"
type input "0"
type input "10,000.00"
click at [236, 178] on button "Other information you wish to add" at bounding box center [228, 177] width 96 height 6
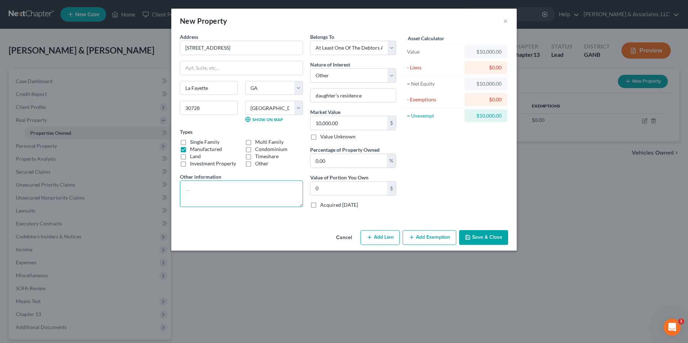
click at [216, 192] on textarea at bounding box center [241, 194] width 123 height 27
click at [253, 199] on textarea "On the deed with daughter for daughter's home....now fire damaged." at bounding box center [241, 194] width 123 height 27
type textarea "On the deed with daughter for daughter's home....now fire damaged."
click at [479, 236] on button "Save & Close" at bounding box center [483, 237] width 49 height 15
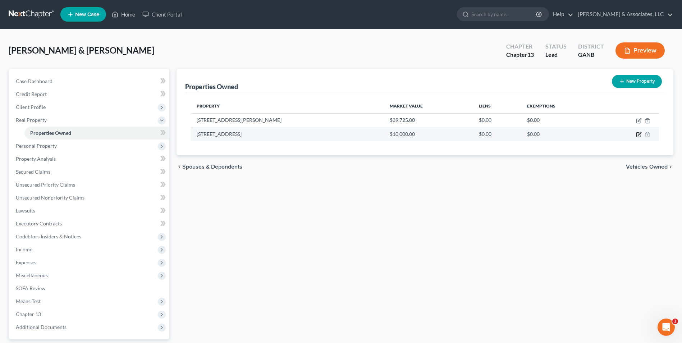
click at [641, 136] on icon "button" at bounding box center [639, 135] width 4 height 4
select select "10"
select select "145"
select select "3"
select select "7"
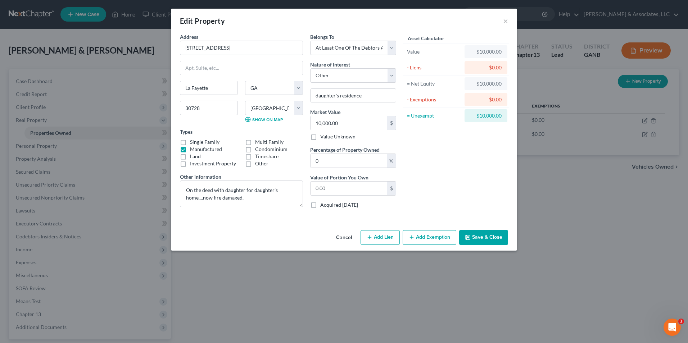
click at [380, 235] on button "Add Lien" at bounding box center [379, 237] width 39 height 15
select select "3"
select select "0"
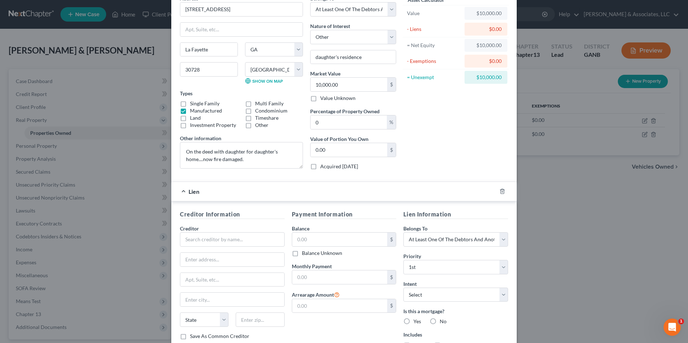
scroll to position [95, 0]
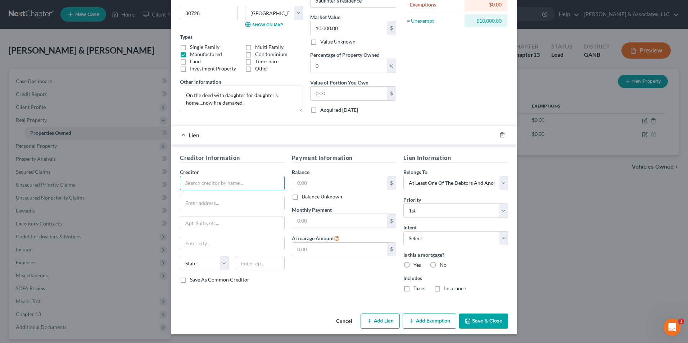
click at [225, 187] on input "text" at bounding box center [232, 183] width 105 height 14
drag, startPoint x: 230, startPoint y: 182, endPoint x: 147, endPoint y: 187, distance: 82.5
click at [147, 187] on div "Edit Property × Address * 4899 Straight Gut Rd La Fayette State AL AK AR AZ CA …" at bounding box center [344, 171] width 688 height 343
type input "Bank of Lafayette"
click at [201, 200] on input "text" at bounding box center [232, 203] width 104 height 14
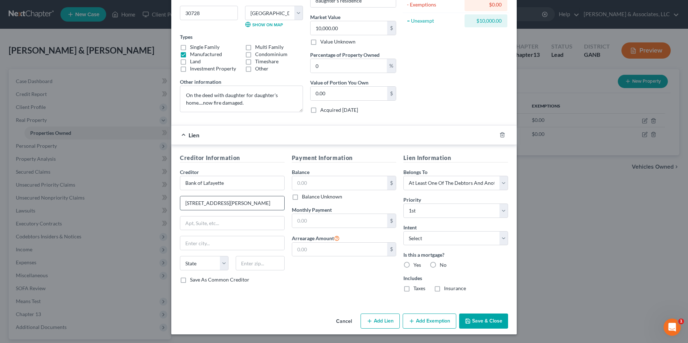
type input "[STREET_ADDRESS][PERSON_NAME]"
type input "LaFayette"
select select "10"
type input "30728"
type input "La Fayette"
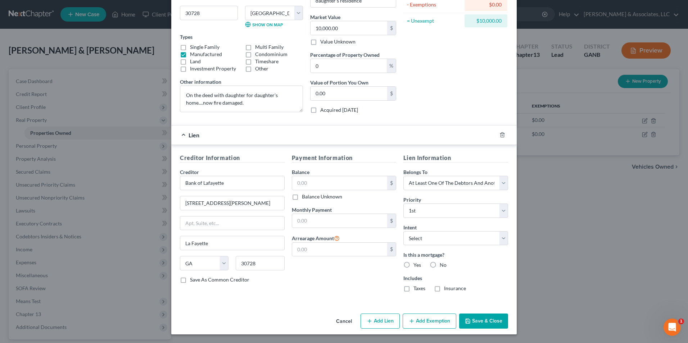
click at [318, 291] on div "Payment Information Balance $ Balance Unknown Balance Undetermined $ Balance Un…" at bounding box center [344, 226] width 112 height 144
click at [205, 181] on input "Bank of Lafayette" at bounding box center [232, 183] width 105 height 14
type input "Bank of LaFayette"
click at [307, 293] on div "Payment Information Balance $ Balance Unknown Balance Undetermined $ Balance Un…" at bounding box center [344, 226] width 112 height 144
click at [320, 184] on input "text" at bounding box center [339, 183] width 95 height 14
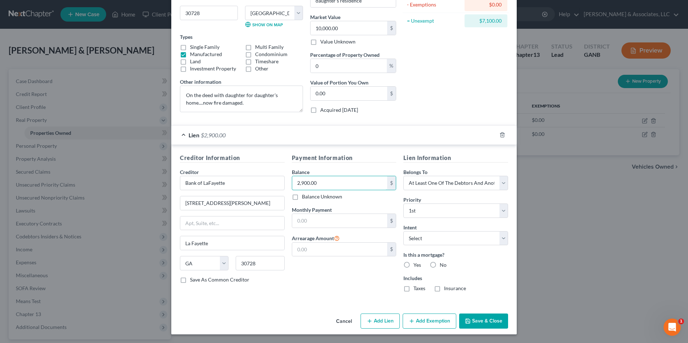
type input "2,900.00"
click at [333, 299] on div "Creditor Information Creditor * Bank of LaFayette 101 West Patton St La Fayette…" at bounding box center [343, 224] width 345 height 159
click at [476, 319] on button "Save & Close" at bounding box center [483, 321] width 49 height 15
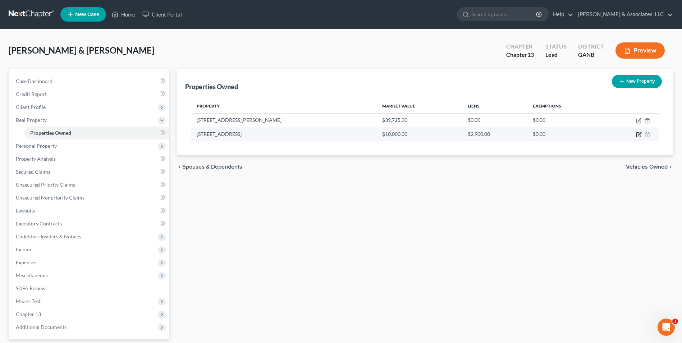
click at [638, 136] on icon "button" at bounding box center [639, 133] width 3 height 3
select select "10"
select select "145"
select select "3"
select select "7"
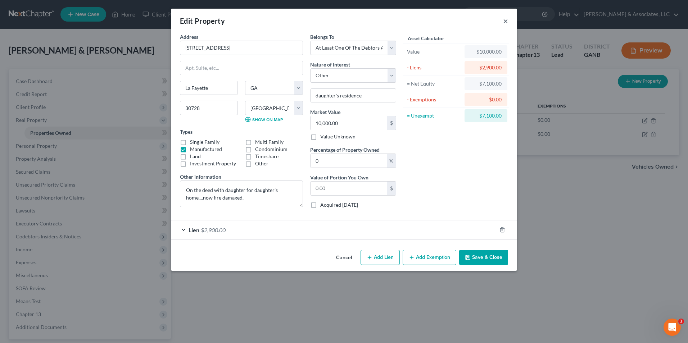
click at [507, 17] on button "×" at bounding box center [505, 21] width 5 height 9
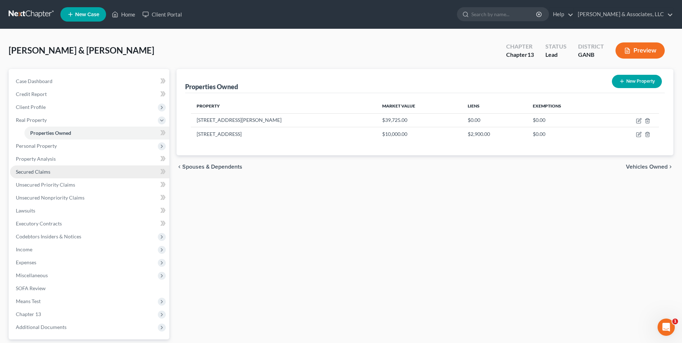
click at [60, 174] on link "Secured Claims" at bounding box center [89, 171] width 159 height 13
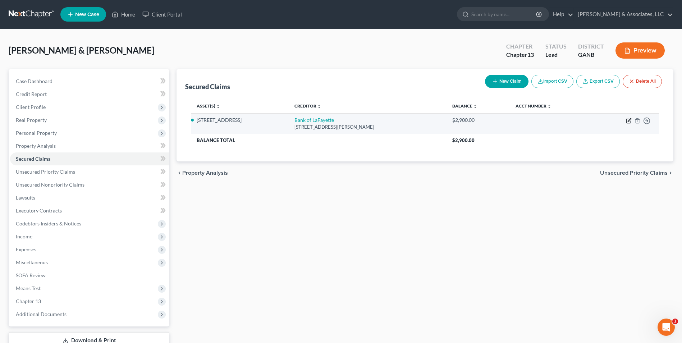
click at [629, 120] on icon "button" at bounding box center [629, 119] width 3 height 3
select select "10"
select select "3"
select select "0"
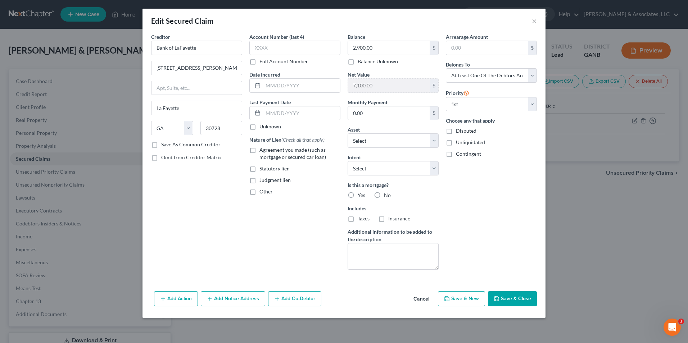
click at [308, 293] on button "Add Co-Debtor" at bounding box center [294, 298] width 53 height 15
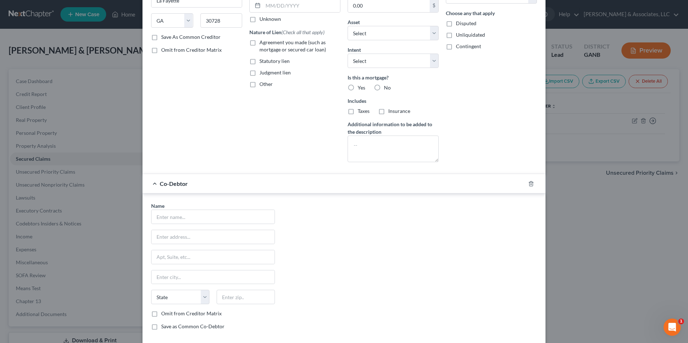
scroll to position [108, 0]
click at [225, 220] on input "text" at bounding box center [212, 217] width 123 height 14
type input "Kelsie Snider"
type input "[STREET_ADDRESS]"
click at [209, 274] on input "text" at bounding box center [212, 277] width 123 height 14
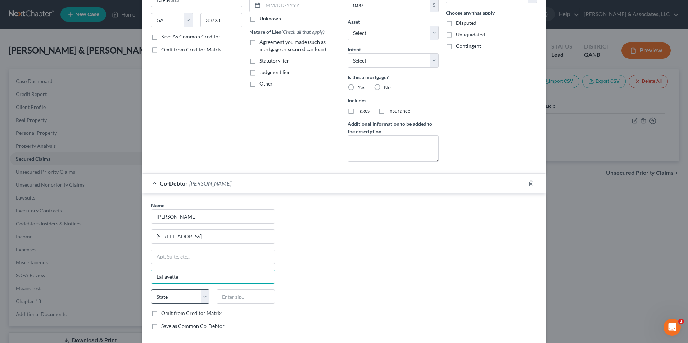
type input "LaFayette"
click at [202, 300] on select "State AL AK AR AZ CA CO CT DE DC FL GA GU HI ID IL IN IA KS KY LA ME MD MA MI M…" at bounding box center [180, 296] width 58 height 14
select select "10"
click at [151, 289] on select "State AL AK AR AZ CA CO CT DE DC FL GA GU HI ID IL IN IA KS KY LA ME MD MA MI M…" at bounding box center [180, 296] width 58 height 14
click at [248, 299] on input "text" at bounding box center [245, 296] width 58 height 14
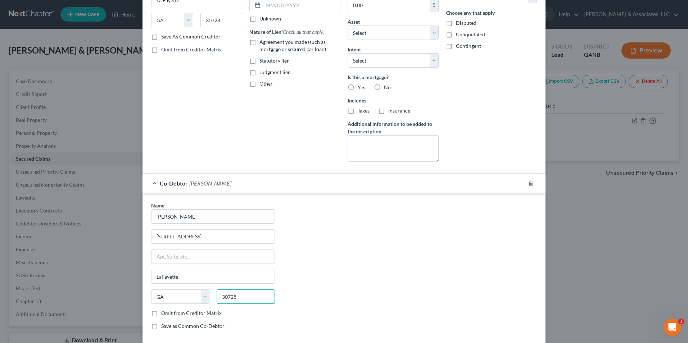
type input "30728"
type input "La Fayette"
click at [360, 289] on div "Name * Kelsie Snider 4899 Straight Gut Rd La Fayette State AL AK AR AZ CA CO CT…" at bounding box center [343, 269] width 393 height 134
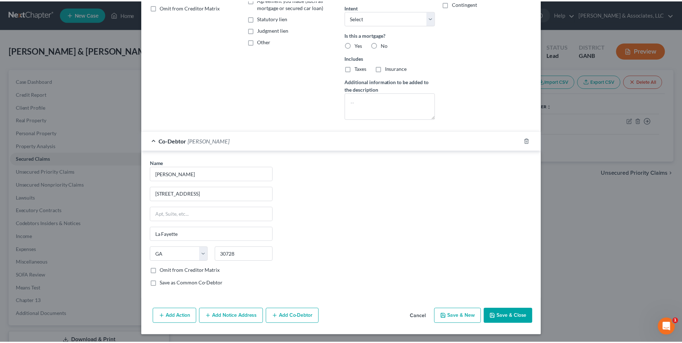
scroll to position [151, 0]
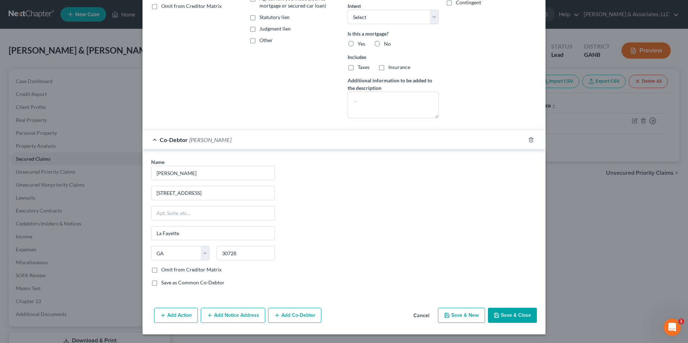
click at [161, 285] on label "Save as Common Co-Debtor" at bounding box center [192, 282] width 63 height 7
click at [164, 284] on input "Save as Common Co-Debtor" at bounding box center [166, 281] width 5 height 5
checkbox input "true"
click at [512, 320] on button "Save & Close" at bounding box center [512, 315] width 49 height 15
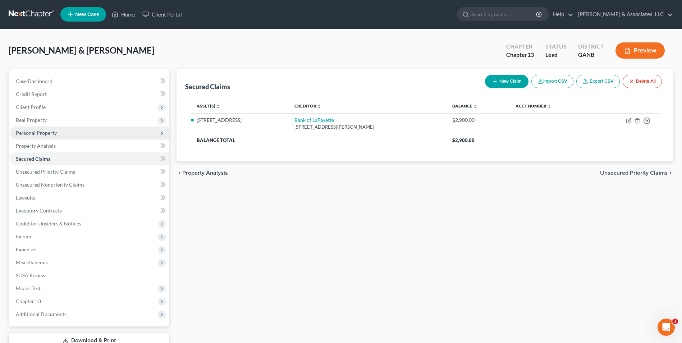
click at [43, 135] on span "Personal Property" at bounding box center [36, 133] width 41 height 6
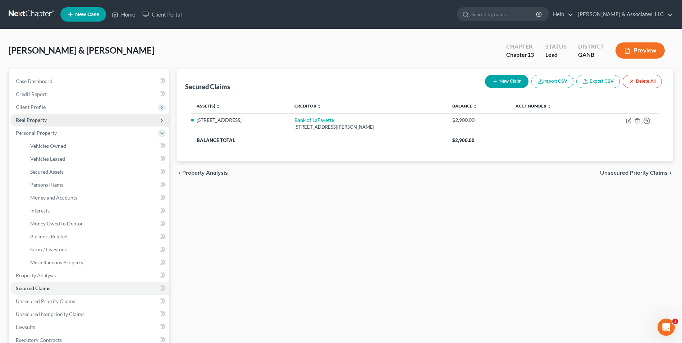
click at [32, 124] on span "Real Property" at bounding box center [89, 120] width 159 height 13
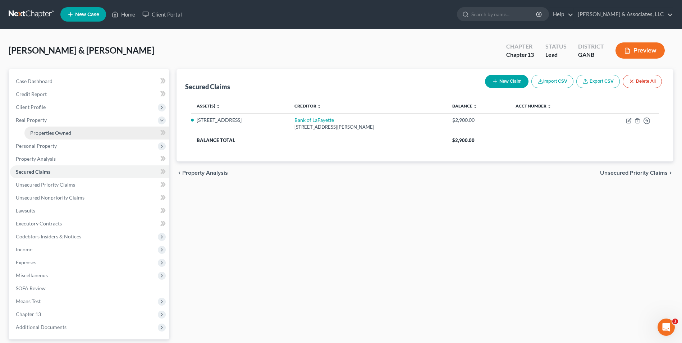
click at [67, 133] on span "Properties Owned" at bounding box center [50, 133] width 41 height 6
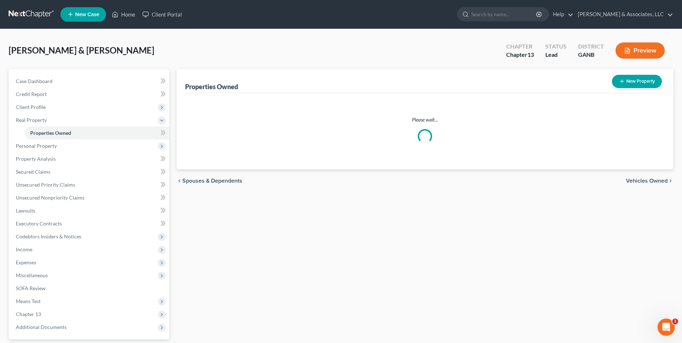
click at [419, 247] on div "Properties Owned New Property Please wait... chevron_left Spouses & Dependents …" at bounding box center [425, 225] width 504 height 312
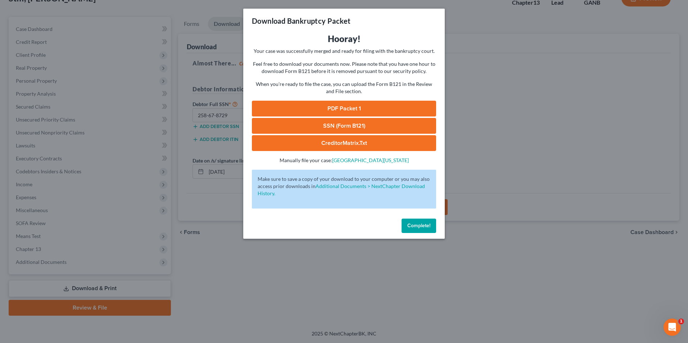
click at [410, 224] on span "Complete!" at bounding box center [418, 226] width 23 height 6
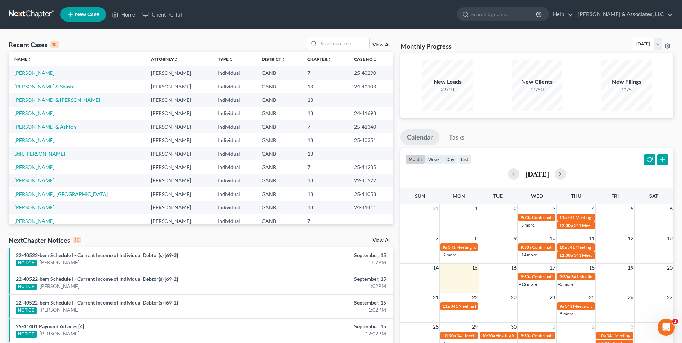
click at [61, 101] on link "[PERSON_NAME] & [PERSON_NAME]" at bounding box center [57, 100] width 86 height 6
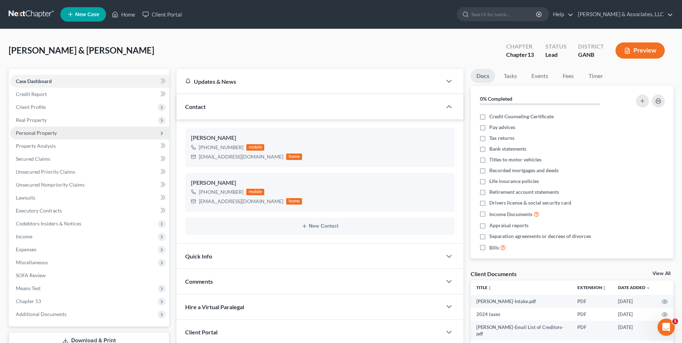
click at [43, 134] on span "Personal Property" at bounding box center [36, 133] width 41 height 6
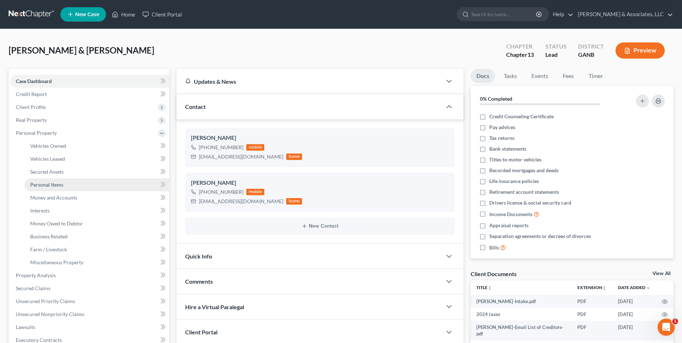
click at [63, 187] on span "Personal Items" at bounding box center [46, 185] width 33 height 6
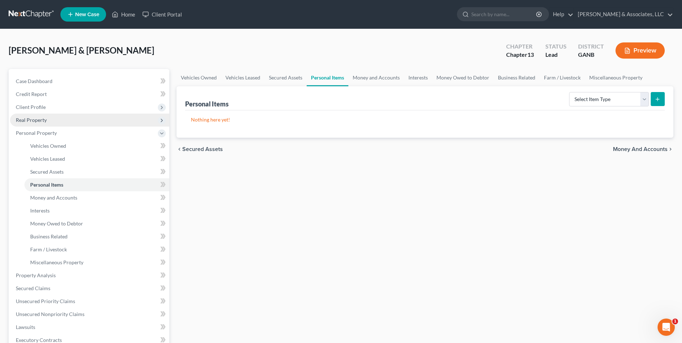
click at [32, 122] on span "Real Property" at bounding box center [31, 120] width 31 height 6
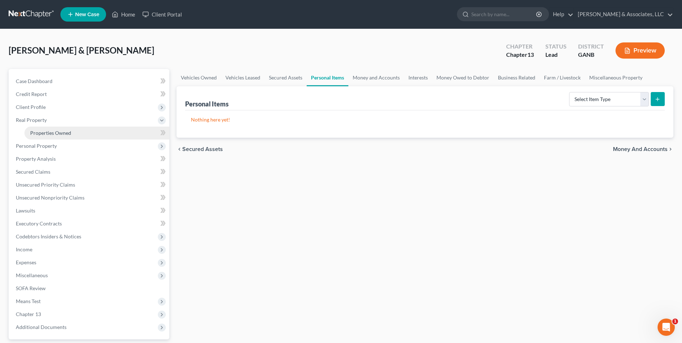
click at [57, 133] on span "Properties Owned" at bounding box center [50, 133] width 41 height 6
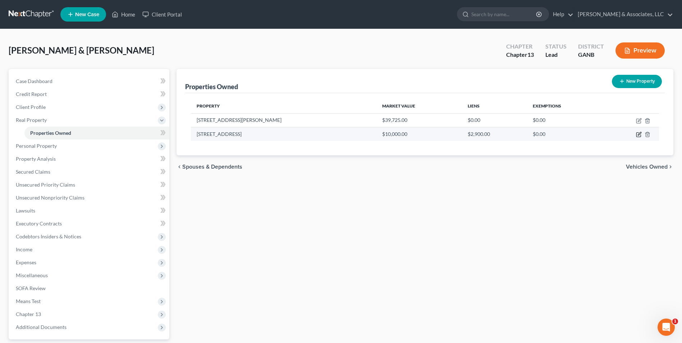
click at [638, 136] on icon "button" at bounding box center [639, 135] width 6 height 6
select select "10"
select select "3"
select select "7"
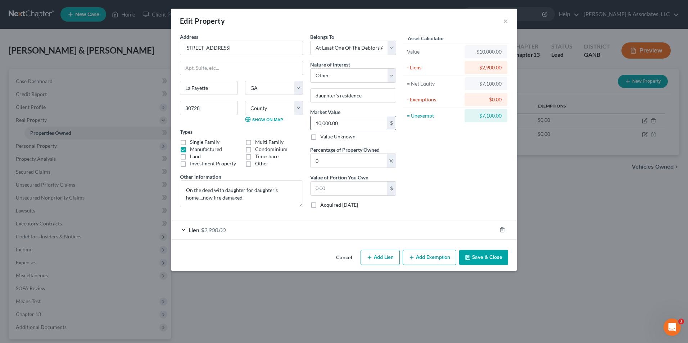
click at [344, 122] on input "10,000.00" at bounding box center [348, 123] width 77 height 14
type input "1"
type input "0"
type input "16,000.00"
click at [474, 171] on div "Asset Calculator Value $16,000.00 - Liens $2,900.00 = Net Equity $13,100.00 - E…" at bounding box center [456, 123] width 112 height 181
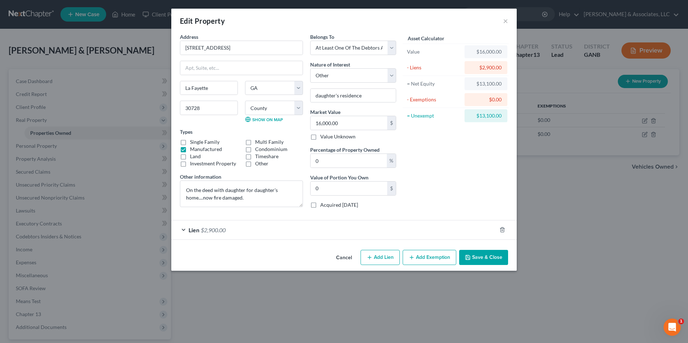
click at [498, 253] on button "Save & Close" at bounding box center [483, 257] width 49 height 15
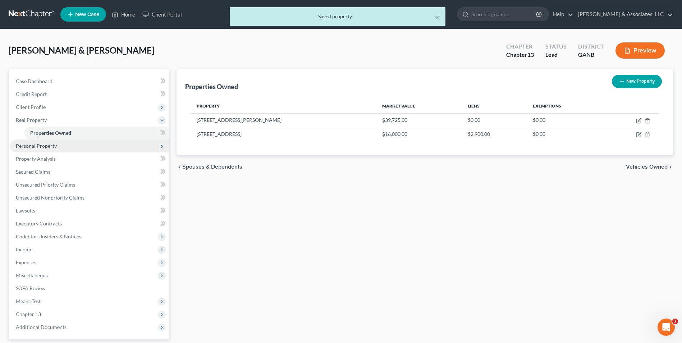
click at [38, 146] on span "Personal Property" at bounding box center [36, 146] width 41 height 6
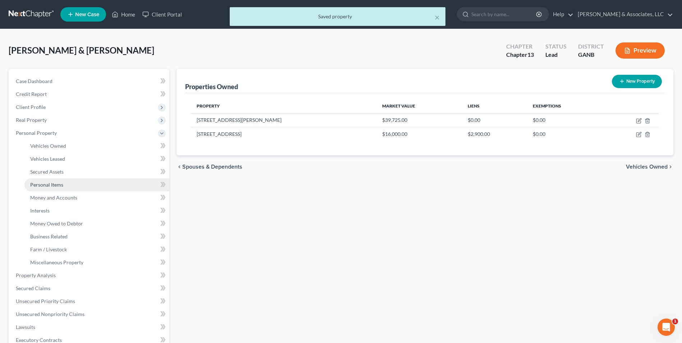
click at [54, 188] on link "Personal Items" at bounding box center [96, 184] width 145 height 13
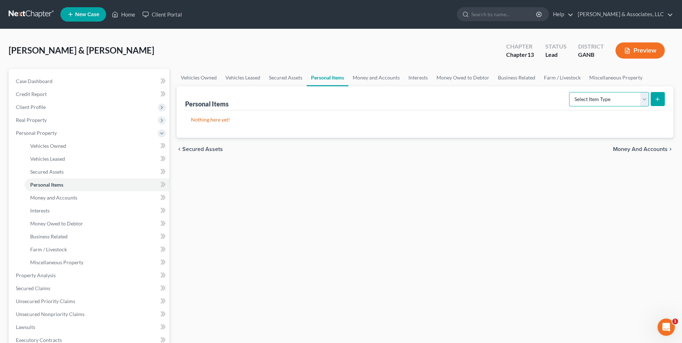
click at [643, 101] on select "Select Item Type Clothing Collectibles Of Value Electronics Firearms Household …" at bounding box center [609, 99] width 80 height 14
select select "household_goods"
click at [570, 92] on select "Select Item Type Clothing Collectibles Of Value Electronics Firearms Household …" at bounding box center [609, 99] width 80 height 14
click at [659, 99] on icon "submit" at bounding box center [658, 99] width 6 height 6
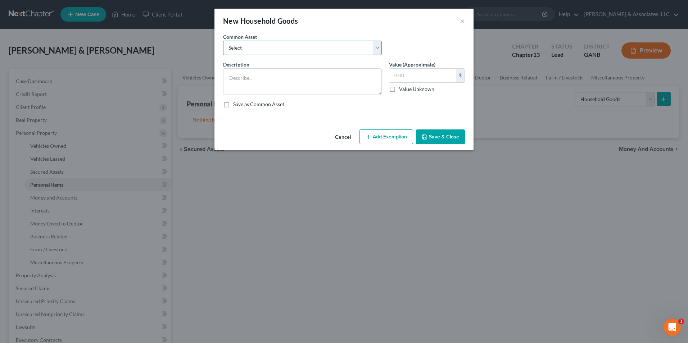
click at [377, 48] on select "Select Furniture. Not one item over $300.00." at bounding box center [302, 48] width 159 height 14
select select "0"
click at [223, 41] on select "Select Furniture. Not one item over $300.00." at bounding box center [302, 48] width 159 height 14
type textarea "Furniture. Not one item over $300.00."
click at [417, 73] on input "3,000.00" at bounding box center [422, 76] width 67 height 14
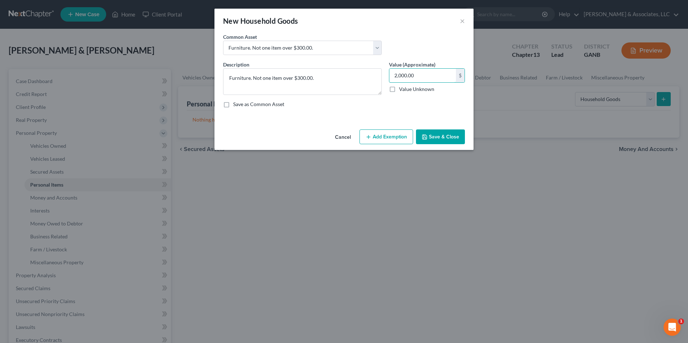
type input "2,000.00"
click at [390, 137] on button "Add Exemption" at bounding box center [386, 136] width 54 height 15
select select "2"
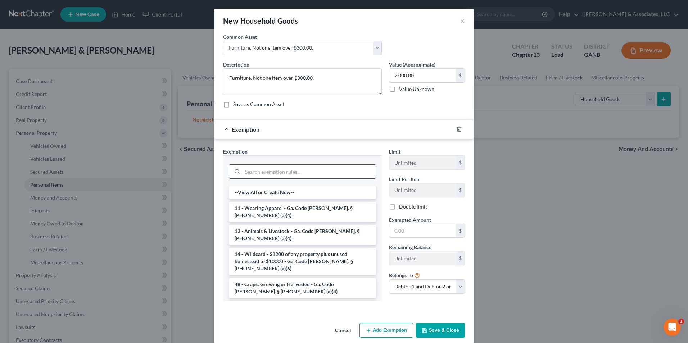
click at [294, 174] on input "search" at bounding box center [308, 172] width 133 height 14
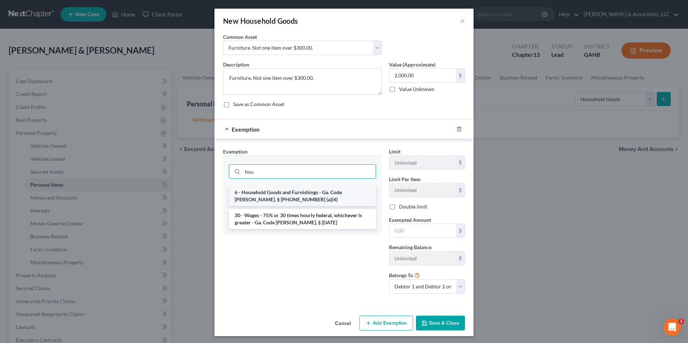
type input "hou"
click at [257, 200] on li "6 - Household Goods and Furnishings - Ga. Code [PERSON_NAME]. § [PHONE_NUMBER] …" at bounding box center [302, 196] width 147 height 20
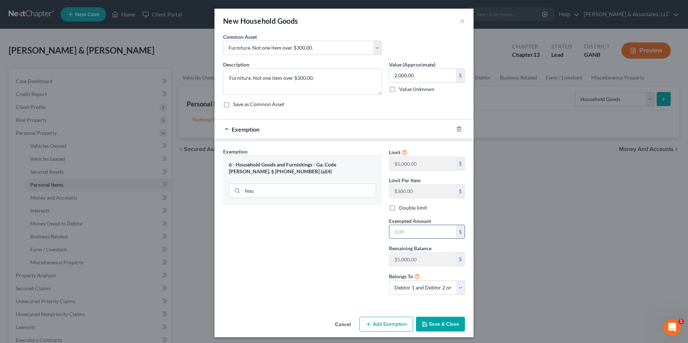
click at [435, 228] on input "text" at bounding box center [422, 232] width 67 height 14
type input "2,000.00"
click at [440, 319] on button "Save & Close" at bounding box center [440, 324] width 49 height 15
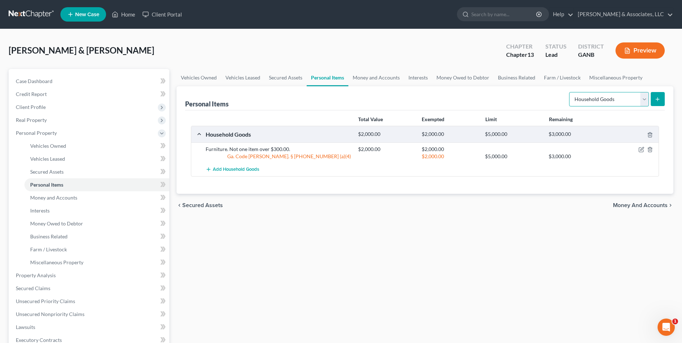
click at [644, 104] on select "Select Item Type Clothing Collectibles Of Value Electronics Firearms Household …" at bounding box center [609, 99] width 80 height 14
select select "electronics"
click at [570, 92] on select "Select Item Type Clothing Collectibles Of Value Electronics Firearms Household …" at bounding box center [609, 99] width 80 height 14
click at [656, 100] on icon "submit" at bounding box center [658, 99] width 6 height 6
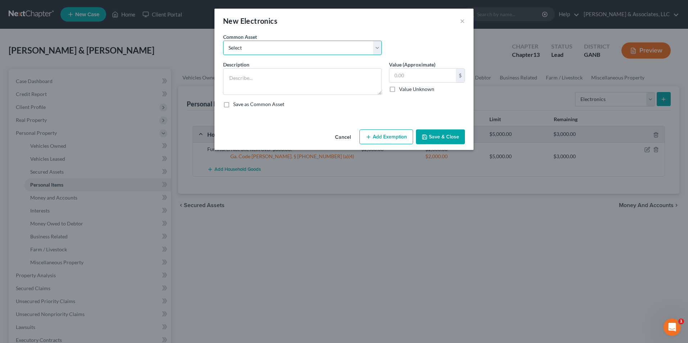
click at [377, 51] on select "Select misc electronics" at bounding box center [302, 48] width 159 height 14
select select "0"
click at [223, 41] on select "Select misc electronics" at bounding box center [302, 48] width 159 height 14
type textarea "misc electronics"
click at [422, 78] on input "200.00" at bounding box center [422, 76] width 67 height 14
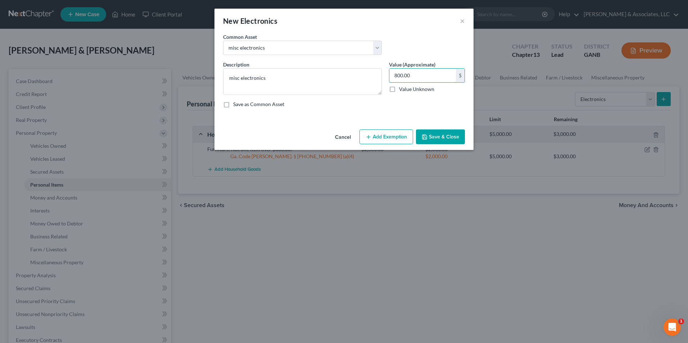
type input "800.00"
click at [386, 140] on button "Add Exemption" at bounding box center [386, 136] width 54 height 15
select select "2"
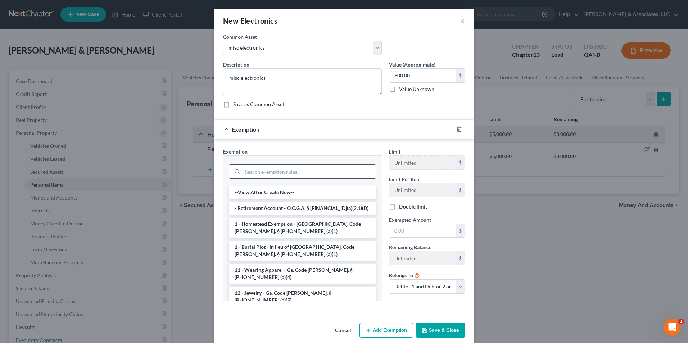
click at [315, 172] on input "search" at bounding box center [308, 172] width 133 height 14
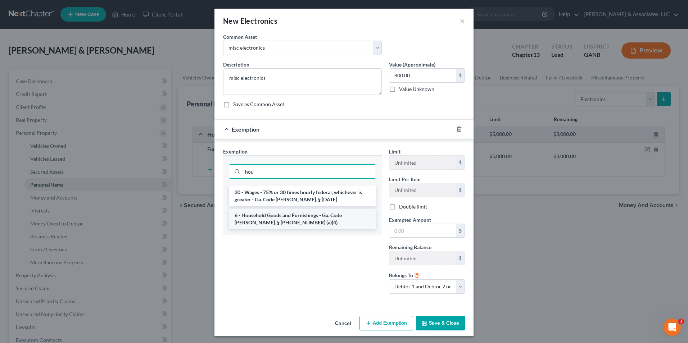
type input "hou"
click at [301, 219] on li "6 - Household Goods and Furnishings - Ga. Code [PERSON_NAME]. § [PHONE_NUMBER] …" at bounding box center [302, 219] width 147 height 20
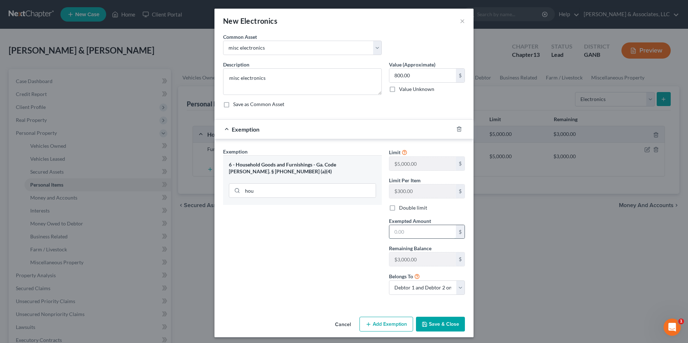
click at [415, 235] on input "text" at bounding box center [422, 232] width 67 height 14
type input "800.00"
click at [442, 321] on button "Save & Close" at bounding box center [440, 324] width 49 height 15
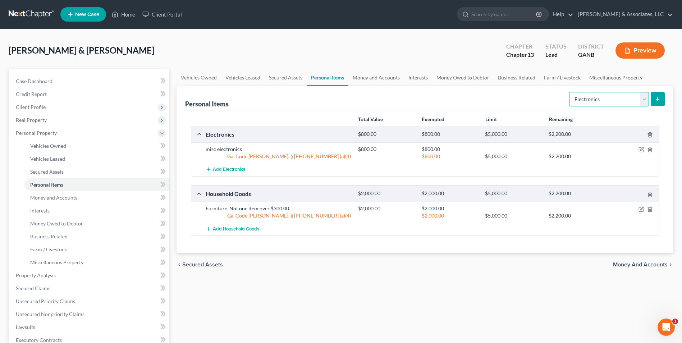
click at [646, 100] on select "Select Item Type Clothing Collectibles Of Value Electronics Firearms Household …" at bounding box center [609, 99] width 80 height 14
select select "clothing"
click at [570, 92] on select "Select Item Type Clothing Collectibles Of Value Electronics Firearms Household …" at bounding box center [609, 99] width 80 height 14
click at [659, 102] on button "submit" at bounding box center [658, 99] width 14 height 14
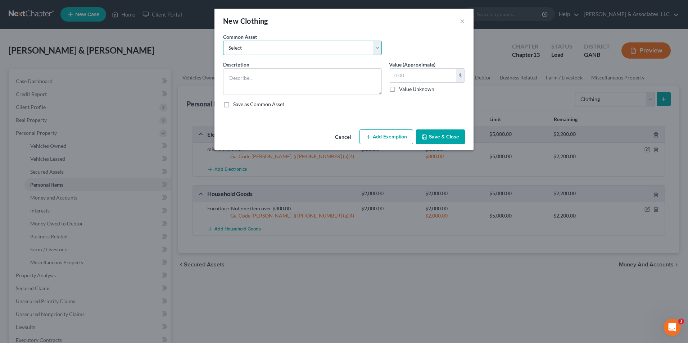
click at [379, 49] on select "Select Clothing" at bounding box center [302, 48] width 159 height 14
select select "0"
click at [223, 41] on select "Select Clothing" at bounding box center [302, 48] width 159 height 14
type textarea "Clothing"
click at [424, 76] on input "500.00" at bounding box center [422, 76] width 67 height 14
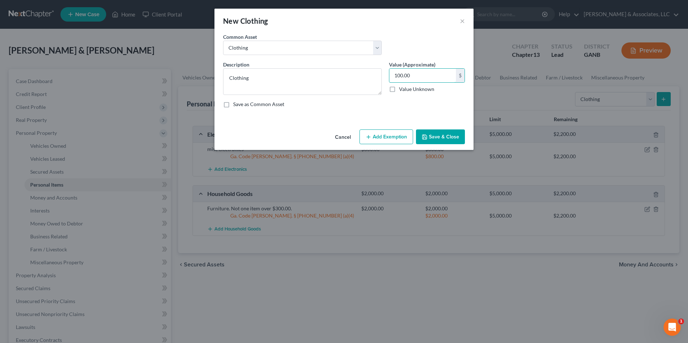
type input "100.00"
click at [388, 141] on button "Add Exemption" at bounding box center [386, 136] width 54 height 15
select select "2"
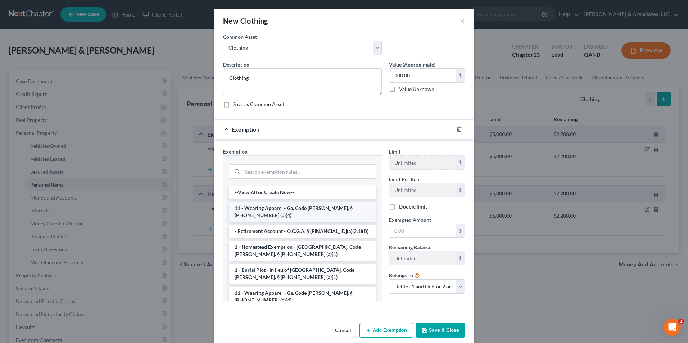
click at [290, 208] on li "11 - Wearing Apparel - Ga. Code [PERSON_NAME]. § [PHONE_NUMBER] (a)(4)" at bounding box center [302, 212] width 147 height 20
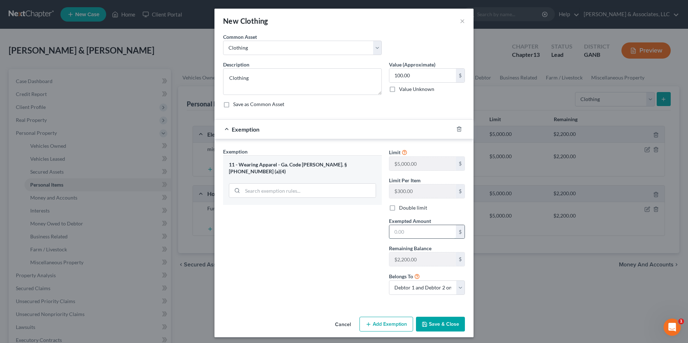
click at [394, 232] on input "text" at bounding box center [422, 232] width 67 height 14
type input "100.00"
click at [434, 330] on button "Save & Close" at bounding box center [440, 324] width 49 height 15
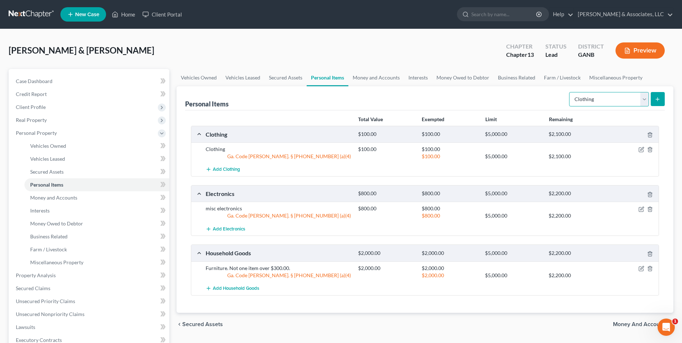
click at [648, 100] on select "Select Item Type Clothing Collectibles Of Value Electronics Firearms Household …" at bounding box center [609, 99] width 80 height 14
select select "jewelry"
click at [570, 92] on select "Select Item Type Clothing Collectibles Of Value Electronics Firearms Household …" at bounding box center [609, 99] width 80 height 14
click at [655, 100] on icon "submit" at bounding box center [658, 99] width 6 height 6
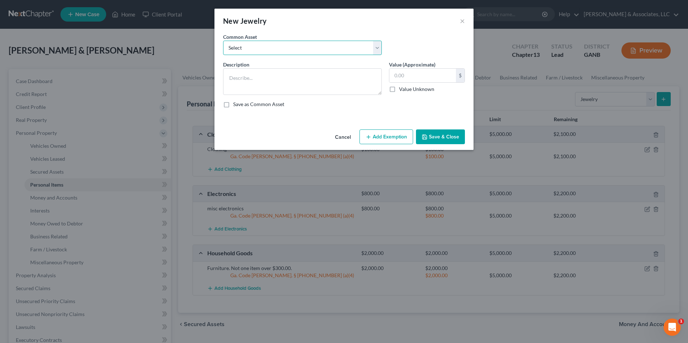
click at [377, 47] on select "Select Jewelry" at bounding box center [302, 48] width 159 height 14
select select "0"
click at [223, 41] on select "Select Jewelry" at bounding box center [302, 48] width 159 height 14
type textarea "Jewelry"
click at [420, 79] on input "50.00" at bounding box center [422, 76] width 67 height 14
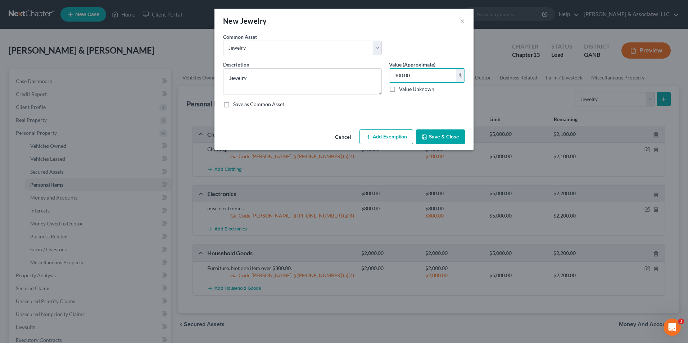
type input "300.00"
click at [395, 135] on button "Add Exemption" at bounding box center [386, 136] width 54 height 15
select select "2"
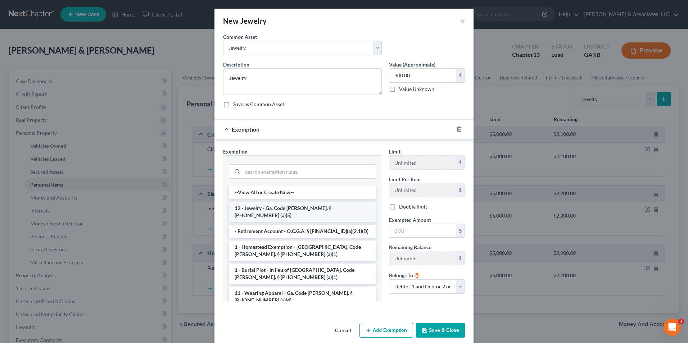
click at [267, 211] on li "12 - Jewelry - Ga. Code [PERSON_NAME]. § [PHONE_NUMBER] (a)(5)" at bounding box center [302, 212] width 147 height 20
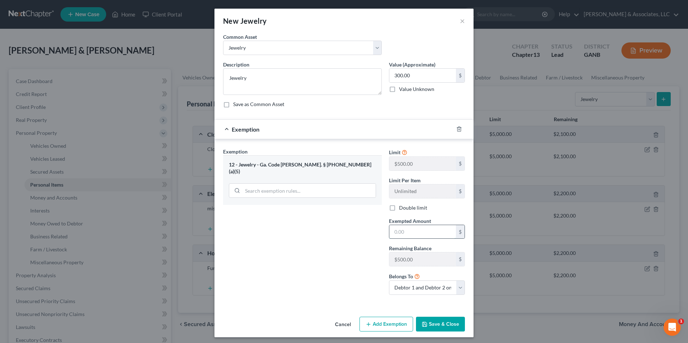
click at [410, 234] on input "text" at bounding box center [422, 232] width 67 height 14
type input "300.00"
click at [452, 323] on button "Save & Close" at bounding box center [440, 324] width 49 height 15
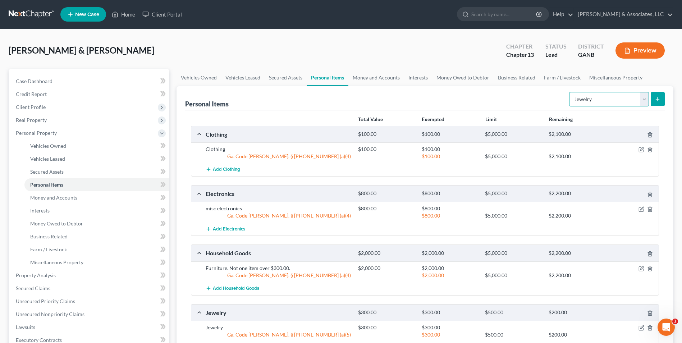
click at [644, 99] on select "Select Item Type Clothing Collectibles Of Value Electronics Firearms Household …" at bounding box center [609, 99] width 80 height 14
select select "sports_and_hobby_equipment"
click at [570, 92] on select "Select Item Type Clothing Collectibles Of Value Electronics Firearms Household …" at bounding box center [609, 99] width 80 height 14
click at [660, 98] on icon "submit" at bounding box center [658, 99] width 6 height 6
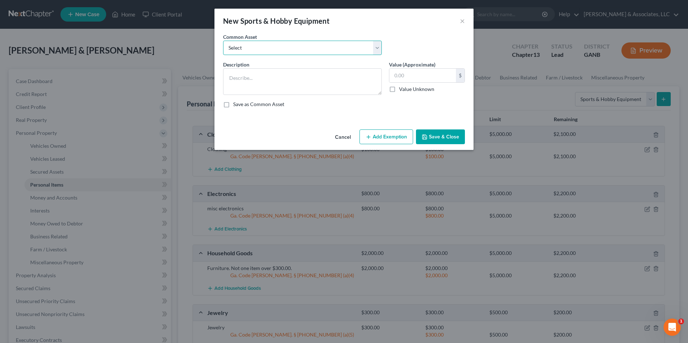
click at [378, 49] on select "Select firearms and sports equipment" at bounding box center [302, 48] width 159 height 14
select select "0"
click at [223, 41] on select "Select firearms and sports equipment" at bounding box center [302, 48] width 159 height 14
type textarea "firearms and sports equipment"
click at [423, 72] on input "600.00" at bounding box center [422, 76] width 67 height 14
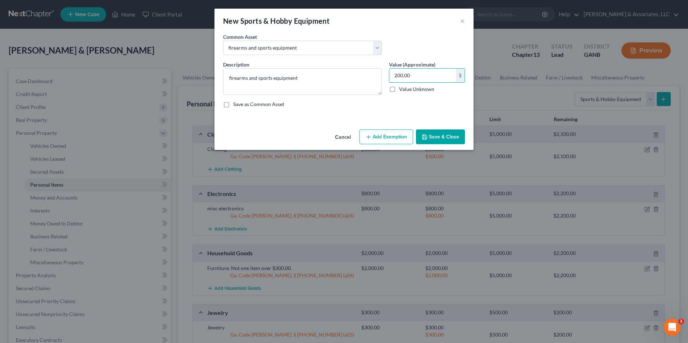
type input "200.00"
click at [403, 135] on button "Add Exemption" at bounding box center [386, 136] width 54 height 15
select select "2"
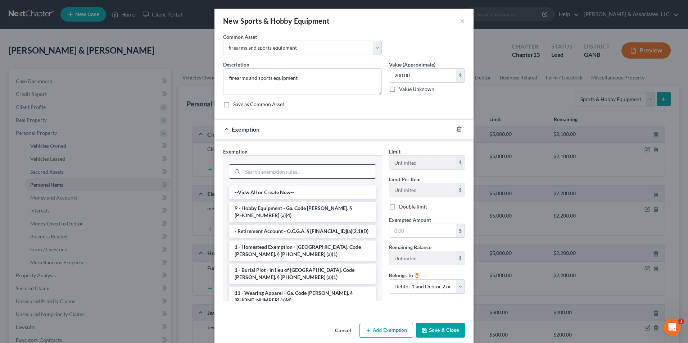
click at [336, 174] on input "search" at bounding box center [308, 172] width 133 height 14
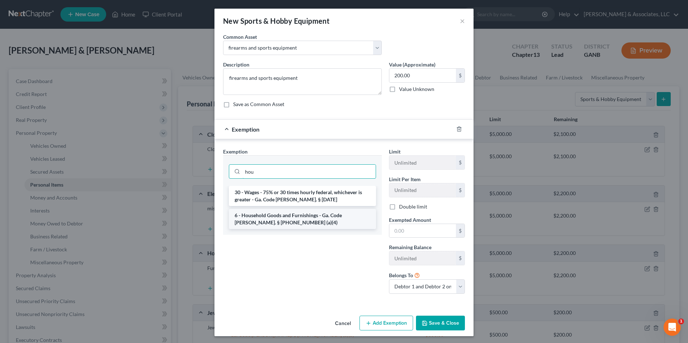
type input "hou"
click at [314, 216] on li "6 - Household Goods and Furnishings - Ga. Code [PERSON_NAME]. § [PHONE_NUMBER] …" at bounding box center [302, 219] width 147 height 20
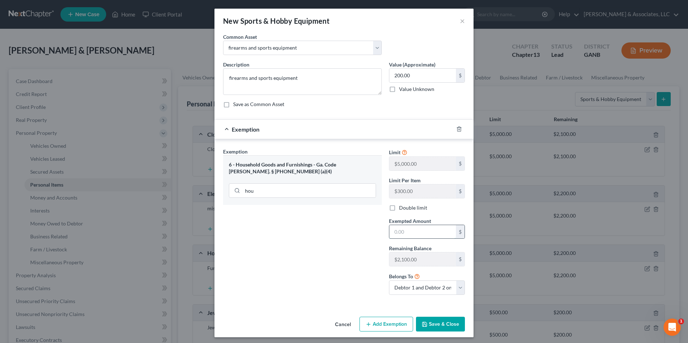
click at [416, 229] on input "text" at bounding box center [422, 232] width 67 height 14
type input "200.00"
click at [436, 321] on button "Save & Close" at bounding box center [440, 324] width 49 height 15
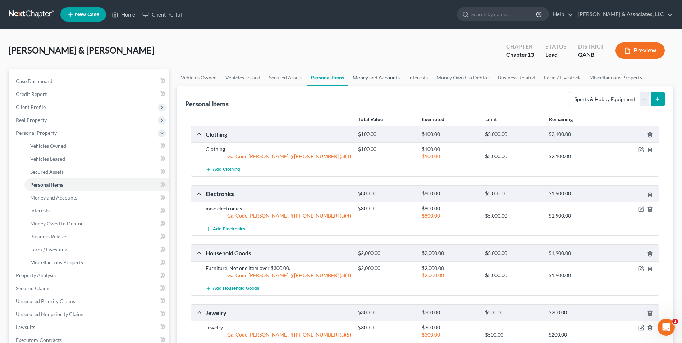
click at [399, 73] on link "Money and Accounts" at bounding box center [376, 77] width 56 height 17
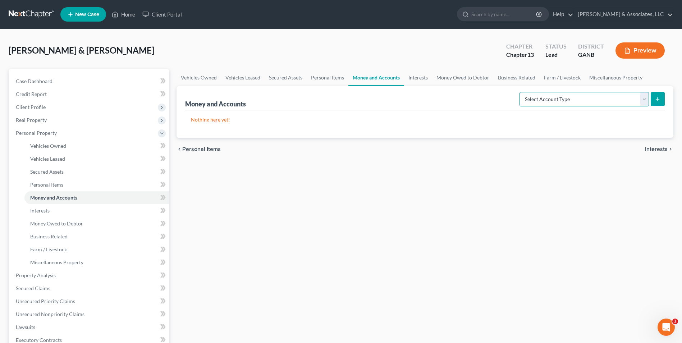
click at [643, 100] on select "Select Account Type Brokerage Cash on Hand Certificates of Deposit Checking Acc…" at bounding box center [584, 99] width 129 height 14
select select "checking"
click at [521, 92] on select "Select Account Type Brokerage Cash on Hand Certificates of Deposit Checking Acc…" at bounding box center [584, 99] width 129 height 14
click at [658, 102] on icon "submit" at bounding box center [658, 99] width 6 height 6
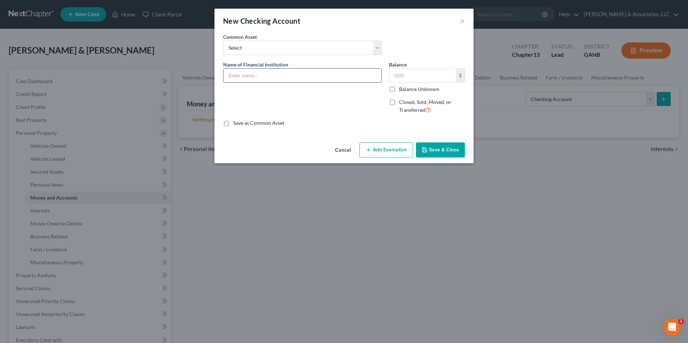
click at [292, 78] on input "text" at bounding box center [302, 76] width 158 height 14
type input "Bank of LaFayette"
type input "290.00"
click at [378, 149] on button "Add Exemption" at bounding box center [386, 149] width 54 height 15
select select "2"
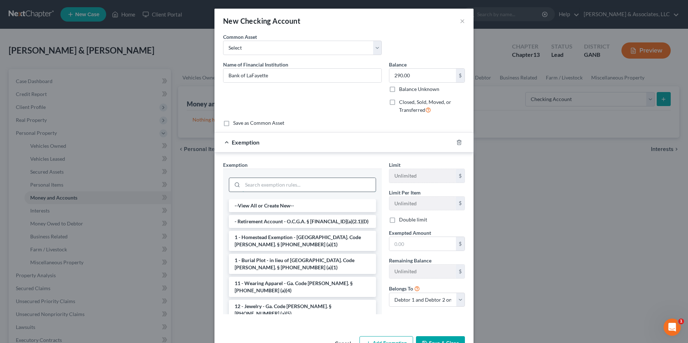
click at [297, 184] on input "search" at bounding box center [308, 185] width 133 height 14
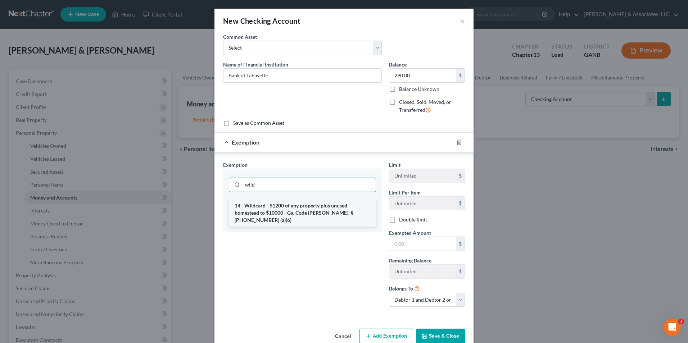
type input "wild"
click at [309, 211] on li "14 - Wildcard - $1200 of any property plus unused homestead to $10000 - Ga. Cod…" at bounding box center [302, 212] width 147 height 27
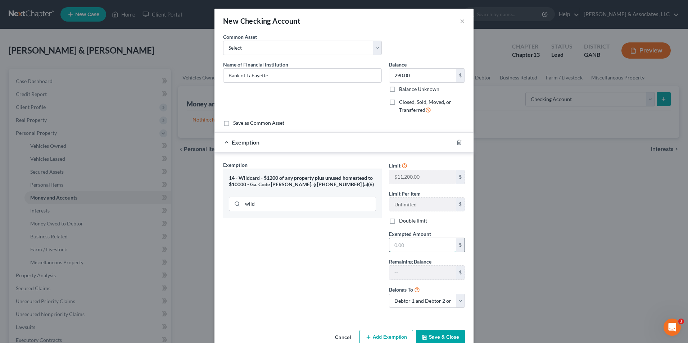
click at [397, 250] on input "text" at bounding box center [422, 245] width 67 height 14
type input "290.00"
click at [453, 340] on button "Save & Close" at bounding box center [440, 337] width 49 height 15
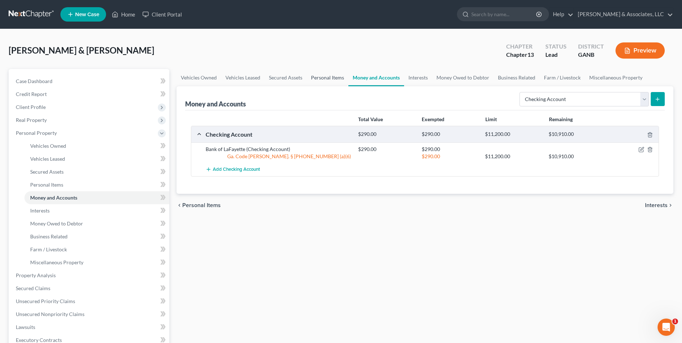
click at [321, 74] on link "Personal Items" at bounding box center [328, 77] width 42 height 17
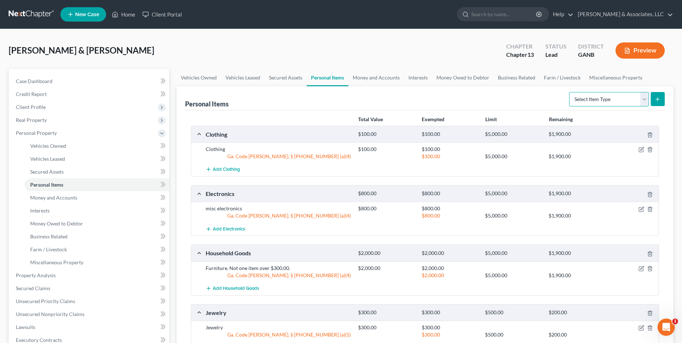
click at [642, 100] on select "Select Item Type Clothing Collectibles Of Value Electronics Firearms Household …" at bounding box center [609, 99] width 80 height 14
select select "other"
click at [570, 92] on select "Select Item Type Clothing Collectibles Of Value Electronics Firearms Household …" at bounding box center [609, 99] width 80 height 14
click at [662, 97] on button "submit" at bounding box center [658, 99] width 14 height 14
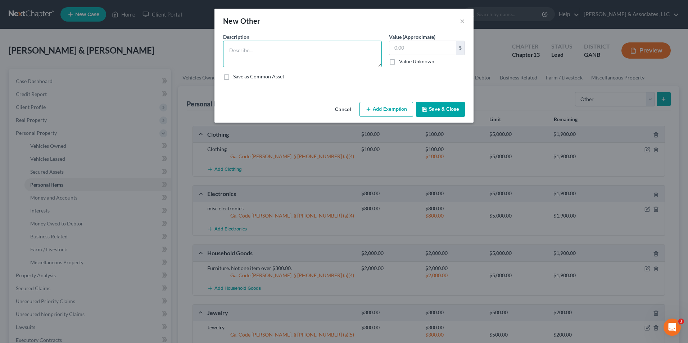
click at [338, 55] on textarea at bounding box center [302, 54] width 159 height 27
type textarea "misc tools"
click at [423, 51] on input "text" at bounding box center [422, 48] width 67 height 14
type input "1,500.00"
click at [386, 105] on button "Add Exemption" at bounding box center [386, 109] width 54 height 15
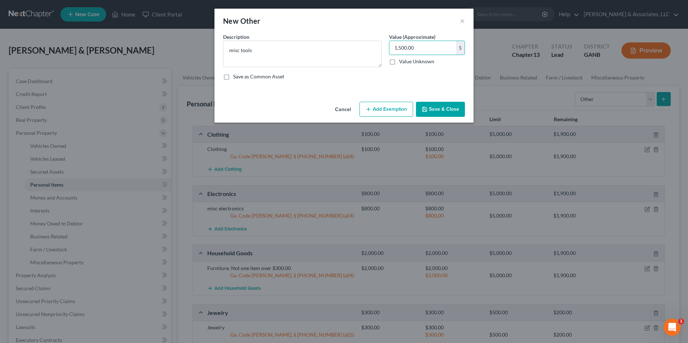
select select "2"
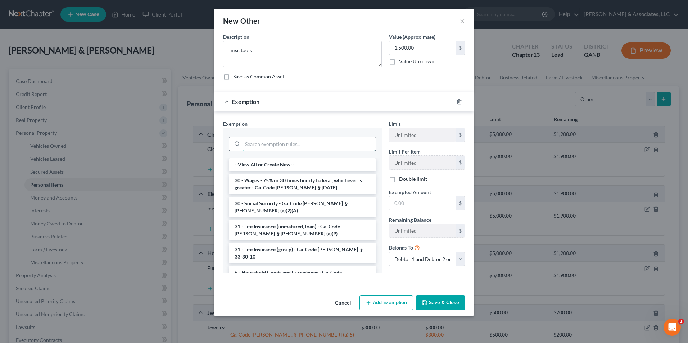
click at [286, 145] on input "search" at bounding box center [308, 144] width 133 height 14
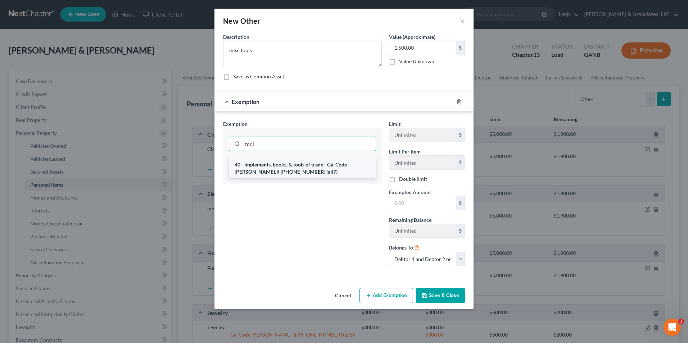
type input "tool"
click at [287, 173] on li "40 - Implements, books, & tools of trade - Ga. Code [PERSON_NAME]. § [PHONE_NUM…" at bounding box center [302, 168] width 147 height 20
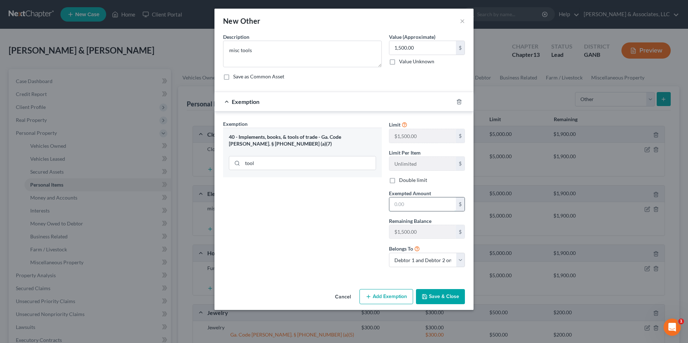
click at [412, 205] on input "text" at bounding box center [422, 204] width 67 height 14
type input "1,500.00"
click at [440, 296] on button "Save & Close" at bounding box center [440, 296] width 49 height 15
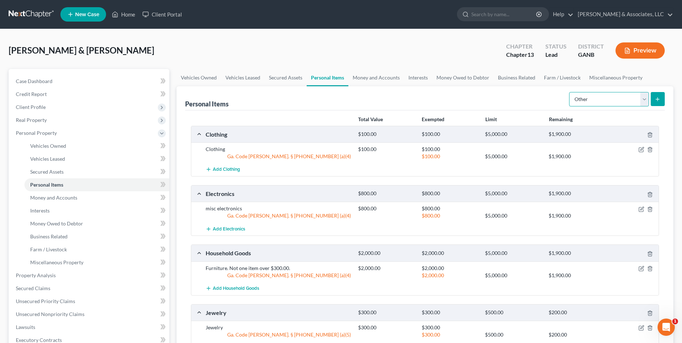
click at [639, 102] on select "Select Item Type Clothing Collectibles Of Value Electronics Firearms Household …" at bounding box center [609, 99] width 80 height 14
select select "pets"
click at [570, 92] on select "Select Item Type Clothing Collectibles Of Value Electronics Firearms Household …" at bounding box center [609, 99] width 80 height 14
click at [656, 95] on button "submit" at bounding box center [658, 99] width 14 height 14
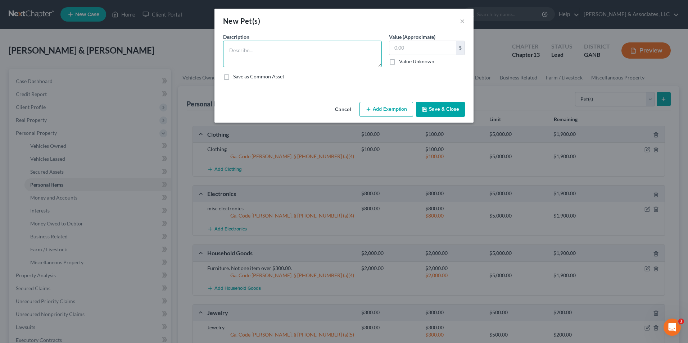
click at [311, 49] on textarea at bounding box center [302, 54] width 159 height 27
type textarea "4 dogs. Sentimental value only."
click at [449, 112] on button "Save & Close" at bounding box center [440, 109] width 49 height 15
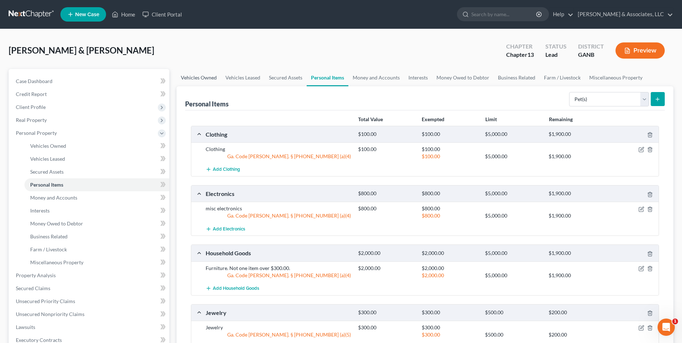
click at [199, 78] on link "Vehicles Owned" at bounding box center [199, 77] width 45 height 17
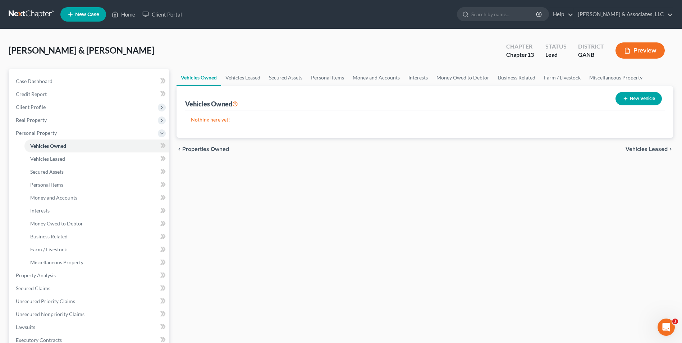
click at [631, 97] on button "New Vehicle" at bounding box center [639, 98] width 46 height 13
select select "0"
select select "2"
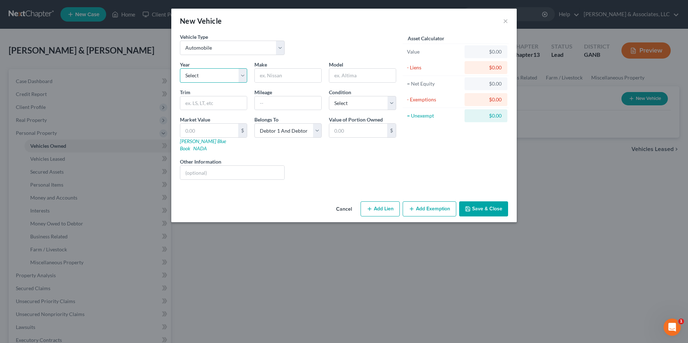
click at [243, 76] on select "Select 2026 2025 2024 2023 2022 2021 2020 2019 2018 2017 2016 2015 2014 2013 20…" at bounding box center [213, 75] width 67 height 14
select select "5"
click at [180, 68] on select "Select 2026 2025 2024 2023 2022 2021 2020 2019 2018 2017 2016 2015 2014 2013 20…" at bounding box center [213, 75] width 67 height 14
click at [304, 79] on input "text" at bounding box center [288, 76] width 67 height 14
type input "Chevrolet"
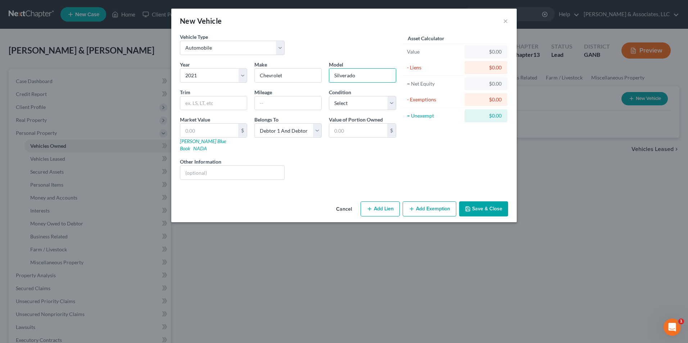
type input "Silverado 1500"
click at [225, 130] on input "text" at bounding box center [209, 131] width 58 height 14
type input "2"
type input "2.00"
type input "29"
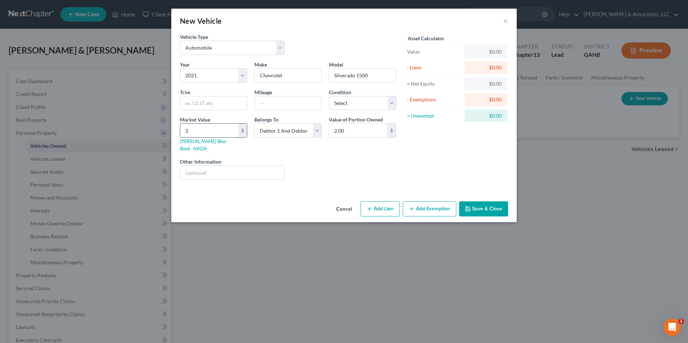
type input "29.00"
type input "296"
type input "296.00"
type input "2961"
type input "2,961.00"
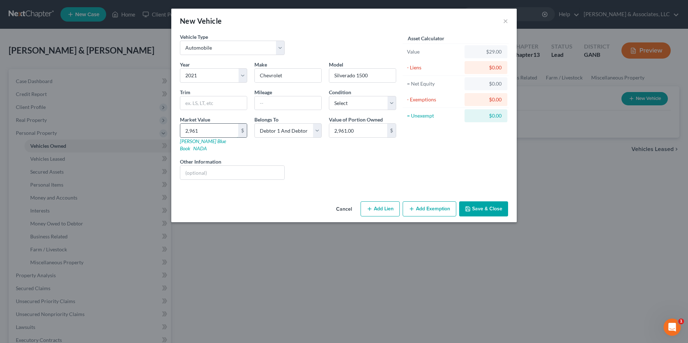
type input "2,9617"
type input "29,617.00"
type input "29,617"
click at [382, 201] on button "Add Lien" at bounding box center [379, 208] width 39 height 15
select select "2"
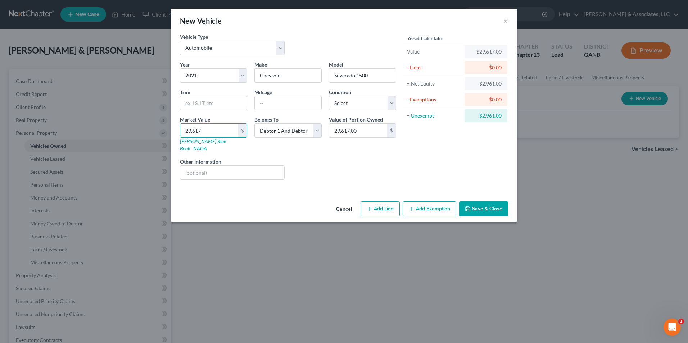
select select "0"
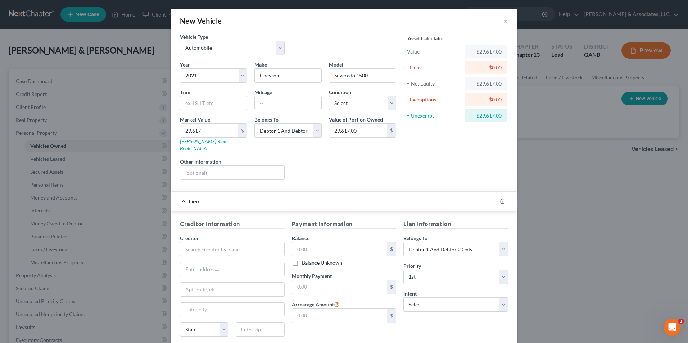
scroll to position [50, 0]
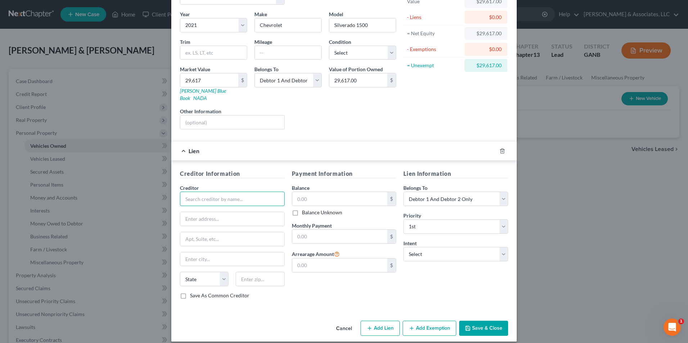
click at [240, 193] on input "text" at bounding box center [232, 199] width 105 height 14
click at [219, 208] on div "GM Financial" at bounding box center [223, 211] width 75 height 7
type input "GM Financial"
type input "[STREET_ADDRESS]"
type input "STE 3600"
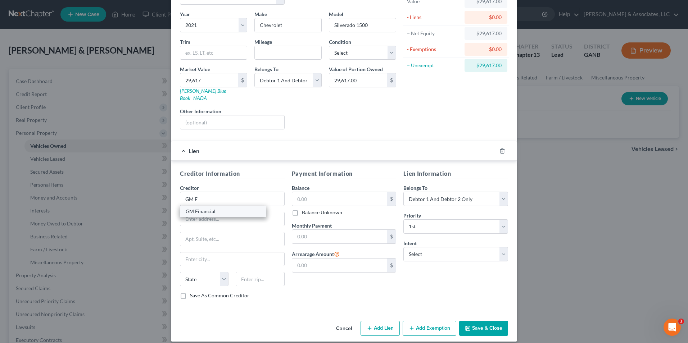
type input "[GEOGRAPHIC_DATA]"
select select "45"
type input "76102"
click at [330, 192] on input "text" at bounding box center [339, 199] width 95 height 14
type input "25,617"
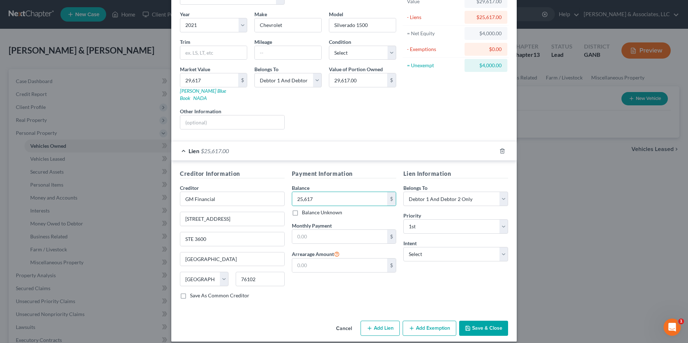
click at [428, 321] on button "Add Exemption" at bounding box center [429, 328] width 54 height 15
select select "2"
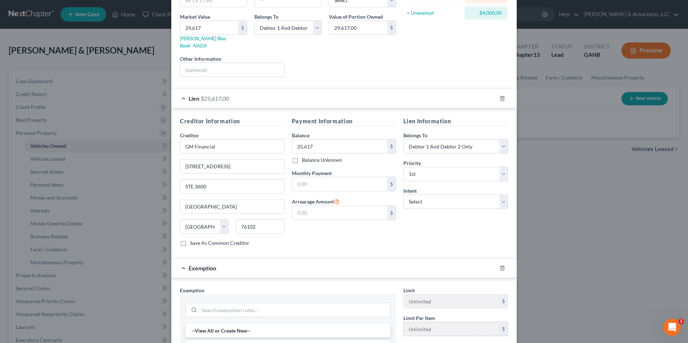
scroll to position [158, 0]
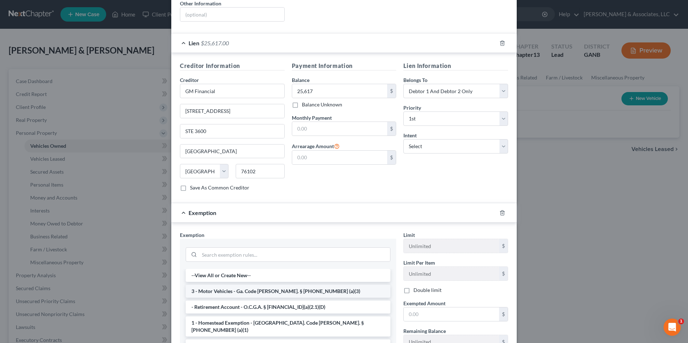
click at [271, 285] on li "3 - Motor Vehicles - Ga. Code [PERSON_NAME]. § [PHONE_NUMBER] (a)(3)" at bounding box center [288, 291] width 205 height 13
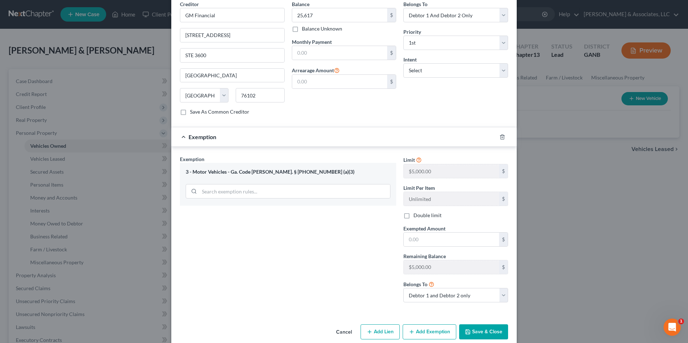
scroll to position [238, 0]
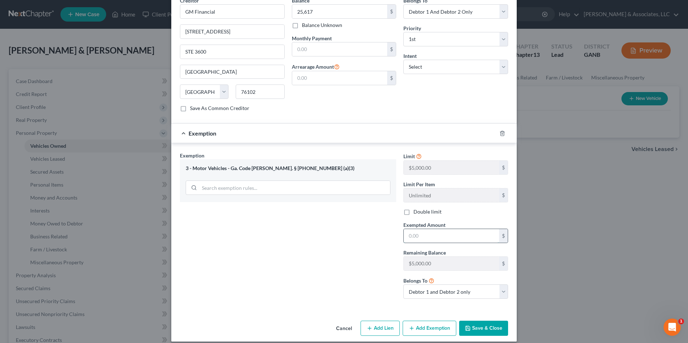
click at [428, 229] on input "text" at bounding box center [450, 236] width 95 height 14
type input "2,000.00"
click at [498, 285] on select "Debtor 1 only Debtor 2 only Debtor 1 and Debtor 2 only" at bounding box center [455, 291] width 105 height 14
select select "0"
click at [403, 284] on select "Debtor 1 only Debtor 2 only Debtor 1 and Debtor 2 only" at bounding box center [455, 291] width 105 height 14
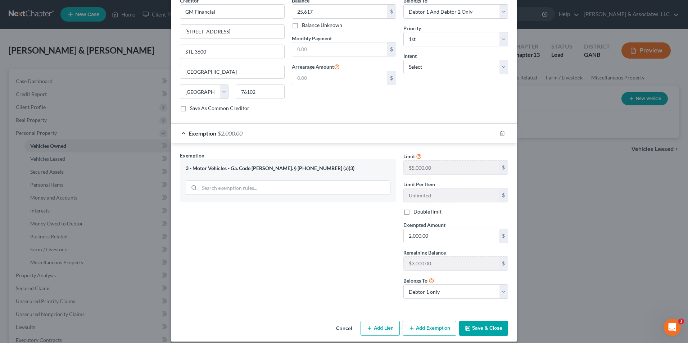
click at [429, 321] on button "Add Exemption" at bounding box center [429, 328] width 54 height 15
select select "2"
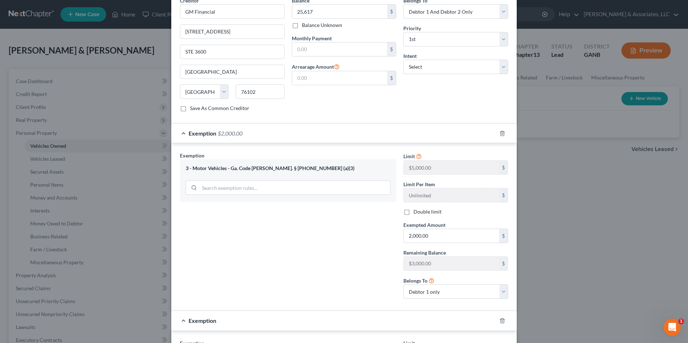
scroll to position [310, 0]
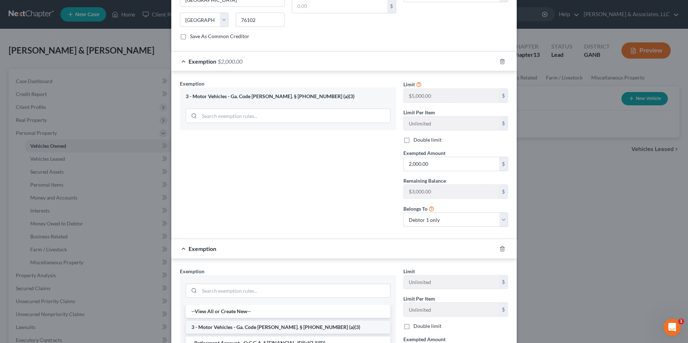
click at [232, 321] on li "3 - Motor Vehicles - Ga. Code [PERSON_NAME]. § [PHONE_NUMBER] (a)(3)" at bounding box center [288, 327] width 205 height 13
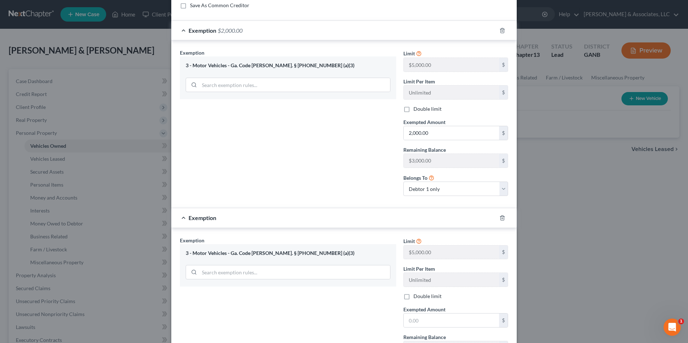
scroll to position [382, 0]
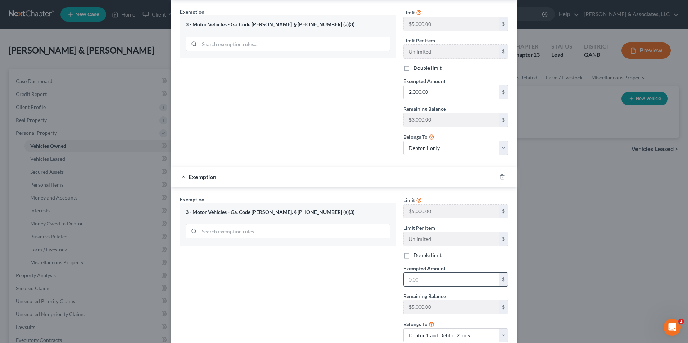
click at [435, 274] on input "text" at bounding box center [450, 280] width 95 height 14
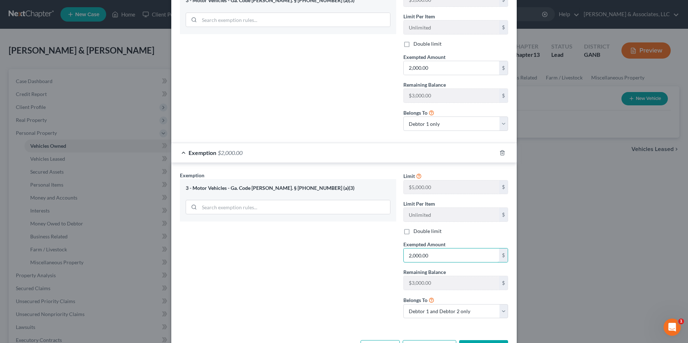
scroll to position [425, 0]
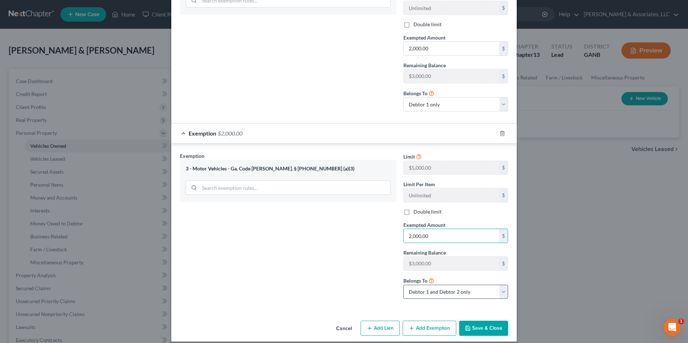
type input "2,000.00"
click at [499, 287] on select "Debtor 1 only Debtor 2 only Debtor 1 and Debtor 2 only" at bounding box center [455, 292] width 105 height 14
select select "1"
click at [403, 285] on select "Debtor 1 only Debtor 2 only Debtor 1 and Debtor 2 only" at bounding box center [455, 292] width 105 height 14
click at [485, 323] on button "Save & Close" at bounding box center [483, 328] width 49 height 15
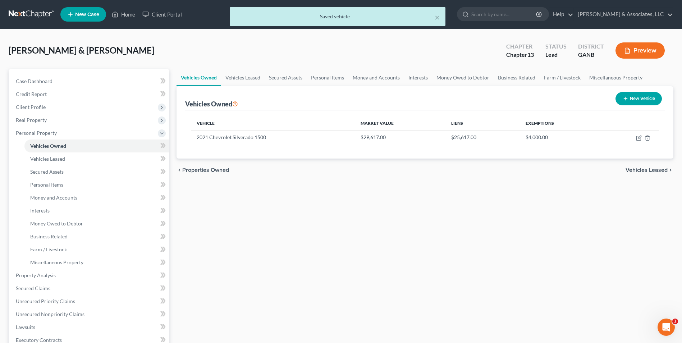
click at [642, 103] on button "New Vehicle" at bounding box center [639, 98] width 46 height 13
select select "0"
select select "2"
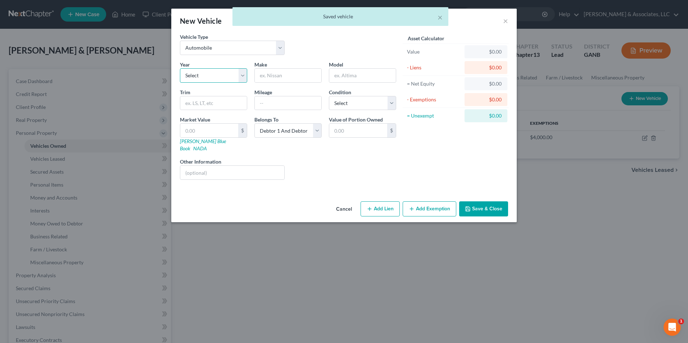
click at [245, 76] on select "Select 2026 2025 2024 2023 2022 2021 2020 2019 2018 2017 2016 2015 2014 2013 20…" at bounding box center [213, 75] width 67 height 14
select select "4"
click at [180, 68] on select "Select 2026 2025 2024 2023 2022 2021 2020 2019 2018 2017 2016 2015 2014 2013 20…" at bounding box center [213, 75] width 67 height 14
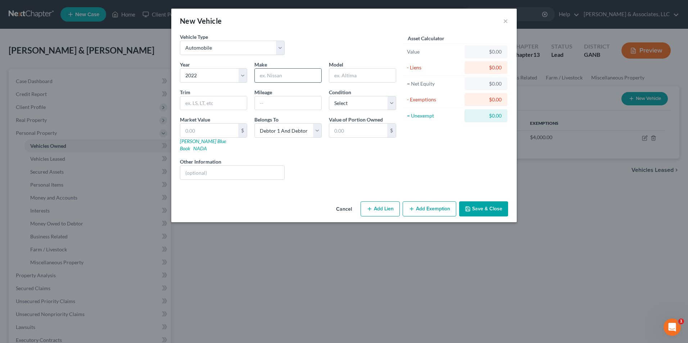
click at [270, 77] on input "text" at bounding box center [288, 76] width 67 height 14
type input "Kia"
type input "K5"
click at [213, 129] on input "text" at bounding box center [209, 131] width 58 height 14
type input "2"
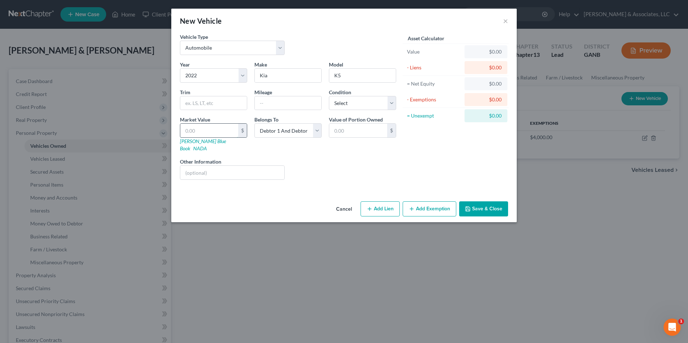
type input "2.00"
type input "21"
type input "21.00"
type input "216"
type input "216.00"
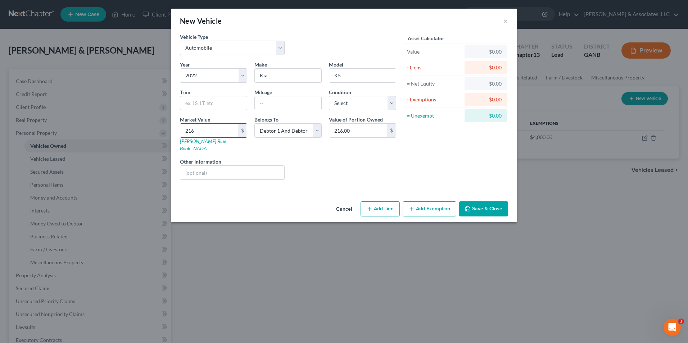
type input "2163"
type input "2,163.00"
type input "2,1630"
type input "21,630.00"
type input "21,630"
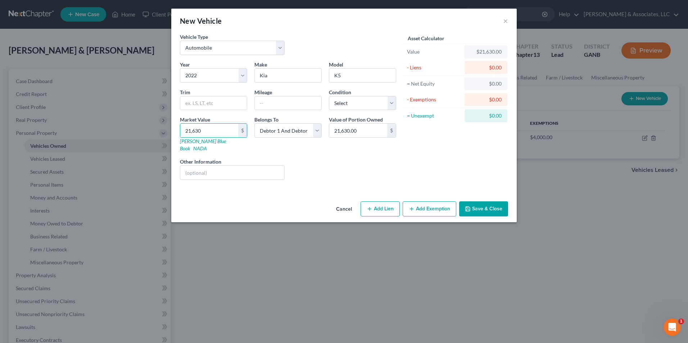
click at [383, 205] on button "Add Lien" at bounding box center [379, 208] width 39 height 15
select select "2"
select select "0"
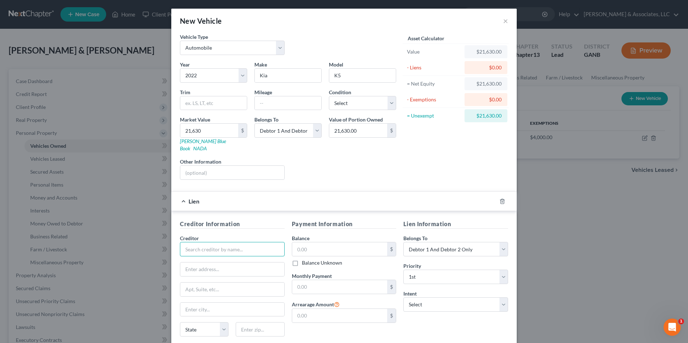
click at [209, 242] on input "text" at bounding box center [232, 249] width 105 height 14
click at [240, 260] on div "Kia Finance America" at bounding box center [223, 261] width 86 height 11
type input "Kia Finance America"
type input "[STREET_ADDRESS][PERSON_NAME]"
type input "[GEOGRAPHIC_DATA]"
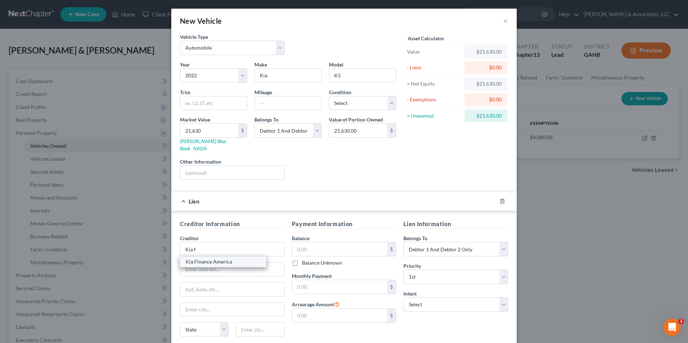
select select "4"
type input "92708"
click at [326, 248] on input "text" at bounding box center [339, 249] width 95 height 14
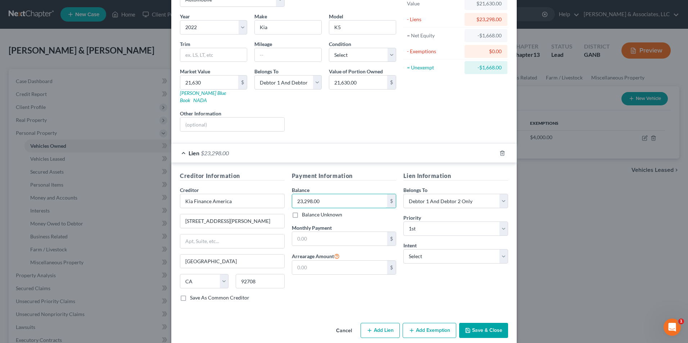
scroll to position [50, 0]
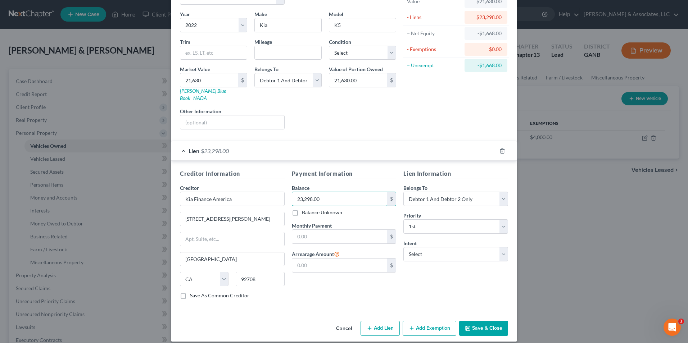
type input "23,298.00"
click at [494, 321] on button "Save & Close" at bounding box center [483, 328] width 49 height 15
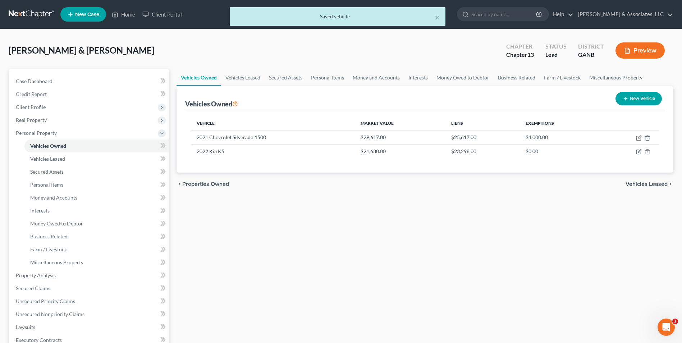
click at [644, 96] on button "New Vehicle" at bounding box center [639, 98] width 46 height 13
select select "0"
select select "2"
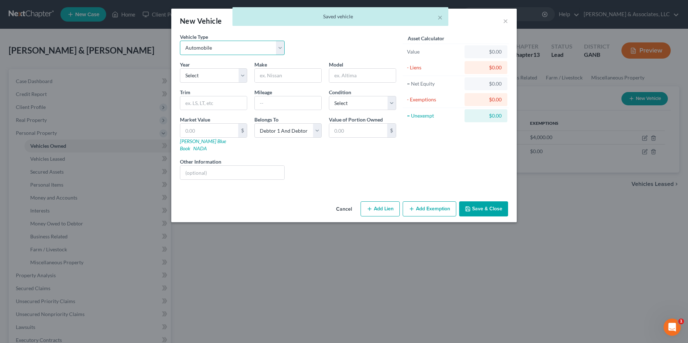
click at [280, 50] on select "Select Automobile Truck Trailer Watercraft Aircraft Motor Home Atv Other Vehicle" at bounding box center [232, 48] width 105 height 14
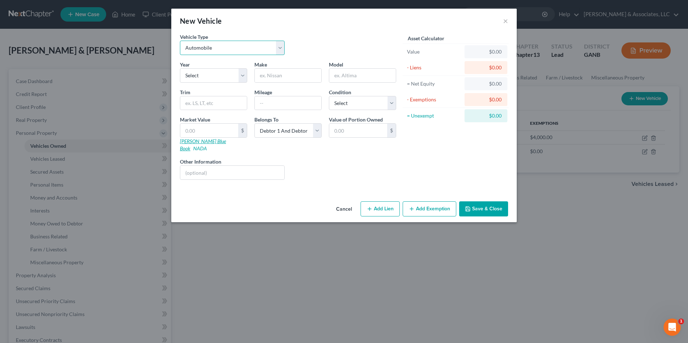
select select "7"
click at [180, 41] on select "Select Automobile Truck Trailer Watercraft Aircraft Motor Home Atv Other Vehicle" at bounding box center [232, 48] width 105 height 14
click at [242, 78] on select "Select 2026 2025 2024 2023 2022 2021 2020 2019 2018 2017 2016 2015 2014 2013 20…" at bounding box center [213, 75] width 67 height 14
select select "6"
click at [180, 68] on select "Select 2026 2025 2024 2023 2022 2021 2020 2019 2018 2017 2016 2015 2014 2013 20…" at bounding box center [213, 75] width 67 height 14
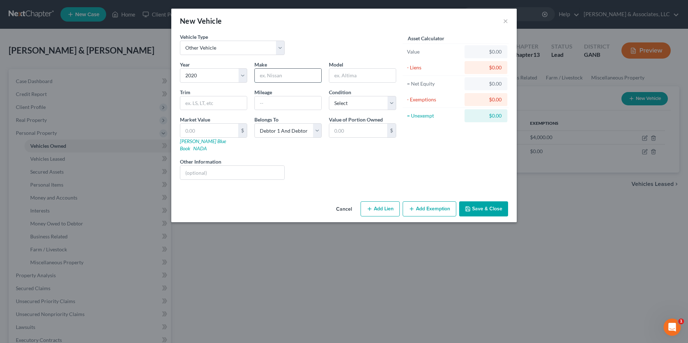
click at [295, 78] on input "text" at bounding box center [288, 76] width 67 height 14
type input "Brenson"
type input "tractor"
type input "4"
type input "4.00"
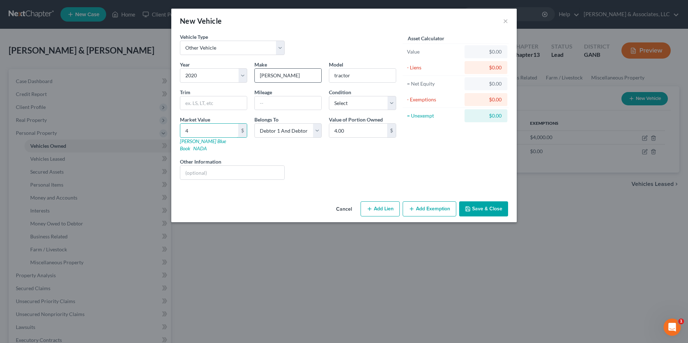
type input "46"
type input "46.00"
type input "460"
type input "460.00"
type input "4600"
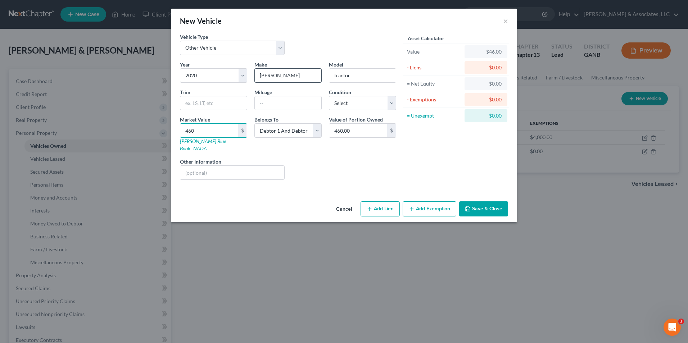
type input "4,600.00"
click at [235, 166] on input "text" at bounding box center [232, 173] width 104 height 14
type input "wife uses for business pallets"
click at [389, 202] on button "Add Lien" at bounding box center [379, 208] width 39 height 15
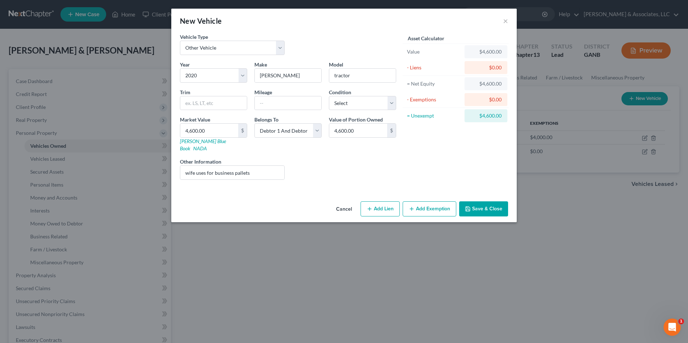
select select "2"
select select "0"
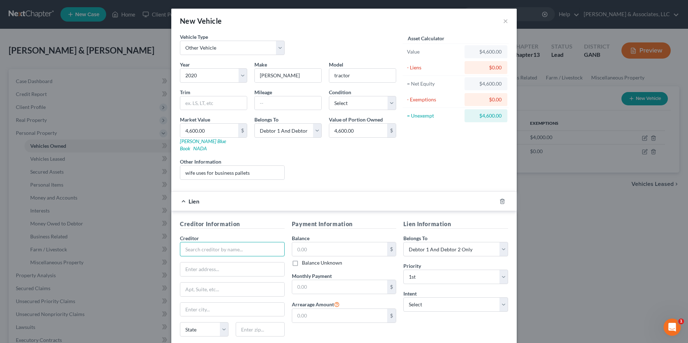
click at [241, 244] on input "text" at bounding box center [232, 249] width 105 height 14
drag, startPoint x: 219, startPoint y: 243, endPoint x: 112, endPoint y: 259, distance: 108.4
click at [112, 259] on div "New Vehicle × Vehicle Type Select Automobile Truck Trailer Watercraft Aircraft …" at bounding box center [344, 171] width 688 height 343
type input "DLL Finance"
click at [222, 263] on input "text" at bounding box center [232, 270] width 104 height 14
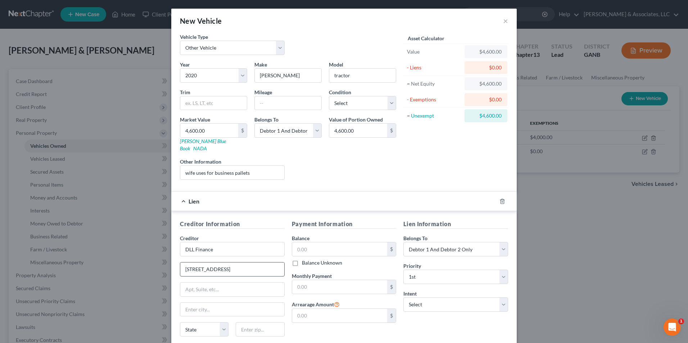
type input "[STREET_ADDRESS]"
type input "[PERSON_NAME]"
select select "39"
type input "19087-1453"
click at [378, 334] on div "Payment Information Balance $ Balance Unknown Balance Undetermined $ Balance Un…" at bounding box center [344, 288] width 112 height 136
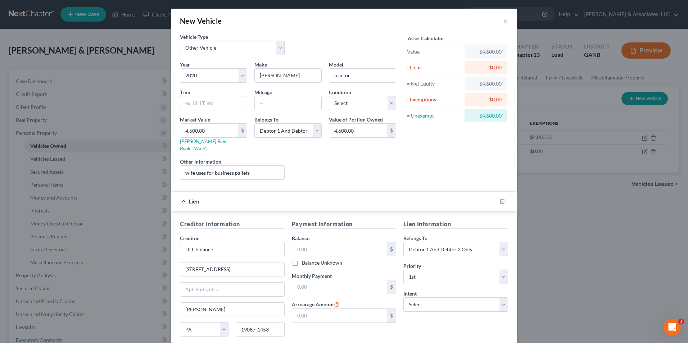
scroll to position [36, 0]
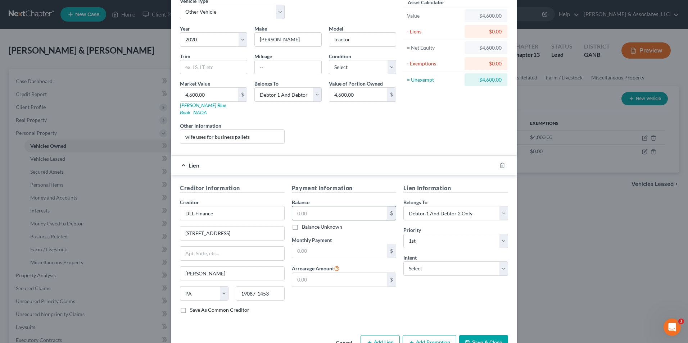
click at [347, 206] on input "text" at bounding box center [339, 213] width 95 height 14
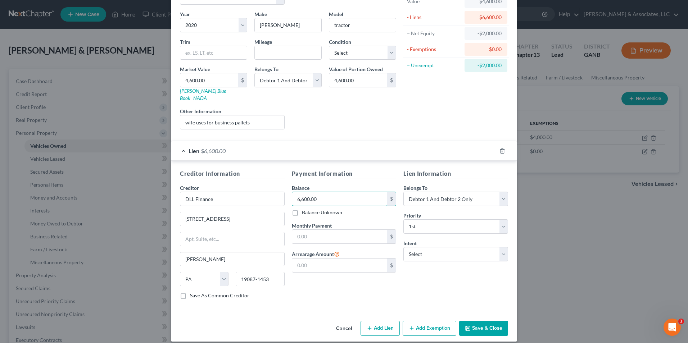
type input "6,600.00"
click at [494, 326] on button "Save & Close" at bounding box center [483, 328] width 49 height 15
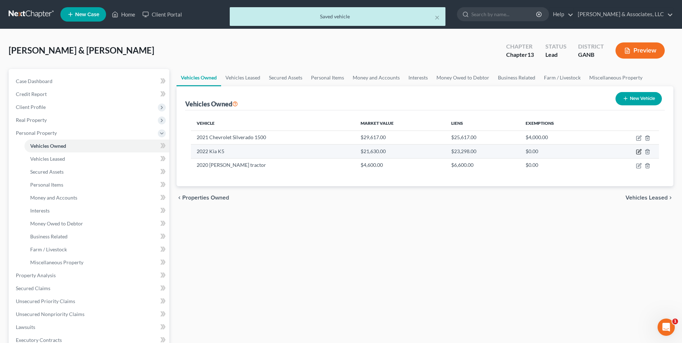
click at [637, 152] on icon "button" at bounding box center [639, 152] width 4 height 4
select select "0"
select select "4"
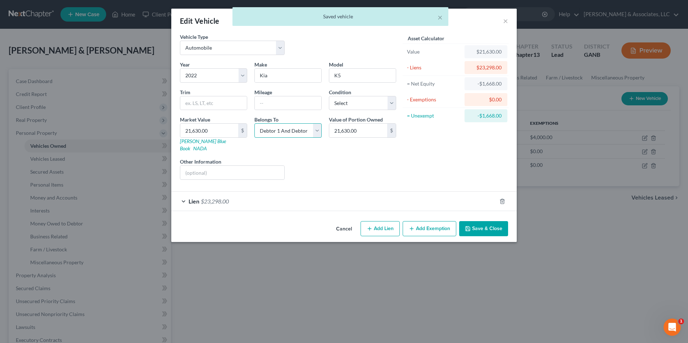
click at [315, 134] on select "Select Debtor 1 Only Debtor 2 Only Debtor 1 And Debtor 2 Only At Least One Of T…" at bounding box center [287, 130] width 67 height 14
select select "0"
click at [254, 123] on select "Select Debtor 1 Only Debtor 2 Only Debtor 1 And Debtor 2 Only At Least One Of T…" at bounding box center [287, 130] width 67 height 14
click at [477, 227] on button "Save & Close" at bounding box center [483, 228] width 49 height 15
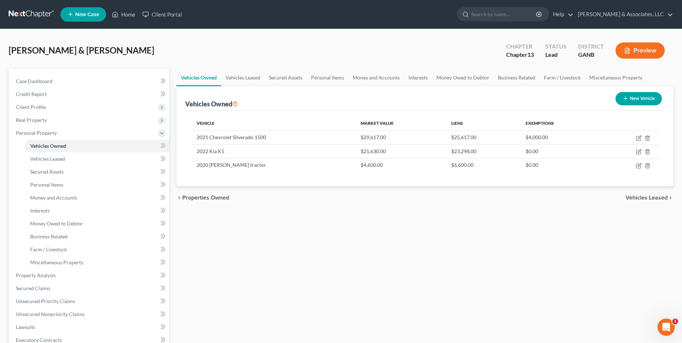
click at [640, 100] on button "New Vehicle" at bounding box center [639, 98] width 46 height 13
select select "0"
select select "2"
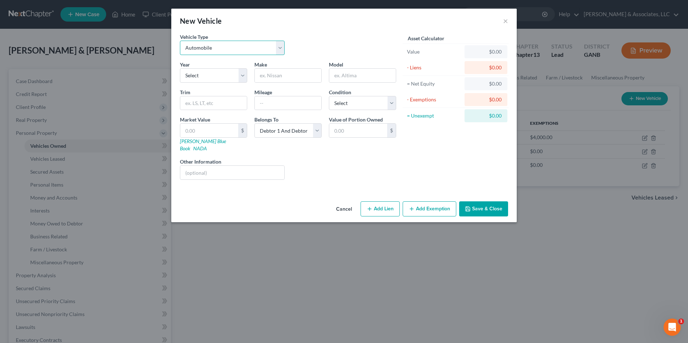
click at [283, 46] on select "Select Automobile Truck Trailer Watercraft Aircraft Motor Home Atv Other Vehicle" at bounding box center [232, 48] width 105 height 14
select select "7"
click at [180, 41] on select "Select Automobile Truck Trailer Watercraft Aircraft Motor Home Atv Other Vehicle" at bounding box center [232, 48] width 105 height 14
click at [240, 78] on select "Select 2026 2025 2024 2023 2022 2021 2020 2019 2018 2017 2016 2015 2014 2013 20…" at bounding box center [213, 75] width 67 height 14
click at [292, 77] on input "text" at bounding box center [288, 76] width 67 height 14
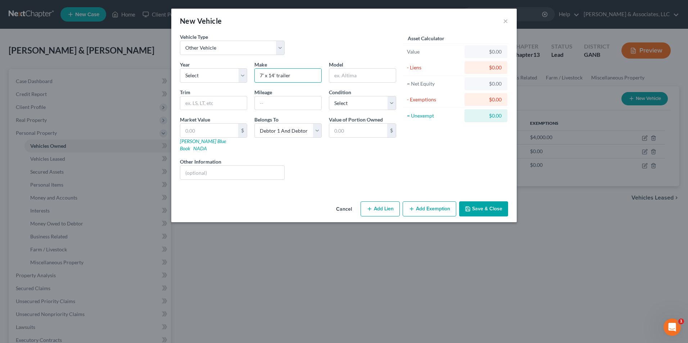
type input "7' x 14' trailer"
click at [384, 201] on button "Add Lien" at bounding box center [379, 208] width 39 height 15
select select "2"
select select "0"
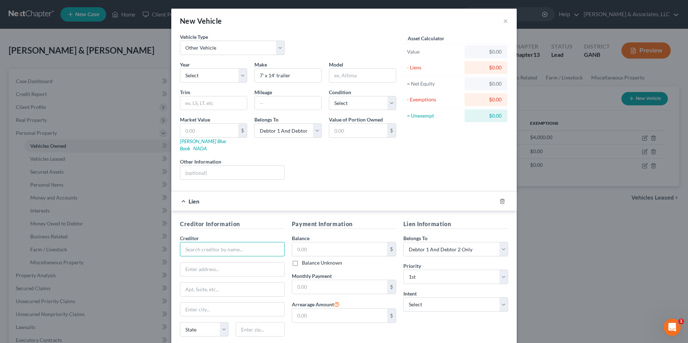
click at [211, 242] on input "text" at bounding box center [232, 249] width 105 height 14
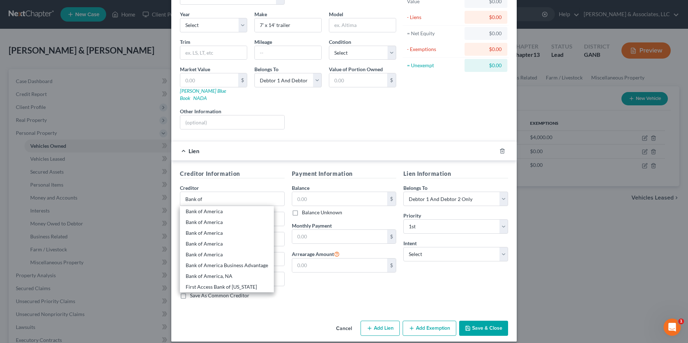
click at [479, 325] on button "Save & Close" at bounding box center [483, 328] width 49 height 15
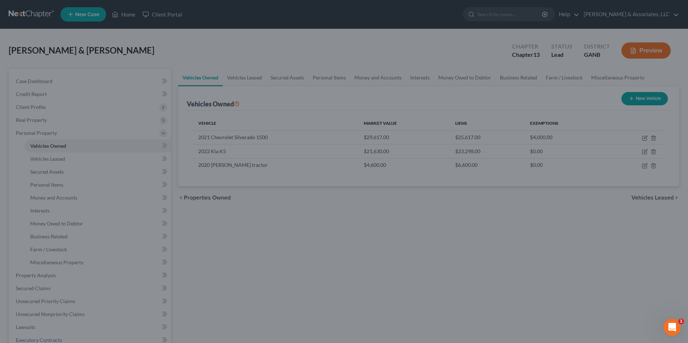
type input "Bank of"
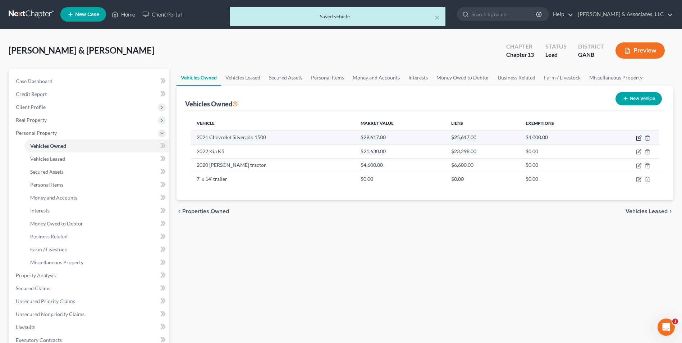
click at [637, 138] on icon "button" at bounding box center [639, 138] width 6 height 6
select select "0"
select select "5"
select select "2"
select select "45"
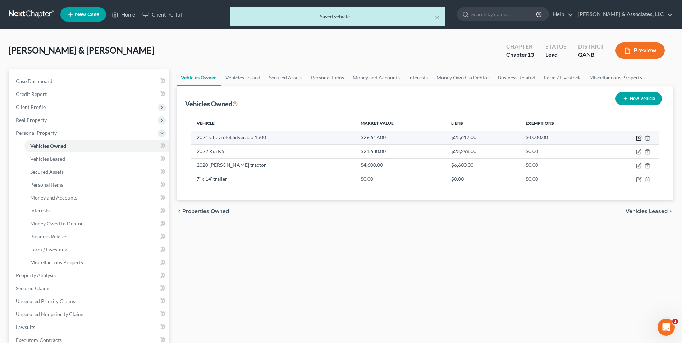
select select "2"
select select "0"
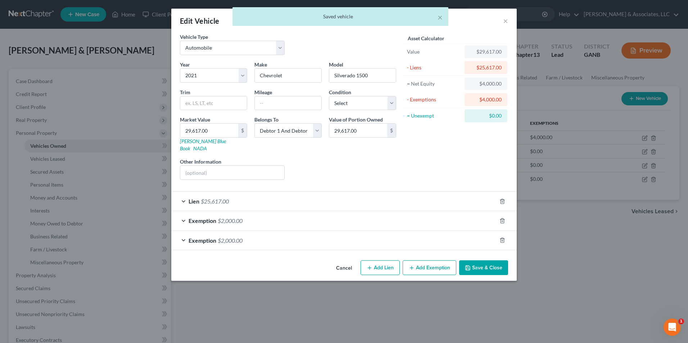
click at [179, 192] on div "Lien $25,617.00" at bounding box center [333, 201] width 325 height 19
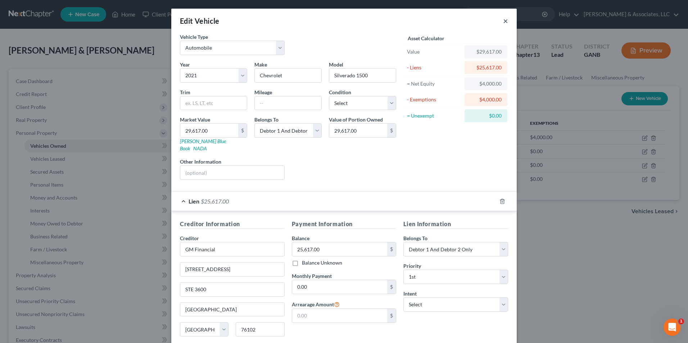
click at [503, 21] on button "×" at bounding box center [505, 21] width 5 height 9
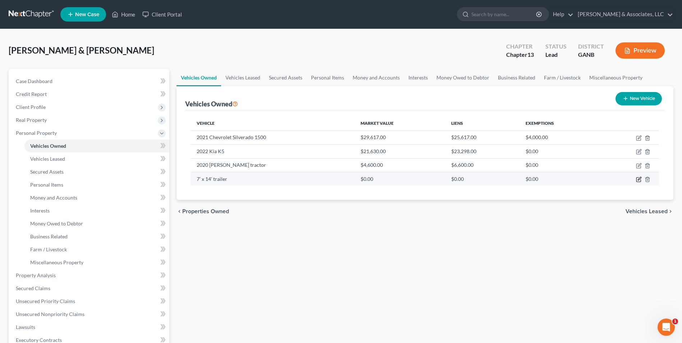
click at [638, 179] on icon "button" at bounding box center [639, 178] width 3 height 3
select select "7"
select select "2"
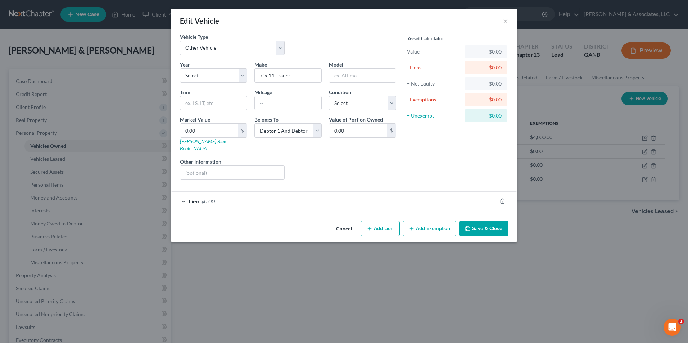
click at [181, 196] on div "Lien $0.00" at bounding box center [333, 201] width 325 height 19
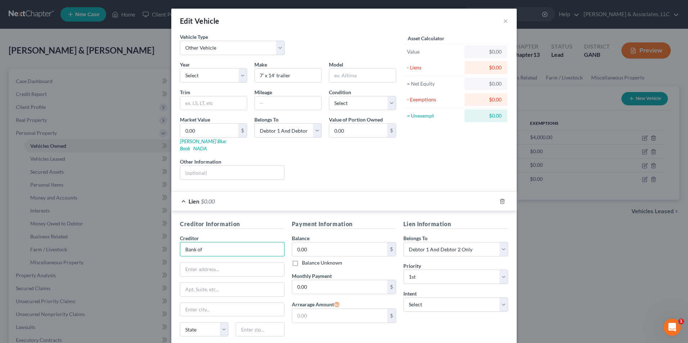
click at [223, 245] on input "Bank of" at bounding box center [232, 249] width 105 height 14
type input "Bank of LaFayette"
click at [219, 263] on input "text" at bounding box center [232, 270] width 104 height 14
type input "[STREET_ADDRESS][PERSON_NAME]"
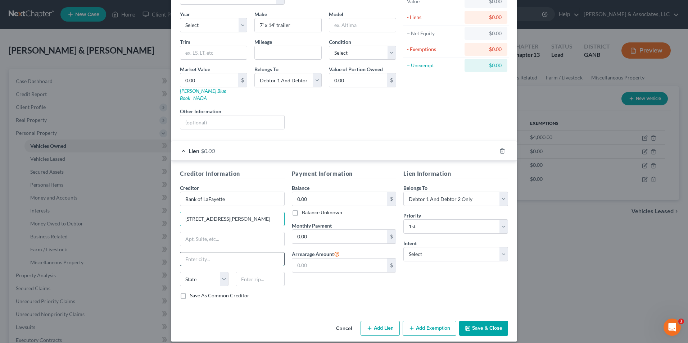
click at [224, 252] on input "text" at bounding box center [232, 259] width 104 height 14
type input "LaFayette"
select select "10"
type input "30728"
click at [279, 300] on div "Creditor Information Creditor * Bank of LaFayette 101 West Patton St LaFayette …" at bounding box center [343, 236] width 345 height 150
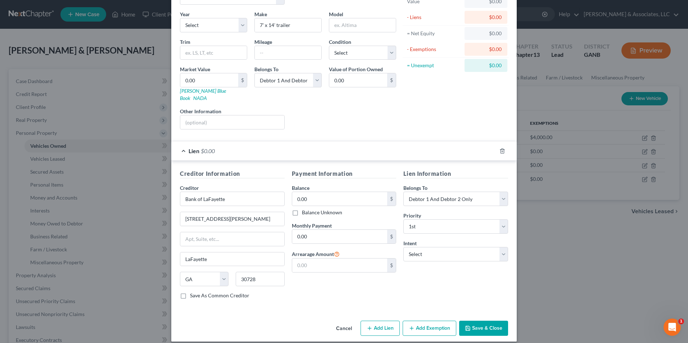
type input "La Fayette"
click at [310, 194] on input "0.00" at bounding box center [339, 199] width 95 height 14
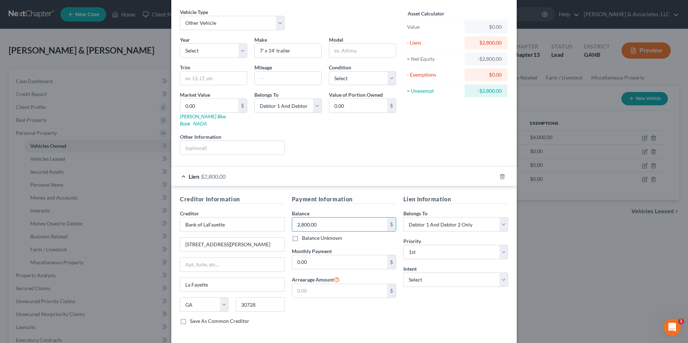
scroll to position [0, 0]
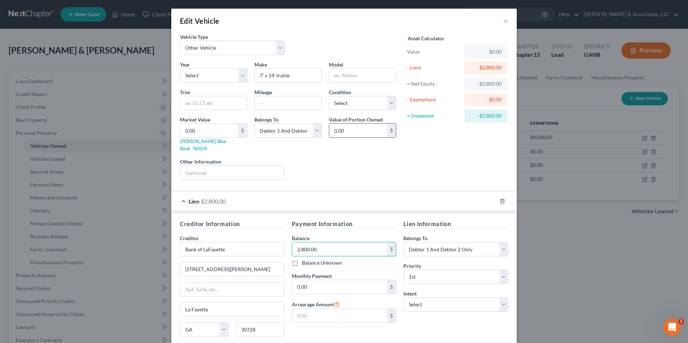
type input "2,800.00"
click at [347, 132] on input "0.00" at bounding box center [358, 131] width 58 height 14
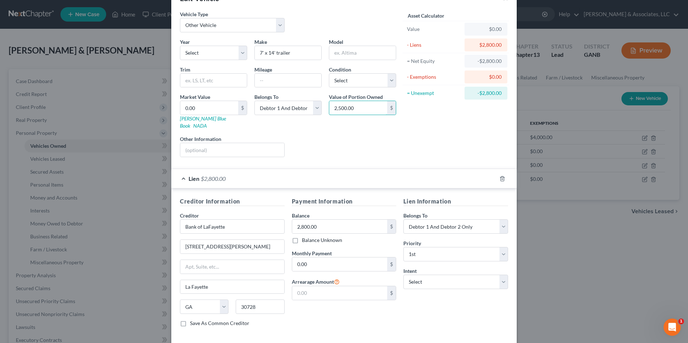
scroll to position [50, 0]
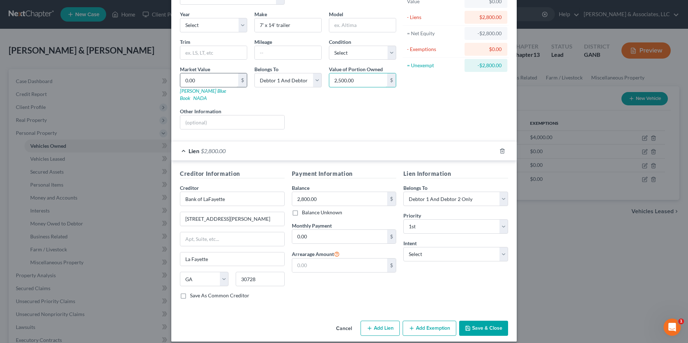
type input "2,500.00"
click at [197, 76] on input "0.00" at bounding box center [209, 80] width 58 height 14
type input "2"
type input "2.00"
type input "25"
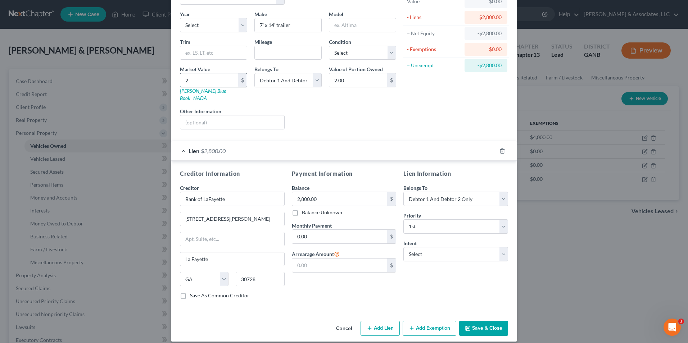
type input "25.00"
type input "250"
type input "250.00"
type input "2500"
type input "2,500.00"
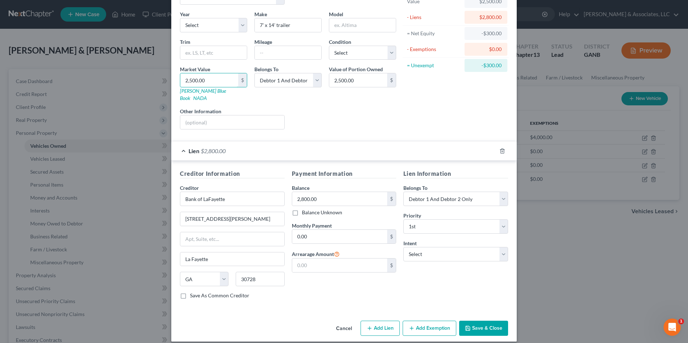
type input "2,500.00"
click at [483, 321] on button "Save & Close" at bounding box center [483, 328] width 49 height 15
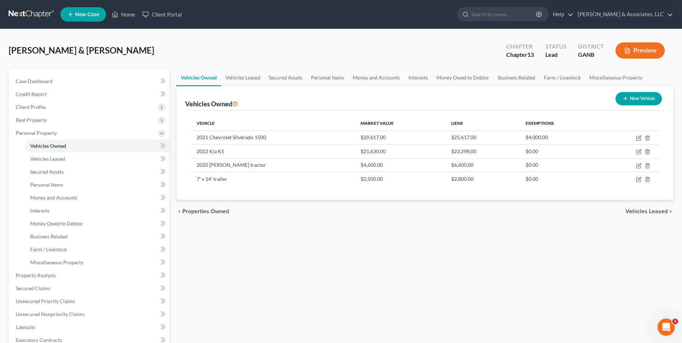
click at [647, 102] on button "New Vehicle" at bounding box center [639, 98] width 46 height 13
select select "0"
select select "2"
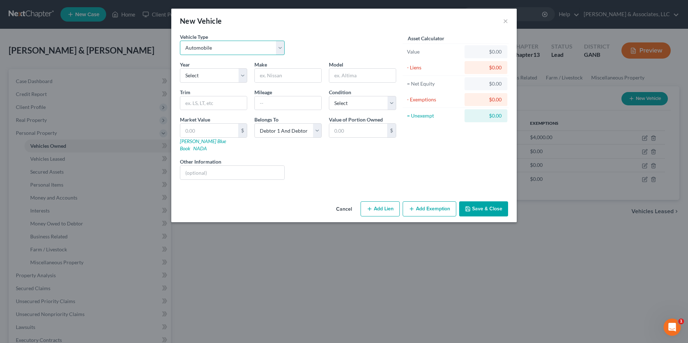
click at [277, 47] on select "Select Automobile Truck Trailer Watercraft Aircraft Motor Home Atv Other Vehicle" at bounding box center [232, 48] width 105 height 14
click at [243, 77] on select "Select 2026 2025 2024 2023 2022 2021 2020 2019 2018 2017 2016 2015 2014 2013 20…" at bounding box center [213, 75] width 67 height 14
select select "10"
click at [180, 68] on select "Select 2026 2025 2024 2023 2022 2021 2020 2019 2018 2017 2016 2015 2014 2013 20…" at bounding box center [213, 75] width 67 height 14
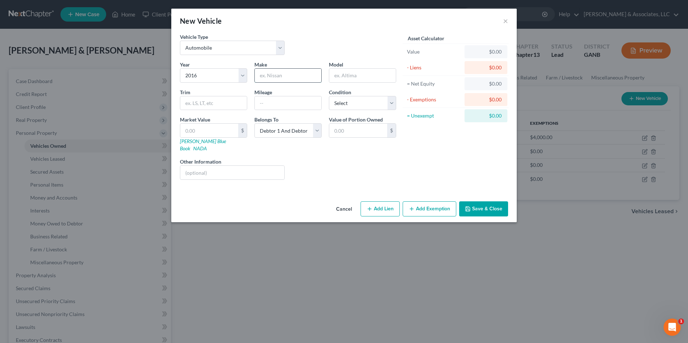
click at [289, 82] on input "text" at bounding box center [288, 76] width 67 height 14
type input "Harley-Davidson"
click at [360, 74] on input "text" at bounding box center [362, 76] width 67 height 14
type input "Street Glide"
type input "1"
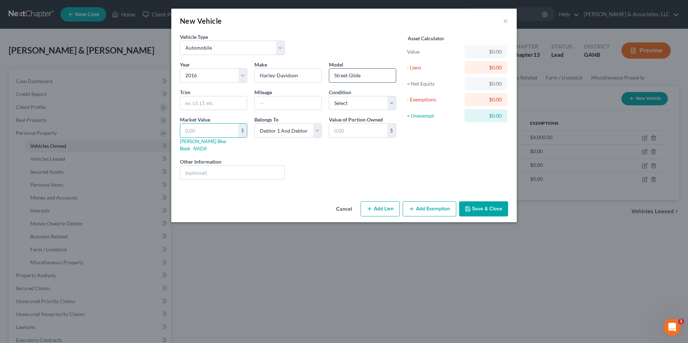
type input "1.00"
type input "11"
type input "11.00"
type input "118"
type input "118.00"
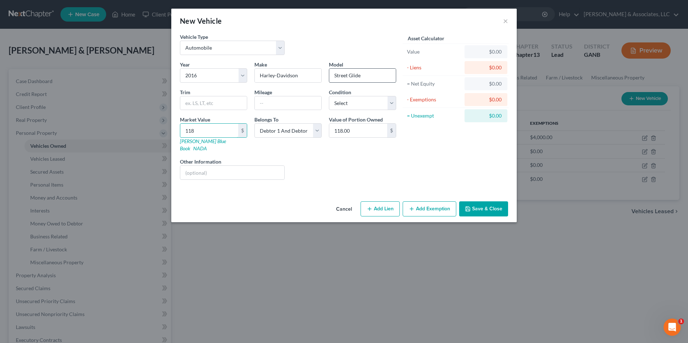
type input "1180"
type input "1,180.00"
type input "1,1800"
type input "11,800.00"
type input "11,800"
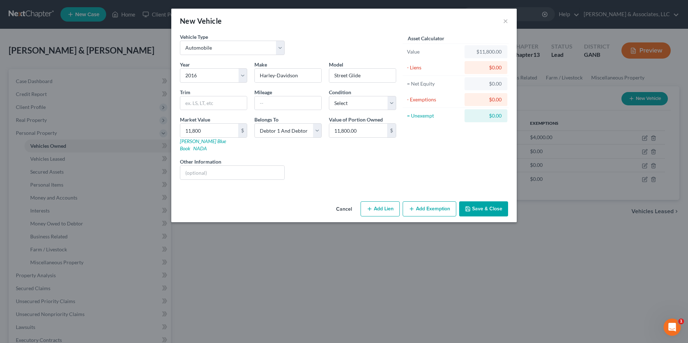
click at [370, 206] on icon "button" at bounding box center [369, 209] width 6 height 6
select select "2"
select select "0"
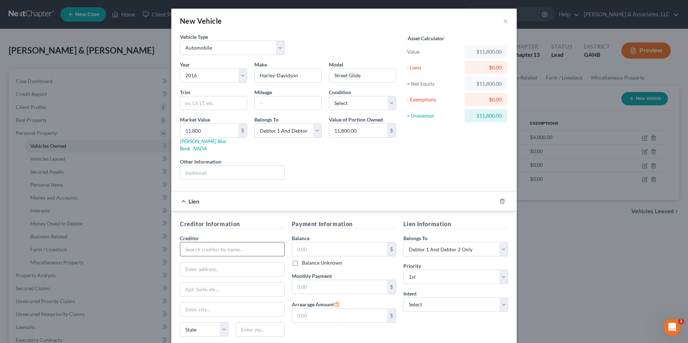
click at [251, 236] on div "Creditor *" at bounding box center [232, 245] width 105 height 22
click at [274, 246] on input "text" at bounding box center [232, 249] width 105 height 14
click at [233, 258] on div "Harley-Davidson Credit" at bounding box center [223, 261] width 75 height 7
type input "Harley-Davidson Credit"
type input "PO Box 21829"
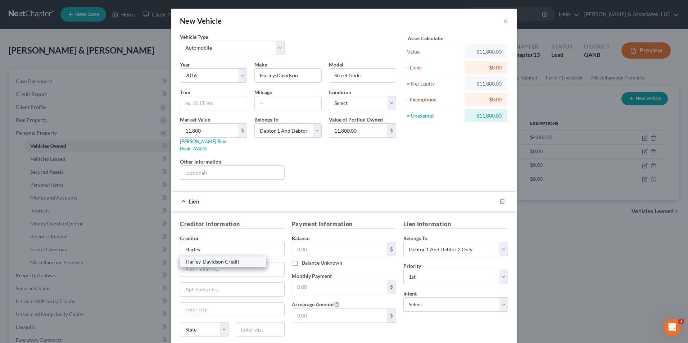
type input "Carson City"
select select "31"
type input "89721"
click at [305, 242] on input "text" at bounding box center [339, 249] width 95 height 14
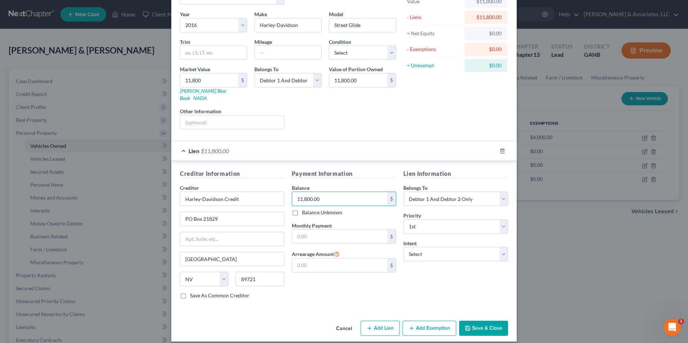
type input "11,800.00"
click at [474, 323] on button "Save & Close" at bounding box center [483, 328] width 49 height 15
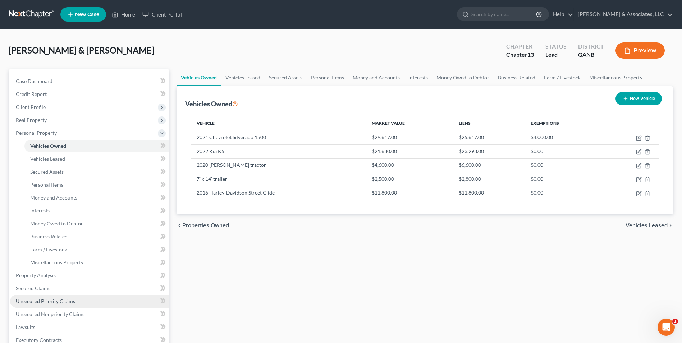
click at [53, 302] on span "Unsecured Priority Claims" at bounding box center [45, 301] width 59 height 6
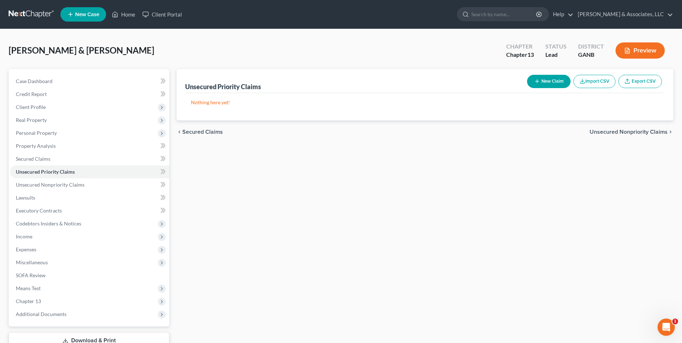
click at [552, 78] on button "New Claim" at bounding box center [549, 81] width 44 height 13
select select "2"
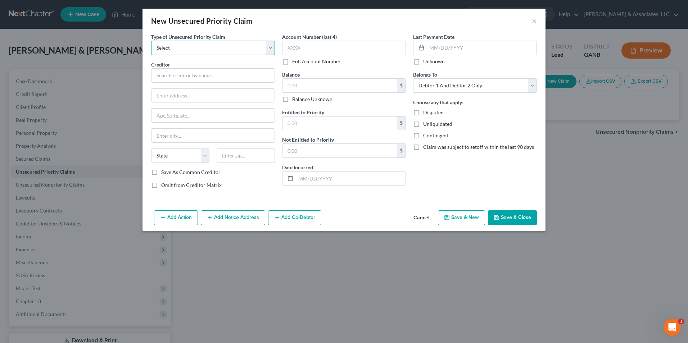
click at [268, 49] on select "Select Taxes & Other Government Units Domestic Support Obligations Extensions o…" at bounding box center [213, 48] width 124 height 14
select select "0"
click at [151, 41] on select "Select Taxes & Other Government Units Domestic Support Obligations Extensions o…" at bounding box center [213, 48] width 124 height 14
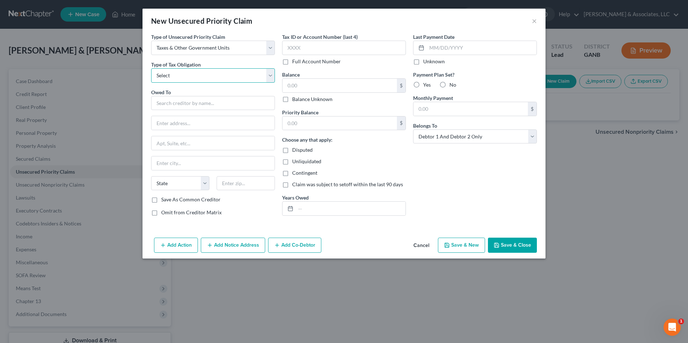
click at [270, 73] on select "Select Federal City State Franchise Tax Board Other" at bounding box center [213, 75] width 124 height 14
select select "0"
click at [151, 68] on select "Select Federal City State Franchise Tax Board Other" at bounding box center [213, 75] width 124 height 14
click at [241, 104] on input "text" at bounding box center [213, 103] width 124 height 14
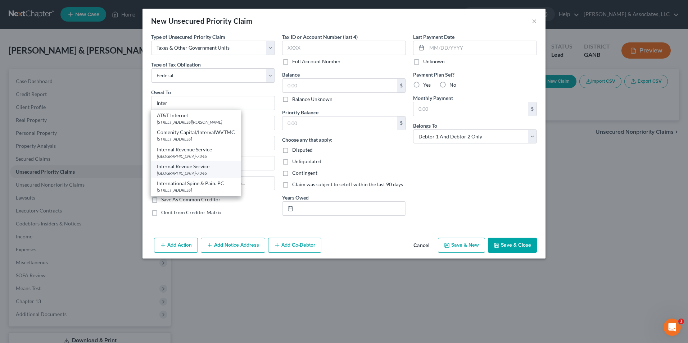
click at [201, 167] on div "Internal Revnue Service" at bounding box center [196, 166] width 78 height 7
type input "Internal Revnue Service"
type input "PO Box 7346"
type input "Philadelphia"
select select "39"
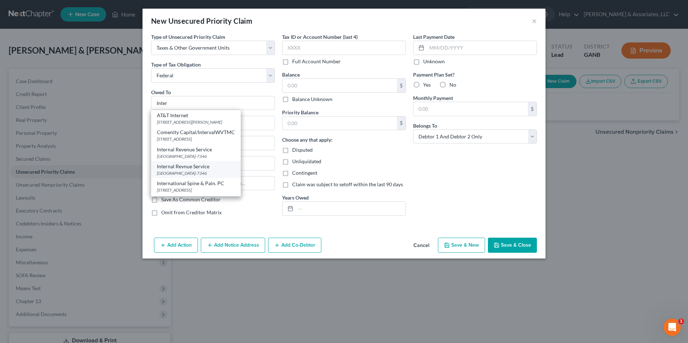
type input "19101-7346"
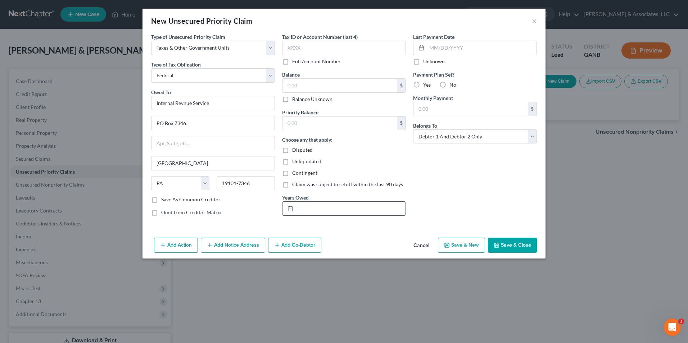
click at [325, 209] on input "text" at bounding box center [351, 209] width 110 height 14
type input "NOTICE ONLY"
click at [464, 246] on button "Save & New" at bounding box center [461, 245] width 47 height 15
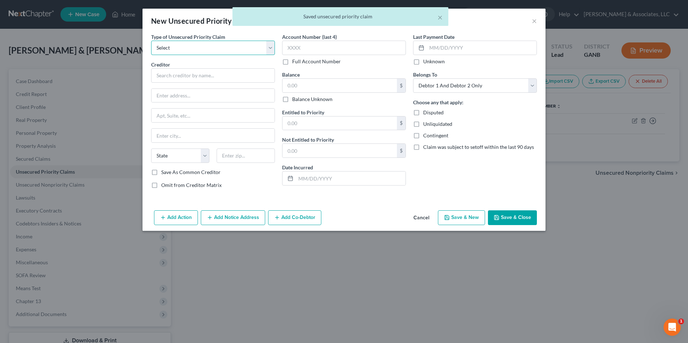
click at [269, 47] on select "Select Taxes & Other Government Units Domestic Support Obligations Extensions o…" at bounding box center [213, 48] width 124 height 14
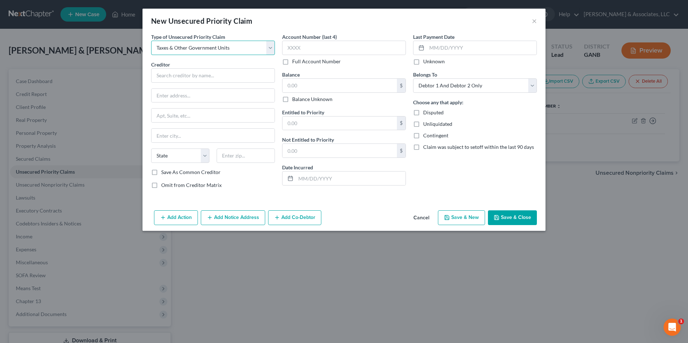
click at [151, 41] on select "Select Taxes & Other Government Units Domestic Support Obligations Extensions o…" at bounding box center [213, 48] width 124 height 14
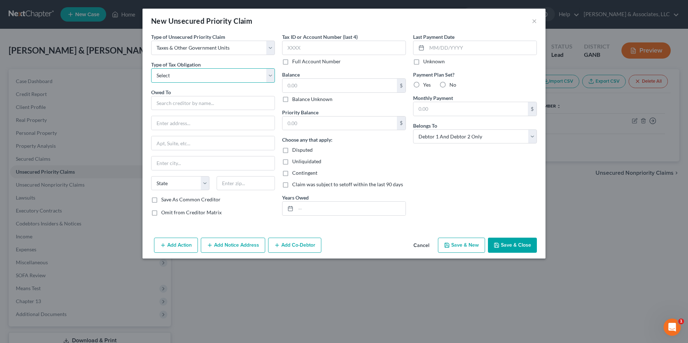
click at [269, 74] on select "Select Federal City State Franchise Tax Board Other" at bounding box center [213, 75] width 124 height 14
click at [151, 68] on select "Select Federal City State Franchise Tax Board Other" at bounding box center [213, 75] width 124 height 14
click at [209, 100] on input "text" at bounding box center [213, 103] width 124 height 14
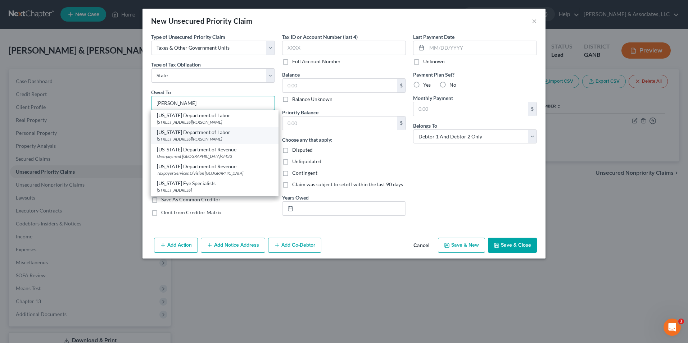
scroll to position [144, 0]
click at [211, 140] on div "Taxpayer Services Division PO Box 105499, Atlanta, GA 30348" at bounding box center [215, 137] width 116 height 6
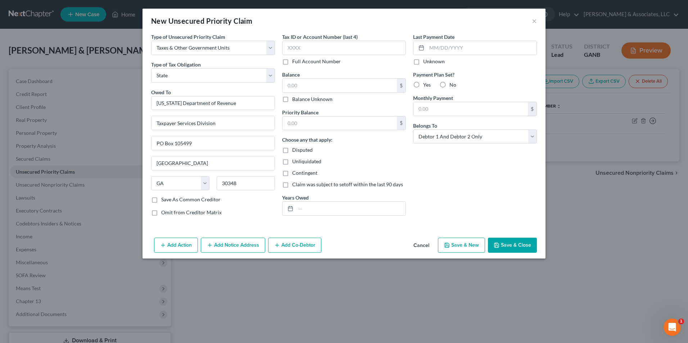
scroll to position [0, 0]
click at [310, 211] on input "text" at bounding box center [351, 209] width 110 height 14
click at [529, 246] on button "Save & Close" at bounding box center [512, 245] width 49 height 15
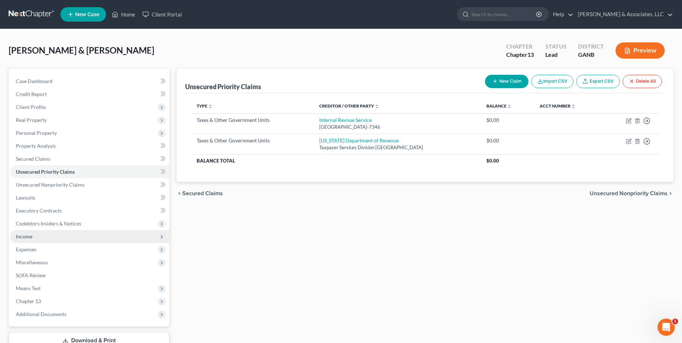
click at [29, 239] on span "Income" at bounding box center [24, 236] width 17 height 6
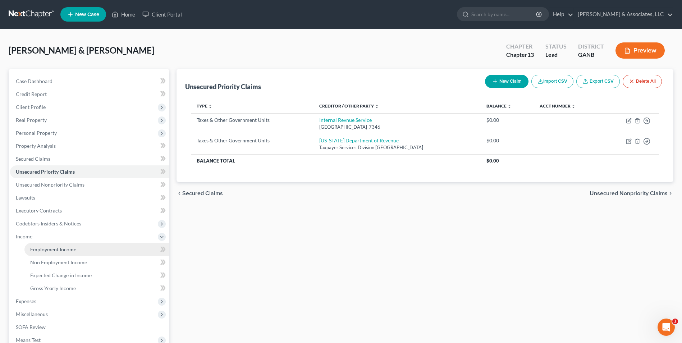
click at [50, 250] on span "Employment Income" at bounding box center [53, 249] width 46 height 6
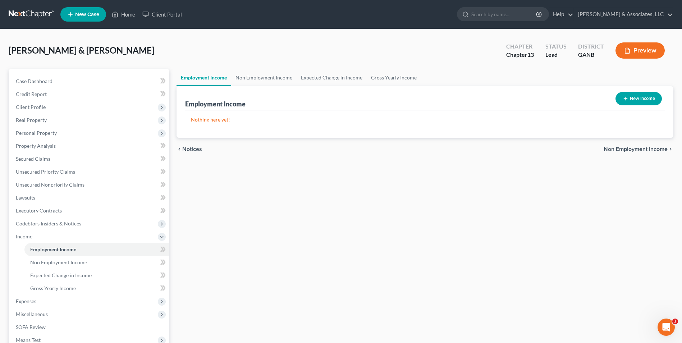
click at [654, 99] on button "New Income" at bounding box center [639, 98] width 46 height 13
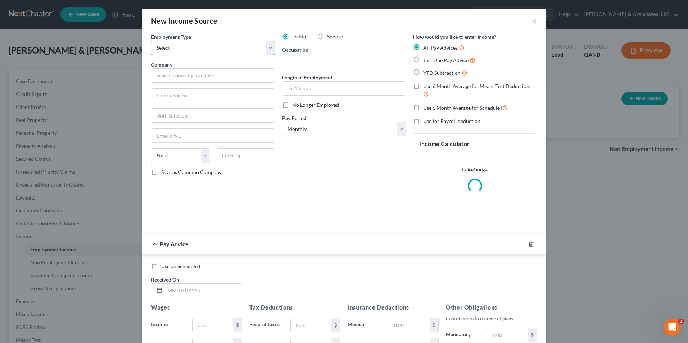
click at [271, 49] on select "Select Full or Part Time Employment Self Employment" at bounding box center [213, 48] width 124 height 14
click at [151, 41] on select "Select Full or Part Time Employment Self Employment" at bounding box center [213, 48] width 124 height 14
click at [214, 74] on input "text" at bounding box center [213, 75] width 124 height 14
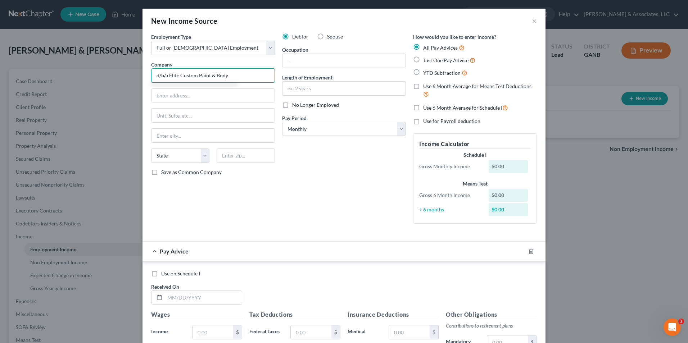
click at [167, 76] on input "d/b/a Elite Custom Paint & Body" at bounding box center [213, 75] width 124 height 14
click at [167, 100] on input "text" at bounding box center [212, 96] width 123 height 14
click at [167, 100] on input "220 N Patton St" at bounding box center [212, 96] width 123 height 14
click at [168, 137] on input "text" at bounding box center [212, 136] width 123 height 14
click at [283, 59] on input "text" at bounding box center [343, 61] width 123 height 14
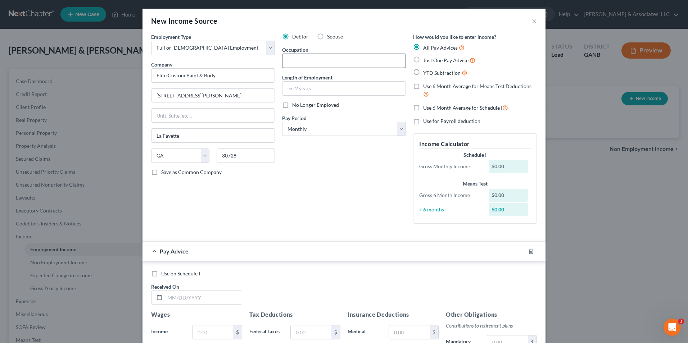
click at [283, 59] on input "text" at bounding box center [343, 61] width 123 height 14
click at [334, 82] on input "text" at bounding box center [343, 89] width 123 height 14
click at [423, 58] on label "Just One Pay Advice" at bounding box center [449, 60] width 52 height 8
click at [426, 58] on input "Just One Pay Advice" at bounding box center [428, 58] width 5 height 5
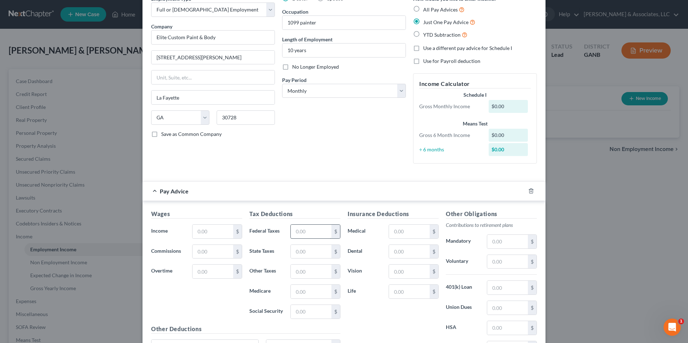
scroll to position [72, 0]
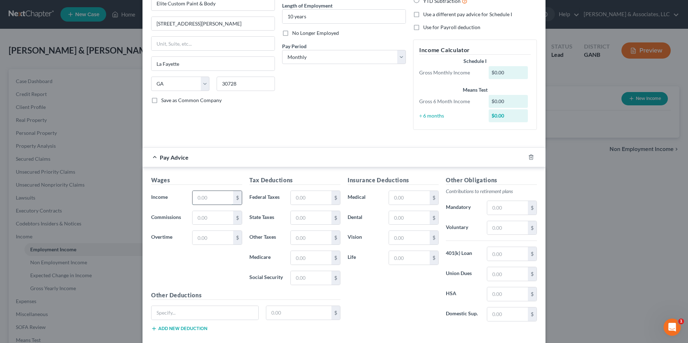
click at [223, 201] on input "text" at bounding box center [212, 198] width 41 height 14
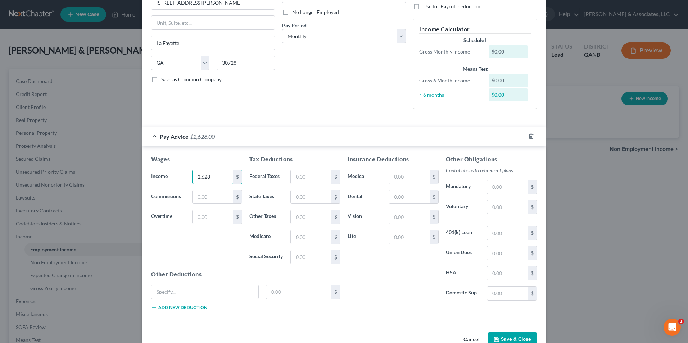
scroll to position [111, 0]
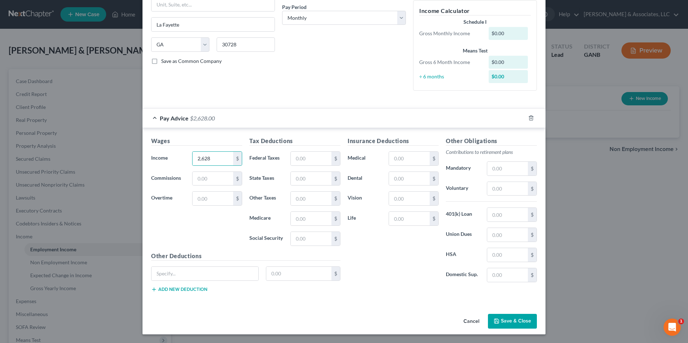
click at [498, 318] on button "Save & Close" at bounding box center [512, 321] width 49 height 15
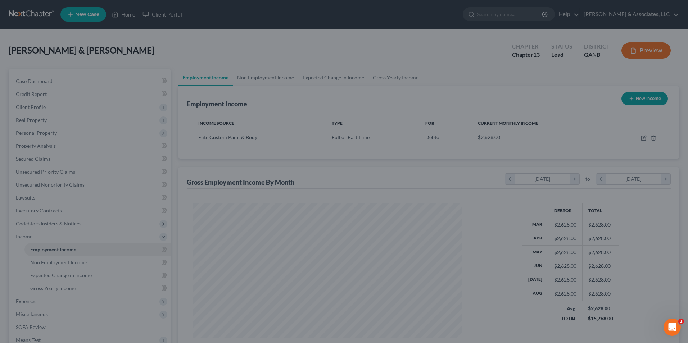
scroll to position [133, 281]
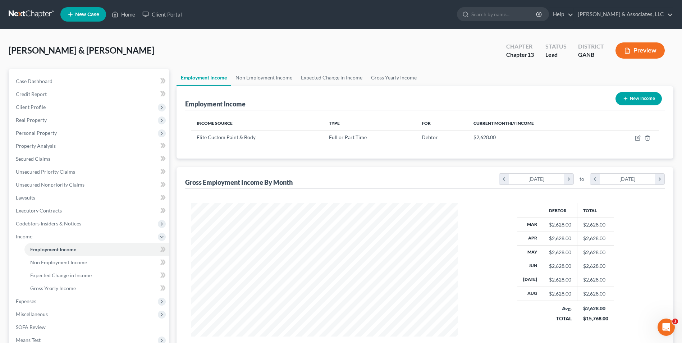
click at [635, 99] on button "New Income" at bounding box center [639, 98] width 46 height 13
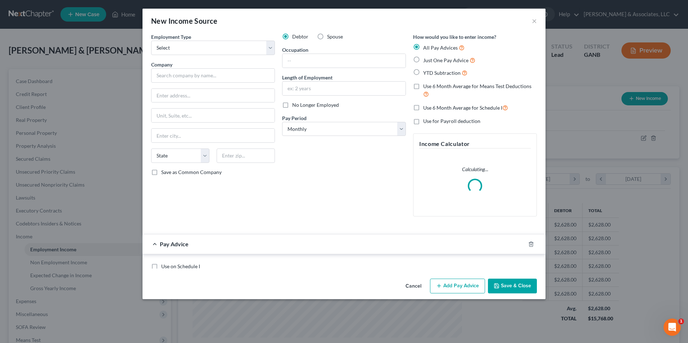
scroll to position [134, 284]
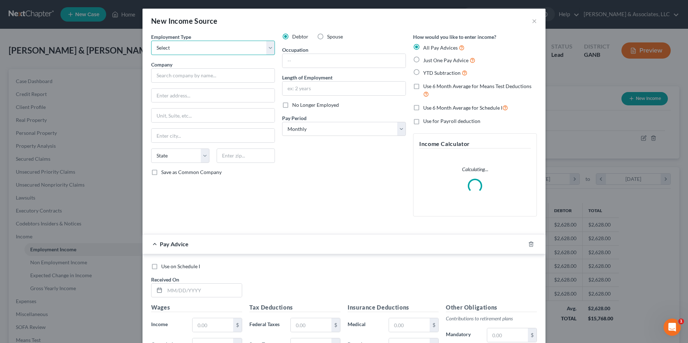
click at [266, 48] on select "Select Full or Part Time Employment Self Employment" at bounding box center [213, 48] width 124 height 14
click at [151, 41] on select "Select Full or Part Time Employment Self Employment" at bounding box center [213, 48] width 124 height 14
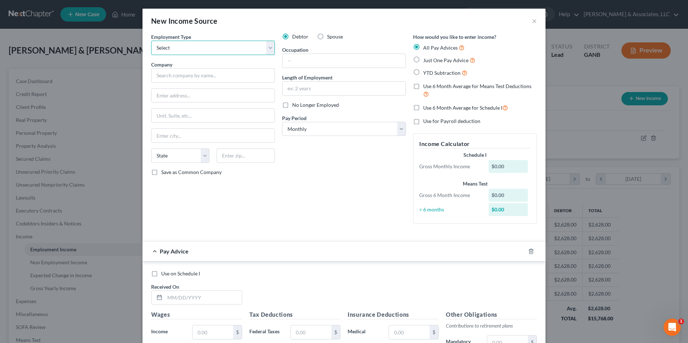
click at [266, 51] on select "Select Full or Part Time Employment Self Employment" at bounding box center [213, 48] width 124 height 14
click at [151, 41] on select "Select Full or Part Time Employment Self Employment" at bounding box center [213, 48] width 124 height 14
click at [327, 38] on label "Spouse" at bounding box center [335, 36] width 16 height 7
click at [330, 38] on input "Spouse" at bounding box center [332, 35] width 5 height 5
click at [206, 76] on input "text" at bounding box center [213, 75] width 124 height 14
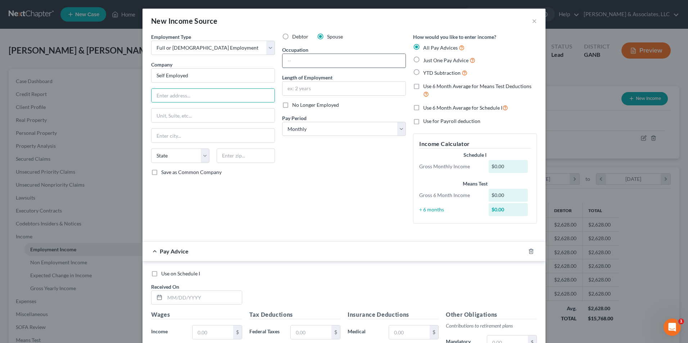
click at [313, 67] on input "text" at bounding box center [343, 61] width 123 height 14
click at [313, 85] on input "text" at bounding box center [343, 89] width 123 height 14
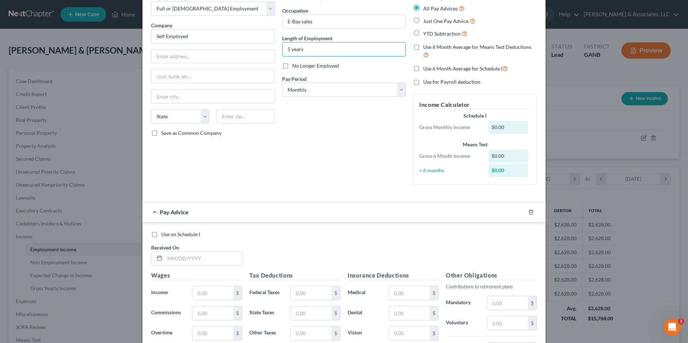
scroll to position [72, 0]
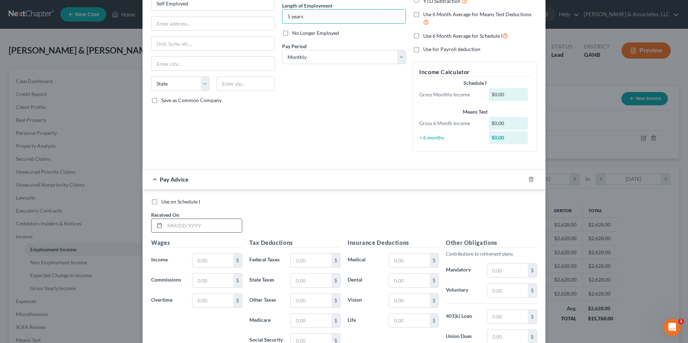
click at [190, 229] on input "text" at bounding box center [203, 226] width 77 height 14
click at [206, 262] on input "text" at bounding box center [212, 261] width 41 height 14
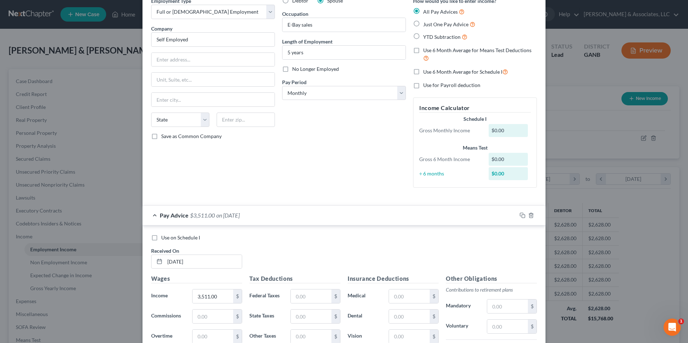
click at [271, 260] on div "Use on Schedule I Received On * 08/01/2025" at bounding box center [343, 254] width 393 height 41
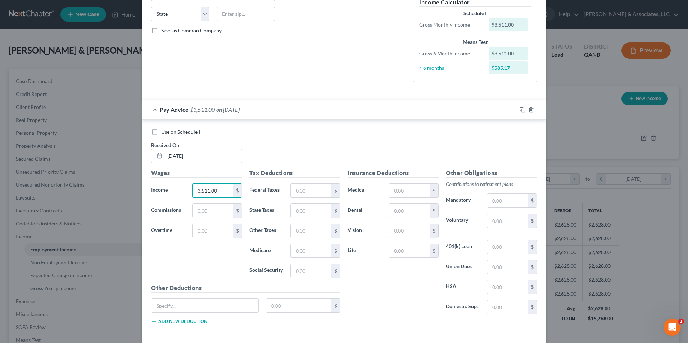
scroll to position [174, 0]
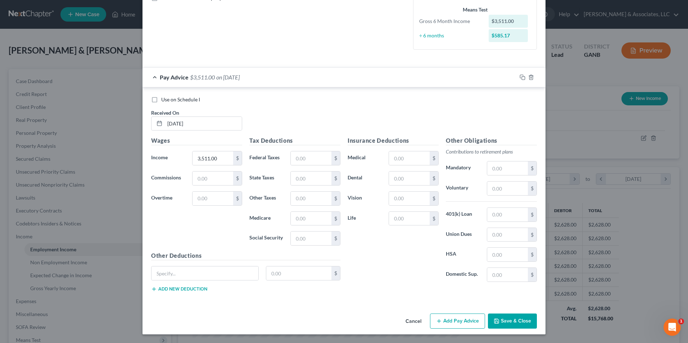
click at [451, 319] on button "Add Pay Advice" at bounding box center [457, 321] width 55 height 15
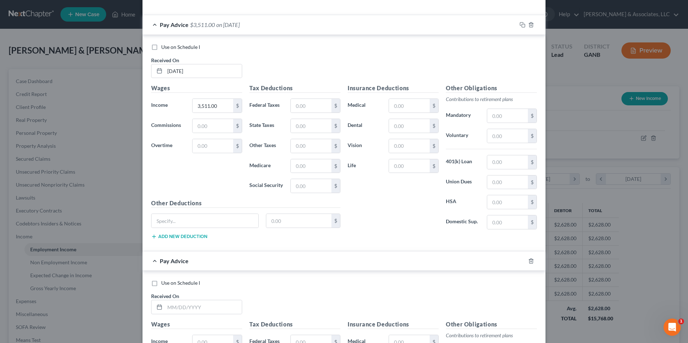
scroll to position [282, 0]
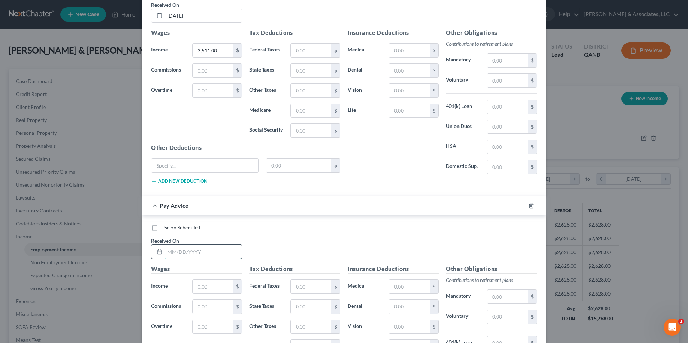
click at [194, 251] on input "text" at bounding box center [203, 252] width 77 height 14
paste input "3,511.00"
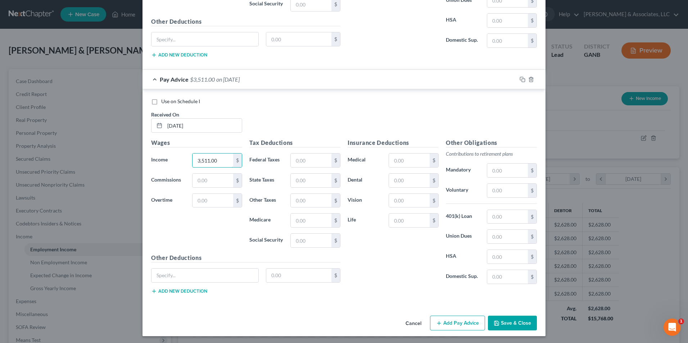
scroll to position [410, 0]
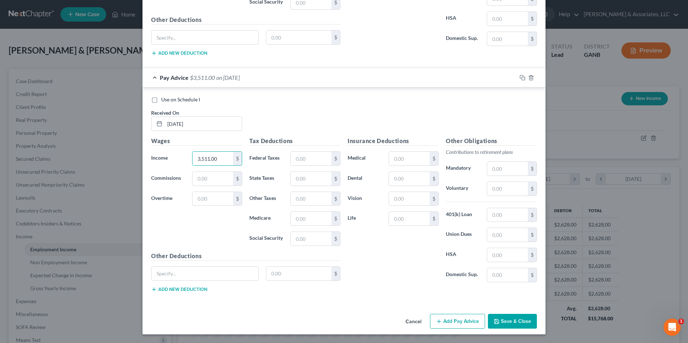
click at [445, 325] on button "Add Pay Advice" at bounding box center [457, 321] width 55 height 15
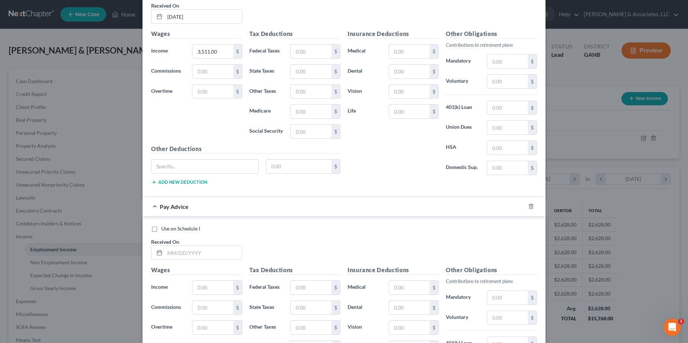
scroll to position [518, 0]
click at [216, 254] on input "text" at bounding box center [203, 252] width 77 height 14
paste input "3,511.00"
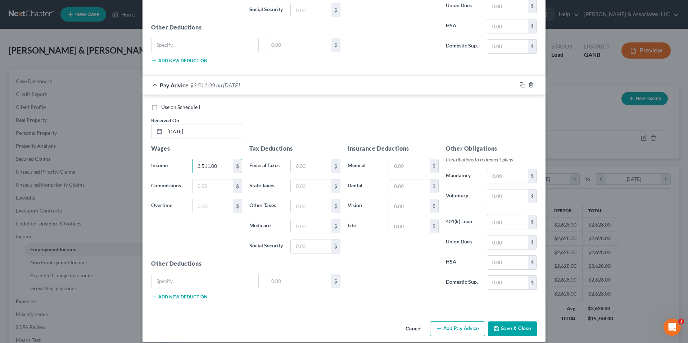
scroll to position [646, 0]
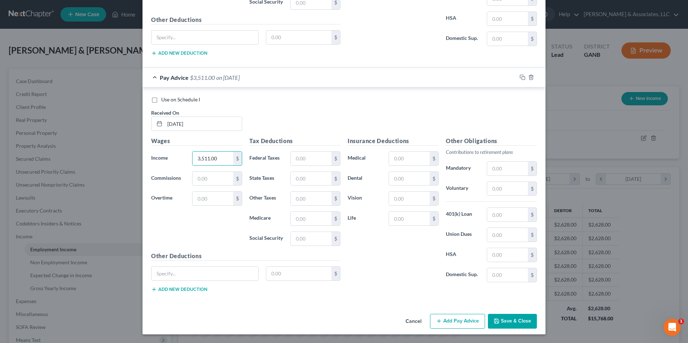
click at [439, 317] on button "Add Pay Advice" at bounding box center [457, 321] width 55 height 15
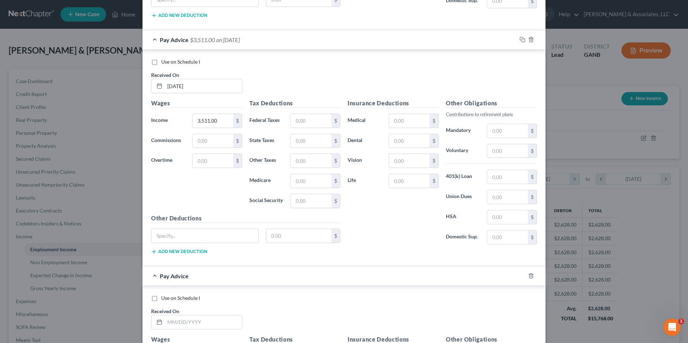
scroll to position [754, 0]
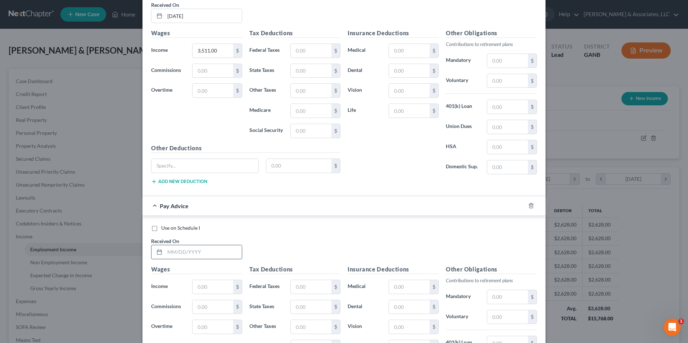
click at [178, 250] on input "text" at bounding box center [203, 252] width 77 height 14
paste input "3,511.00"
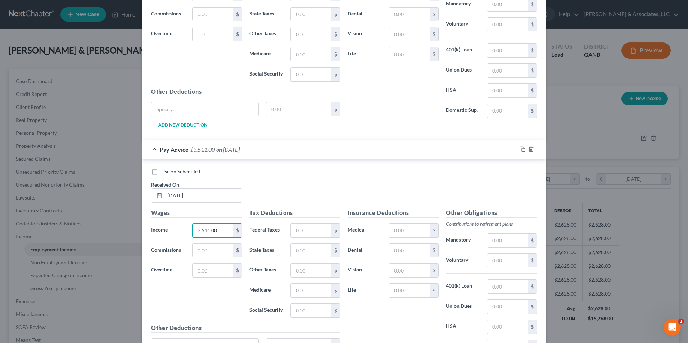
scroll to position [882, 0]
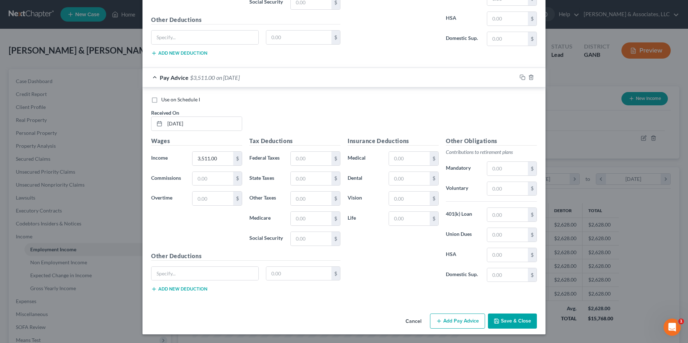
click at [452, 321] on button "Add Pay Advice" at bounding box center [457, 321] width 55 height 15
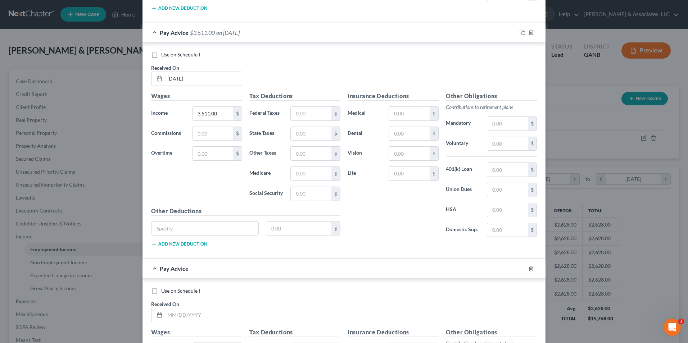
scroll to position [1026, 0]
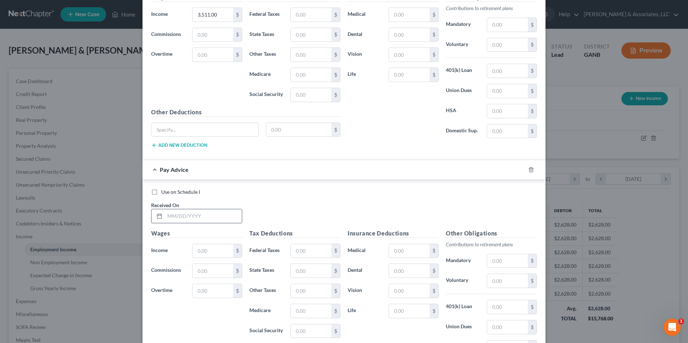
drag, startPoint x: 179, startPoint y: 221, endPoint x: 175, endPoint y: 213, distance: 9.3
drag, startPoint x: 175, startPoint y: 213, endPoint x: 162, endPoint y: 221, distance: 15.2
drag, startPoint x: 162, startPoint y: 221, endPoint x: 316, endPoint y: 196, distance: 156.6
click at [316, 196] on div "Use on Schedule I Received On *" at bounding box center [343, 208] width 393 height 41
drag, startPoint x: 189, startPoint y: 218, endPoint x: 228, endPoint y: 201, distance: 42.7
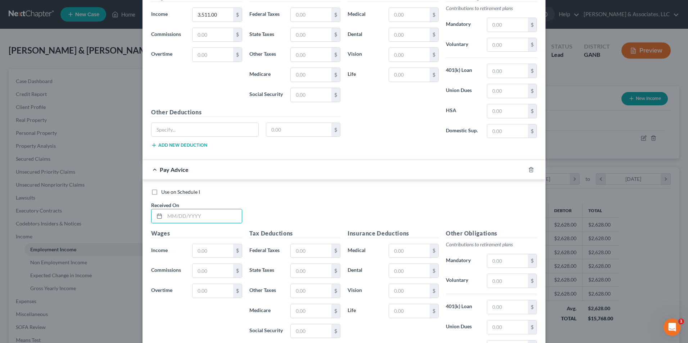
click at [228, 201] on div "Received On *" at bounding box center [196, 212] width 98 height 22
click at [180, 216] on input "text" at bounding box center [203, 216] width 77 height 14
paste input "3,511.00"
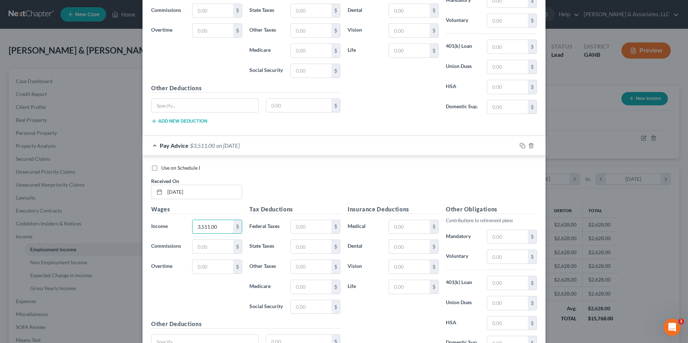
scroll to position [1119, 0]
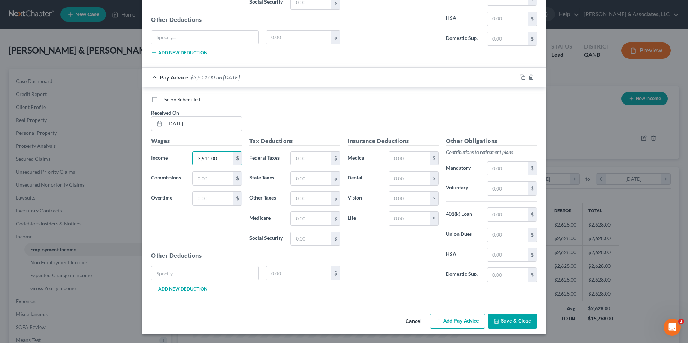
click at [470, 317] on button "Add Pay Advice" at bounding box center [457, 321] width 55 height 15
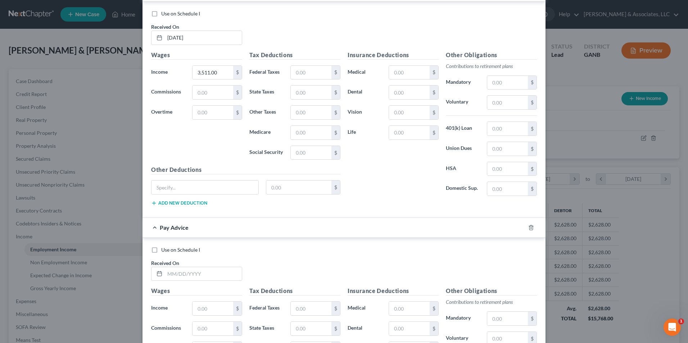
scroll to position [1299, 0]
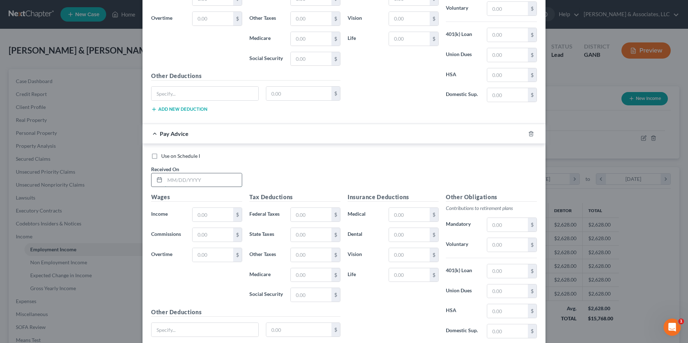
click at [192, 180] on input "text" at bounding box center [203, 180] width 77 height 14
paste input "3,511.00"
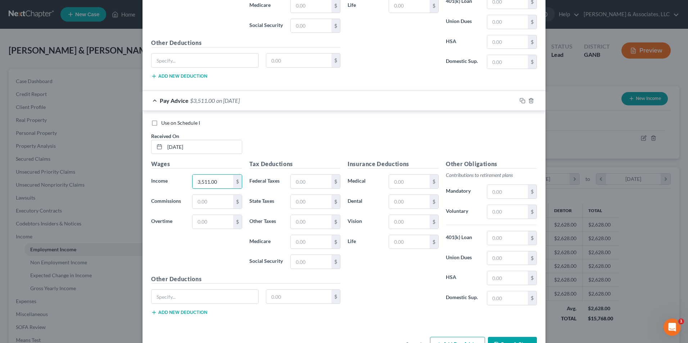
scroll to position [1355, 0]
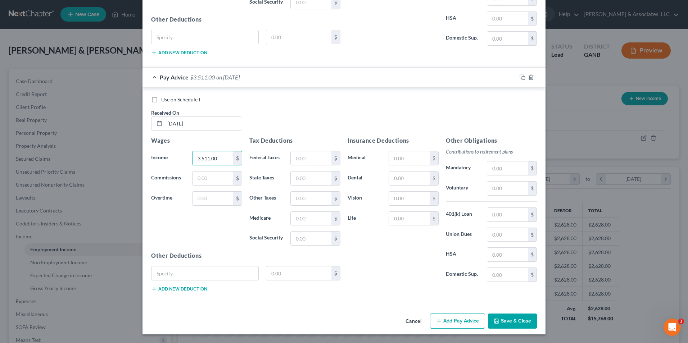
click at [456, 323] on button "Add Pay Advice" at bounding box center [457, 321] width 55 height 15
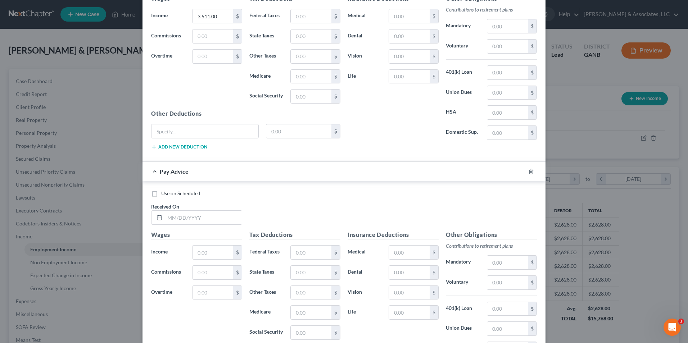
scroll to position [1499, 0]
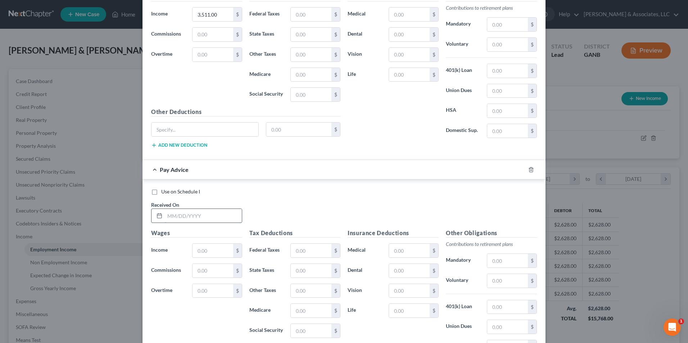
click at [184, 214] on input "text" at bounding box center [203, 216] width 77 height 14
click at [213, 250] on input "text" at bounding box center [212, 251] width 41 height 14
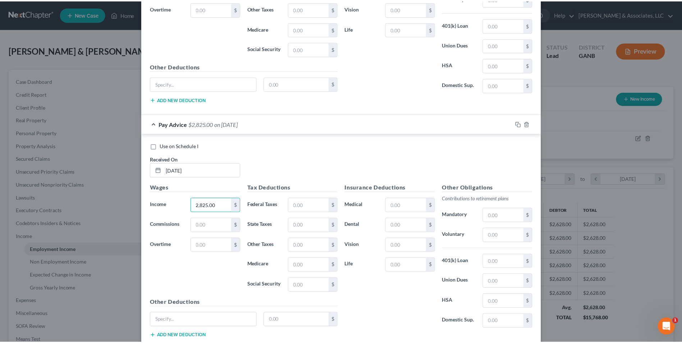
scroll to position [1591, 0]
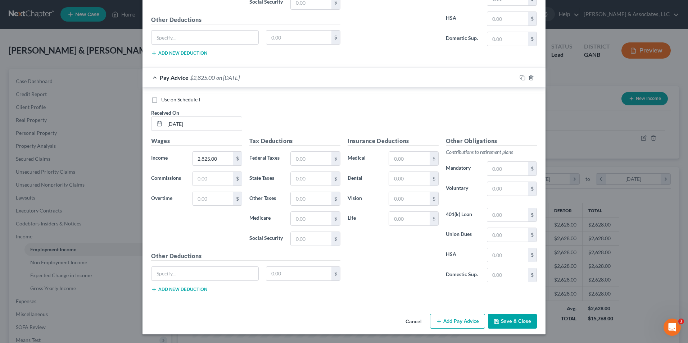
click at [523, 321] on button "Save & Close" at bounding box center [512, 321] width 49 height 15
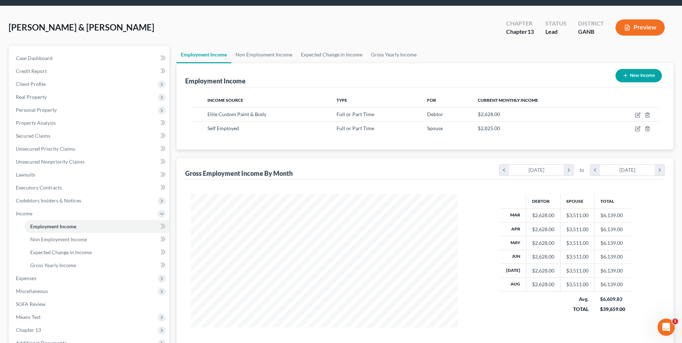
scroll to position [36, 0]
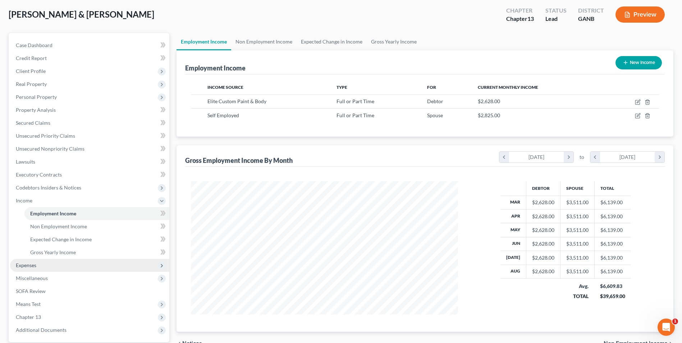
click at [26, 268] on span "Expenses" at bounding box center [89, 265] width 159 height 13
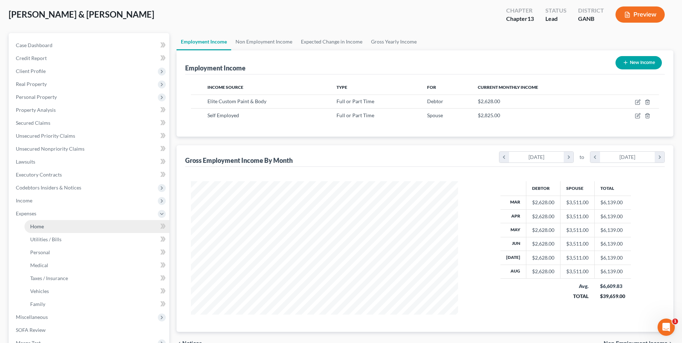
click at [37, 225] on span "Home" at bounding box center [37, 226] width 14 height 6
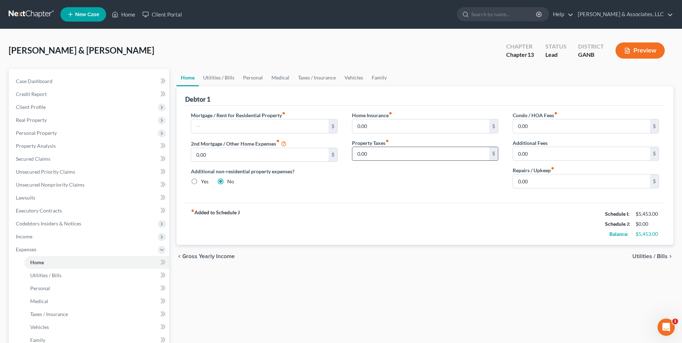
click at [371, 159] on input "0.00" at bounding box center [420, 154] width 137 height 14
click at [404, 126] on input "0.00" at bounding box center [420, 126] width 137 height 14
click at [224, 72] on link "Utilities / Bills" at bounding box center [219, 77] width 40 height 17
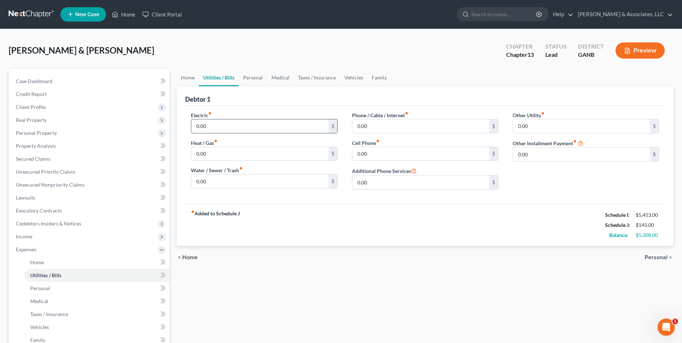
click at [229, 122] on input "0.00" at bounding box center [259, 126] width 137 height 14
click at [212, 182] on input "0.00" at bounding box center [259, 181] width 137 height 14
click at [375, 159] on input "0.00" at bounding box center [420, 154] width 137 height 14
click at [403, 127] on input "0.00" at bounding box center [420, 126] width 137 height 14
click at [216, 183] on input "40" at bounding box center [259, 181] width 137 height 14
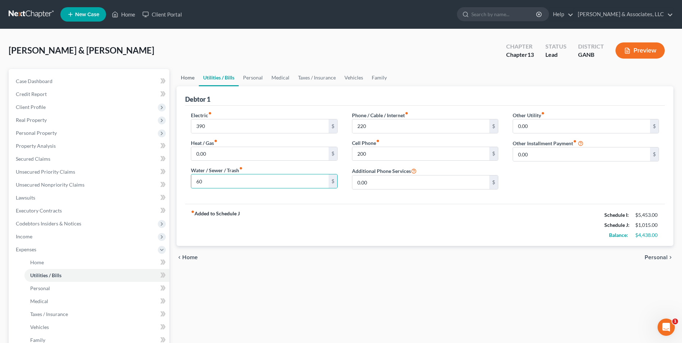
click at [194, 79] on link "Home" at bounding box center [188, 77] width 22 height 17
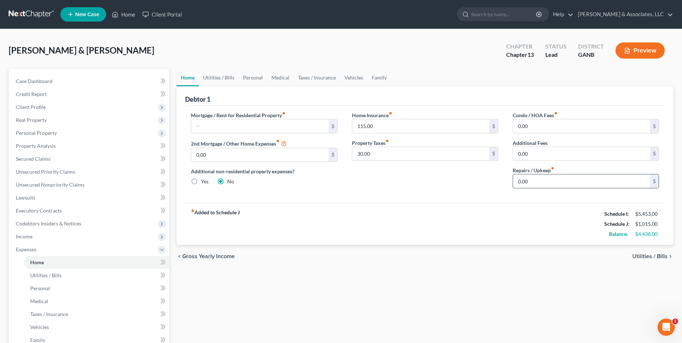
click at [569, 184] on input "0.00" at bounding box center [581, 181] width 137 height 14
click at [257, 76] on link "Personal" at bounding box center [253, 77] width 28 height 17
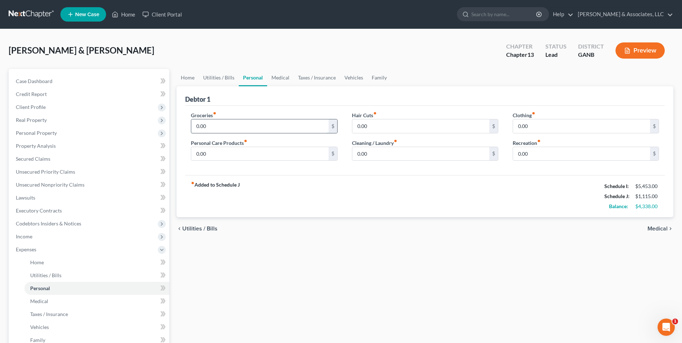
click at [210, 127] on input "0.00" at bounding box center [259, 126] width 137 height 14
click at [535, 119] on input "0.00" at bounding box center [581, 126] width 137 height 14
click at [279, 83] on link "Medical" at bounding box center [280, 77] width 27 height 17
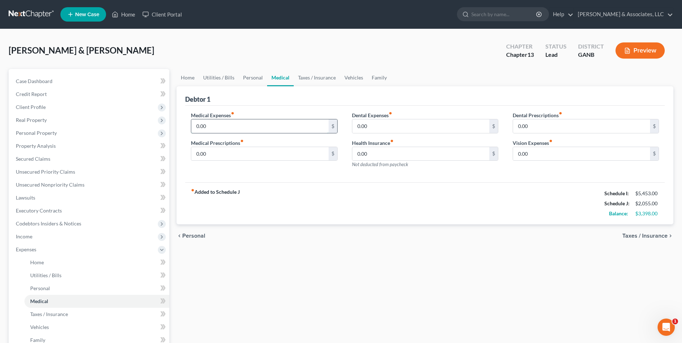
click at [236, 127] on input "0.00" at bounding box center [259, 126] width 137 height 14
click at [353, 81] on link "Vehicles" at bounding box center [353, 77] width 27 height 17
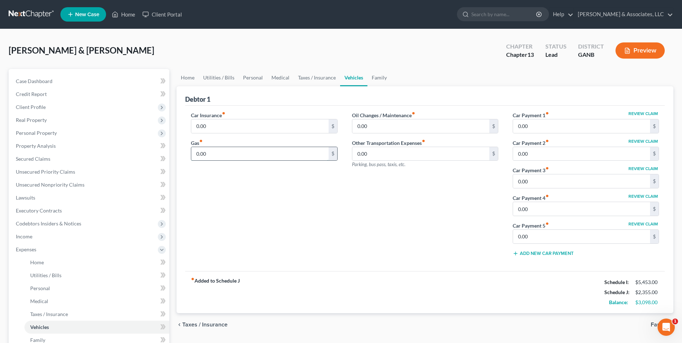
click at [216, 157] on input "0.00" at bounding box center [259, 154] width 137 height 14
click at [211, 127] on input "0.00" at bounding box center [259, 126] width 137 height 14
click at [283, 74] on link "Medical" at bounding box center [280, 77] width 27 height 17
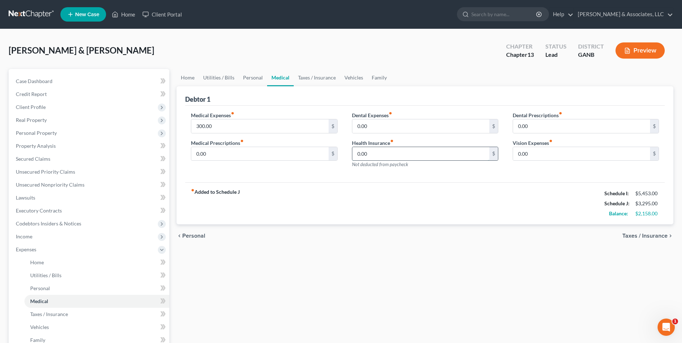
click at [382, 159] on input "0.00" at bounding box center [420, 154] width 137 height 14
click at [349, 77] on link "Vehicles" at bounding box center [353, 77] width 27 height 17
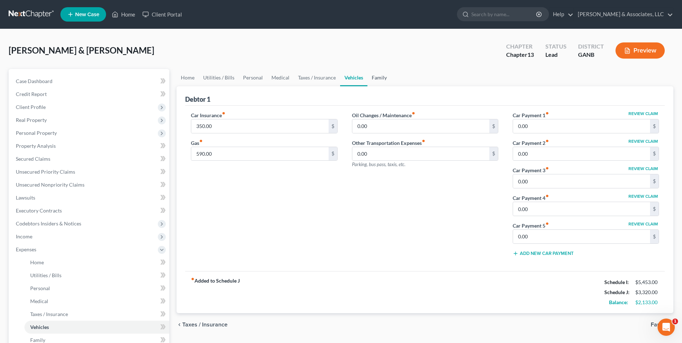
click at [377, 77] on link "Family" at bounding box center [380, 77] width 24 height 17
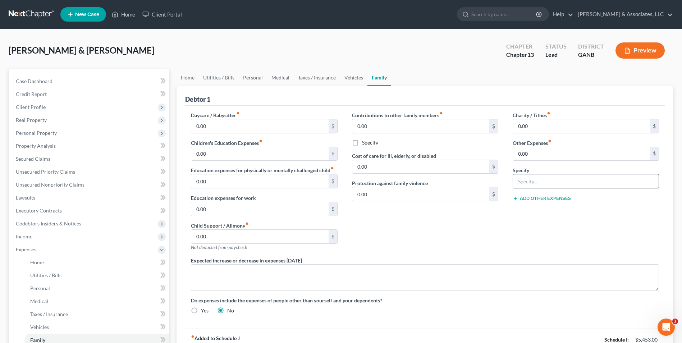
click at [543, 186] on input "text" at bounding box center [586, 181] width 146 height 14
click at [547, 150] on input "0.00" at bounding box center [581, 154] width 137 height 14
click at [563, 185] on input "text" at bounding box center [586, 181] width 146 height 14
click at [528, 247] on div "Charity / Tithes fiber_manual_record 0.00 $ Other Expenses fiber_manual_record …" at bounding box center [586, 183] width 161 height 145
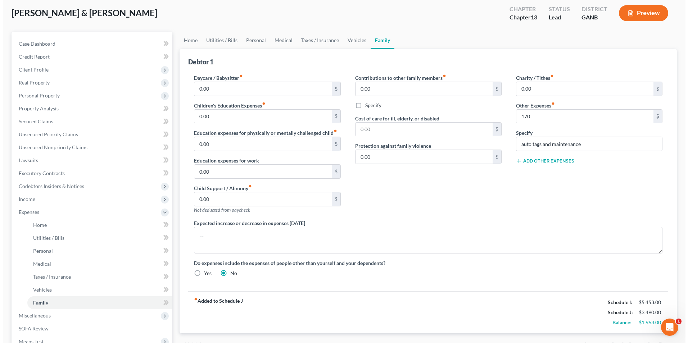
scroll to position [72, 0]
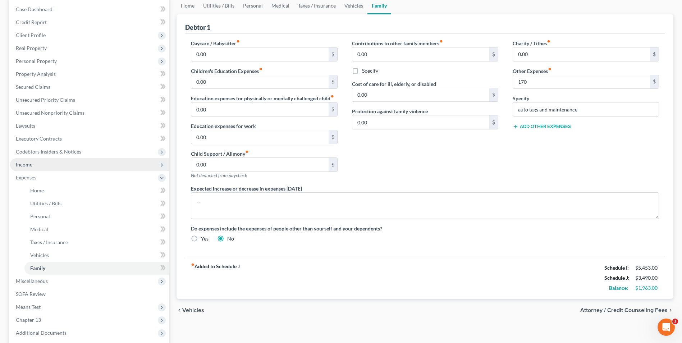
click at [24, 161] on span "Income" at bounding box center [24, 164] width 17 height 6
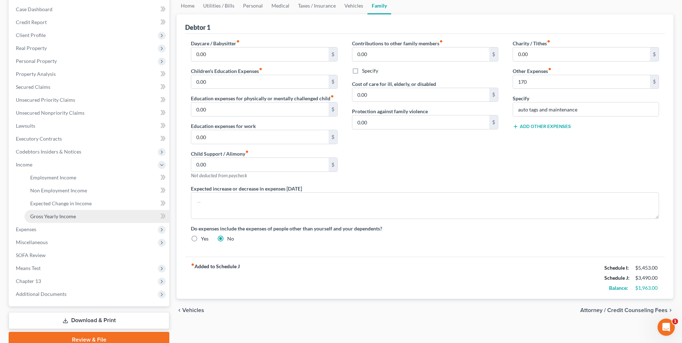
click at [62, 215] on span "Gross Yearly Income" at bounding box center [53, 216] width 46 height 6
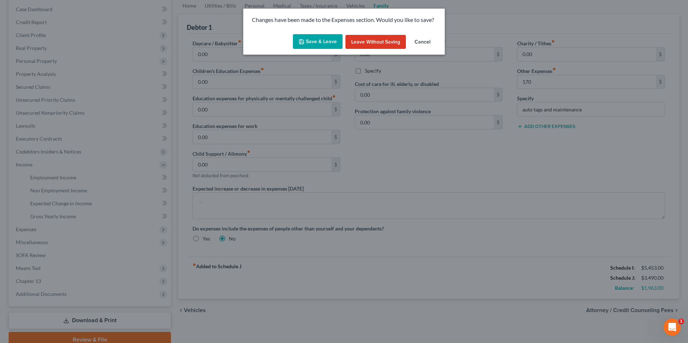
click at [323, 39] on button "Save & Leave" at bounding box center [318, 41] width 50 height 15
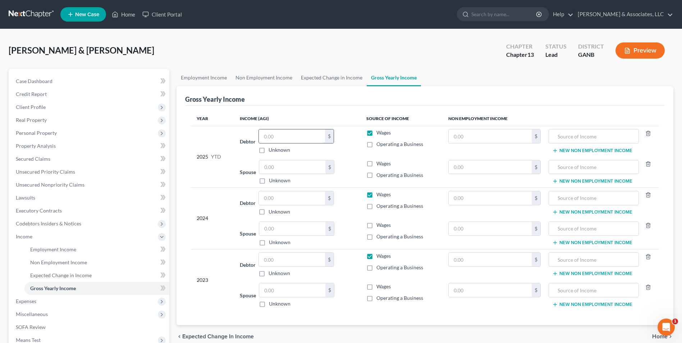
click at [303, 135] on input "text" at bounding box center [292, 136] width 66 height 14
click at [279, 169] on input "text" at bounding box center [292, 167] width 66 height 14
click at [291, 193] on input "text" at bounding box center [292, 198] width 66 height 14
click at [285, 225] on input "text" at bounding box center [292, 229] width 66 height 14
click at [286, 260] on input "text" at bounding box center [292, 260] width 66 height 14
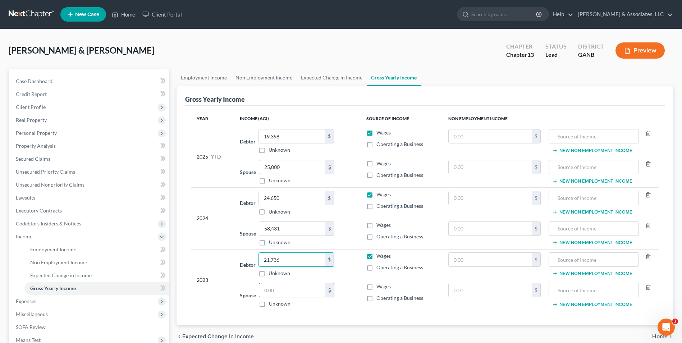
click at [280, 291] on input "text" at bounding box center [292, 290] width 66 height 14
click at [353, 311] on div "Year Income (AGI) Source of Income Non Employment Income 2025 YTD Debtor 19,398…" at bounding box center [425, 215] width 480 height 219
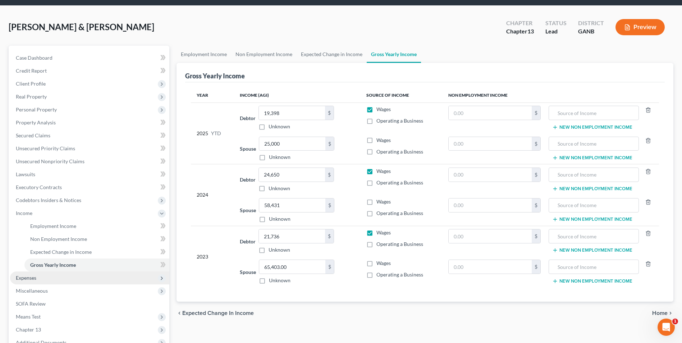
scroll to position [36, 0]
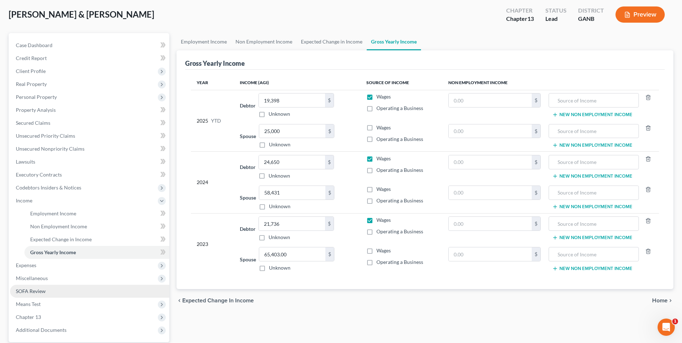
click at [46, 292] on link "SOFA Review" at bounding box center [89, 291] width 159 height 13
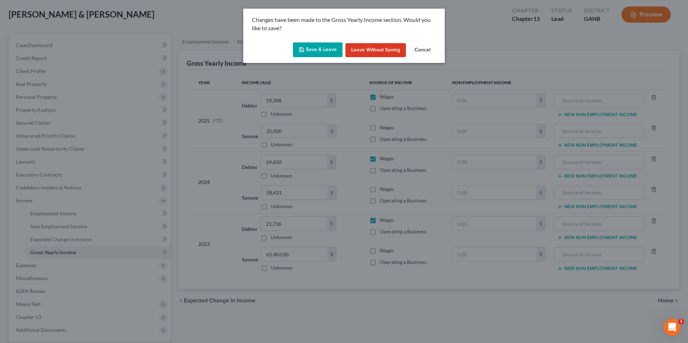
click at [319, 47] on button "Save & Leave" at bounding box center [318, 49] width 50 height 15
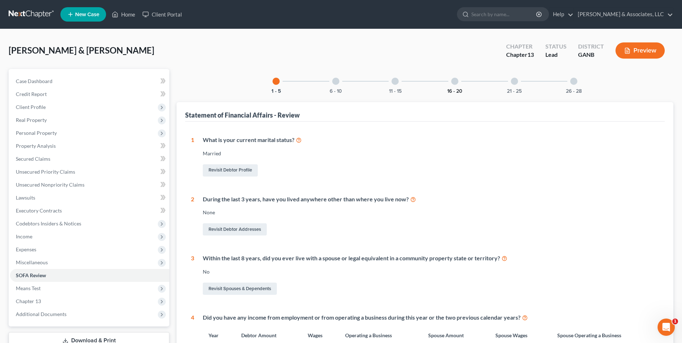
click at [456, 92] on button "16 - 20" at bounding box center [454, 91] width 15 height 5
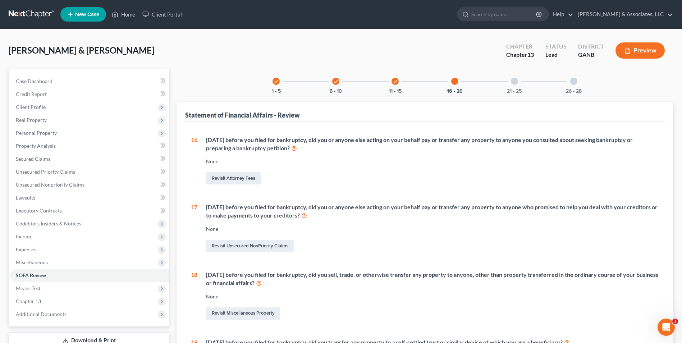
click at [518, 81] on div "21 - 25" at bounding box center [514, 81] width 24 height 24
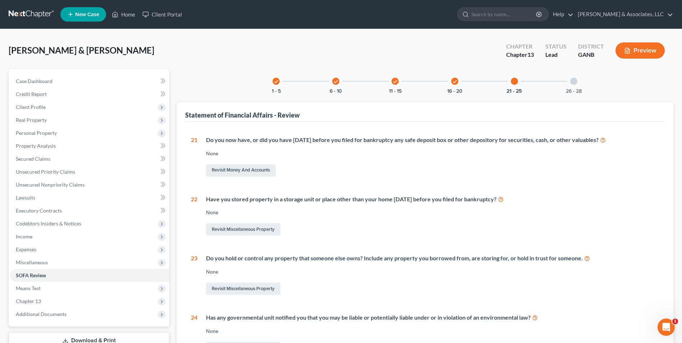
scroll to position [36, 0]
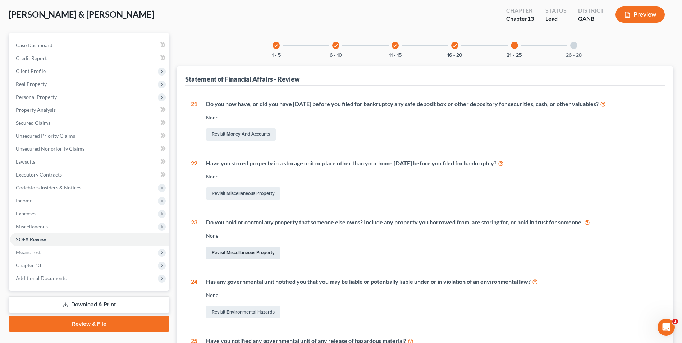
click at [250, 255] on link "Revisit Miscellaneous Property" at bounding box center [243, 253] width 74 height 12
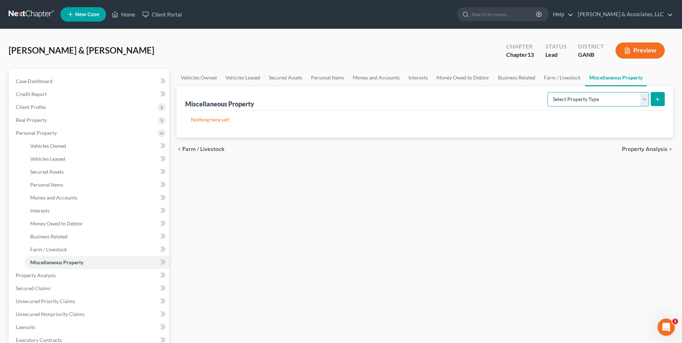
click at [648, 99] on select "Select Property Type Assigned for Creditor Benefit Within 1 Year Holding for An…" at bounding box center [598, 99] width 101 height 14
click at [548, 92] on select "Select Property Type Assigned for Creditor Benefit Within 1 Year Holding for An…" at bounding box center [598, 99] width 101 height 14
click at [660, 98] on icon "submit" at bounding box center [658, 99] width 6 height 6
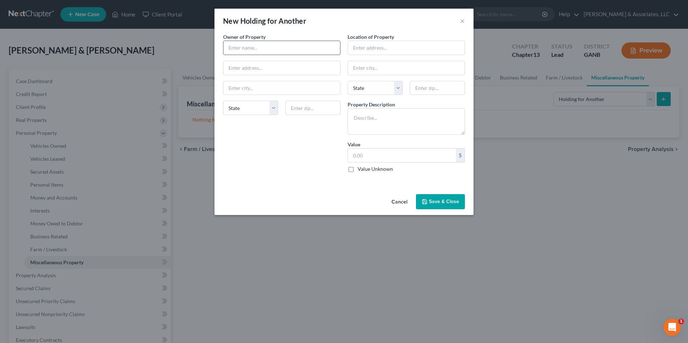
click at [291, 53] on input "text" at bounding box center [281, 48] width 117 height 14
click at [291, 93] on input "text" at bounding box center [281, 88] width 117 height 14
click at [291, 88] on input "LaFayetteqg" at bounding box center [281, 88] width 117 height 14
click at [291, 114] on input "text" at bounding box center [312, 108] width 55 height 14
click at [247, 141] on div "Owner of Property * Kelsie Snider 4899 Straight Gut Rd LaFayette State AL AK AR…" at bounding box center [281, 105] width 124 height 145
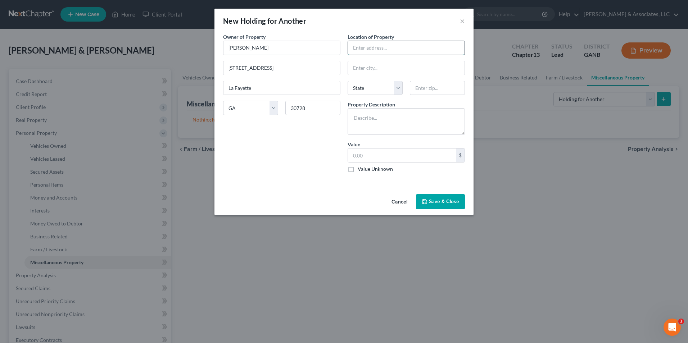
click at [373, 47] on input "text" at bounding box center [406, 48] width 117 height 14
click at [400, 91] on select "State AL AK AR AZ CA CO CT DE DC FL GA GU HI ID IL IN IA KS KY LA ME MD MA MI M…" at bounding box center [374, 88] width 55 height 14
click at [347, 81] on select "State AL AK AR AZ CA CO CT DE DC FL GA GU HI ID IL IN IA KS KY LA ME MD MA MI M…" at bounding box center [374, 88] width 55 height 14
click at [439, 93] on input "text" at bounding box center [437, 88] width 55 height 14
click at [367, 117] on textarea at bounding box center [405, 121] width 117 height 27
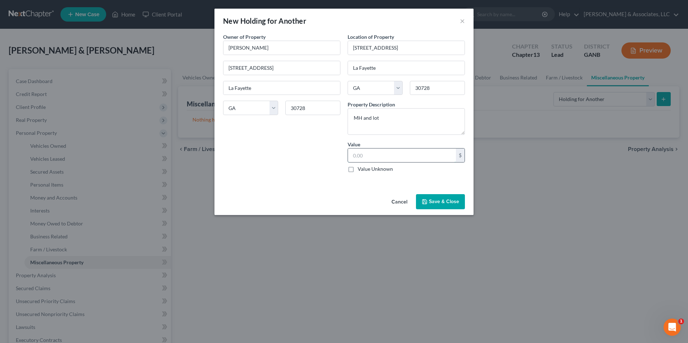
click at [423, 156] on input "text" at bounding box center [402, 156] width 108 height 14
click at [439, 199] on button "Save & Close" at bounding box center [440, 201] width 49 height 15
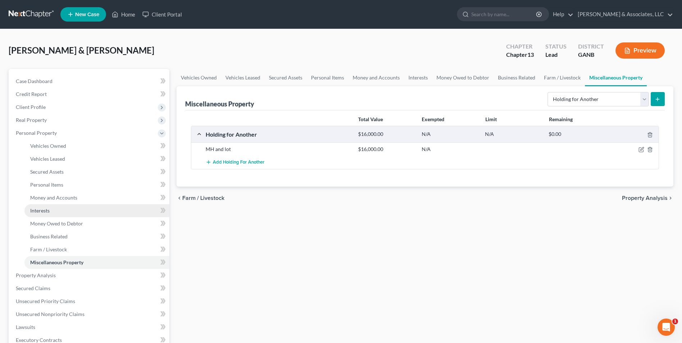
click at [37, 210] on span "Interests" at bounding box center [39, 210] width 19 height 6
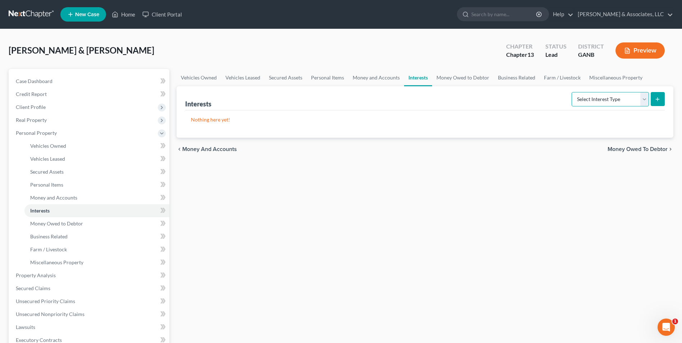
click at [645, 99] on select "Select Interest Type 401K Annuity Bond Education IRA Government Bond Government…" at bounding box center [610, 99] width 77 height 14
click at [573, 92] on select "Select Interest Type 401K Annuity Bond Education IRA Government Bond Government…" at bounding box center [610, 99] width 77 height 14
click at [657, 98] on icon "submit" at bounding box center [658, 99] width 6 height 6
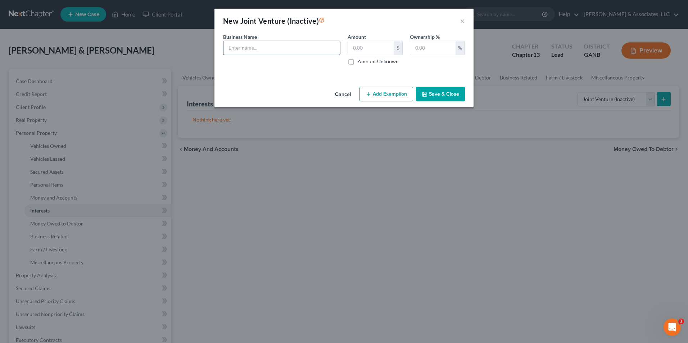
click at [291, 50] on input "text" at bounding box center [281, 48] width 117 height 14
click at [422, 41] on input "text" at bounding box center [432, 48] width 45 height 14
click at [280, 49] on input "Thrifty Deals" at bounding box center [281, 48] width 117 height 14
click at [444, 91] on button "Save & Close" at bounding box center [440, 94] width 49 height 15
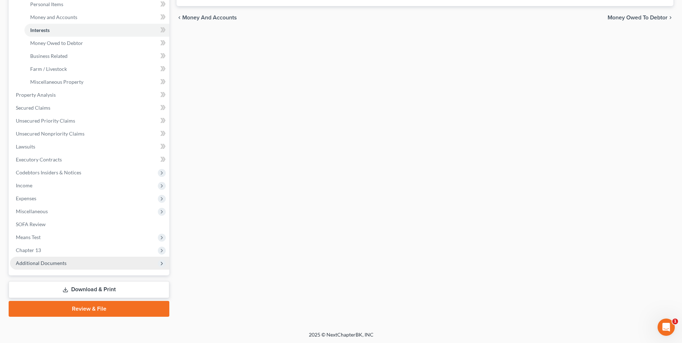
scroll to position [182, 0]
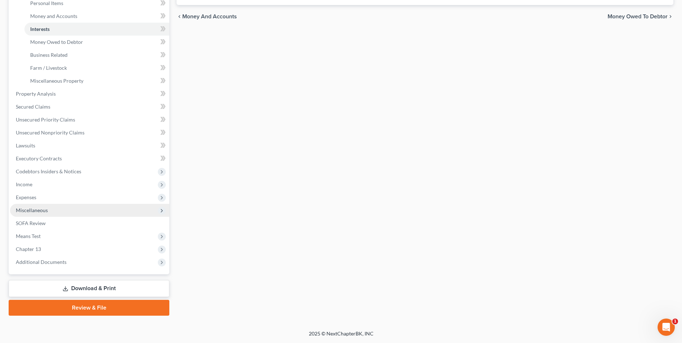
click at [38, 206] on span "Miscellaneous" at bounding box center [89, 210] width 159 height 13
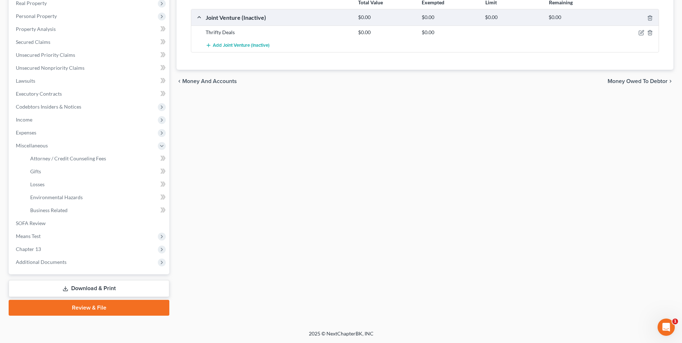
scroll to position [117, 0]
click at [50, 214] on link "Business Related" at bounding box center [96, 210] width 145 height 13
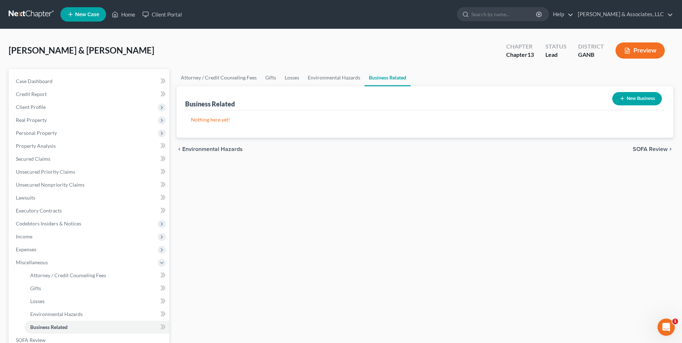
click at [634, 100] on button "New Business" at bounding box center [637, 98] width 50 height 13
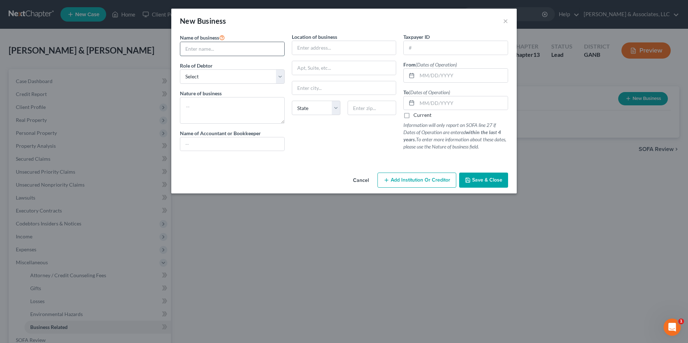
click at [235, 50] on input "text" at bounding box center [232, 49] width 104 height 14
click at [327, 46] on input "text" at bounding box center [344, 48] width 104 height 14
click at [356, 138] on div "Location of business 12989 Hwy 27 Summerville State AL AK AR AZ CA CO CT DE DC …" at bounding box center [344, 95] width 112 height 124
click at [434, 47] on input "text" at bounding box center [455, 48] width 104 height 14
click at [462, 79] on input "text" at bounding box center [462, 76] width 91 height 14
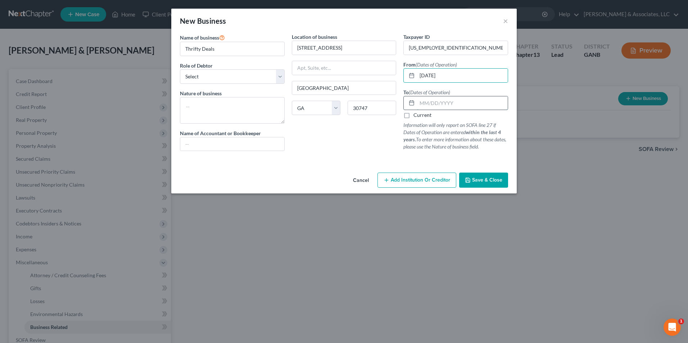
click at [441, 110] on input "text" at bounding box center [462, 103] width 91 height 14
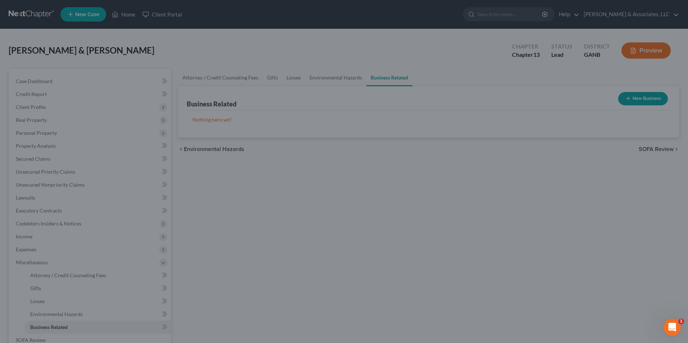
click at [578, 163] on div "New Business × Name of business * Thrifty Deals Role of Debtor * Select A membe…" at bounding box center [344, 171] width 688 height 343
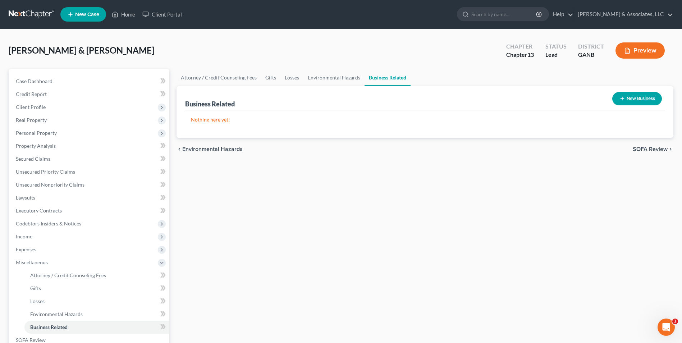
click at [362, 261] on div "Attorney / Credit Counseling Fees Gifts Losses Environmental Hazards Business R…" at bounding box center [425, 251] width 504 height 364
click at [32, 163] on link "Secured Claims" at bounding box center [89, 158] width 159 height 13
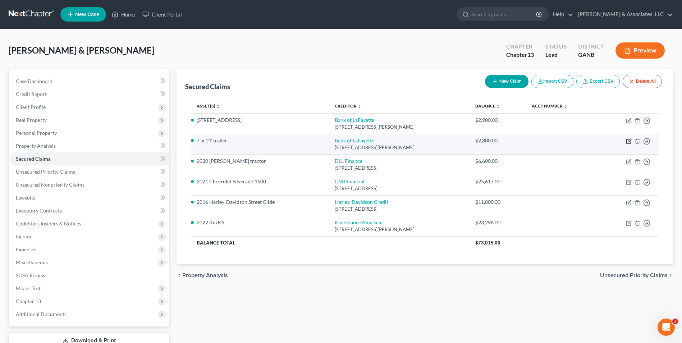
click at [630, 140] on icon "button" at bounding box center [629, 140] width 3 height 3
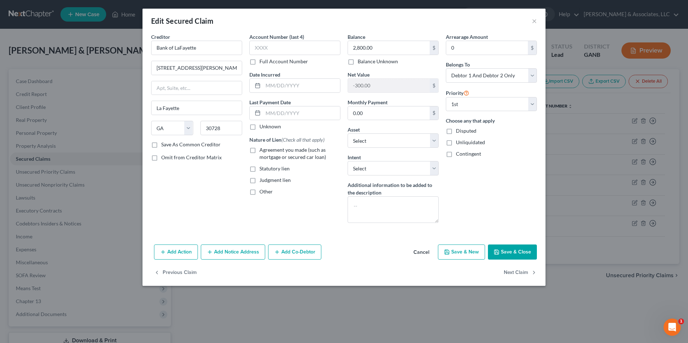
click at [259, 151] on label "Agreement you made (such as mortgage or secured car loan)" at bounding box center [299, 153] width 81 height 14
click at [262, 151] on input "Agreement you made (such as mortgage or secured car loan)" at bounding box center [264, 148] width 5 height 5
click at [310, 84] on input "text" at bounding box center [301, 86] width 77 height 14
click at [377, 48] on input "2,800.00" at bounding box center [389, 48] width 82 height 14
click at [523, 249] on button "Save & Close" at bounding box center [512, 252] width 49 height 15
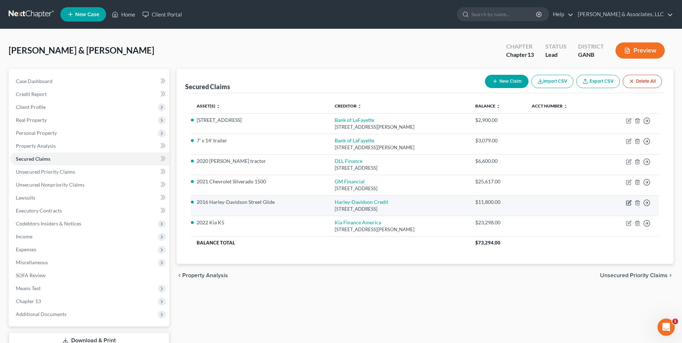
click at [629, 204] on icon "button" at bounding box center [629, 201] width 3 height 3
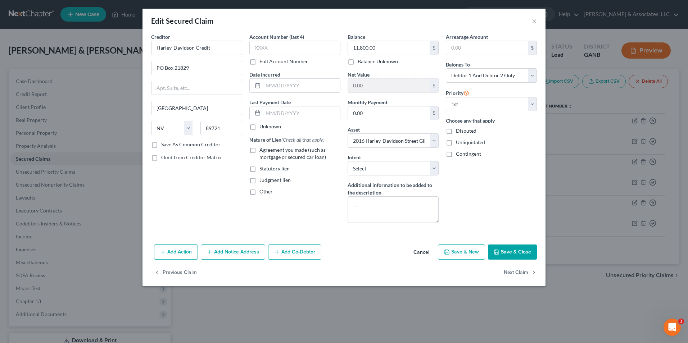
click at [259, 150] on label "Agreement you made (such as mortgage or secured car loan)" at bounding box center [299, 153] width 81 height 14
click at [262, 150] on input "Agreement you made (such as mortgage or secured car loan)" at bounding box center [264, 148] width 5 height 5
click at [285, 85] on input "text" at bounding box center [301, 86] width 77 height 14
click at [520, 252] on button "Save & Close" at bounding box center [512, 252] width 49 height 15
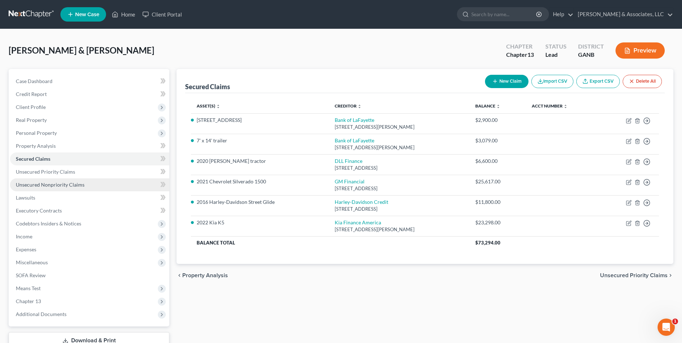
click at [78, 182] on span "Unsecured Nonpriority Claims" at bounding box center [50, 185] width 69 height 6
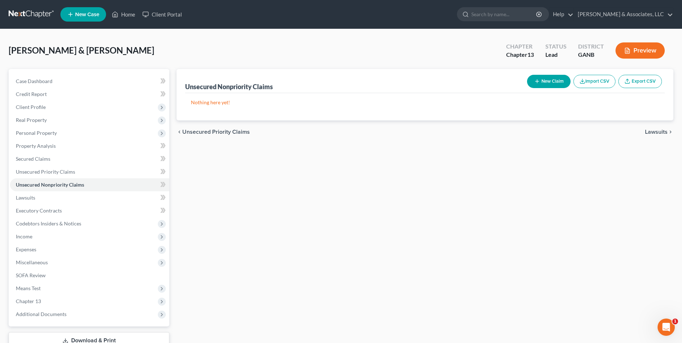
click at [545, 82] on button "New Claim" at bounding box center [549, 81] width 44 height 13
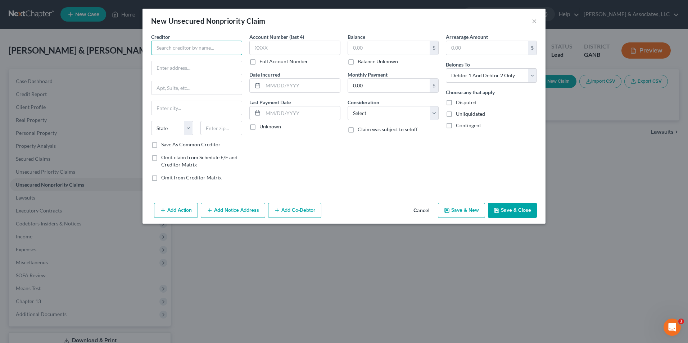
click at [231, 46] on input "text" at bounding box center [196, 48] width 91 height 14
click at [161, 146] on label "Save As Common Creditor" at bounding box center [190, 144] width 59 height 7
click at [164, 146] on input "Save As Common Creditor" at bounding box center [166, 143] width 5 height 5
click at [294, 89] on input "text" at bounding box center [301, 86] width 77 height 14
click at [374, 46] on input "text" at bounding box center [389, 48] width 82 height 14
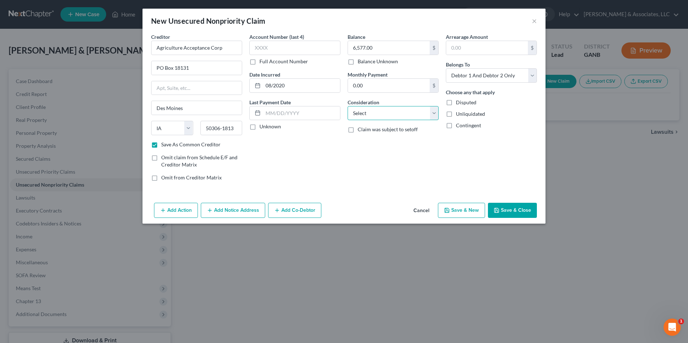
click at [435, 115] on select "Select Cable / Satellite Services Collection Agency Credit Card Debt Debt Couns…" at bounding box center [392, 113] width 91 height 14
click at [347, 106] on select "Select Cable / Satellite Services Collection Agency Credit Card Debt Debt Couns…" at bounding box center [392, 113] width 91 height 14
click at [531, 75] on select "Select Debtor 1 Only Debtor 2 Only Debtor 1 And Debtor 2 Only At Least One Of T…" at bounding box center [491, 75] width 91 height 14
click at [446, 68] on select "Select Debtor 1 Only Debtor 2 Only Debtor 1 And Debtor 2 Only At Least One Of T…" at bounding box center [491, 75] width 91 height 14
click at [465, 211] on button "Save & New" at bounding box center [461, 210] width 47 height 15
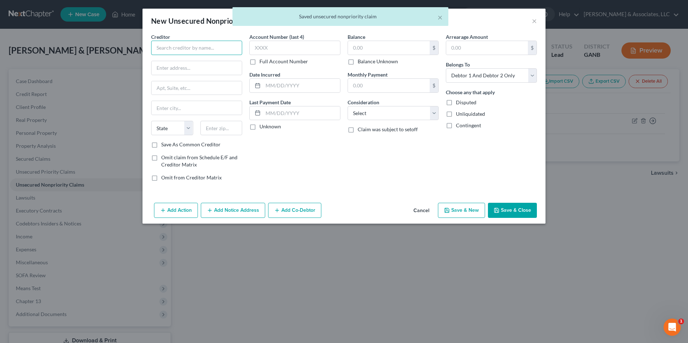
click at [195, 47] on input "text" at bounding box center [196, 48] width 91 height 14
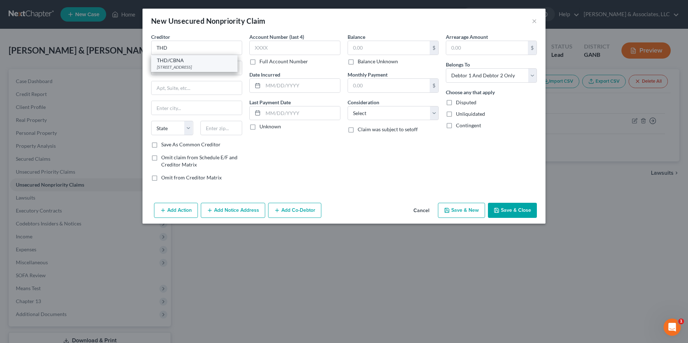
click at [180, 57] on div "THD/CBNA" at bounding box center [194, 60] width 75 height 7
click at [272, 86] on input "text" at bounding box center [301, 86] width 77 height 14
click at [399, 53] on input "text" at bounding box center [389, 48] width 82 height 14
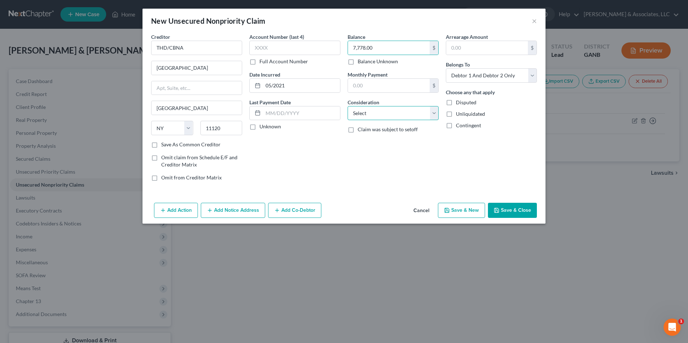
click at [432, 113] on select "Select Cable / Satellite Services Collection Agency Credit Card Debt Debt Couns…" at bounding box center [392, 113] width 91 height 14
click at [347, 106] on select "Select Cable / Satellite Services Collection Agency Credit Card Debt Debt Couns…" at bounding box center [392, 113] width 91 height 14
click at [529, 77] on select "Select Debtor 1 Only Debtor 2 Only Debtor 1 And Debtor 2 Only At Least One Of T…" at bounding box center [491, 75] width 91 height 14
click at [446, 68] on select "Select Debtor 1 Only Debtor 2 Only Debtor 1 And Debtor 2 Only At Least One Of T…" at bounding box center [491, 75] width 91 height 14
click at [460, 208] on button "Save & New" at bounding box center [461, 210] width 47 height 15
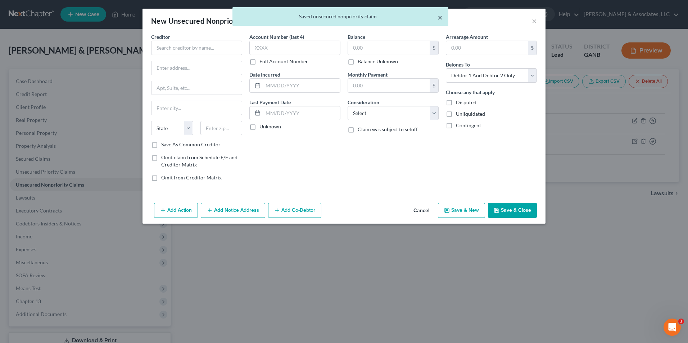
click at [438, 17] on button "×" at bounding box center [439, 17] width 5 height 9
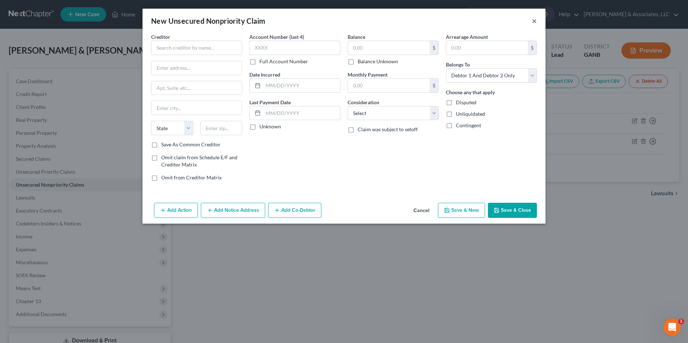
click at [533, 22] on button "×" at bounding box center [534, 21] width 5 height 9
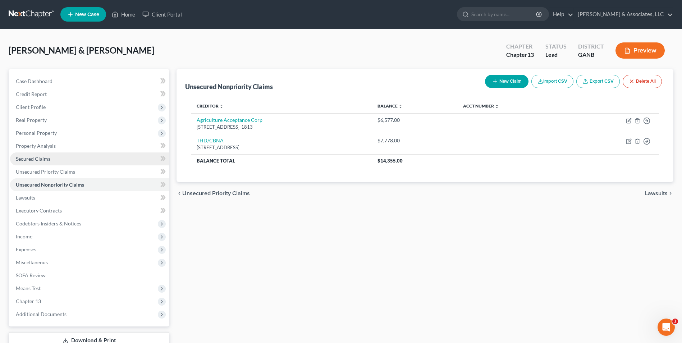
click at [55, 160] on link "Secured Claims" at bounding box center [89, 158] width 159 height 13
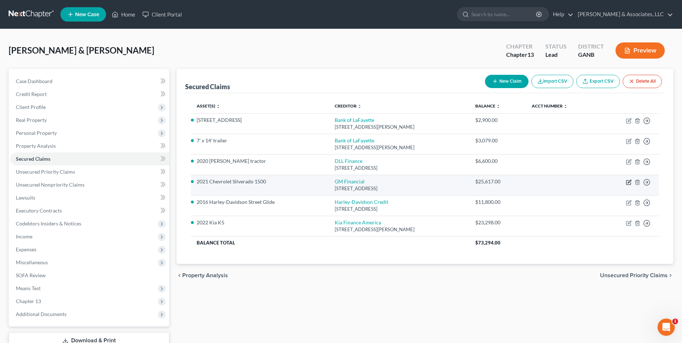
click at [628, 181] on icon "button" at bounding box center [629, 182] width 6 height 6
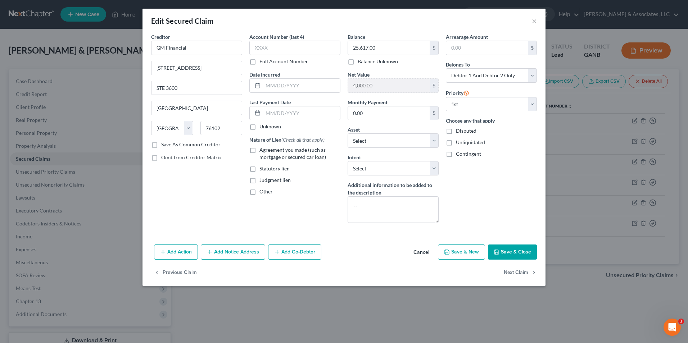
click at [259, 152] on label "Agreement you made (such as mortgage or secured car loan)" at bounding box center [299, 153] width 81 height 14
click at [262, 151] on input "Agreement you made (such as mortgage or secured car loan)" at bounding box center [264, 148] width 5 height 5
click at [307, 82] on input "text" at bounding box center [301, 86] width 77 height 14
click at [299, 85] on input "text" at bounding box center [301, 86] width 77 height 14
click at [506, 253] on button "Save & Close" at bounding box center [512, 252] width 49 height 15
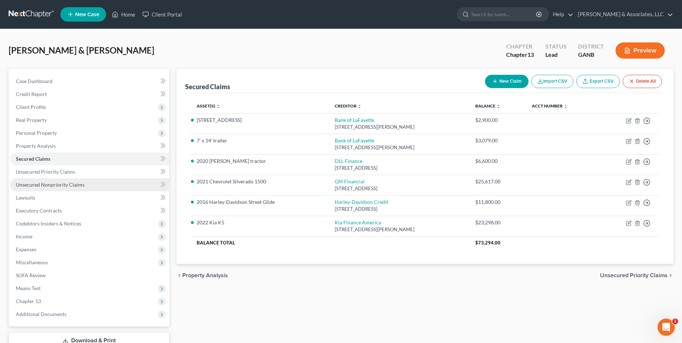
click at [47, 185] on span "Unsecured Nonpriority Claims" at bounding box center [50, 185] width 69 height 6
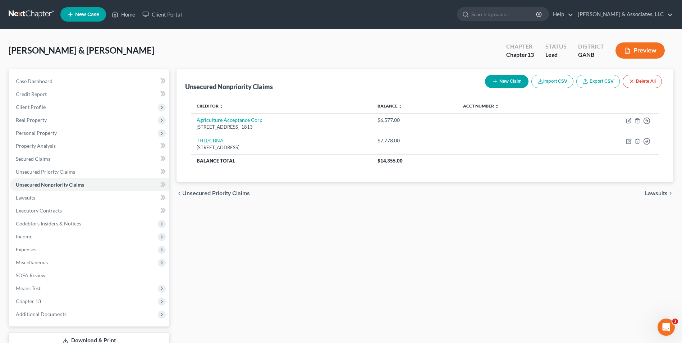
click at [507, 82] on button "New Claim" at bounding box center [507, 81] width 44 height 13
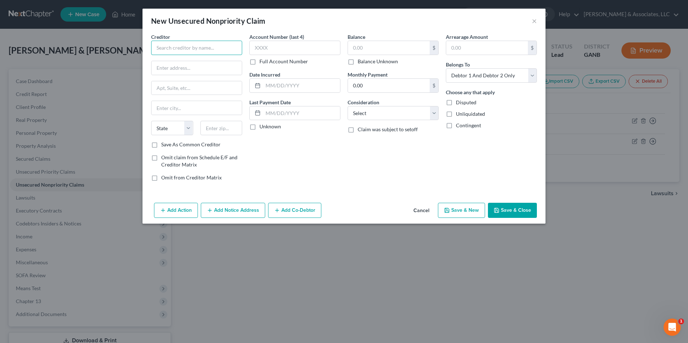
click at [185, 51] on input "text" at bounding box center [196, 48] width 91 height 14
click at [182, 63] on div "THD/CBNA" at bounding box center [194, 60] width 75 height 7
click at [298, 86] on input "text" at bounding box center [301, 86] width 77 height 14
click at [373, 48] on input "text" at bounding box center [389, 48] width 82 height 14
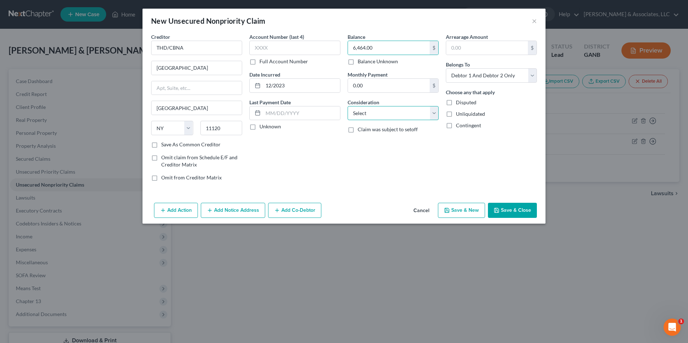
click at [434, 114] on select "Select Cable / Satellite Services Collection Agency Credit Card Debt Debt Couns…" at bounding box center [392, 113] width 91 height 14
click at [347, 106] on select "Select Cable / Satellite Services Collection Agency Credit Card Debt Debt Couns…" at bounding box center [392, 113] width 91 height 14
click at [470, 210] on button "Save & New" at bounding box center [461, 210] width 47 height 15
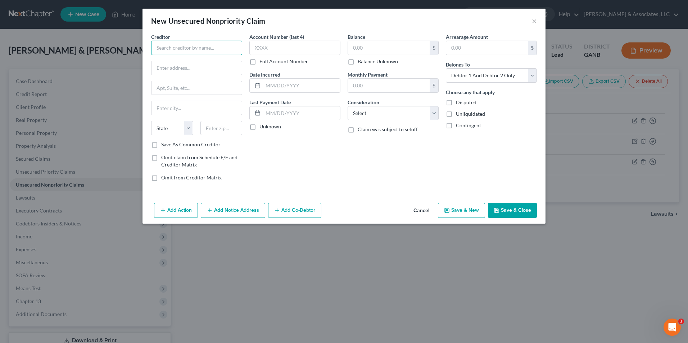
click at [173, 46] on input "text" at bounding box center [196, 48] width 91 height 14
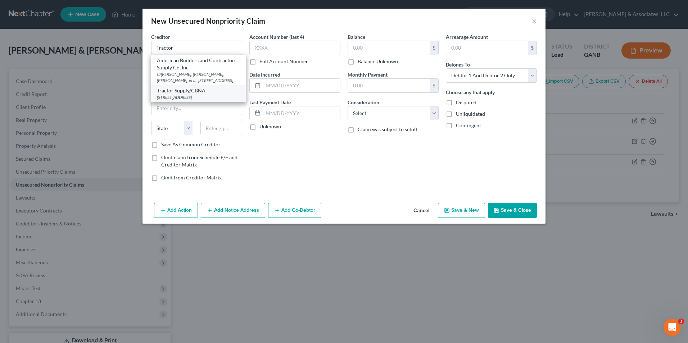
click at [195, 97] on div "PO Box 6403, Sioux Falls, SD 57117-6403" at bounding box center [198, 97] width 83 height 6
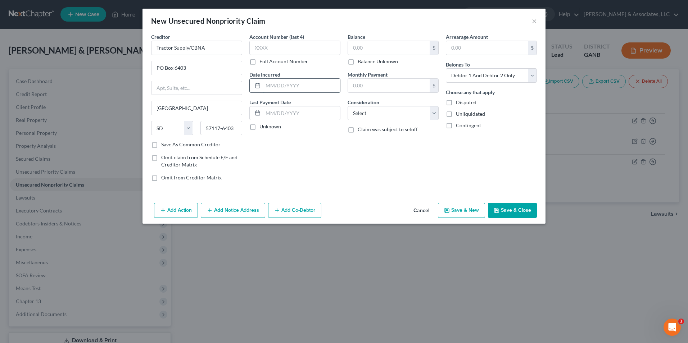
click at [284, 85] on input "text" at bounding box center [301, 86] width 77 height 14
click at [379, 49] on input "text" at bounding box center [389, 48] width 82 height 14
click at [435, 115] on select "Select Cable / Satellite Services Collection Agency Credit Card Debt Debt Couns…" at bounding box center [392, 113] width 91 height 14
click at [347, 106] on select "Select Cable / Satellite Services Collection Agency Credit Card Debt Debt Couns…" at bounding box center [392, 113] width 91 height 14
click at [531, 76] on select "Select Debtor 1 Only Debtor 2 Only Debtor 1 And Debtor 2 Only At Least One Of T…" at bounding box center [491, 75] width 91 height 14
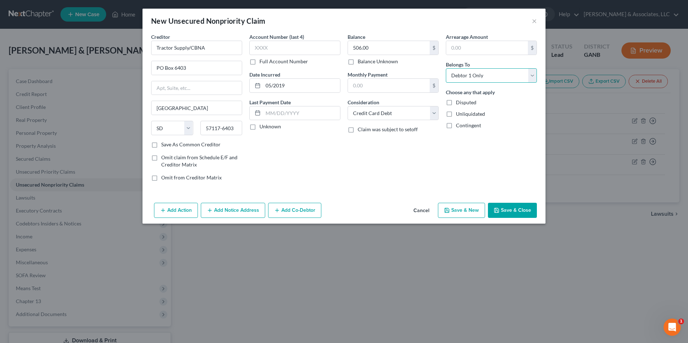
click at [446, 68] on select "Select Debtor 1 Only Debtor 2 Only Debtor 1 And Debtor 2 Only At Least One Of T…" at bounding box center [491, 75] width 91 height 14
click at [474, 208] on button "Save & New" at bounding box center [461, 210] width 47 height 15
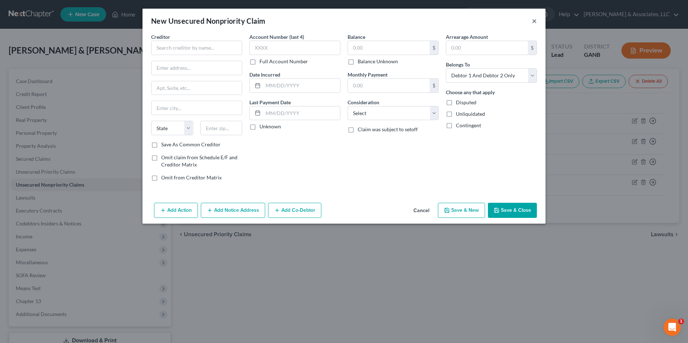
click at [535, 21] on button "×" at bounding box center [534, 21] width 5 height 9
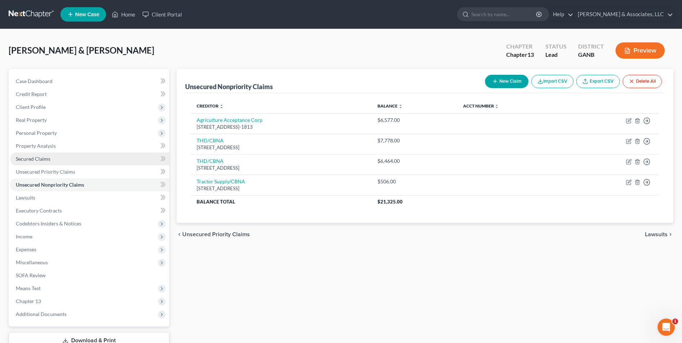
click at [40, 163] on link "Secured Claims" at bounding box center [89, 158] width 159 height 13
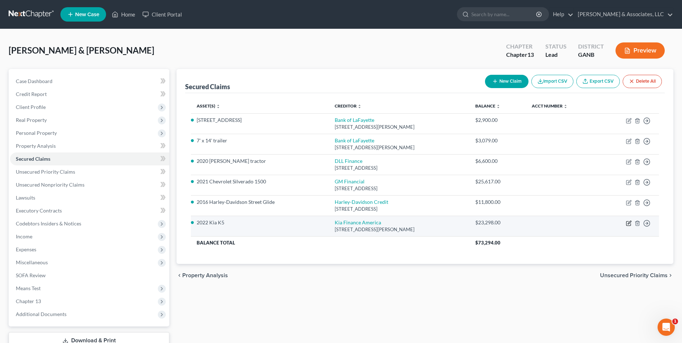
click at [629, 222] on icon "button" at bounding box center [629, 222] width 3 height 3
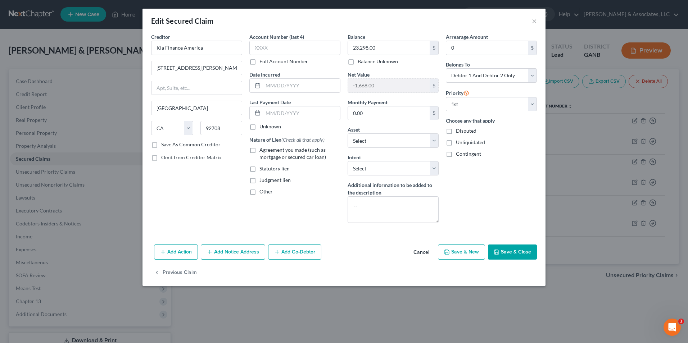
click at [259, 150] on label "Agreement you made (such as mortgage or secured car loan)" at bounding box center [299, 153] width 81 height 14
click at [262, 150] on input "Agreement you made (such as mortgage or secured car loan)" at bounding box center [264, 148] width 5 height 5
click at [287, 88] on input "text" at bounding box center [301, 86] width 77 height 14
click at [535, 75] on select "Select Debtor 1 Only Debtor 2 Only Debtor 1 And Debtor 2 Only At Least One Of T…" at bounding box center [491, 75] width 91 height 14
click at [446, 68] on select "Select Debtor 1 Only Debtor 2 Only Debtor 1 And Debtor 2 Only At Least One Of T…" at bounding box center [491, 75] width 91 height 14
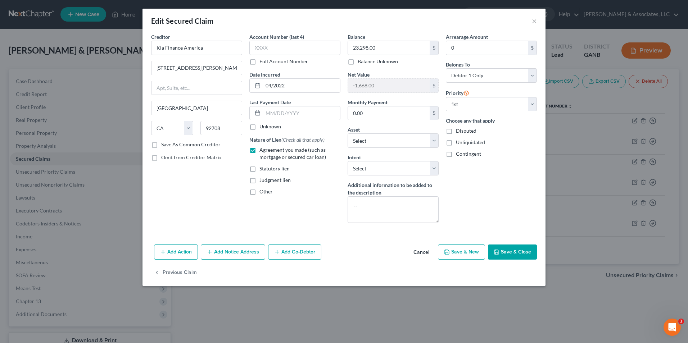
click at [534, 189] on div "Arrearage Amount 0 $ Belongs To * Select Debtor 1 Only Debtor 2 Only Debtor 1 A…" at bounding box center [491, 131] width 98 height 196
click at [522, 254] on button "Save & Close" at bounding box center [512, 252] width 49 height 15
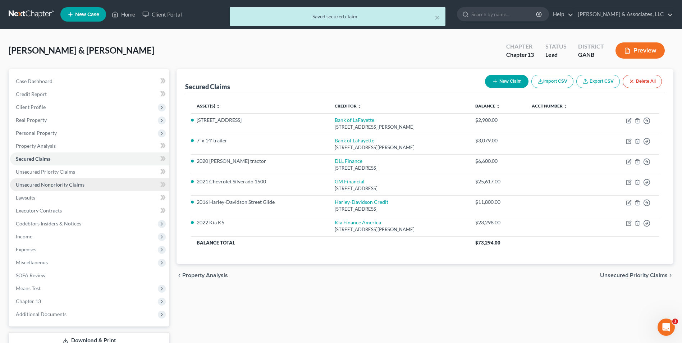
click at [50, 186] on span "Unsecured Nonpriority Claims" at bounding box center [50, 185] width 69 height 6
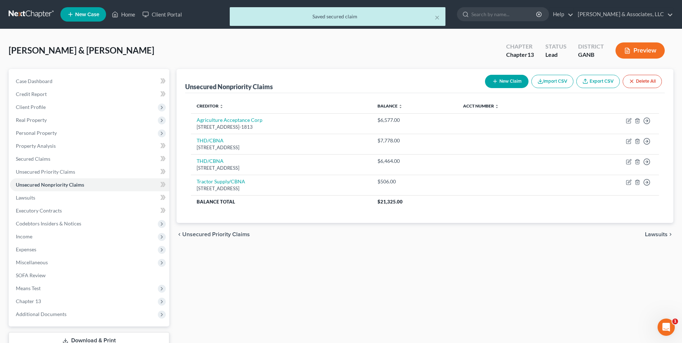
click at [500, 83] on button "New Claim" at bounding box center [507, 81] width 44 height 13
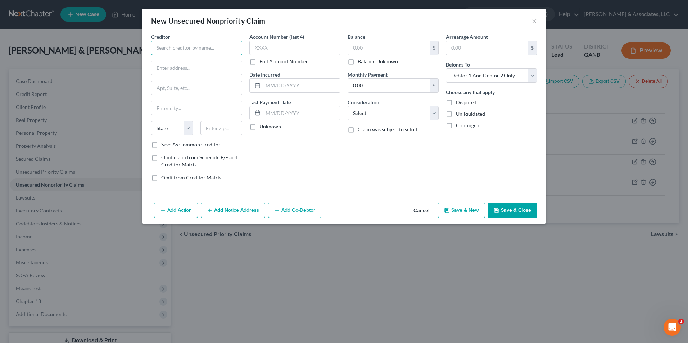
click at [209, 49] on input "text" at bounding box center [196, 48] width 91 height 14
click at [179, 64] on div "PO Box 965005, Orlando, FL 32896" at bounding box center [194, 67] width 75 height 6
click at [295, 86] on input "text" at bounding box center [301, 86] width 77 height 14
click at [382, 51] on input "text" at bounding box center [389, 48] width 82 height 14
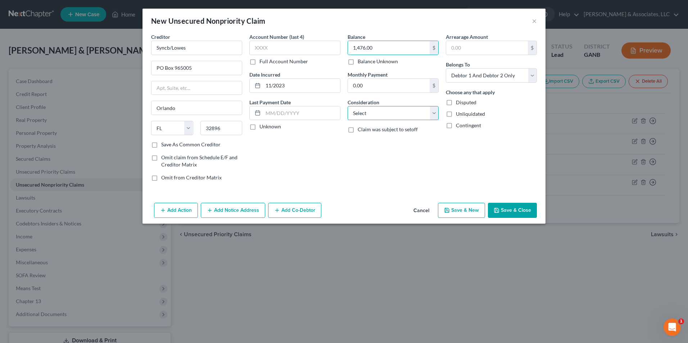
click at [433, 117] on select "Select Cable / Satellite Services Collection Agency Credit Card Debt Debt Couns…" at bounding box center [392, 113] width 91 height 14
click at [347, 106] on select "Select Cable / Satellite Services Collection Agency Credit Card Debt Debt Couns…" at bounding box center [392, 113] width 91 height 14
click at [536, 76] on select "Select Debtor 1 Only Debtor 2 Only Debtor 1 And Debtor 2 Only At Least One Of T…" at bounding box center [491, 75] width 91 height 14
click at [446, 68] on select "Select Debtor 1 Only Debtor 2 Only Debtor 1 And Debtor 2 Only At Least One Of T…" at bounding box center [491, 75] width 91 height 14
click at [461, 209] on button "Save & New" at bounding box center [461, 210] width 47 height 15
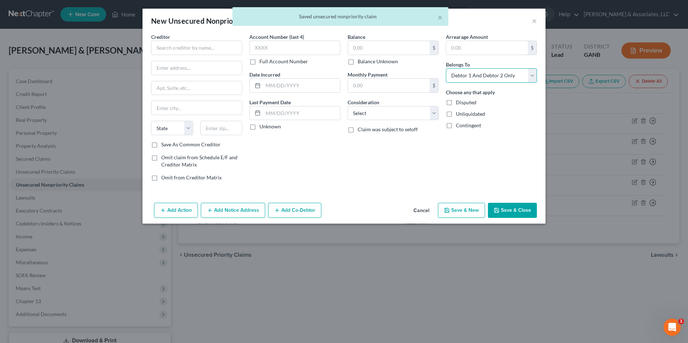
click at [530, 76] on select "Select Debtor 1 Only Debtor 2 Only Debtor 1 And Debtor 2 Only At Least One Of T…" at bounding box center [491, 75] width 91 height 14
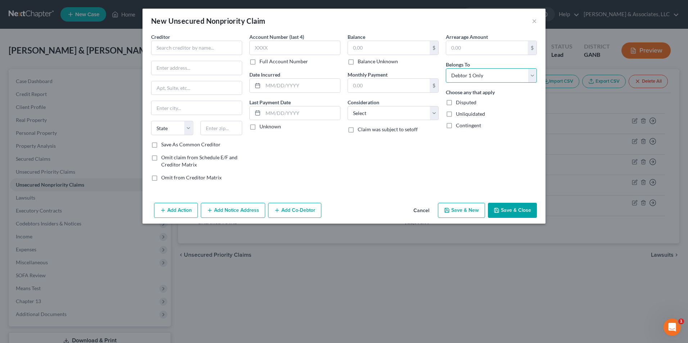
click at [446, 68] on select "Select Debtor 1 Only Debtor 2 Only Debtor 1 And Debtor 2 Only At Least One Of T…" at bounding box center [491, 75] width 91 height 14
click at [194, 49] on input "text" at bounding box center [196, 48] width 91 height 14
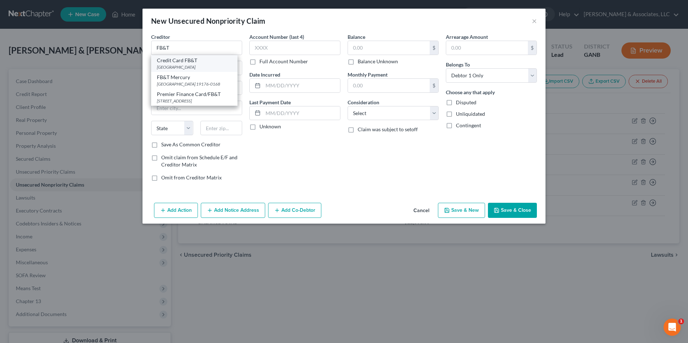
click at [187, 63] on div "Credit Card FB&T" at bounding box center [194, 60] width 75 height 7
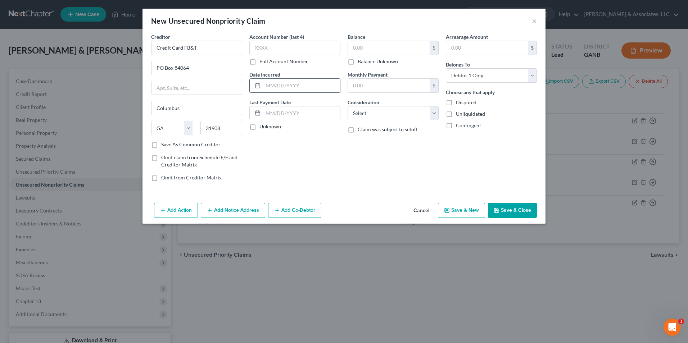
click at [282, 89] on input "text" at bounding box center [301, 86] width 77 height 14
click at [389, 46] on input "text" at bounding box center [389, 48] width 82 height 14
click at [432, 114] on select "Select Cable / Satellite Services Collection Agency Credit Card Debt Debt Couns…" at bounding box center [392, 113] width 91 height 14
click at [347, 106] on select "Select Cable / Satellite Services Collection Agency Credit Card Debt Debt Couns…" at bounding box center [392, 113] width 91 height 14
click at [461, 215] on button "Save & New" at bounding box center [461, 210] width 47 height 15
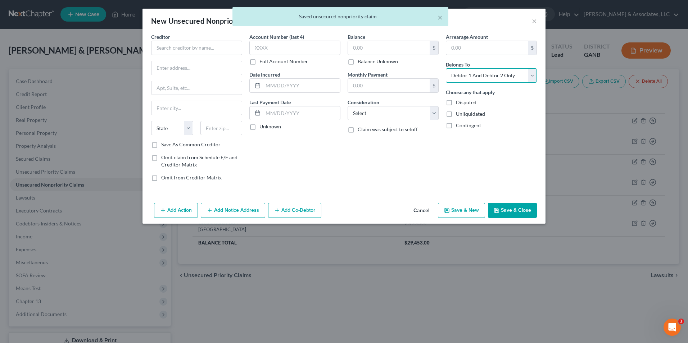
click at [530, 77] on select "Select Debtor 1 Only Debtor 2 Only Debtor 1 And Debtor 2 Only At Least One Of T…" at bounding box center [491, 75] width 91 height 14
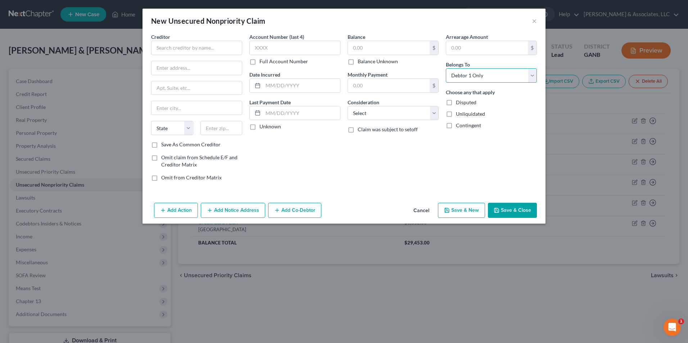
click at [446, 68] on select "Select Debtor 1 Only Debtor 2 Only Debtor 1 And Debtor 2 Only At Least One Of T…" at bounding box center [491, 75] width 91 height 14
click at [200, 44] on input "text" at bounding box center [196, 48] width 91 height 14
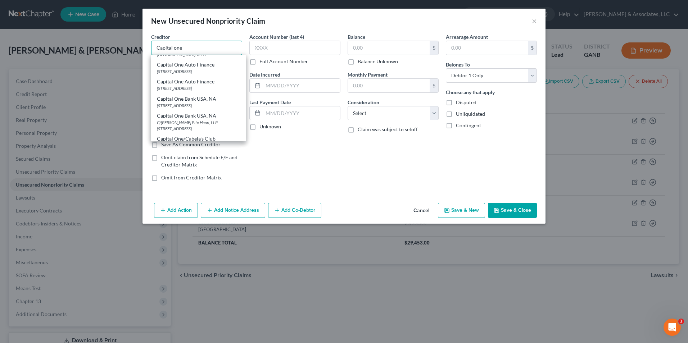
scroll to position [72, 0]
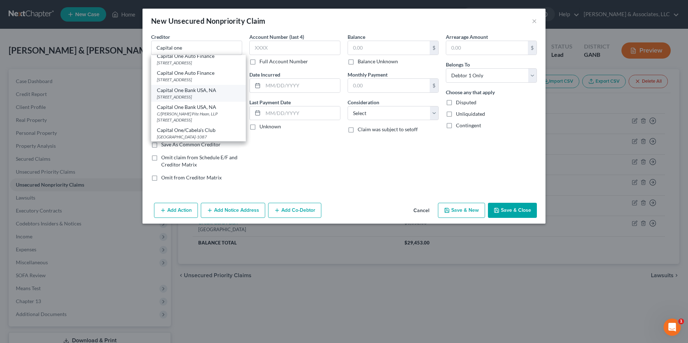
click at [204, 94] on div "Capital One Bank USA, NA" at bounding box center [198, 90] width 83 height 7
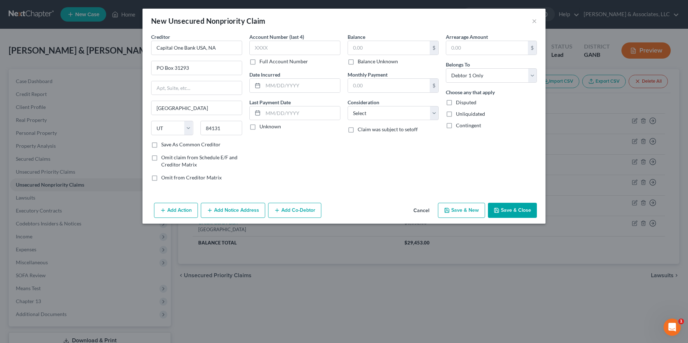
scroll to position [0, 0]
click at [298, 85] on input "text" at bounding box center [301, 86] width 77 height 14
click at [418, 46] on input "text" at bounding box center [389, 48] width 82 height 14
click at [430, 115] on select "Select Cable / Satellite Services Collection Agency Credit Card Debt Debt Couns…" at bounding box center [392, 113] width 91 height 14
click at [347, 106] on select "Select Cable / Satellite Services Collection Agency Credit Card Debt Debt Couns…" at bounding box center [392, 113] width 91 height 14
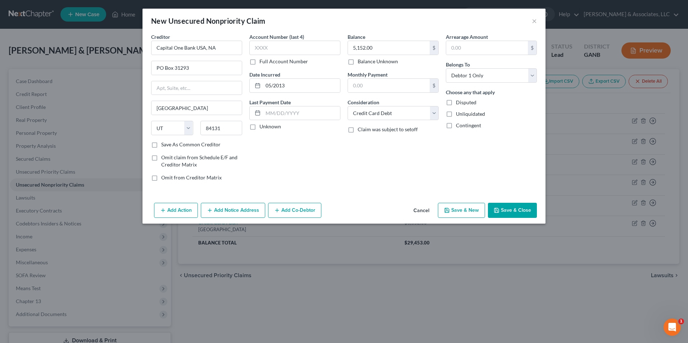
click at [465, 214] on button "Save & New" at bounding box center [461, 210] width 47 height 15
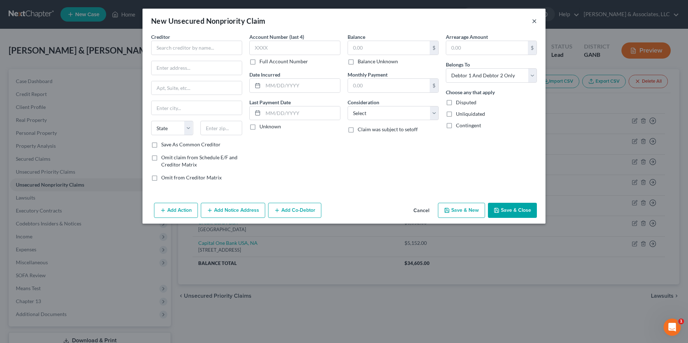
click at [536, 19] on button "×" at bounding box center [534, 21] width 5 height 9
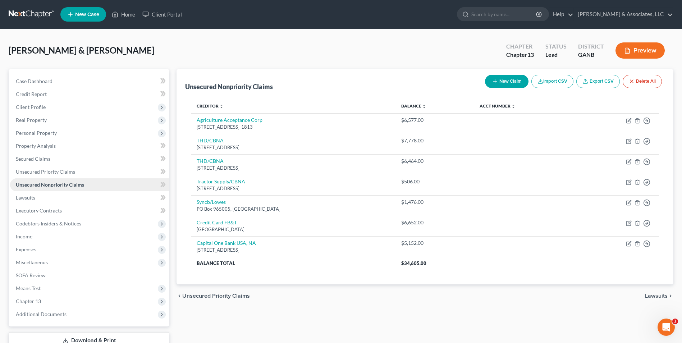
click at [69, 187] on span "Unsecured Nonpriority Claims" at bounding box center [50, 185] width 68 height 6
click at [33, 161] on span "Secured Claims" at bounding box center [33, 159] width 35 height 6
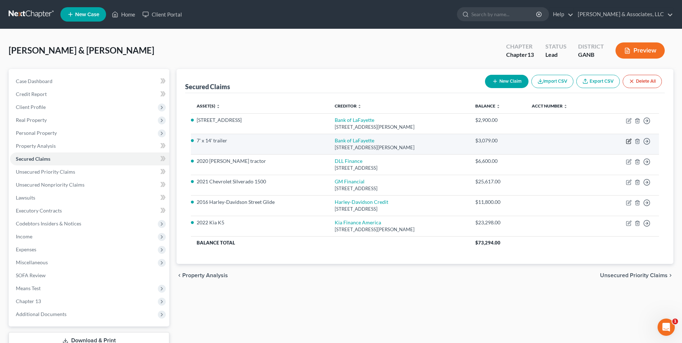
click at [628, 140] on icon "button" at bounding box center [628, 142] width 4 height 4
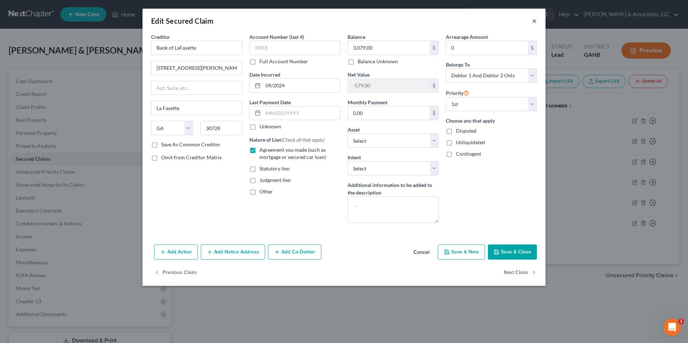
click at [534, 23] on button "×" at bounding box center [534, 21] width 5 height 9
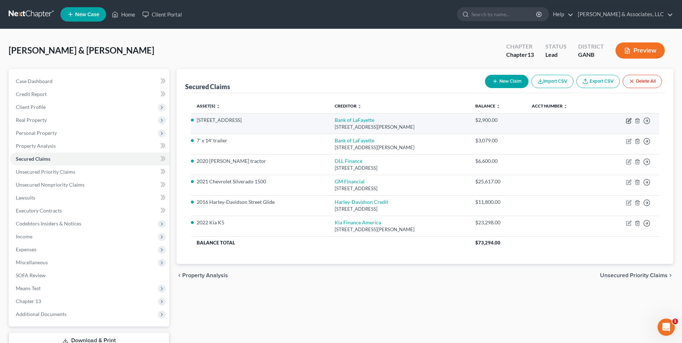
click at [627, 119] on icon "button" at bounding box center [629, 121] width 6 height 6
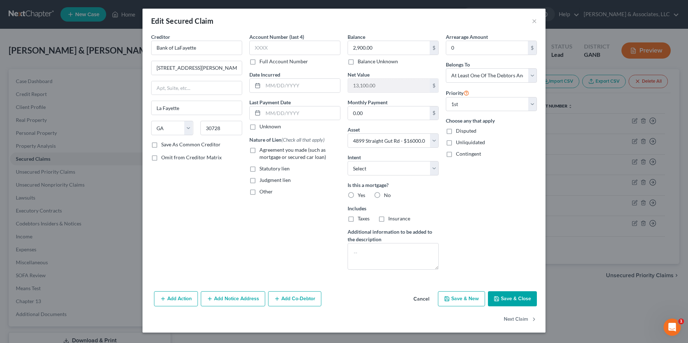
click at [259, 150] on label "Agreement you made (such as mortgage or secured car loan)" at bounding box center [299, 153] width 81 height 14
click at [262, 150] on input "Agreement you made (such as mortgage or secured car loan)" at bounding box center [264, 148] width 5 height 5
click at [291, 84] on input "text" at bounding box center [301, 86] width 77 height 14
click at [398, 50] on input "2,900.00" at bounding box center [389, 48] width 82 height 14
click at [511, 298] on button "Save & Close" at bounding box center [512, 298] width 49 height 15
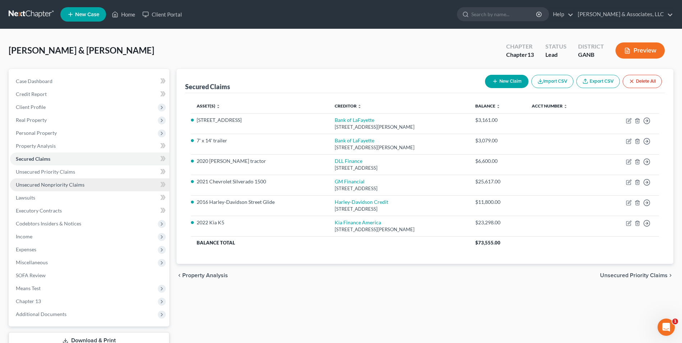
click at [80, 180] on link "Unsecured Nonpriority Claims" at bounding box center [89, 184] width 159 height 13
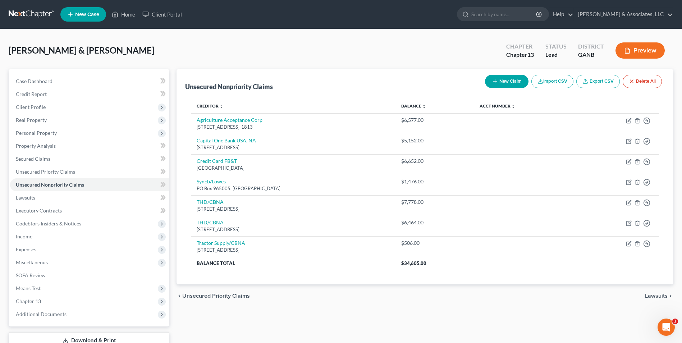
click at [510, 78] on button "New Claim" at bounding box center [507, 81] width 44 height 13
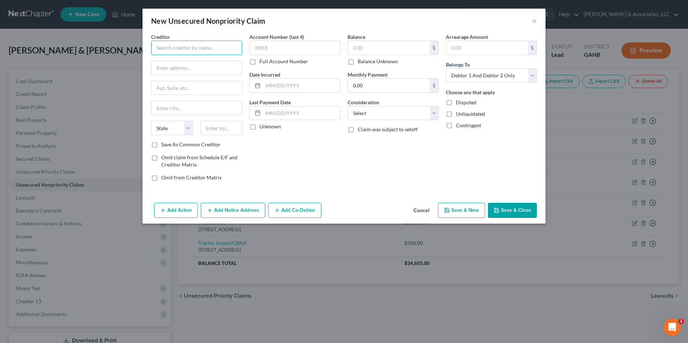
click at [188, 43] on input "text" at bounding box center [196, 48] width 91 height 14
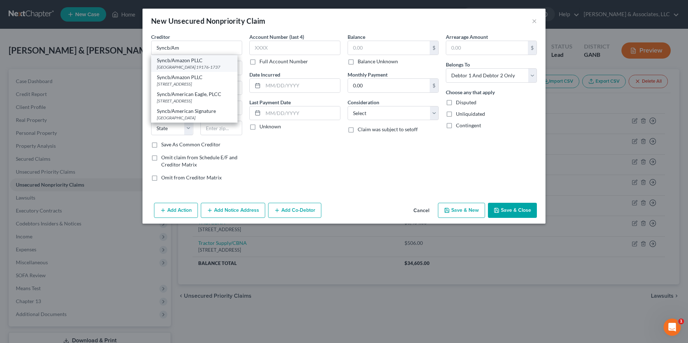
click at [186, 69] on div "PO Box 71737, Philadelphia, PA 19176-1737" at bounding box center [194, 67] width 75 height 6
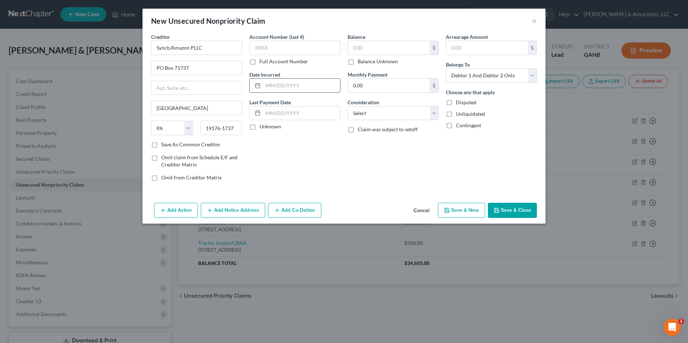
click at [282, 83] on input "text" at bounding box center [301, 86] width 77 height 14
click at [382, 47] on input "text" at bounding box center [389, 48] width 82 height 14
click at [434, 112] on select "Select Cable / Satellite Services Collection Agency Credit Card Debt Debt Couns…" at bounding box center [392, 113] width 91 height 14
click at [347, 106] on select "Select Cable / Satellite Services Collection Agency Credit Card Debt Debt Couns…" at bounding box center [392, 113] width 91 height 14
click at [531, 78] on select "Select Debtor 1 Only Debtor 2 Only Debtor 1 And Debtor 2 Only At Least One Of T…" at bounding box center [491, 75] width 91 height 14
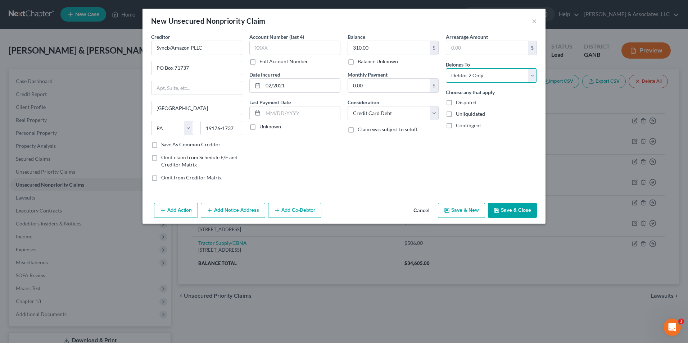
click at [446, 68] on select "Select Debtor 1 Only Debtor 2 Only Debtor 1 And Debtor 2 Only At Least One Of T…" at bounding box center [491, 75] width 91 height 14
click at [463, 211] on button "Save & New" at bounding box center [461, 210] width 47 height 15
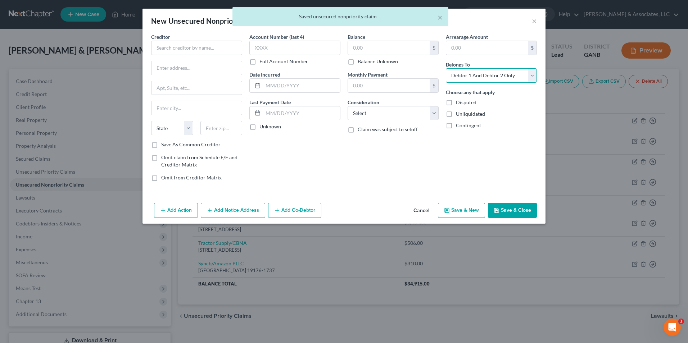
click at [534, 76] on select "Select Debtor 1 Only Debtor 2 Only Debtor 1 And Debtor 2 Only At Least One Of T…" at bounding box center [491, 75] width 91 height 14
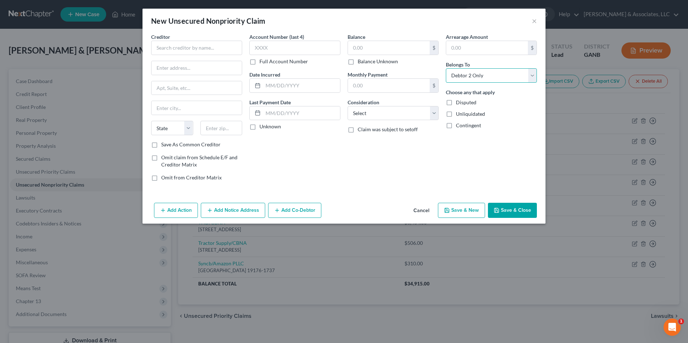
click at [446, 68] on select "Select Debtor 1 Only Debtor 2 Only Debtor 1 And Debtor 2 Only At Least One Of T…" at bounding box center [491, 75] width 91 height 14
click at [232, 51] on input "text" at bounding box center [196, 48] width 91 height 14
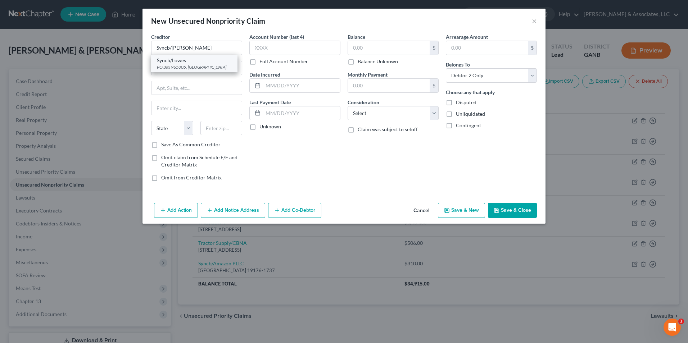
click at [191, 66] on div "PO Box 965005, Orlando, FL 32896" at bounding box center [194, 67] width 75 height 6
click at [278, 81] on input "text" at bounding box center [301, 86] width 77 height 14
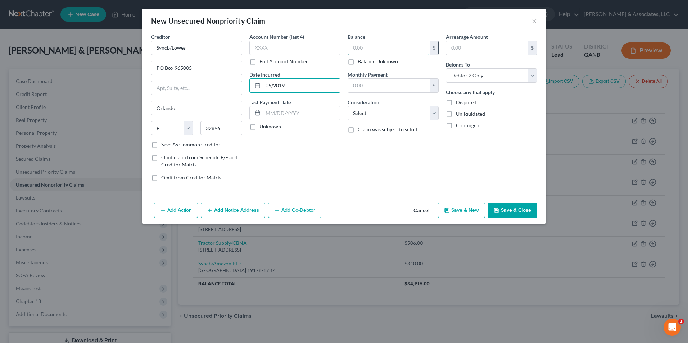
click at [401, 47] on input "text" at bounding box center [389, 48] width 82 height 14
click at [436, 113] on select "Select Cable / Satellite Services Collection Agency Credit Card Debt Debt Couns…" at bounding box center [392, 113] width 91 height 14
click at [347, 106] on select "Select Cable / Satellite Services Collection Agency Credit Card Debt Debt Couns…" at bounding box center [392, 113] width 91 height 14
click at [459, 212] on button "Save & New" at bounding box center [461, 210] width 47 height 15
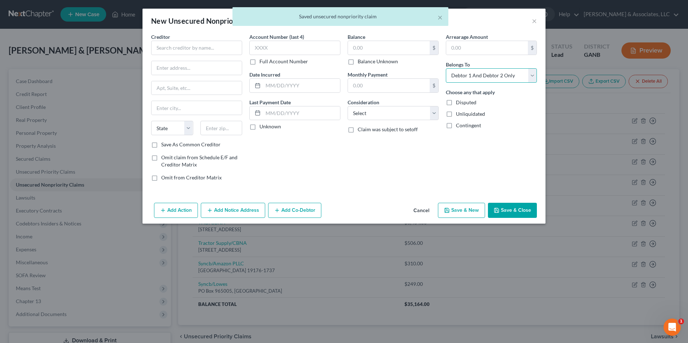
drag, startPoint x: 534, startPoint y: 78, endPoint x: 527, endPoint y: 81, distance: 7.6
click at [534, 78] on select "Select Debtor 1 Only Debtor 2 Only Debtor 1 And Debtor 2 Only At Least One Of T…" at bounding box center [491, 75] width 91 height 14
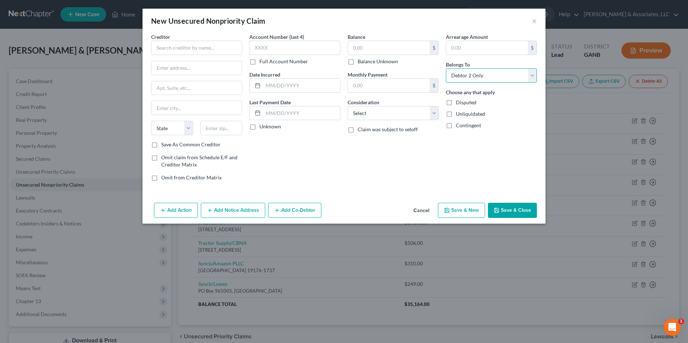
click at [446, 68] on select "Select Debtor 1 Only Debtor 2 Only Debtor 1 And Debtor 2 Only At Least One Of T…" at bounding box center [491, 75] width 91 height 14
click at [214, 51] on input "text" at bounding box center [196, 48] width 91 height 14
click at [179, 64] on div "One Court Square, Long Island City, NY 11120" at bounding box center [194, 67] width 75 height 6
click at [282, 87] on input "text" at bounding box center [301, 86] width 77 height 14
click at [367, 45] on input "text" at bounding box center [389, 48] width 82 height 14
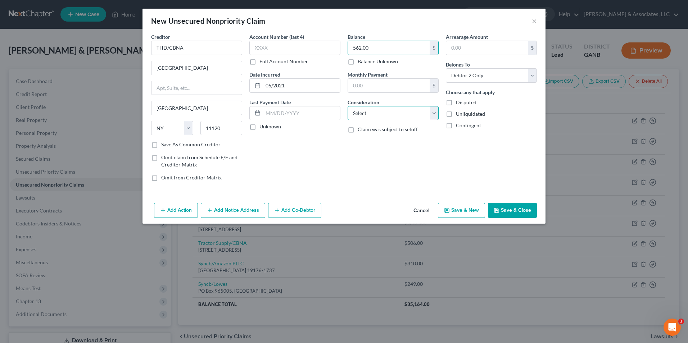
click at [433, 116] on select "Select Cable / Satellite Services Collection Agency Credit Card Debt Debt Couns…" at bounding box center [392, 113] width 91 height 14
click at [347, 106] on select "Select Cable / Satellite Services Collection Agency Credit Card Debt Debt Couns…" at bounding box center [392, 113] width 91 height 14
click at [464, 212] on button "Save & New" at bounding box center [461, 210] width 47 height 15
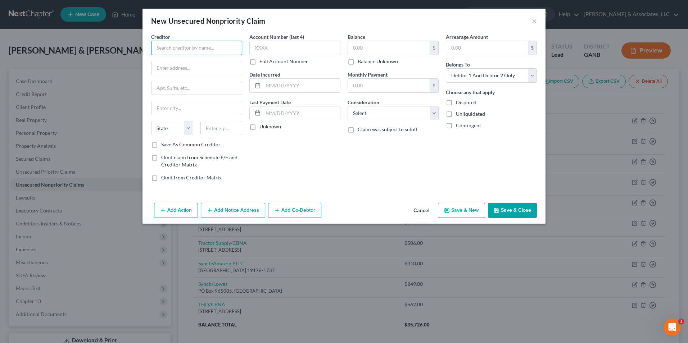
click at [213, 50] on input "text" at bounding box center [196, 48] width 91 height 14
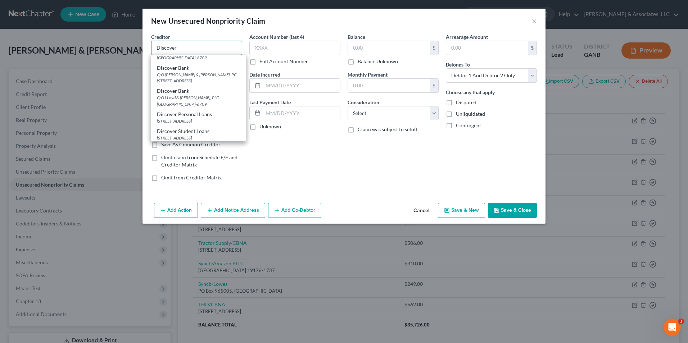
scroll to position [120, 0]
click at [208, 121] on div "PO Box 15316, Wilmington, DE 19850" at bounding box center [198, 120] width 83 height 6
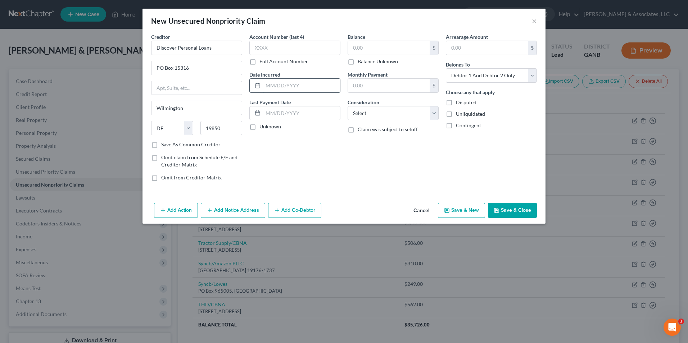
click at [301, 83] on input "text" at bounding box center [301, 86] width 77 height 14
click at [401, 42] on input "text" at bounding box center [389, 48] width 82 height 14
click at [435, 118] on select "Select Cable / Satellite Services Collection Agency Credit Card Debt Debt Couns…" at bounding box center [392, 113] width 91 height 14
click at [347, 106] on select "Select Cable / Satellite Services Collection Agency Credit Card Debt Debt Couns…" at bounding box center [392, 113] width 91 height 14
click at [532, 73] on select "Select Debtor 1 Only Debtor 2 Only Debtor 1 And Debtor 2 Only At Least One Of T…" at bounding box center [491, 75] width 91 height 14
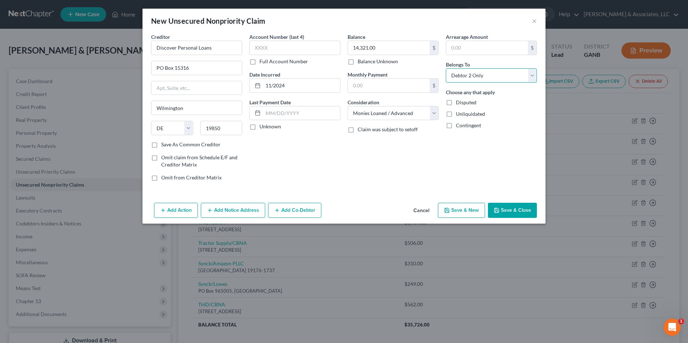
click at [446, 68] on select "Select Debtor 1 Only Debtor 2 Only Debtor 1 And Debtor 2 Only At Least One Of T…" at bounding box center [491, 75] width 91 height 14
click at [458, 215] on button "Save & New" at bounding box center [461, 210] width 47 height 15
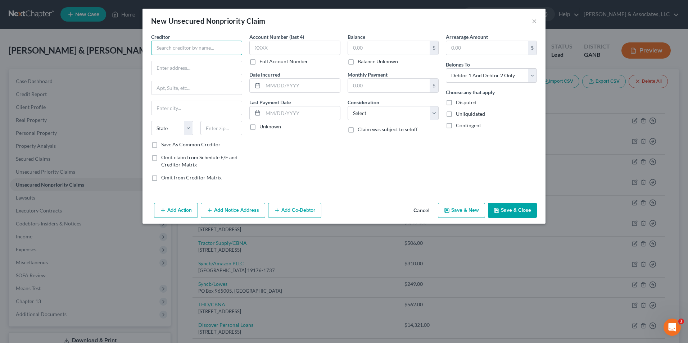
click at [203, 45] on input "text" at bounding box center [196, 48] width 91 height 14
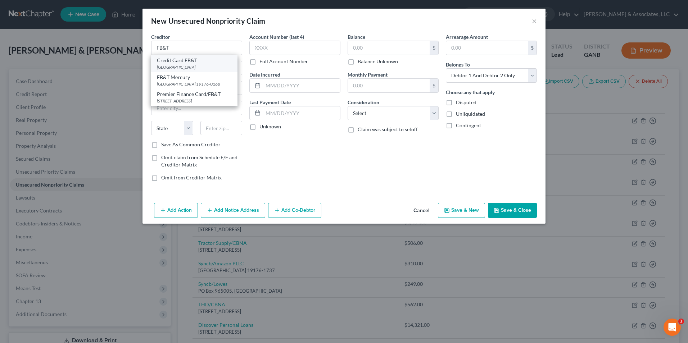
click at [183, 67] on div "PO Box 84064, Columbus, GA 31908" at bounding box center [194, 67] width 75 height 6
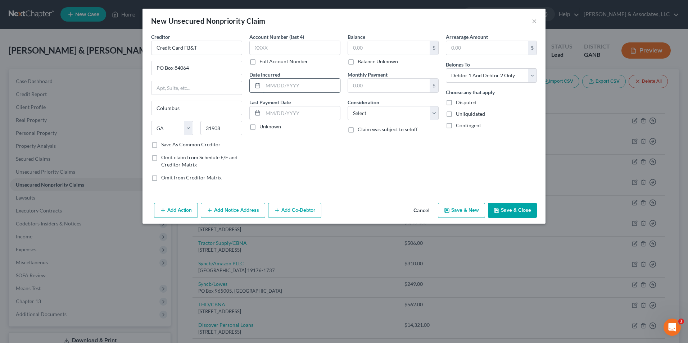
click at [288, 84] on input "text" at bounding box center [301, 86] width 77 height 14
click at [392, 46] on input "text" at bounding box center [389, 48] width 82 height 14
click at [532, 77] on select "Select Debtor 1 Only Debtor 2 Only Debtor 1 And Debtor 2 Only At Least One Of T…" at bounding box center [491, 75] width 91 height 14
click at [446, 68] on select "Select Debtor 1 Only Debtor 2 Only Debtor 1 And Debtor 2 Only At Least One Of T…" at bounding box center [491, 75] width 91 height 14
click at [438, 111] on div "Balance 5,997.00 $ Balance Unknown Balance Undetermined 5,997.00 $ Balance Unkn…" at bounding box center [393, 110] width 98 height 154
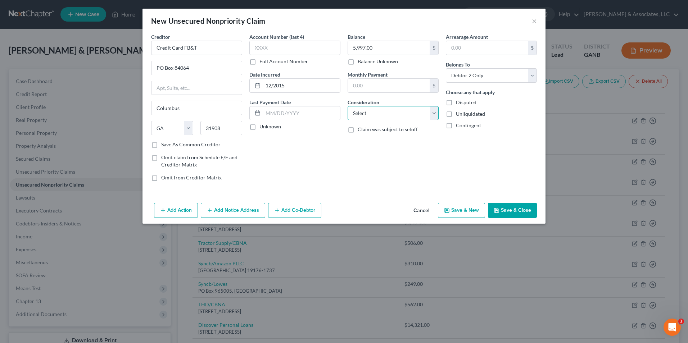
click at [434, 115] on select "Select Cable / Satellite Services Collection Agency Credit Card Debt Debt Couns…" at bounding box center [392, 113] width 91 height 14
click at [347, 106] on select "Select Cable / Satellite Services Collection Agency Credit Card Debt Debt Couns…" at bounding box center [392, 113] width 91 height 14
click at [467, 211] on button "Save & New" at bounding box center [461, 210] width 47 height 15
click at [529, 76] on select "Select Debtor 1 Only Debtor 2 Only Debtor 1 And Debtor 2 Only At Least One Of T…" at bounding box center [491, 75] width 91 height 14
click at [446, 68] on select "Select Debtor 1 Only Debtor 2 Only Debtor 1 And Debtor 2 Only At Least One Of T…" at bounding box center [491, 75] width 91 height 14
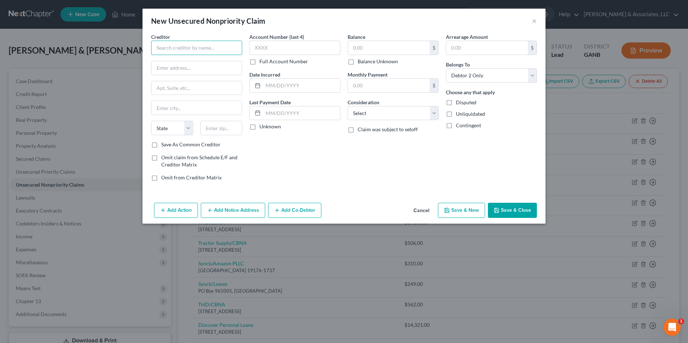
click at [189, 51] on input "text" at bounding box center [196, 48] width 91 height 14
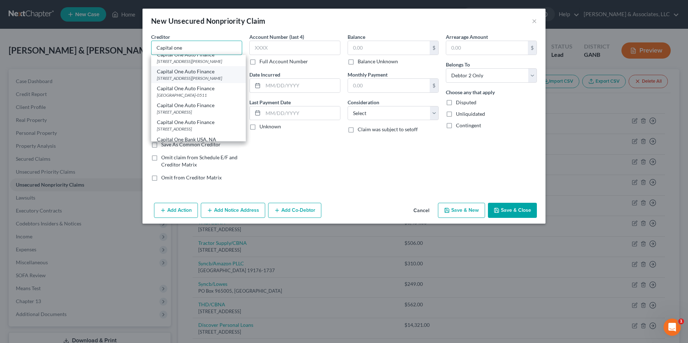
scroll to position [72, 0]
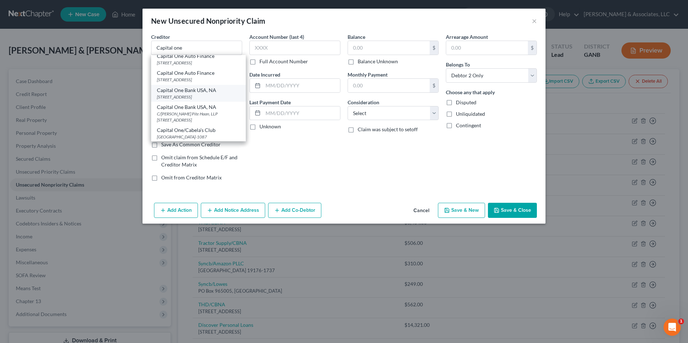
click at [197, 100] on div "PO Box 31293, Salt Lake City, UT 84131" at bounding box center [198, 97] width 83 height 6
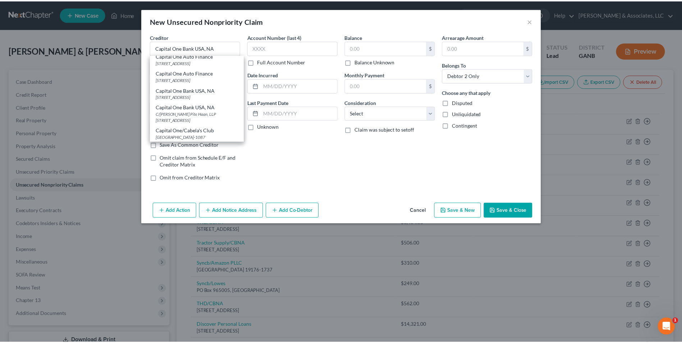
scroll to position [0, 0]
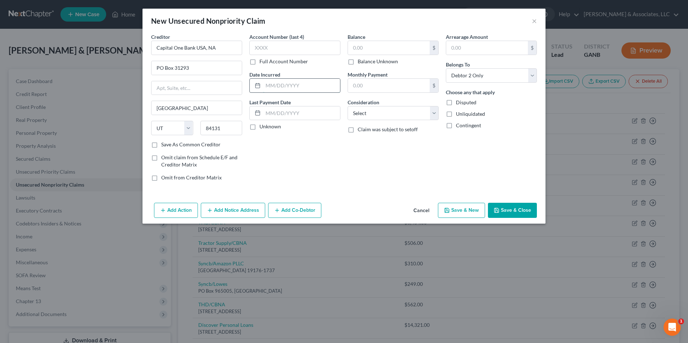
click at [293, 88] on input "text" at bounding box center [301, 86] width 77 height 14
click at [410, 47] on input "text" at bounding box center [389, 48] width 82 height 14
click at [434, 111] on select "Select Cable / Satellite Services Collection Agency Credit Card Debt Debt Couns…" at bounding box center [392, 113] width 91 height 14
click at [347, 106] on select "Select Cable / Satellite Services Collection Agency Credit Card Debt Debt Couns…" at bounding box center [392, 113] width 91 height 14
click at [459, 212] on button "Save & New" at bounding box center [461, 210] width 47 height 15
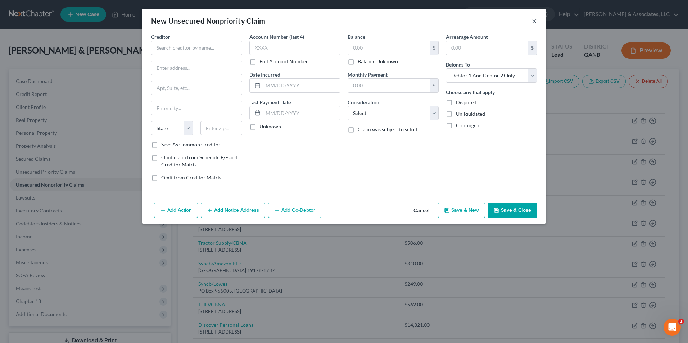
click at [535, 22] on button "×" at bounding box center [534, 21] width 5 height 9
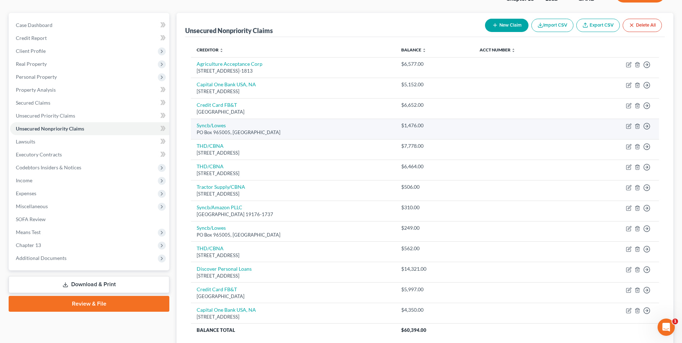
scroll to position [114, 0]
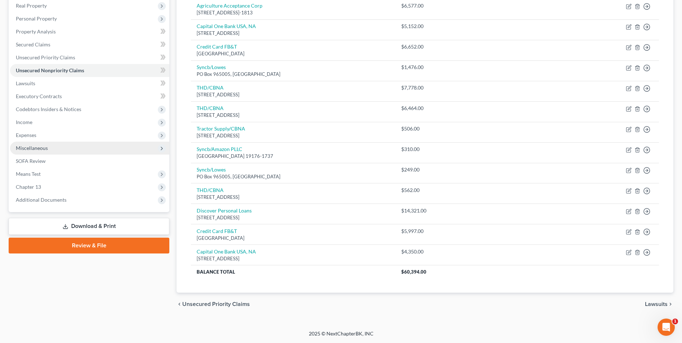
click at [38, 150] on span "Miscellaneous" at bounding box center [32, 148] width 32 height 6
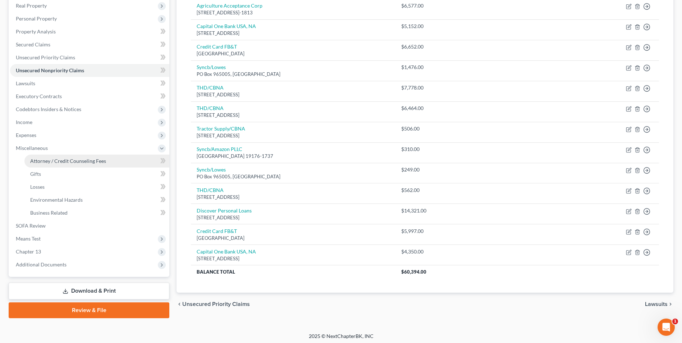
click at [52, 163] on span "Attorney / Credit Counseling Fees" at bounding box center [68, 161] width 76 height 6
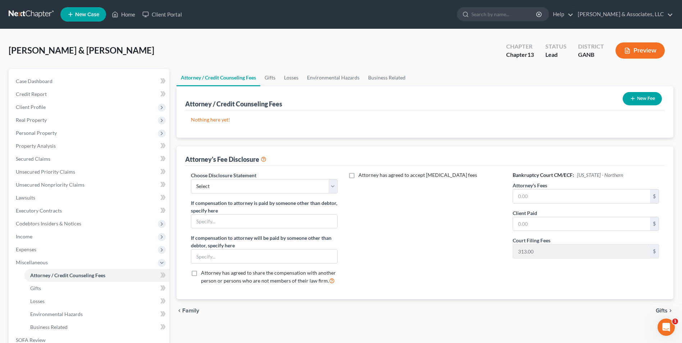
click at [649, 96] on button "New Fee" at bounding box center [642, 98] width 39 height 13
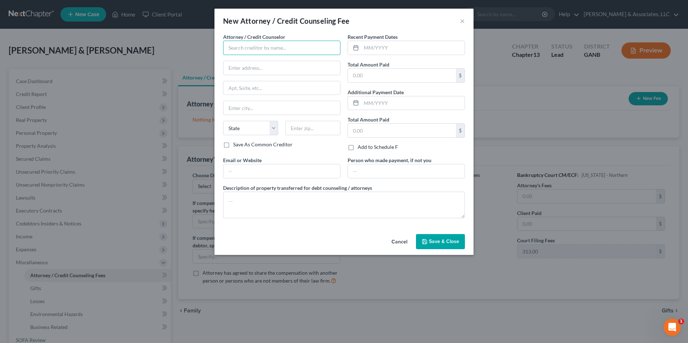
click at [302, 54] on input "text" at bounding box center [281, 48] width 117 height 14
click at [395, 129] on input "text" at bounding box center [402, 131] width 108 height 14
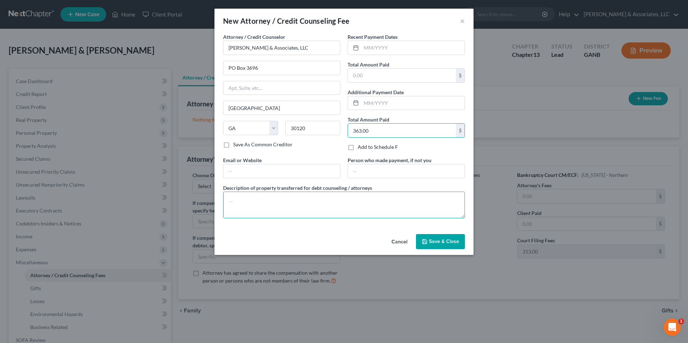
click at [256, 204] on textarea at bounding box center [344, 205] width 242 height 27
click at [442, 245] on button "Save & Close" at bounding box center [440, 241] width 49 height 15
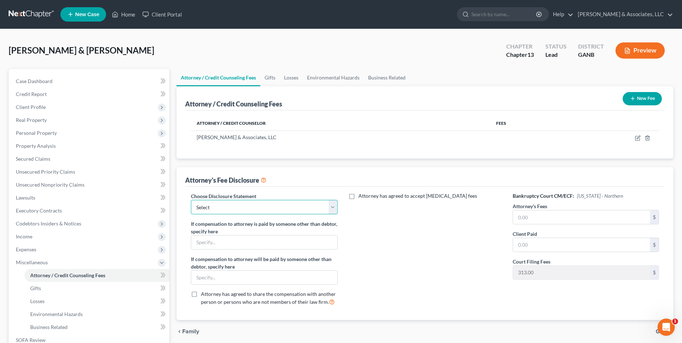
click at [333, 205] on select "Select McGee Chapter 13 Chapter 7" at bounding box center [264, 207] width 146 height 14
click at [191, 200] on select "Select McGee Chapter 13 Chapter 7" at bounding box center [264, 207] width 146 height 14
click at [592, 220] on input "text" at bounding box center [581, 217] width 137 height 14
click at [525, 240] on input "text" at bounding box center [581, 245] width 137 height 14
click at [538, 220] on input "5,328" at bounding box center [581, 217] width 137 height 14
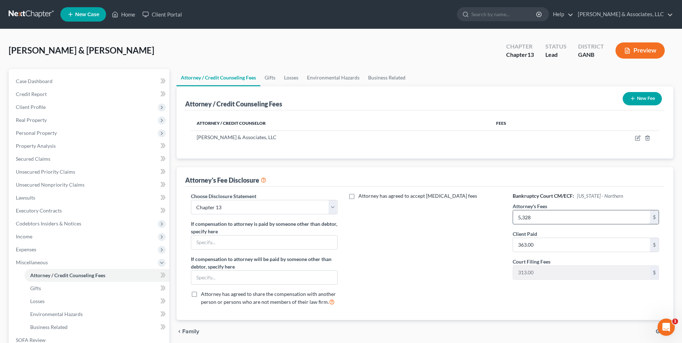
click at [538, 220] on input "5,328" at bounding box center [581, 217] width 137 height 14
click at [412, 243] on div "Attorney has agreed to accept retainer fees" at bounding box center [425, 251] width 161 height 119
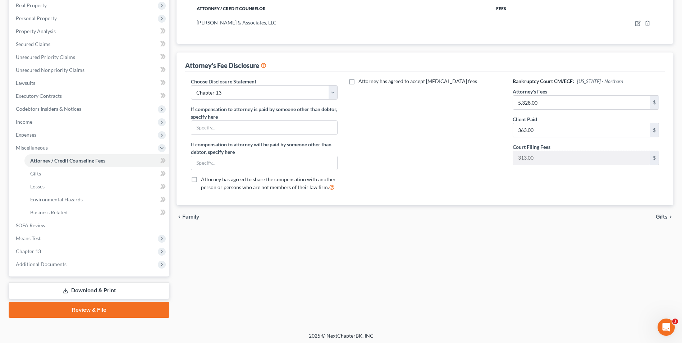
scroll to position [117, 0]
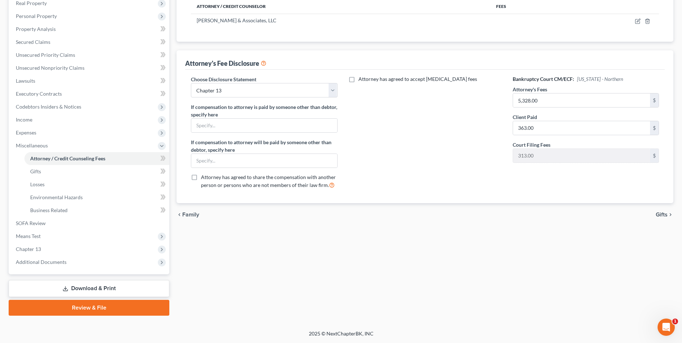
click at [104, 311] on link "Review & File" at bounding box center [89, 308] width 161 height 16
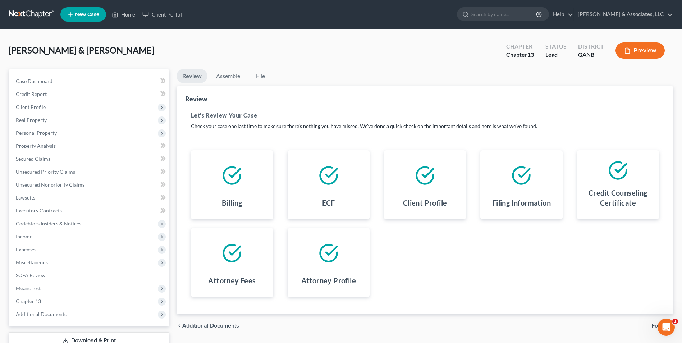
scroll to position [52, 0]
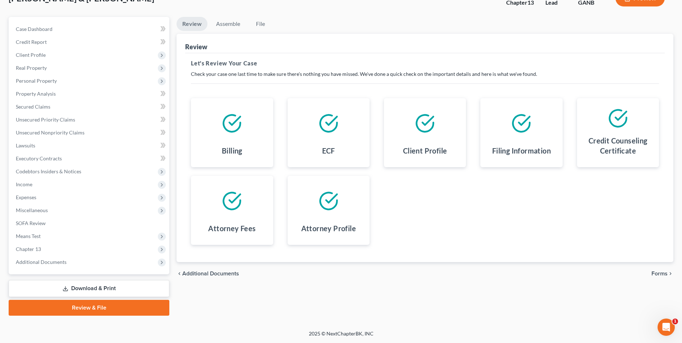
click at [113, 286] on link "Download & Print" at bounding box center [89, 288] width 161 height 17
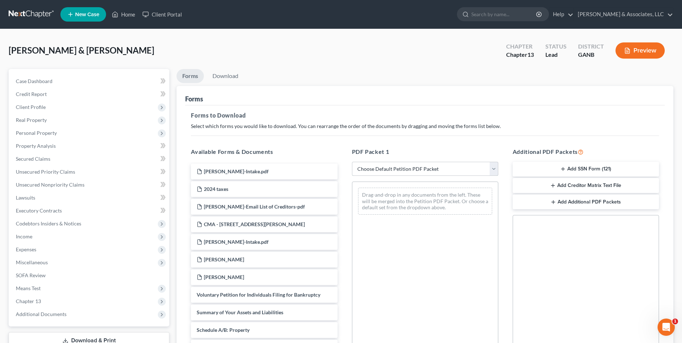
click at [494, 167] on select "Choose Default Petition PDF Packet Complete Bankruptcy Petition (all forms and …" at bounding box center [425, 169] width 146 height 14
click at [352, 162] on select "Choose Default Petition PDF Packet Complete Bankruptcy Petition (all forms and …" at bounding box center [425, 169] width 146 height 14
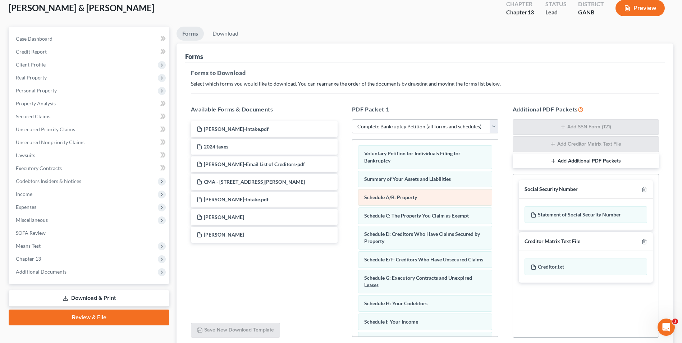
scroll to position [102, 0]
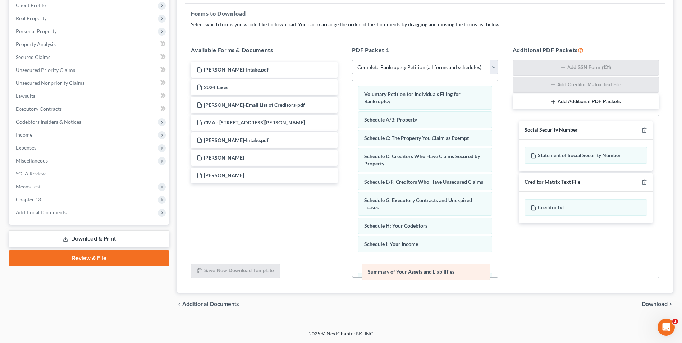
drag, startPoint x: 391, startPoint y: 120, endPoint x: 395, endPoint y: 269, distance: 148.9
click at [395, 269] on div "Summary of Your Assets and Liabilities Voluntary Petition for Individuals Filin…" at bounding box center [425, 276] width 146 height 393
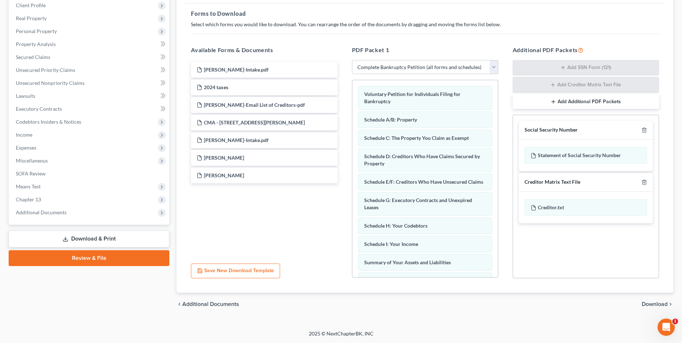
scroll to position [36, 0]
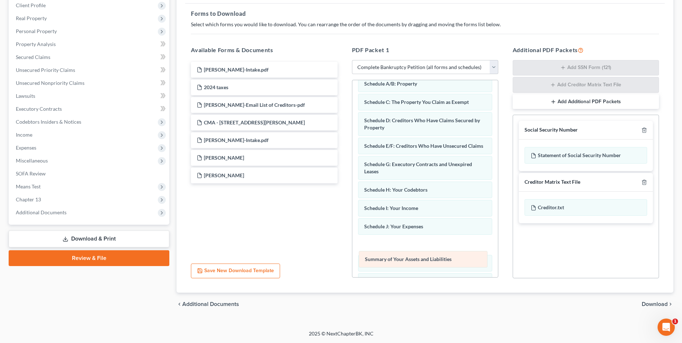
drag, startPoint x: 396, startPoint y: 234, endPoint x: 396, endPoint y: 259, distance: 25.5
click at [396, 259] on div "Summary of Your Assets and Liabilities Voluntary Petition for Individuals Filin…" at bounding box center [425, 240] width 146 height 393
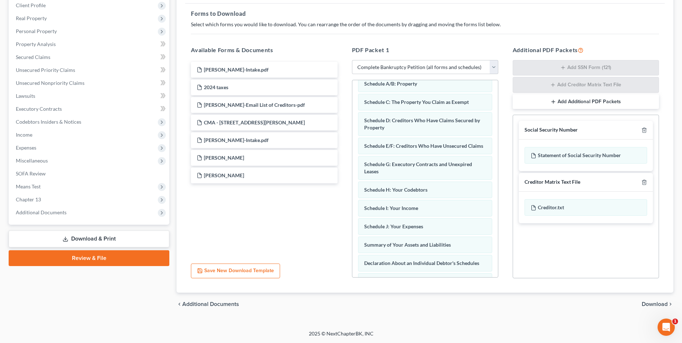
click at [663, 305] on span "Download" at bounding box center [655, 304] width 26 height 6
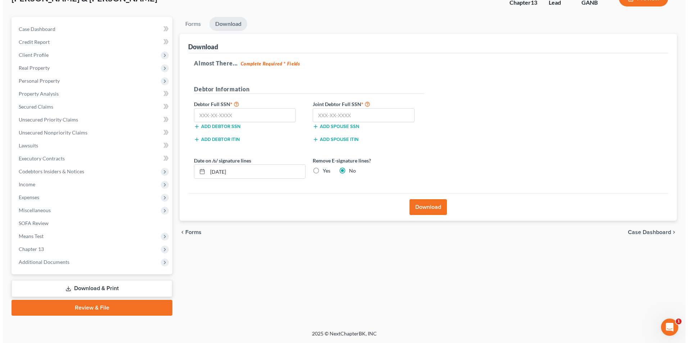
scroll to position [52, 0]
click at [320, 169] on label "Yes" at bounding box center [324, 170] width 8 height 7
click at [323, 169] on input "Yes" at bounding box center [325, 169] width 5 height 5
click at [264, 114] on input "text" at bounding box center [242, 115] width 102 height 14
click at [339, 115] on input "text" at bounding box center [361, 115] width 102 height 14
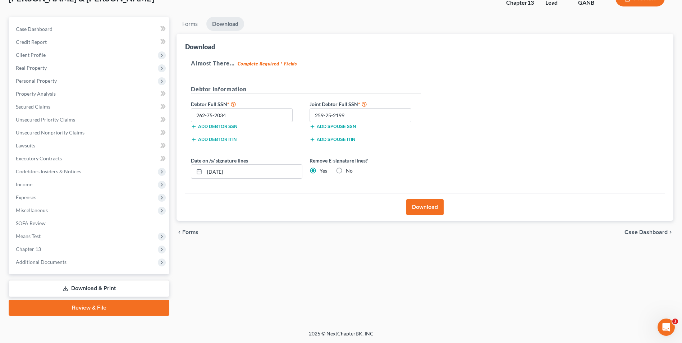
click at [428, 207] on button "Download" at bounding box center [424, 207] width 37 height 16
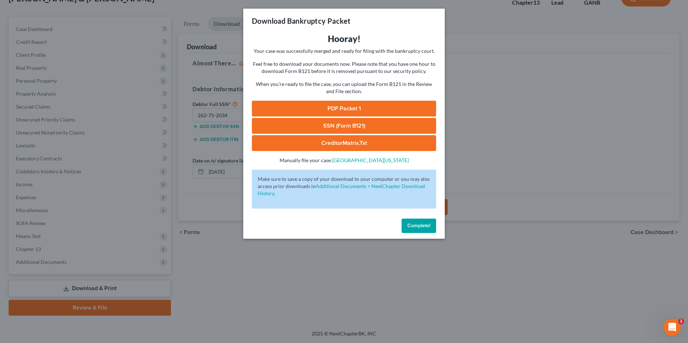
click at [356, 111] on link "PDF Packet 1" at bounding box center [344, 109] width 184 height 16
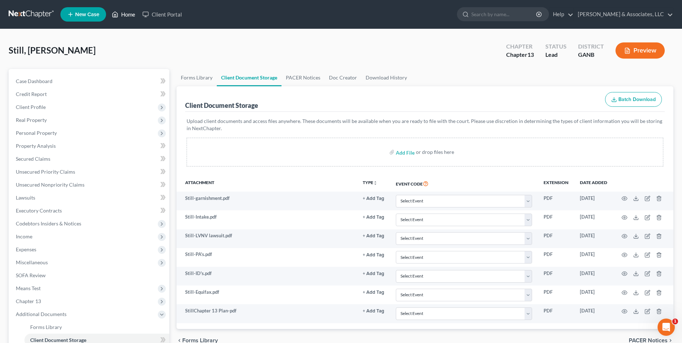
click at [131, 18] on link "Home" at bounding box center [123, 14] width 31 height 13
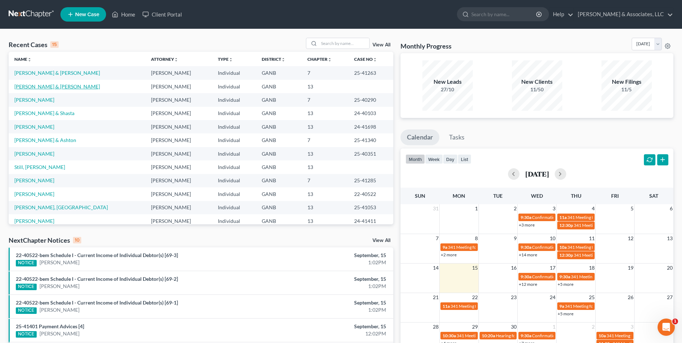
click at [47, 87] on link "[PERSON_NAME] & [PERSON_NAME]" at bounding box center [57, 86] width 86 height 6
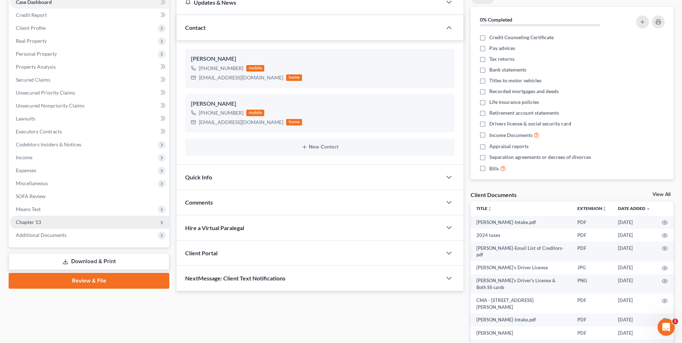
scroll to position [108, 0]
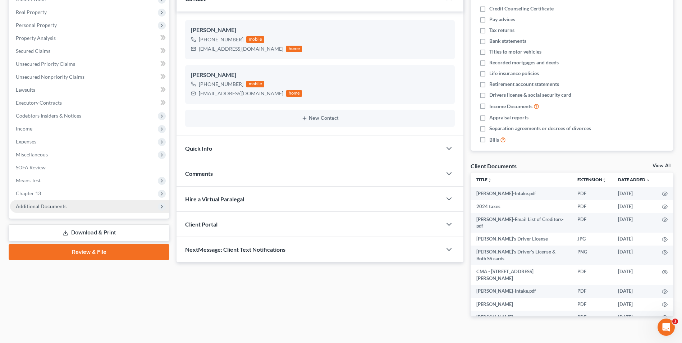
click at [59, 208] on span "Additional Documents" at bounding box center [41, 206] width 51 height 6
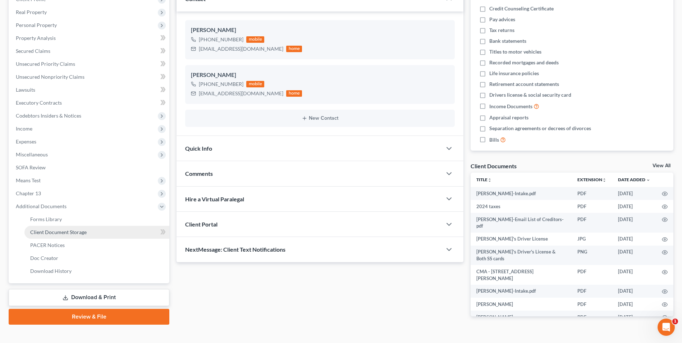
click at [71, 231] on span "Client Document Storage" at bounding box center [58, 232] width 56 height 6
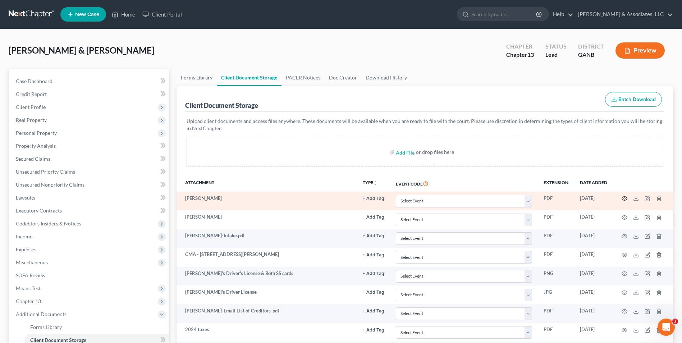
click at [625, 198] on circle "button" at bounding box center [624, 198] width 1 height 1
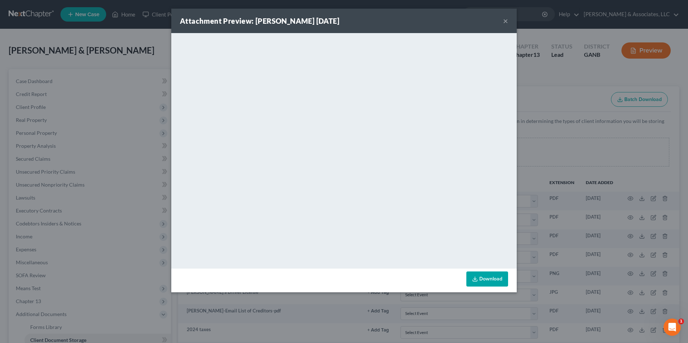
click at [503, 23] on button "×" at bounding box center [505, 21] width 5 height 9
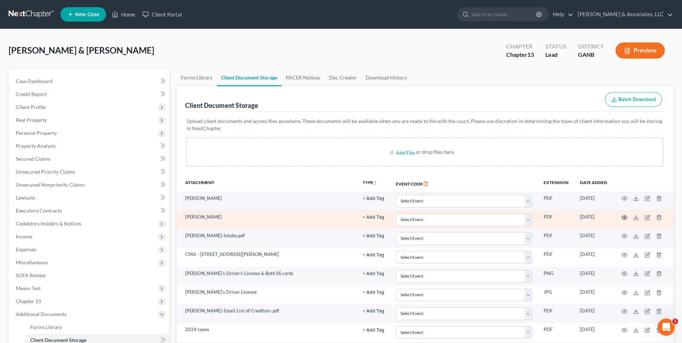
click at [624, 219] on icon "button" at bounding box center [624, 217] width 5 height 4
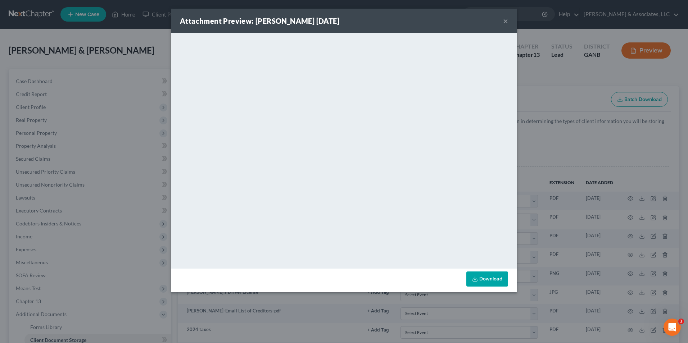
click at [509, 19] on div "Attachment Preview: [PERSON_NAME] [DATE] ×" at bounding box center [343, 21] width 345 height 24
click at [506, 23] on button "×" at bounding box center [505, 21] width 5 height 9
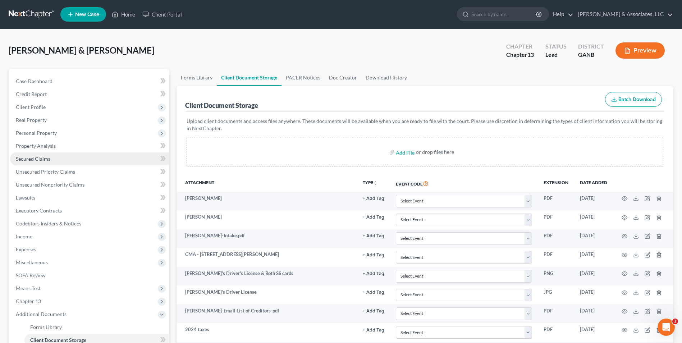
click at [41, 157] on span "Secured Claims" at bounding box center [33, 159] width 35 height 6
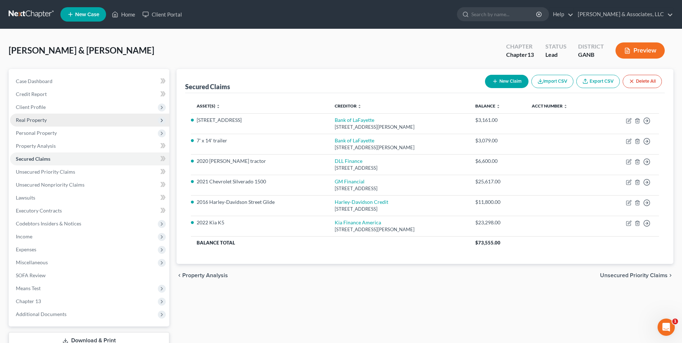
click at [29, 118] on span "Real Property" at bounding box center [31, 120] width 31 height 6
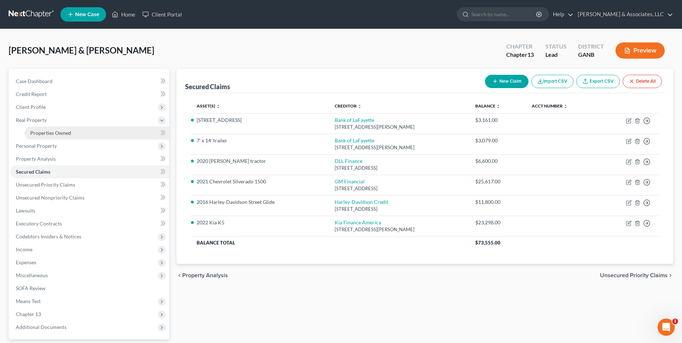
click at [49, 133] on span "Properties Owned" at bounding box center [50, 133] width 41 height 6
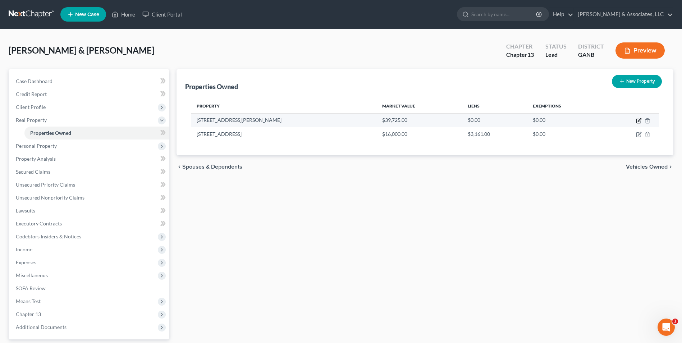
click at [638, 121] on icon "button" at bounding box center [639, 119] width 3 height 3
select select "10"
select select "145"
select select "2"
select select "7"
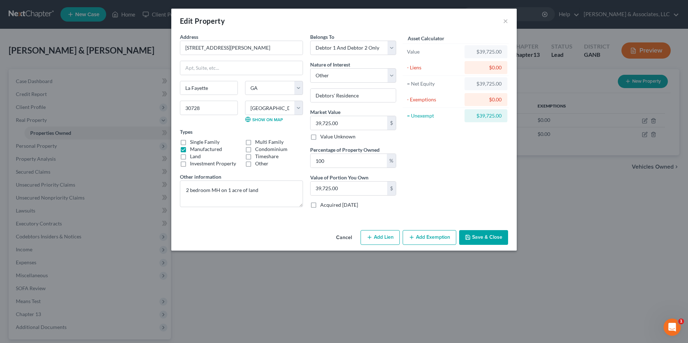
click at [433, 241] on button "Add Exemption" at bounding box center [429, 237] width 54 height 15
select select "2"
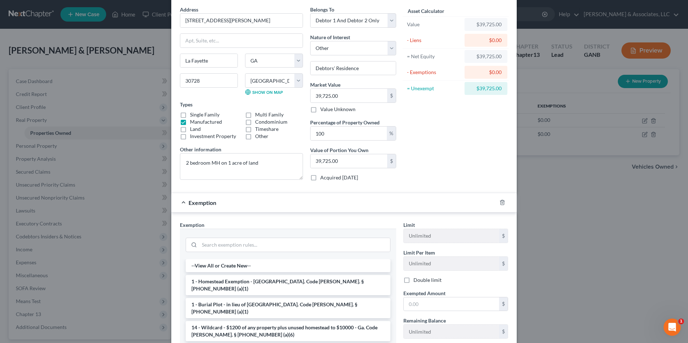
scroll to position [72, 0]
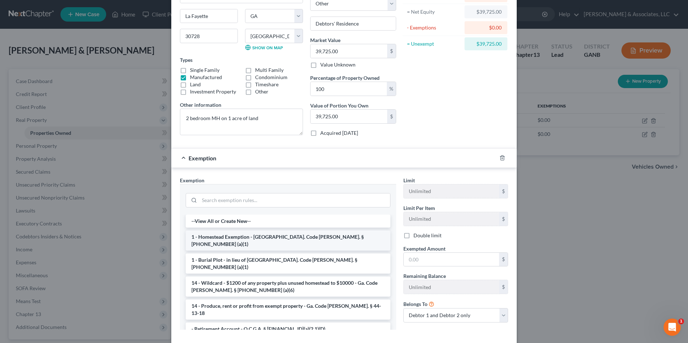
click at [244, 236] on li "1 - Homestead Exemption - [GEOGRAPHIC_DATA]. Code [PERSON_NAME]. § [PHONE_NUMBE…" at bounding box center [288, 241] width 205 height 20
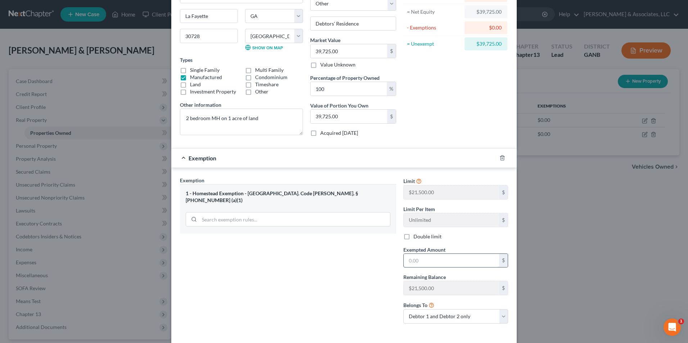
click at [443, 262] on input "text" at bounding box center [450, 261] width 95 height 14
type input "39,725.00"
click at [322, 286] on div "Exemption Set must be selected for CA. Exemption * 1 - Homestead Exemption - [G…" at bounding box center [287, 253] width 223 height 153
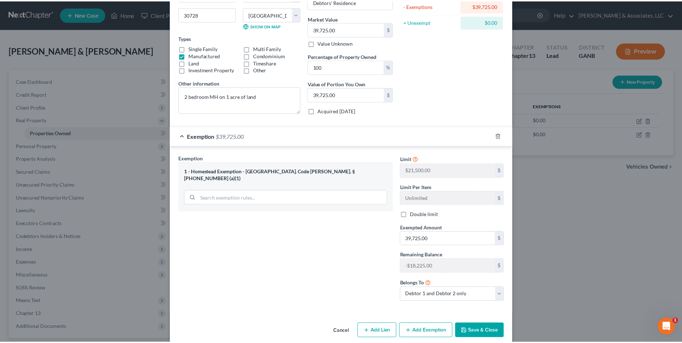
scroll to position [104, 0]
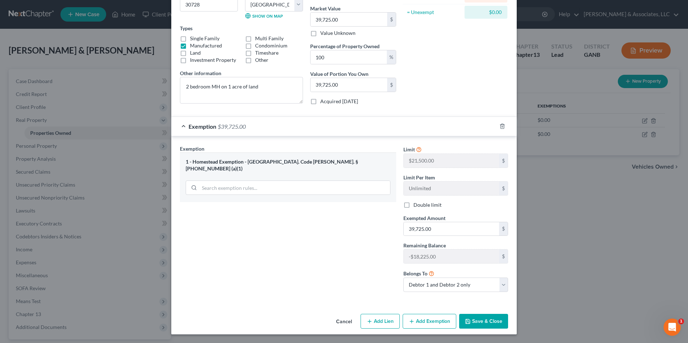
click at [469, 316] on button "Save & Close" at bounding box center [483, 321] width 49 height 15
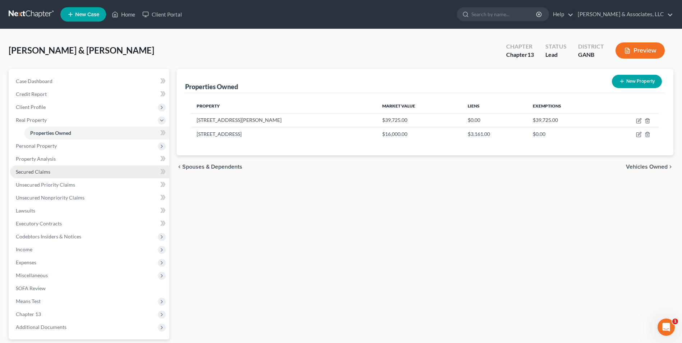
click at [32, 173] on span "Secured Claims" at bounding box center [33, 172] width 35 height 6
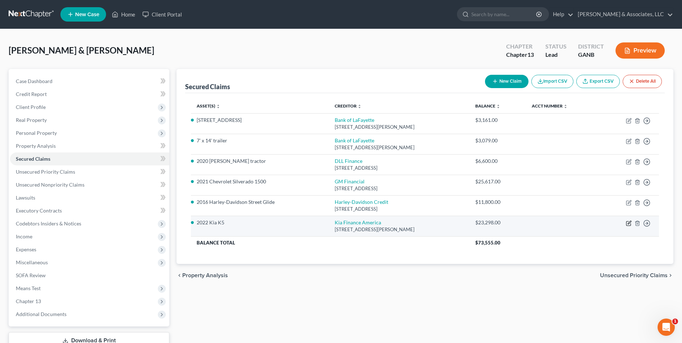
click at [628, 225] on icon "button" at bounding box center [629, 223] width 6 height 6
select select "4"
select select "0"
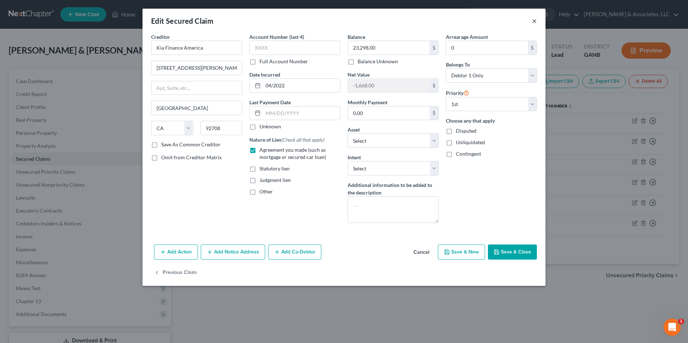
click at [535, 20] on button "×" at bounding box center [534, 21] width 5 height 9
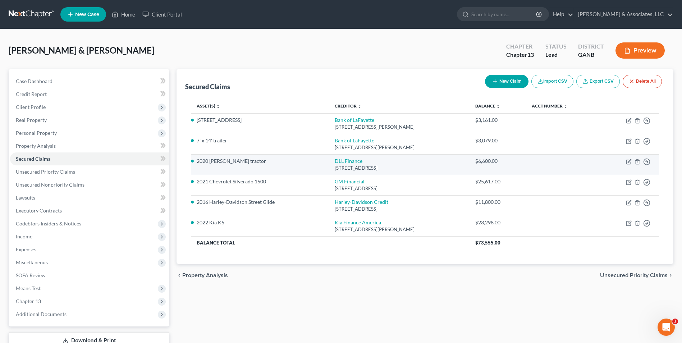
click at [625, 161] on td "Move to E Move to F Move to G Move to Notice Only" at bounding box center [629, 164] width 60 height 20
click at [628, 163] on icon "button" at bounding box center [629, 160] width 3 height 3
select select "39"
select select "15"
select select "2"
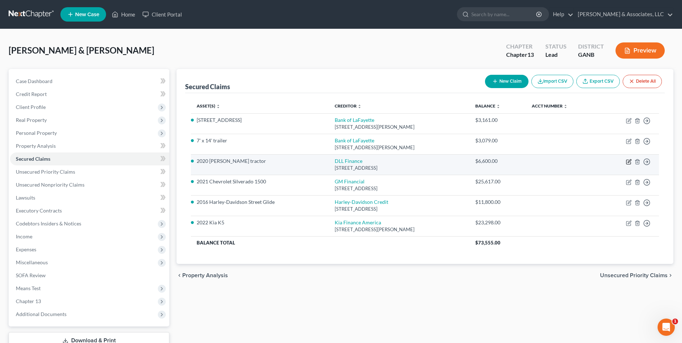
select select "0"
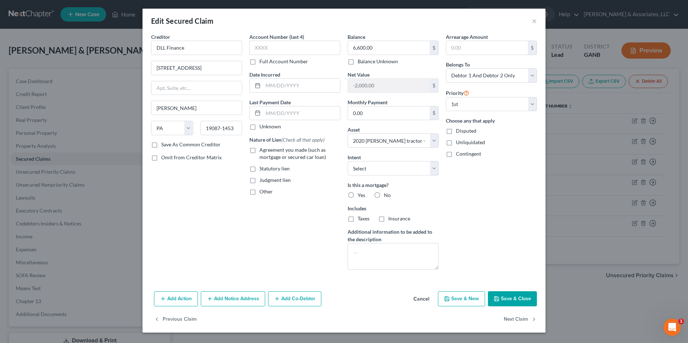
click at [259, 152] on label "Agreement you made (such as mortgage or secured car loan)" at bounding box center [299, 153] width 81 height 14
click at [262, 151] on input "Agreement you made (such as mortgage or secured car loan)" at bounding box center [264, 148] width 5 height 5
checkbox input "true"
click at [273, 87] on input "text" at bounding box center [301, 86] width 77 height 14
type input "06/2020"
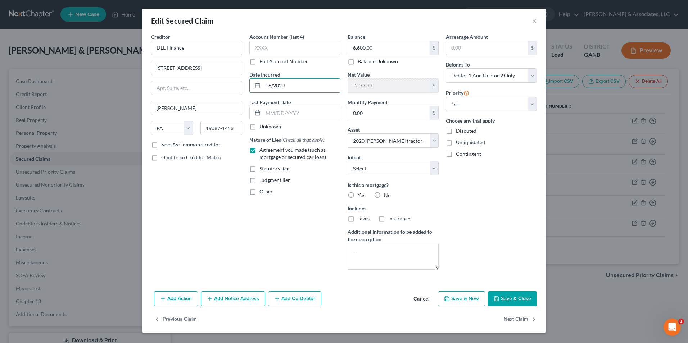
click at [510, 295] on button "Save & Close" at bounding box center [512, 298] width 49 height 15
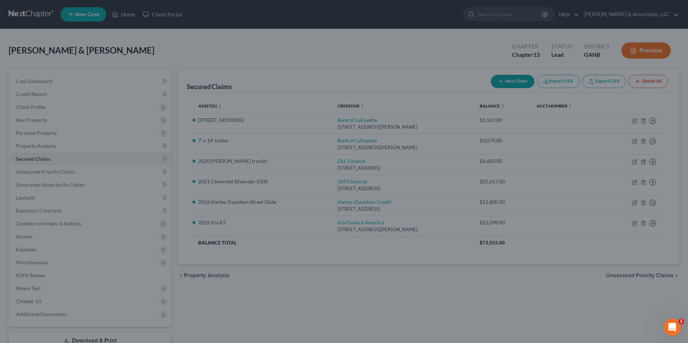
select select "15"
type input "0"
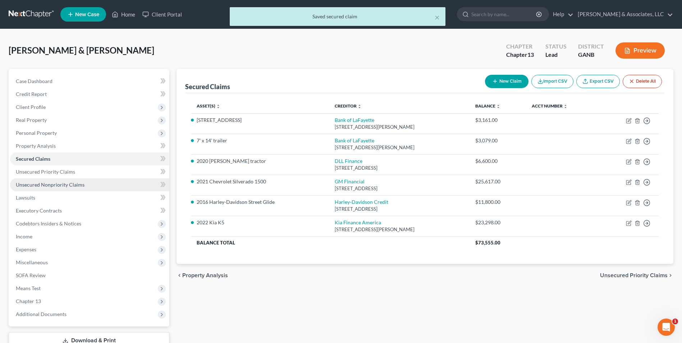
click at [35, 185] on span "Unsecured Nonpriority Claims" at bounding box center [50, 185] width 69 height 6
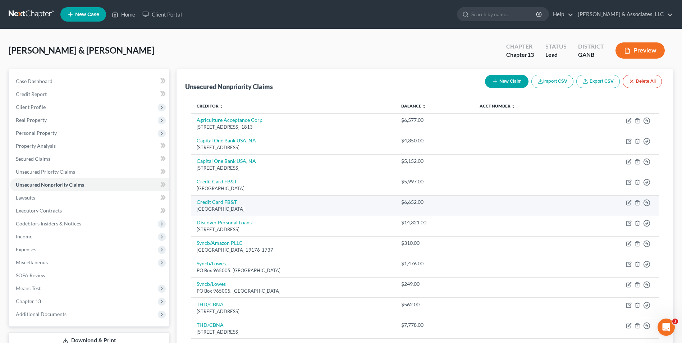
scroll to position [36, 0]
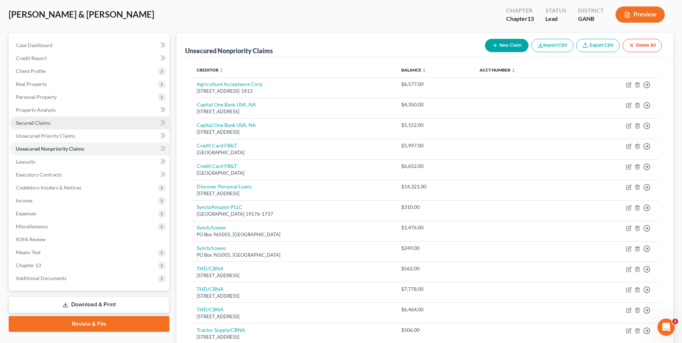
click at [22, 122] on span "Secured Claims" at bounding box center [33, 123] width 35 height 6
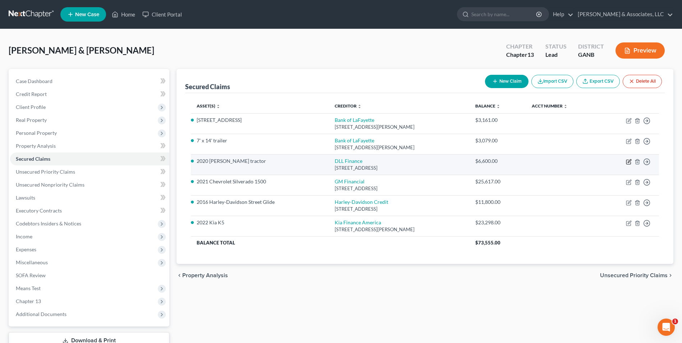
click at [630, 162] on icon "button" at bounding box center [629, 160] width 3 height 3
select select "39"
select select "15"
select select "2"
select select "0"
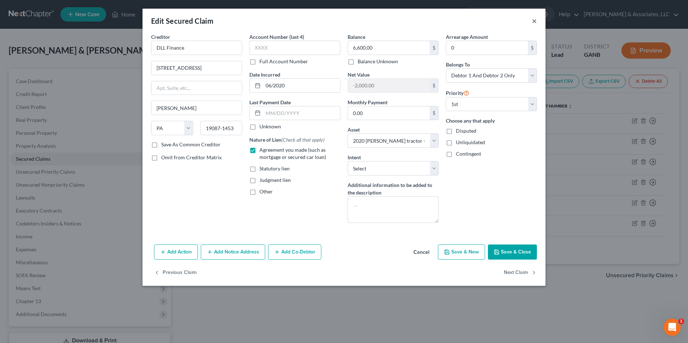
click at [533, 21] on button "×" at bounding box center [534, 21] width 5 height 9
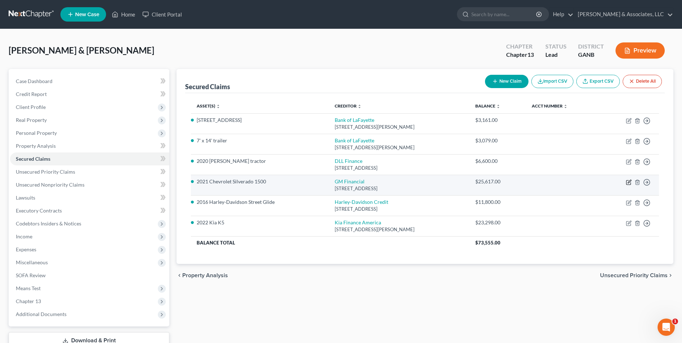
click at [631, 183] on icon "button" at bounding box center [628, 182] width 4 height 4
select select "45"
select select "13"
select select "2"
select select "0"
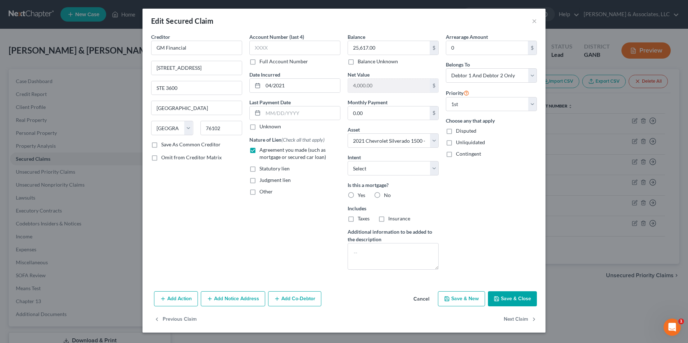
click at [537, 21] on div "Edit Secured Claim ×" at bounding box center [343, 21] width 403 height 24
click at [532, 22] on button "×" at bounding box center [534, 21] width 5 height 9
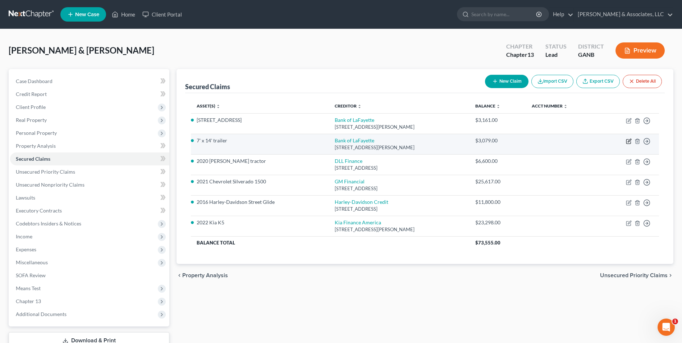
click at [630, 141] on icon "button" at bounding box center [629, 141] width 6 height 6
select select "10"
select select "16"
select select "2"
select select "0"
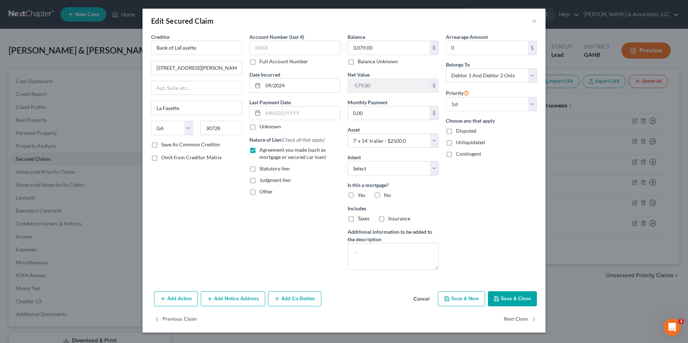
click at [531, 20] on div "Edit Secured Claim ×" at bounding box center [343, 21] width 403 height 24
click at [506, 296] on button "Save & Close" at bounding box center [512, 298] width 49 height 15
select select
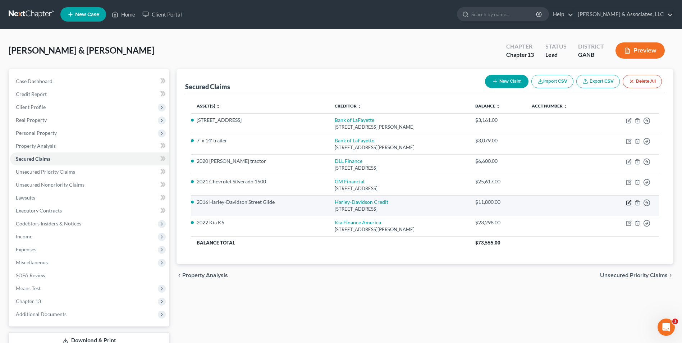
click at [630, 202] on icon "button" at bounding box center [629, 203] width 6 height 6
select select "31"
select select "2"
select select "0"
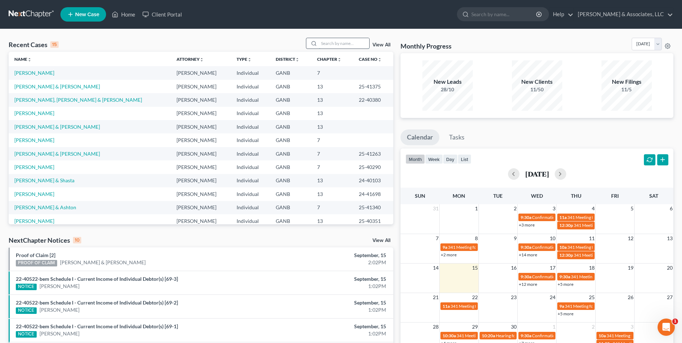
click at [348, 44] on input "search" at bounding box center [344, 43] width 50 height 10
type input "[PERSON_NAME]"
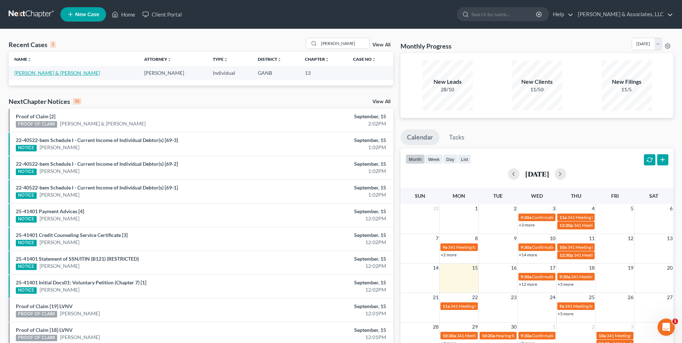
click at [42, 73] on link "[PERSON_NAME] & [PERSON_NAME]" at bounding box center [57, 73] width 86 height 6
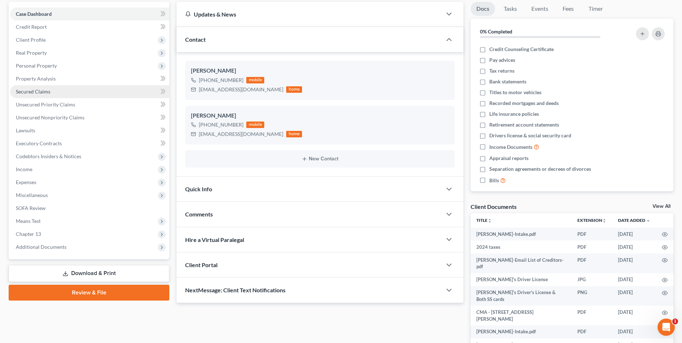
scroll to position [72, 0]
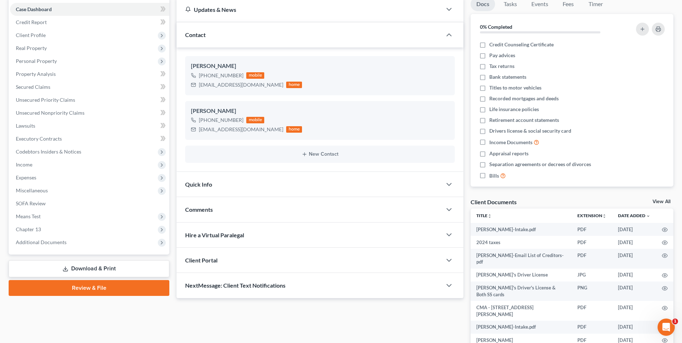
click at [139, 290] on link "Review & File" at bounding box center [89, 288] width 161 height 16
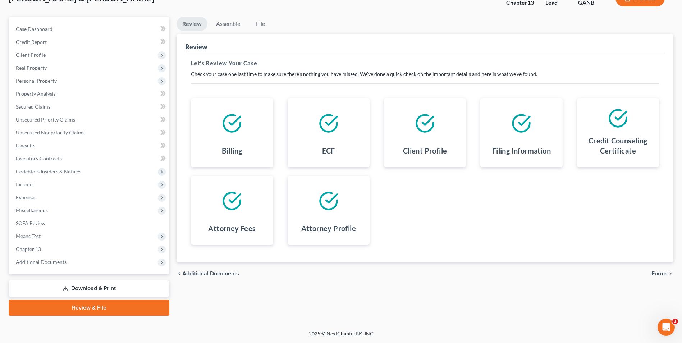
click at [106, 287] on link "Download & Print" at bounding box center [89, 288] width 161 height 17
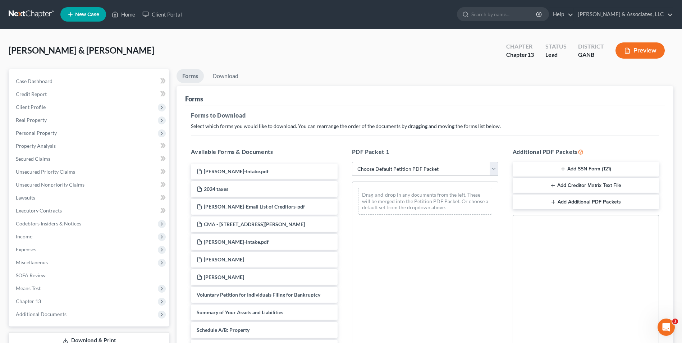
click at [494, 173] on select "Choose Default Petition PDF Packet Complete Bankruptcy Petition (all forms and …" at bounding box center [425, 169] width 146 height 14
select select "0"
click at [352, 162] on select "Choose Default Petition PDF Packet Complete Bankruptcy Petition (all forms and …" at bounding box center [425, 169] width 146 height 14
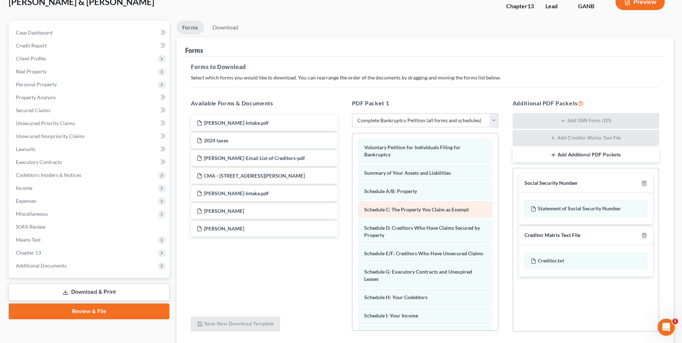
scroll to position [102, 0]
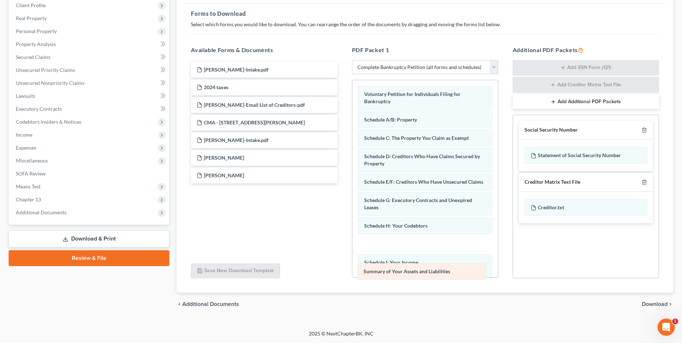
drag, startPoint x: 455, startPoint y: 118, endPoint x: 454, endPoint y: 270, distance: 151.8
click at [454, 270] on div "Summary of Your Assets and Liabilities Voluntary Petition for Individuals Filin…" at bounding box center [425, 276] width 146 height 393
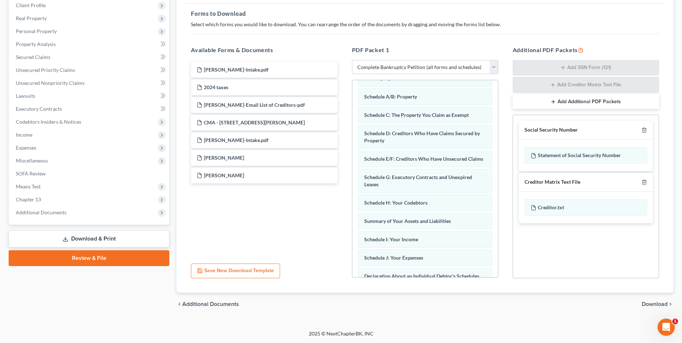
scroll to position [36, 0]
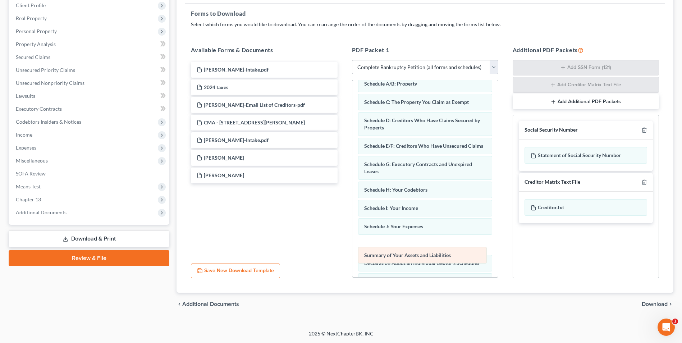
drag, startPoint x: 444, startPoint y: 220, endPoint x: 448, endPoint y: 260, distance: 40.1
click at [448, 260] on div "Summary of Your Assets and Liabilities Voluntary Petition for Individuals Filin…" at bounding box center [425, 240] width 146 height 393
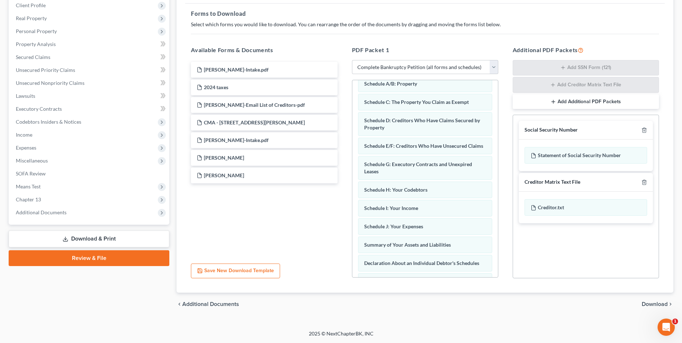
click at [660, 304] on span "Download" at bounding box center [655, 304] width 26 height 6
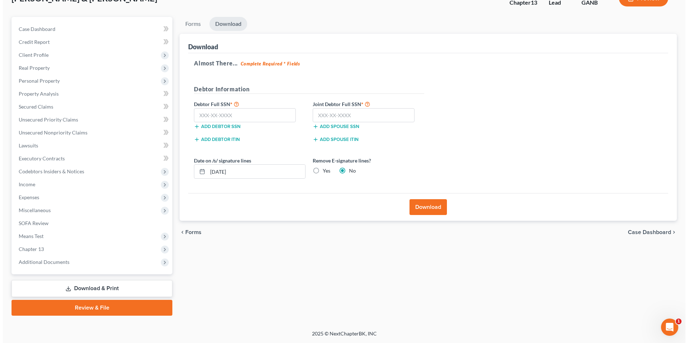
scroll to position [52, 0]
click at [320, 170] on label "Yes" at bounding box center [324, 170] width 8 height 7
click at [323, 170] on input "Yes" at bounding box center [325, 169] width 5 height 5
radio input "true"
radio input "false"
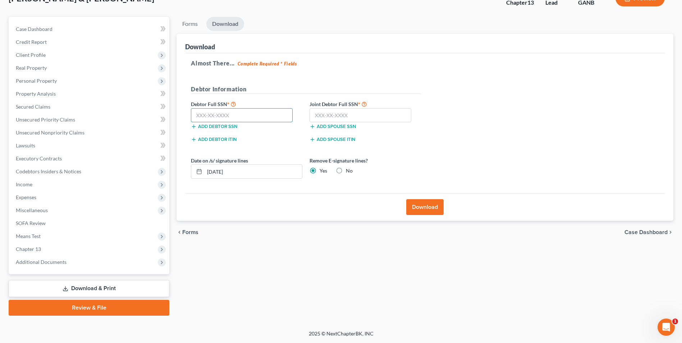
click at [251, 117] on input "text" at bounding box center [242, 115] width 102 height 14
type input "262-75-2034"
click at [336, 114] on input "text" at bounding box center [361, 115] width 102 height 14
type input "259-25-2199"
click at [428, 206] on button "Download" at bounding box center [424, 207] width 37 height 16
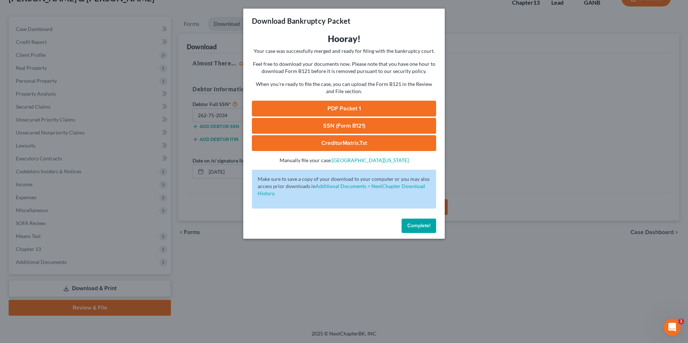
click at [371, 108] on link "PDF Packet 1" at bounding box center [344, 109] width 184 height 16
click at [372, 126] on link "SSN (Form B121)" at bounding box center [344, 126] width 184 height 16
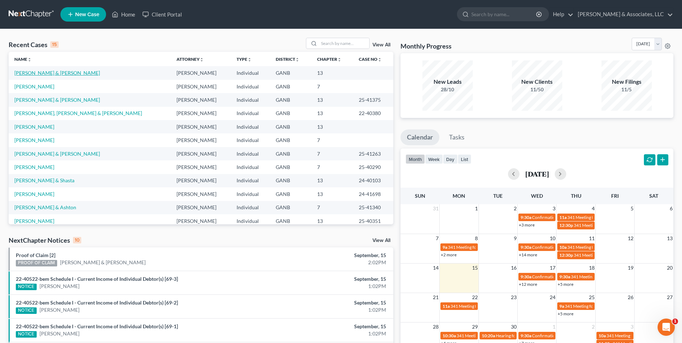
click at [42, 73] on link "[PERSON_NAME] & [PERSON_NAME]" at bounding box center [57, 73] width 86 height 6
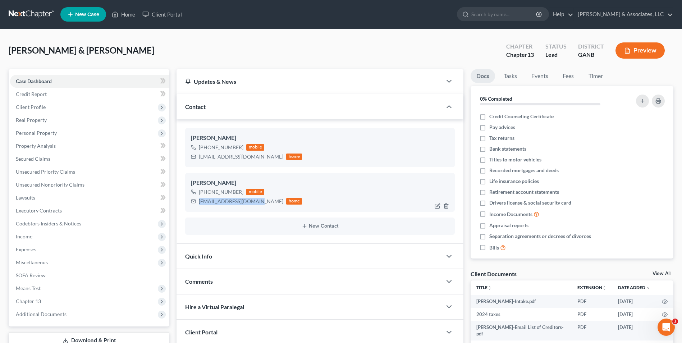
drag, startPoint x: 261, startPoint y: 204, endPoint x: 199, endPoint y: 205, distance: 62.6
click at [199, 205] on div "[EMAIL_ADDRESS][DOMAIN_NAME] home" at bounding box center [246, 201] width 111 height 9
drag, startPoint x: 199, startPoint y: 205, endPoint x: 234, endPoint y: 202, distance: 35.0
copy div "[EMAIL_ADDRESS][DOMAIN_NAME]"
drag, startPoint x: 265, startPoint y: 158, endPoint x: 199, endPoint y: 161, distance: 66.3
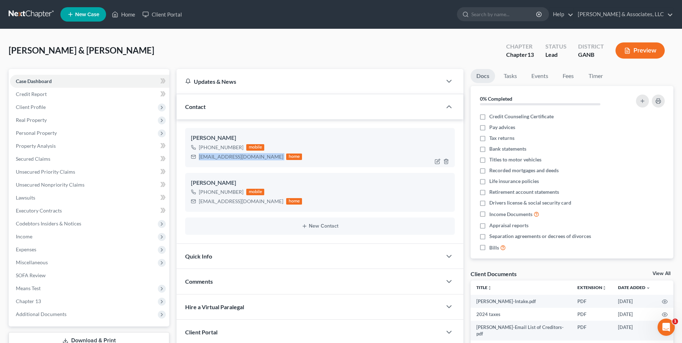
click at [199, 161] on div "[EMAIL_ADDRESS][DOMAIN_NAME] home" at bounding box center [246, 156] width 111 height 9
drag, startPoint x: 199, startPoint y: 161, endPoint x: 229, endPoint y: 158, distance: 30.7
copy div "oliviamaher22@outlook.com"
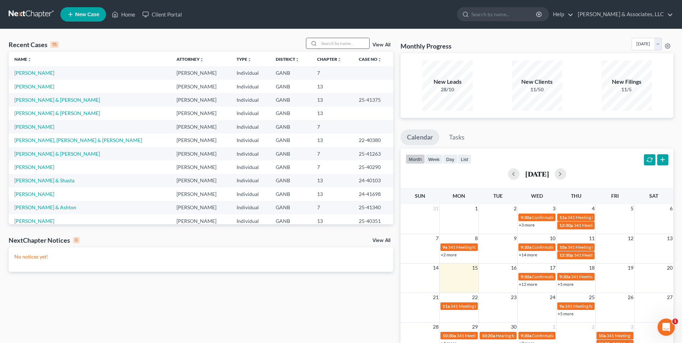
click at [350, 39] on input "search" at bounding box center [344, 43] width 50 height 10
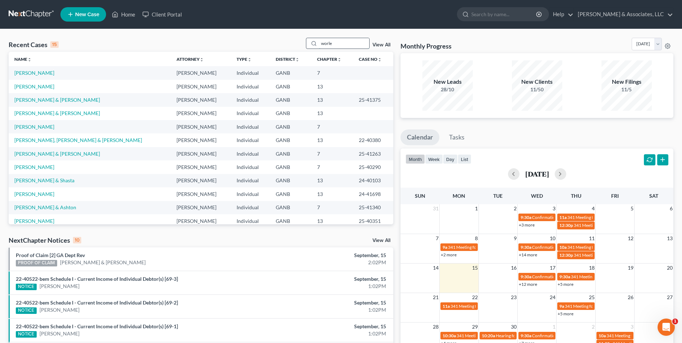
type input "worle"
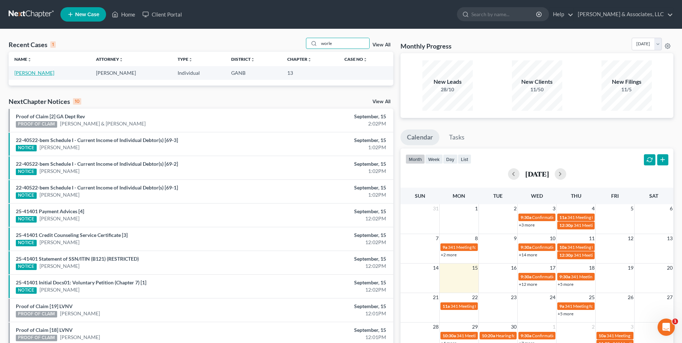
click at [28, 72] on link "[PERSON_NAME]" at bounding box center [34, 73] width 40 height 6
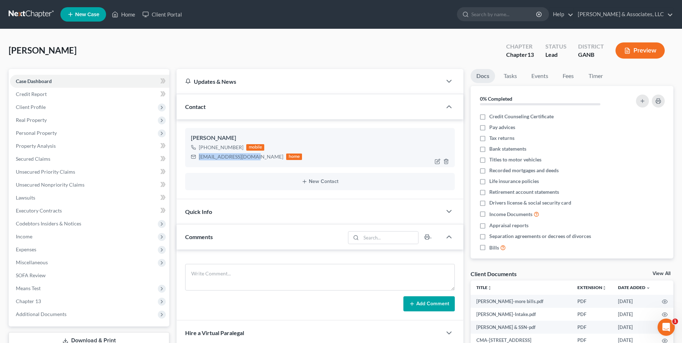
drag, startPoint x: 252, startPoint y: 157, endPoint x: 200, endPoint y: 159, distance: 52.5
click at [200, 159] on div "[EMAIL_ADDRESS][DOMAIN_NAME]" at bounding box center [241, 156] width 85 height 7
drag, startPoint x: 200, startPoint y: 159, endPoint x: 214, endPoint y: 158, distance: 14.4
copy div "joejane3126@gmail.com"
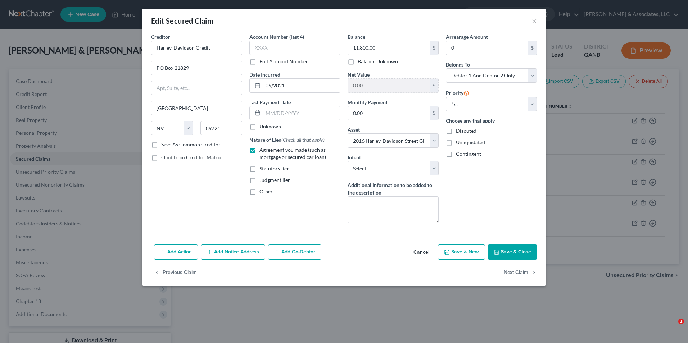
select select "31"
select select "17"
select select "2"
select select "0"
click at [527, 257] on button "Save & Close" at bounding box center [512, 252] width 49 height 15
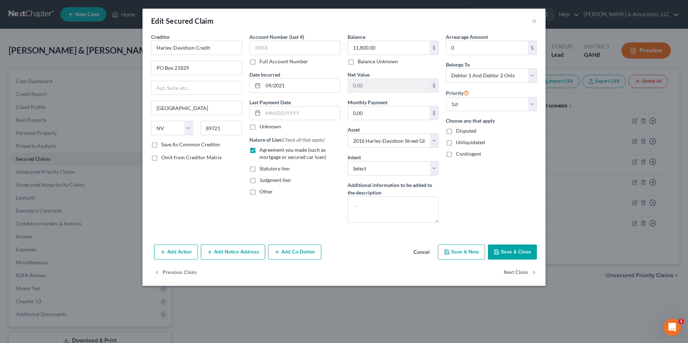
select select
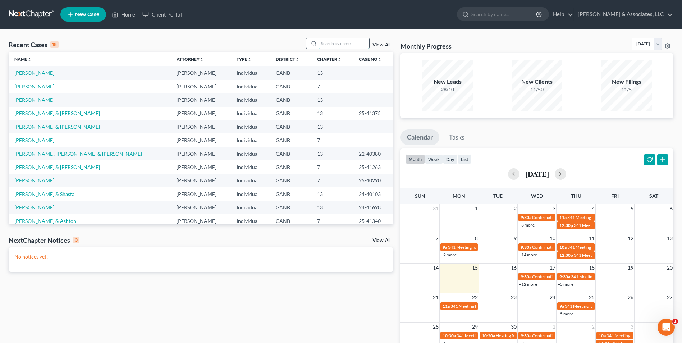
click at [341, 38] on input "search" at bounding box center [344, 43] width 50 height 10
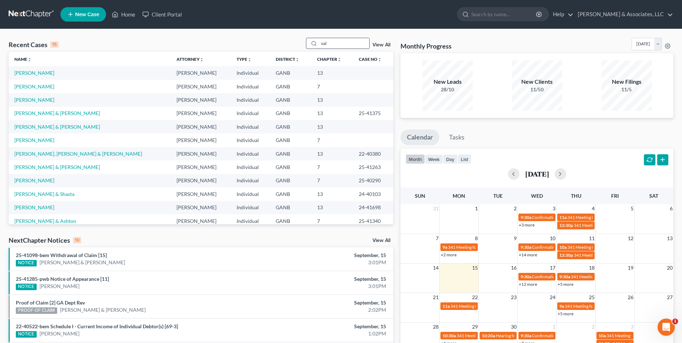
type input "val"
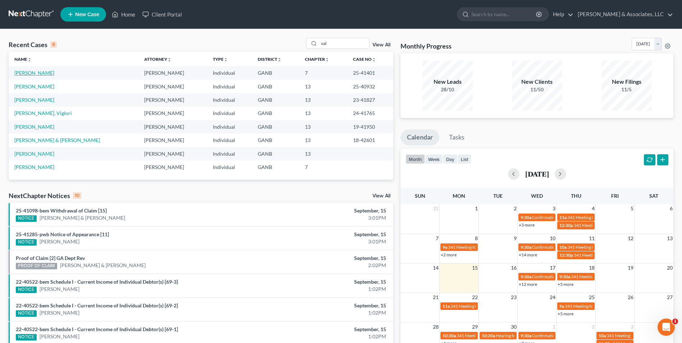
click at [46, 74] on link "[PERSON_NAME]" at bounding box center [34, 73] width 40 height 6
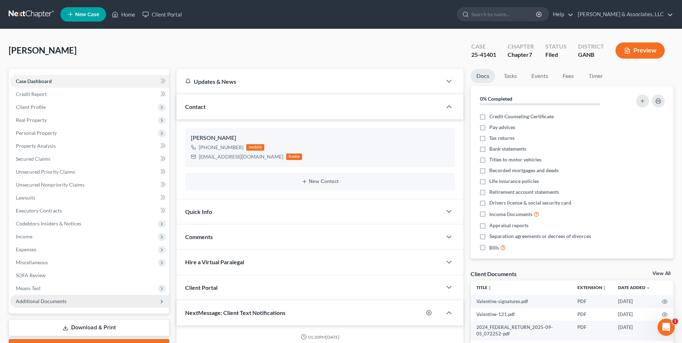
click at [44, 302] on span "Additional Documents" at bounding box center [41, 301] width 51 height 6
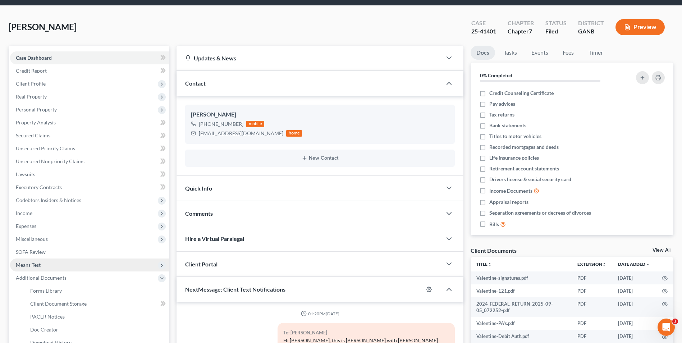
scroll to position [36, 0]
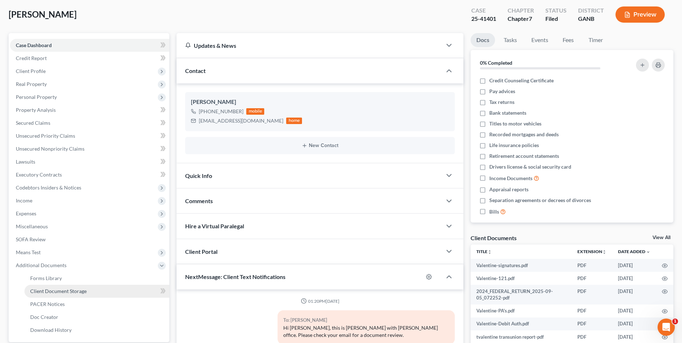
click at [54, 293] on span "Client Document Storage" at bounding box center [58, 291] width 56 height 6
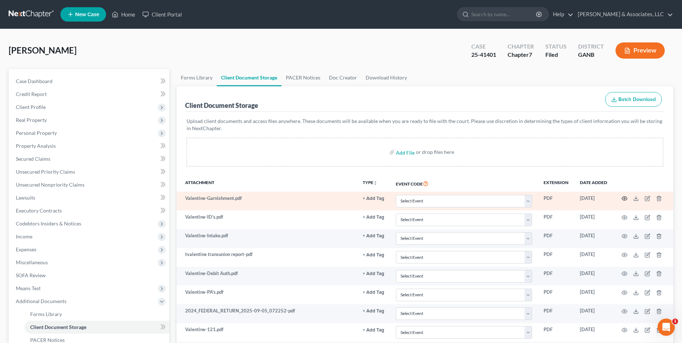
click at [627, 200] on icon "button" at bounding box center [625, 199] width 6 height 6
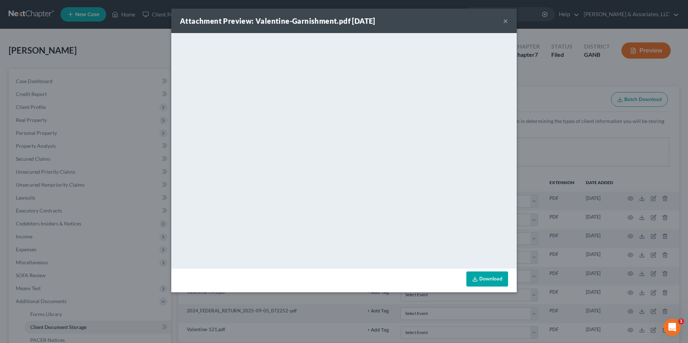
click at [506, 17] on button "×" at bounding box center [505, 21] width 5 height 9
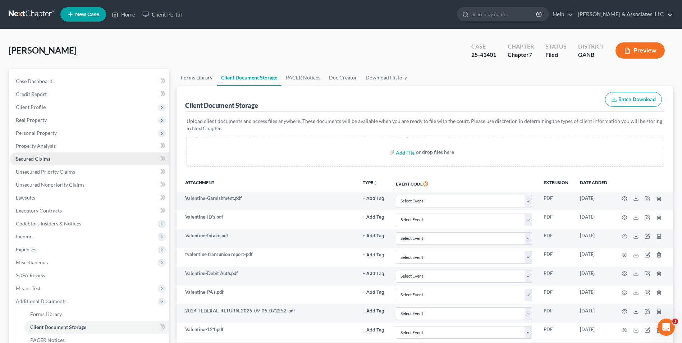
click at [36, 159] on span "Secured Claims" at bounding box center [33, 159] width 35 height 6
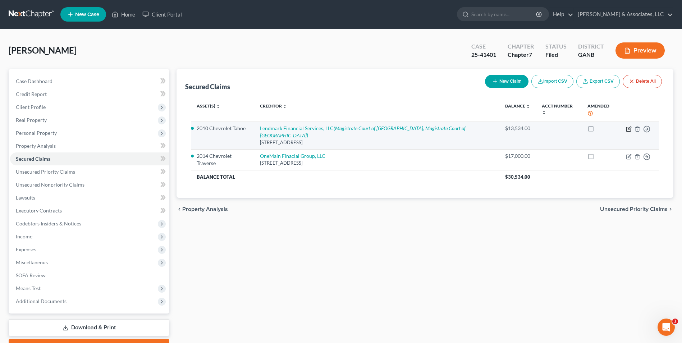
click at [629, 126] on icon "button" at bounding box center [629, 129] width 6 height 6
select select "10"
select select "0"
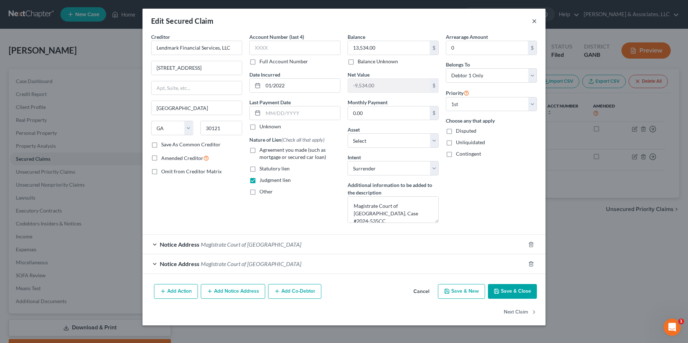
click at [534, 20] on button "×" at bounding box center [534, 21] width 5 height 9
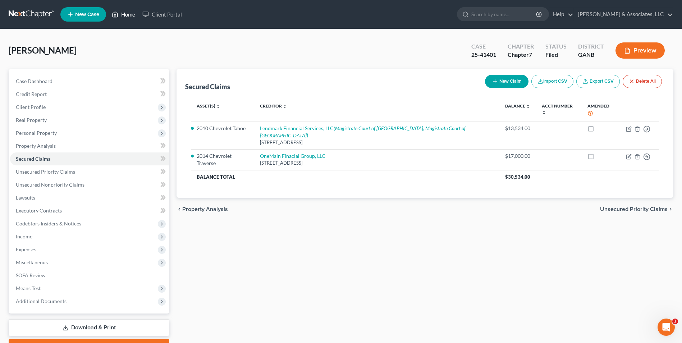
click at [128, 18] on link "Home" at bounding box center [123, 14] width 31 height 13
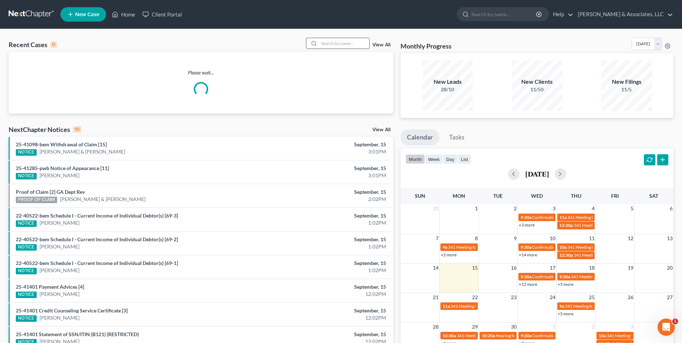
click at [336, 44] on input "search" at bounding box center [344, 43] width 50 height 10
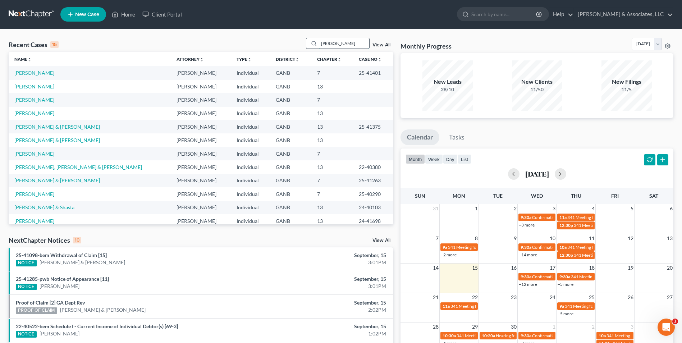
type input "ward"
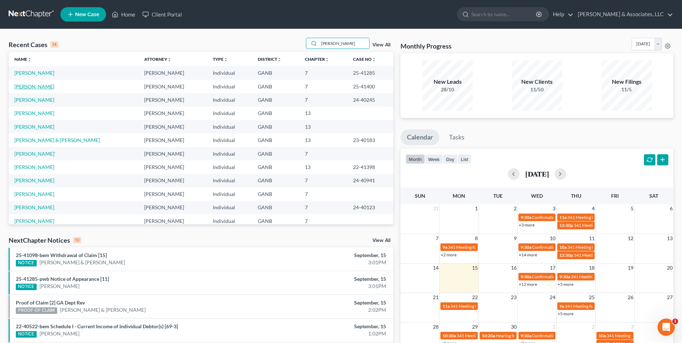
click at [23, 88] on link "[PERSON_NAME]" at bounding box center [34, 86] width 40 height 6
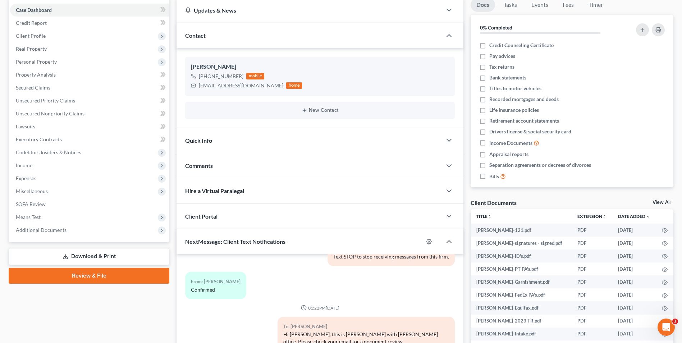
scroll to position [72, 0]
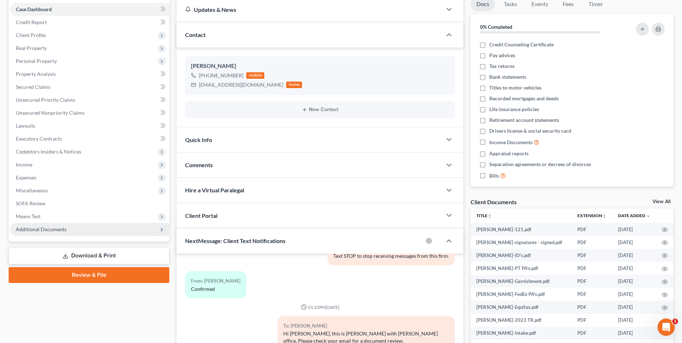
click at [52, 229] on span "Additional Documents" at bounding box center [41, 229] width 51 height 6
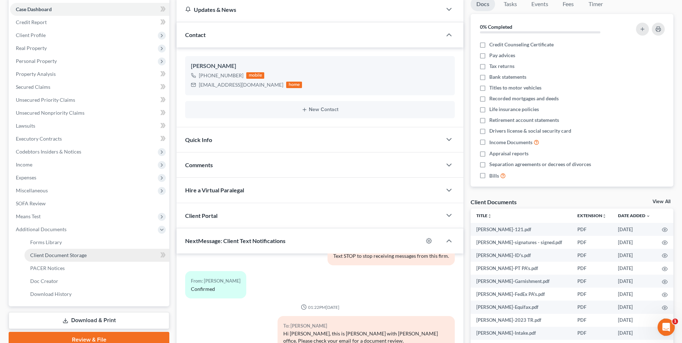
click at [68, 256] on span "Client Document Storage" at bounding box center [58, 255] width 56 height 6
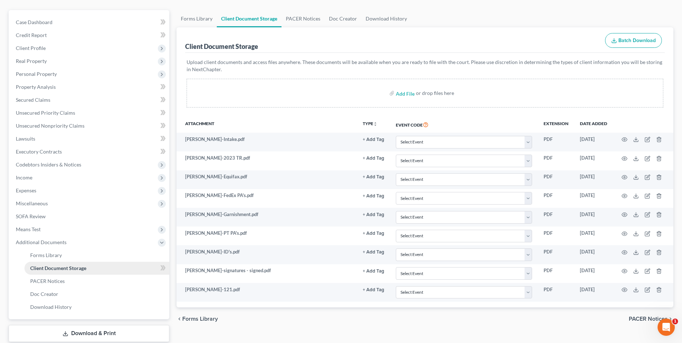
scroll to position [72, 0]
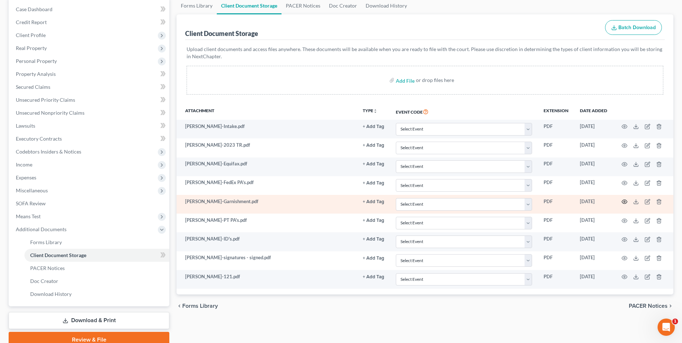
click at [625, 200] on icon "button" at bounding box center [624, 202] width 5 height 4
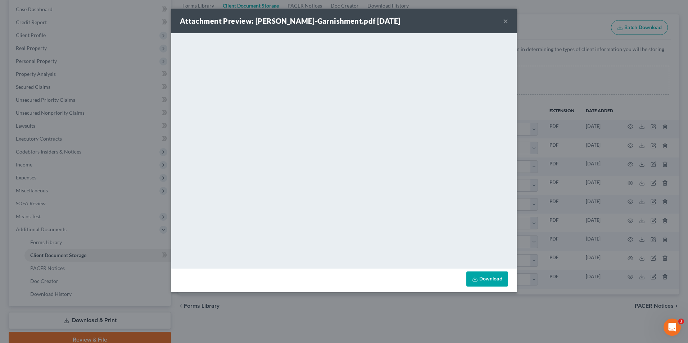
click at [506, 22] on button "×" at bounding box center [505, 21] width 5 height 9
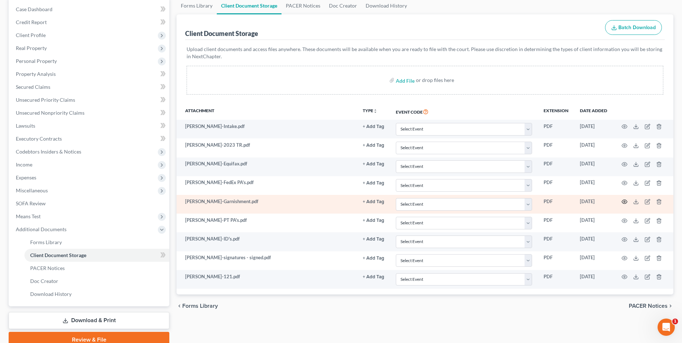
click at [625, 204] on icon "button" at bounding box center [624, 202] width 5 height 4
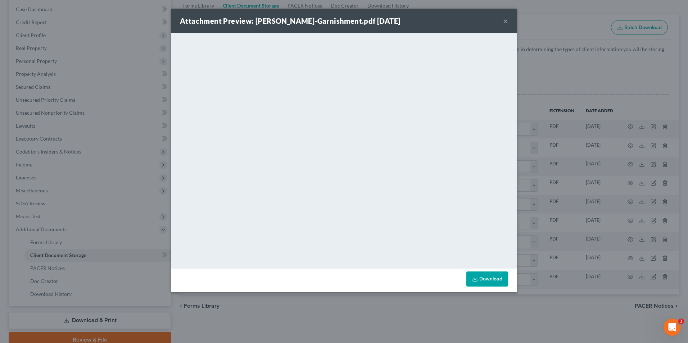
click at [501, 19] on div "Attachment Preview: Ward-Garnishment.pdf 09/10/2025 ×" at bounding box center [343, 21] width 345 height 24
click at [503, 23] on button "×" at bounding box center [505, 21] width 5 height 9
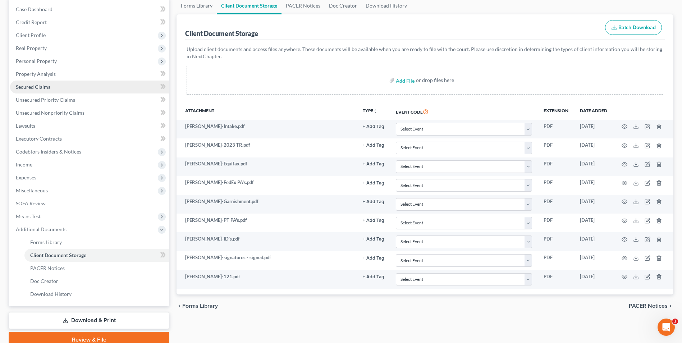
click at [47, 87] on span "Secured Claims" at bounding box center [33, 87] width 35 height 6
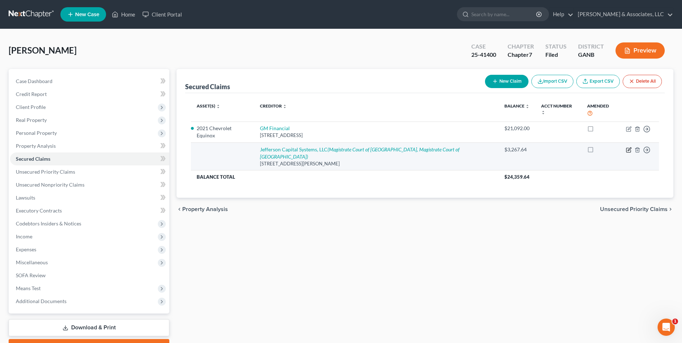
click at [629, 147] on icon "button" at bounding box center [629, 150] width 6 height 6
select select "5"
select select "3"
select select "0"
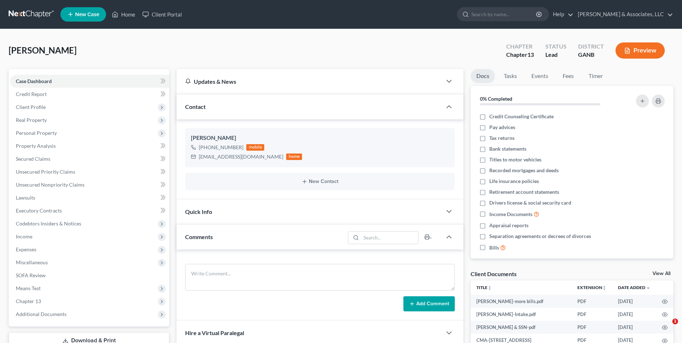
select select "0"
click at [130, 14] on link "Home" at bounding box center [123, 14] width 31 height 13
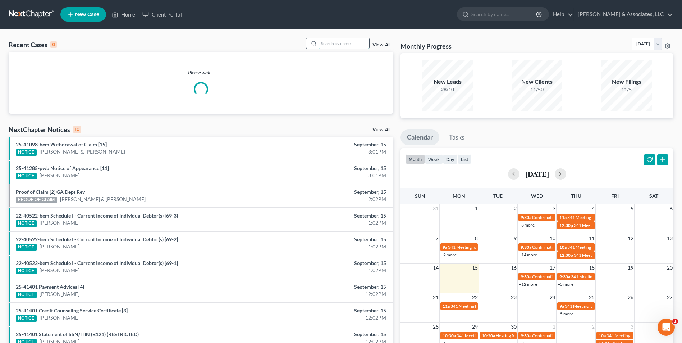
click at [345, 43] on input "search" at bounding box center [344, 43] width 50 height 10
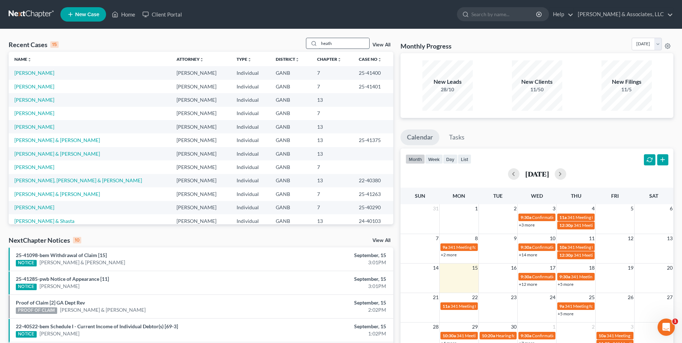
type input "heath"
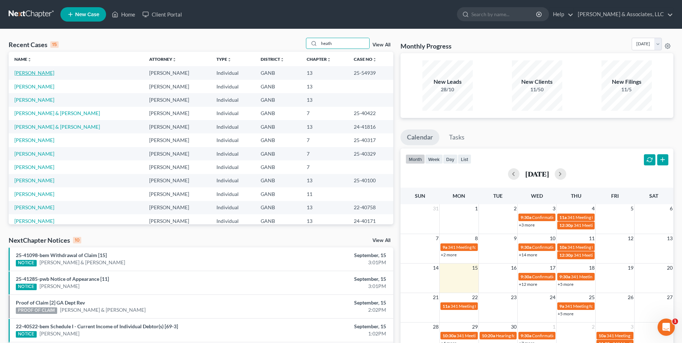
click at [44, 71] on link "[PERSON_NAME]" at bounding box center [34, 73] width 40 height 6
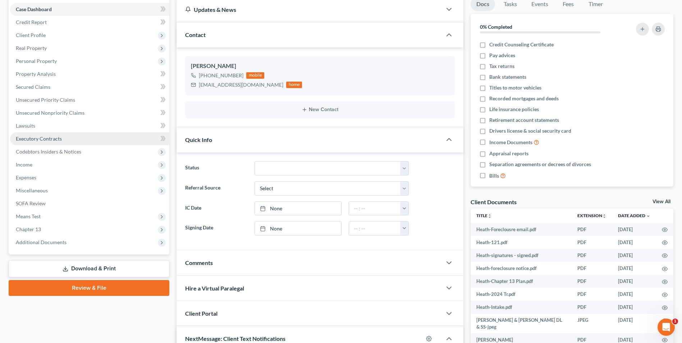
scroll to position [161, 0]
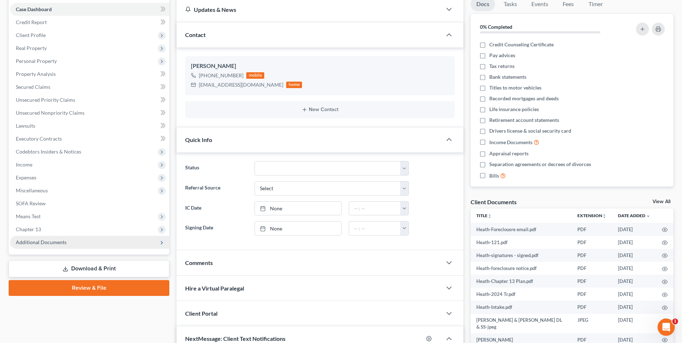
click at [52, 245] on span "Additional Documents" at bounding box center [89, 242] width 159 height 13
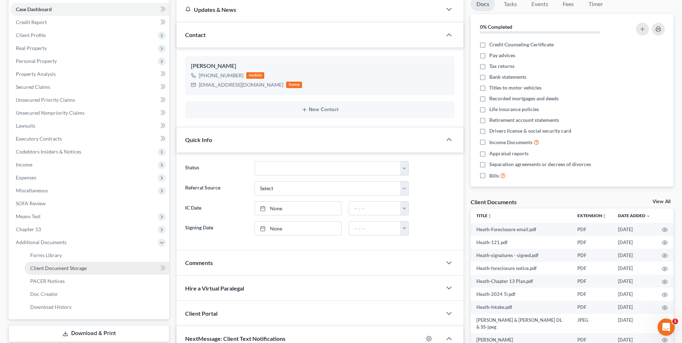
click at [62, 272] on link "Client Document Storage" at bounding box center [96, 268] width 145 height 13
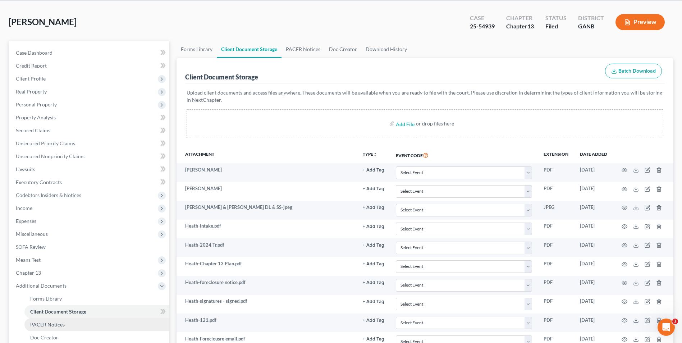
scroll to position [72, 0]
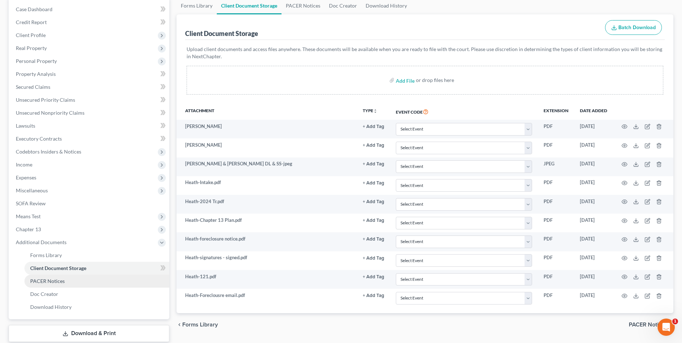
click at [46, 280] on span "PACER Notices" at bounding box center [47, 281] width 35 height 6
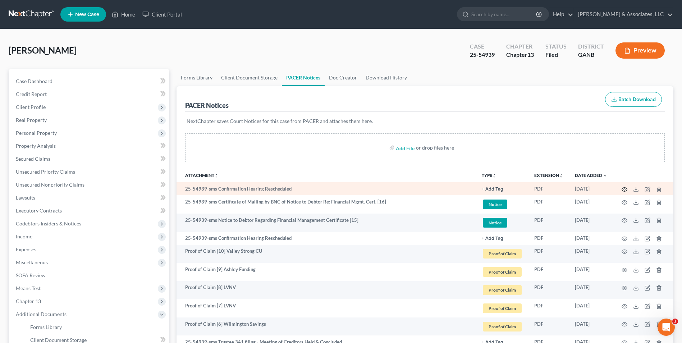
click at [624, 191] on icon "button" at bounding box center [625, 190] width 6 height 6
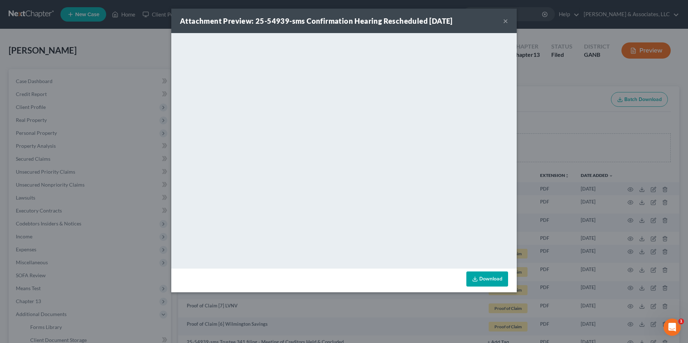
click at [505, 23] on button "×" at bounding box center [505, 21] width 5 height 9
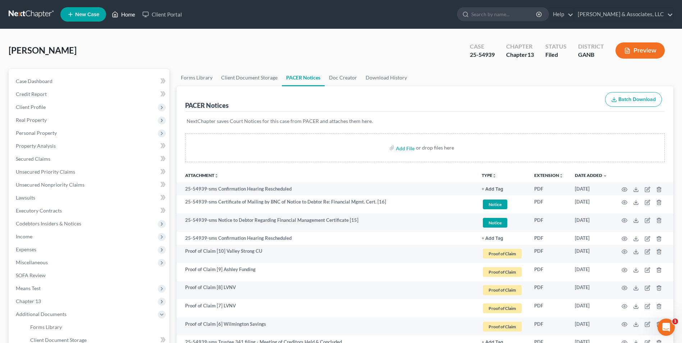
click at [129, 12] on link "Home" at bounding box center [123, 14] width 31 height 13
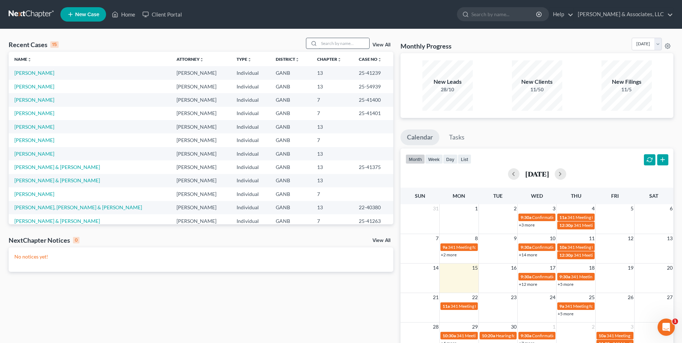
click at [333, 42] on input "search" at bounding box center [344, 43] width 50 height 10
type input "[PERSON_NAME]"
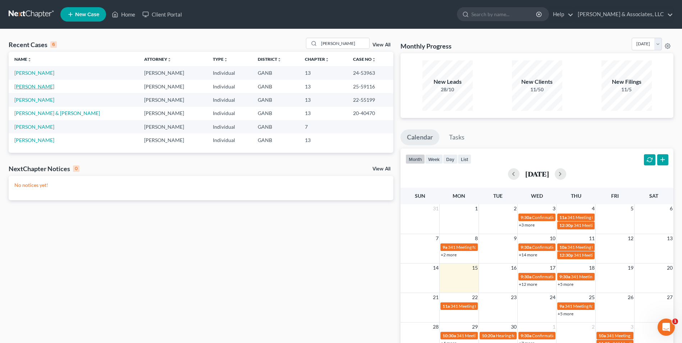
click at [36, 87] on link "[PERSON_NAME]" at bounding box center [34, 86] width 40 height 6
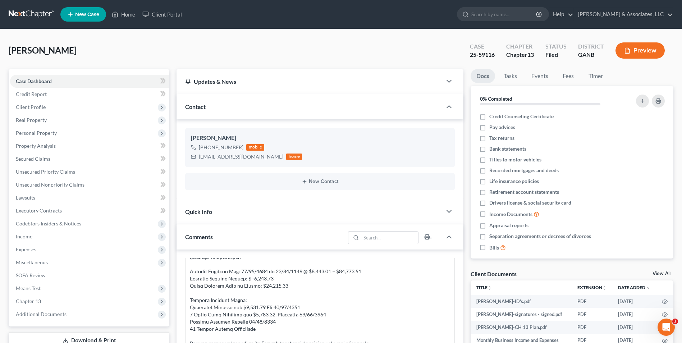
scroll to position [1975, 0]
